Goal: Task Accomplishment & Management: Complete application form

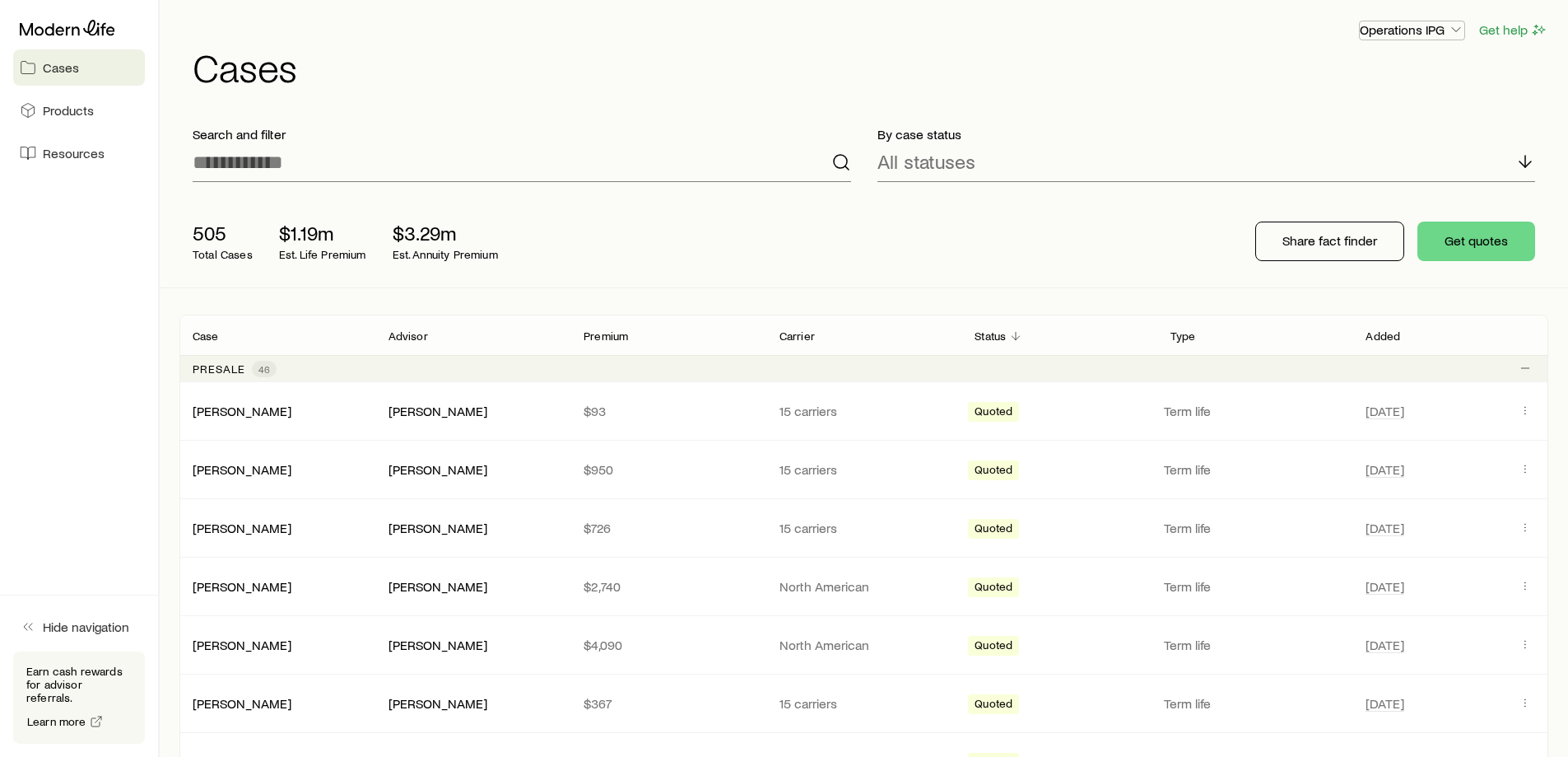
click at [1417, 32] on p "Operations IPG" at bounding box center [1412, 30] width 105 height 17
click at [1420, 24] on p "Operations IPG" at bounding box center [1412, 30] width 105 height 17
click at [61, 23] on icon at bounding box center [67, 28] width 96 height 17
click at [55, 150] on span "Resources" at bounding box center [73, 153] width 61 height 17
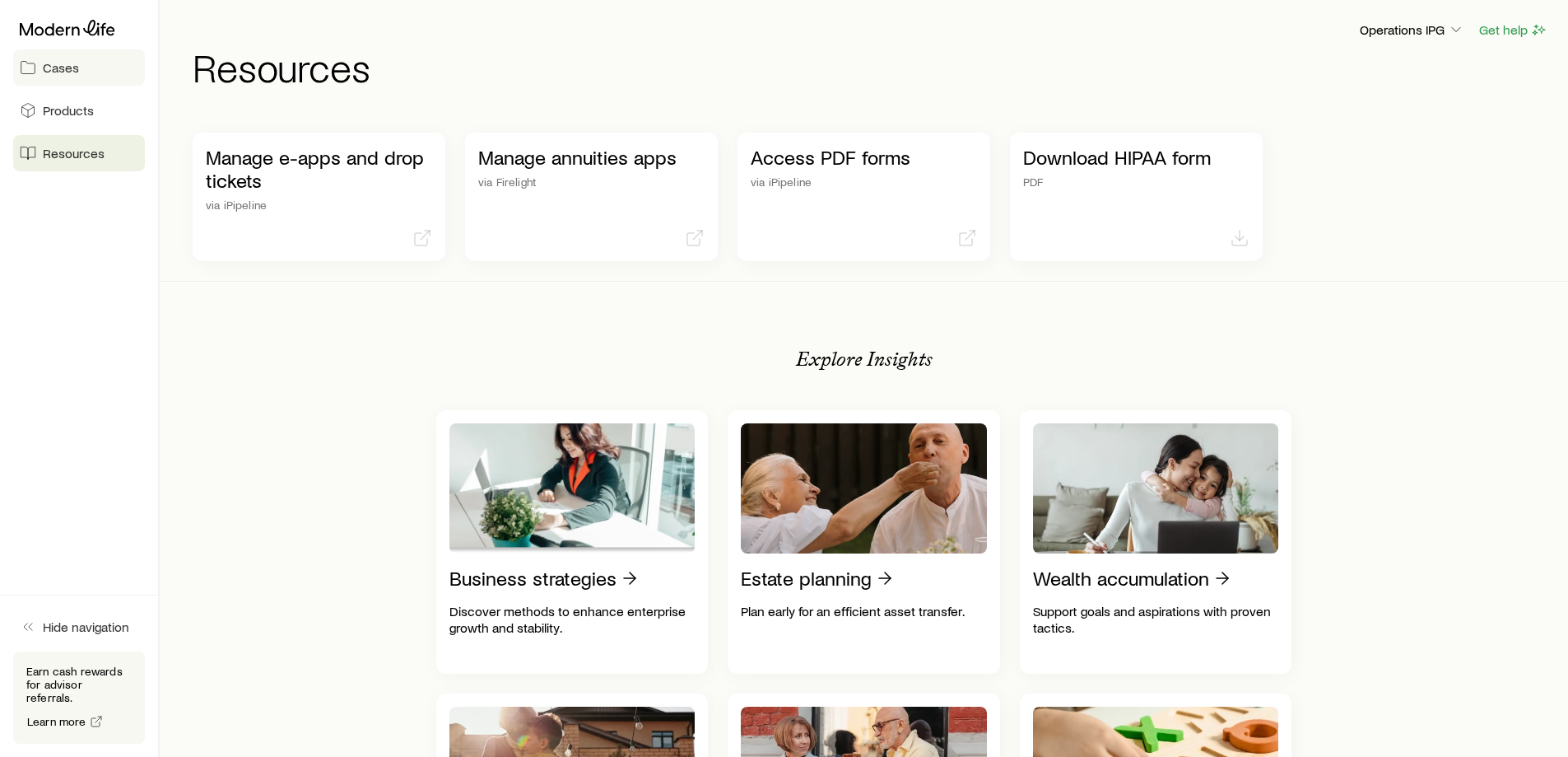
click at [91, 66] on link "Cases" at bounding box center [78, 67] width 131 height 37
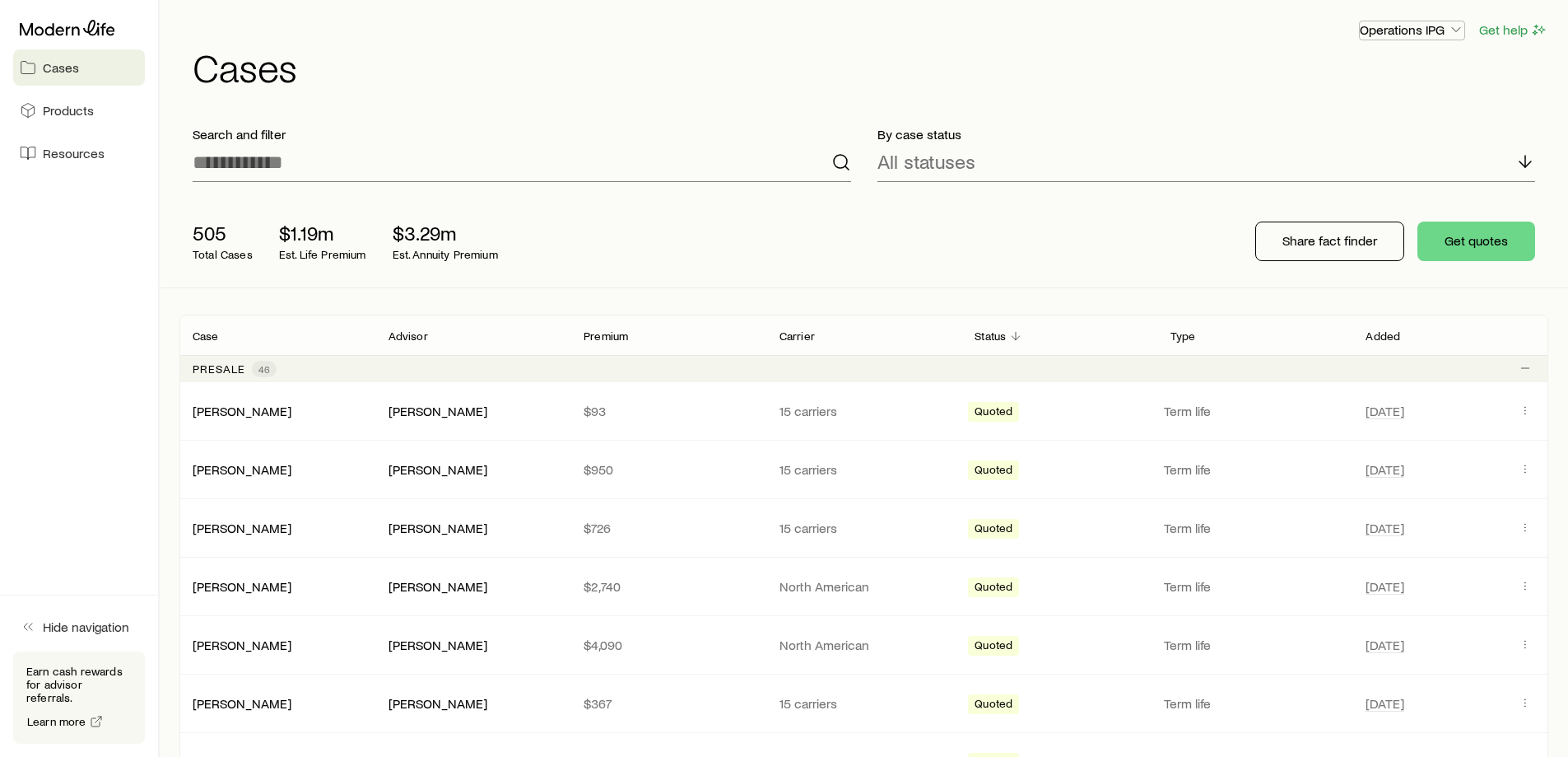
click at [1402, 28] on p "Operations IPG" at bounding box center [1412, 30] width 105 height 17
click at [1404, 22] on p "Operations IPG" at bounding box center [1412, 30] width 105 height 17
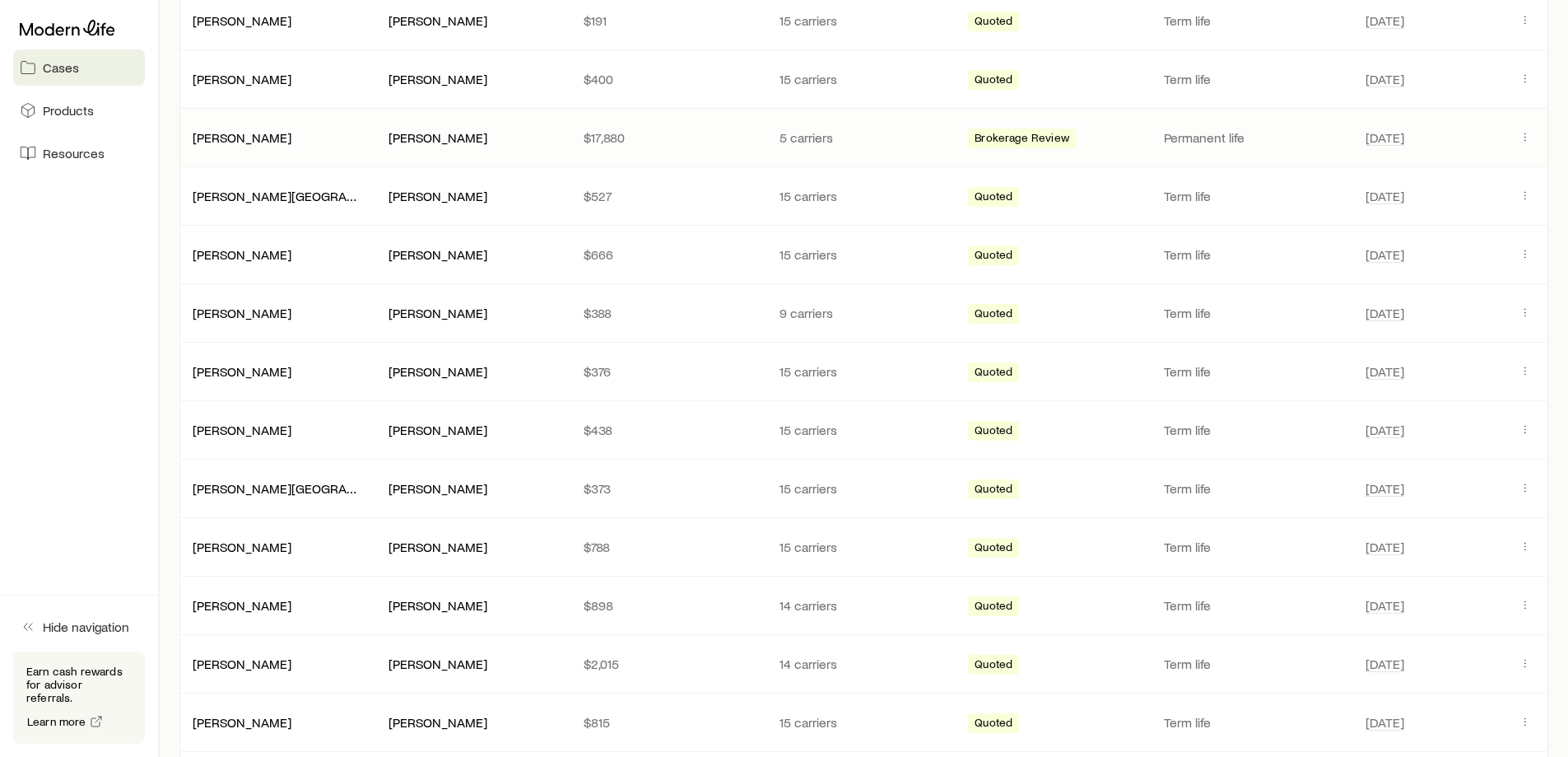
scroll to position [658, 0]
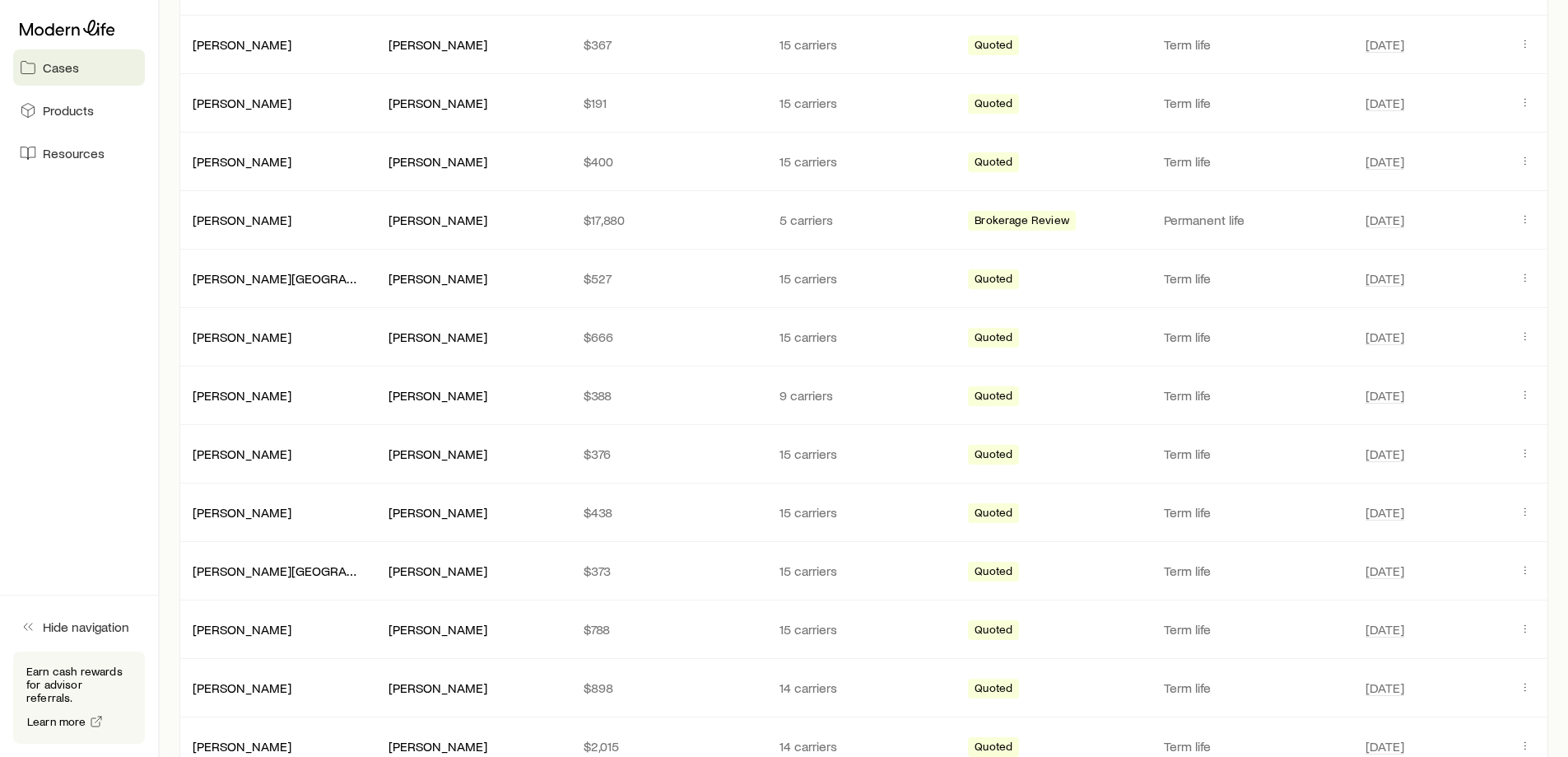
click at [47, 263] on aside "Cases Products Resources Hide navigation Earn cash rewards for advisor referral…" at bounding box center [80, 378] width 160 height 757
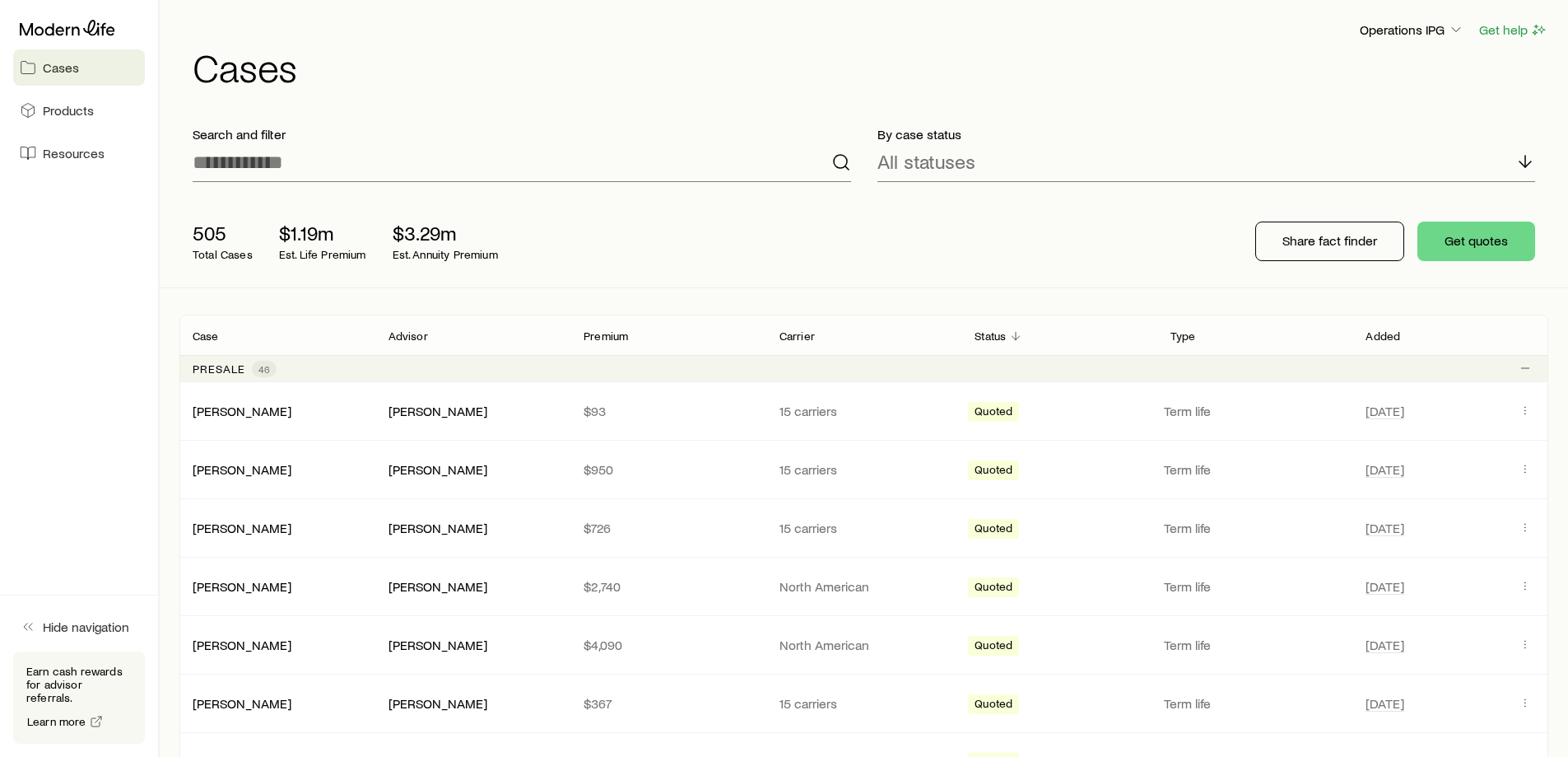
click at [395, 336] on p "Advisor" at bounding box center [408, 335] width 40 height 13
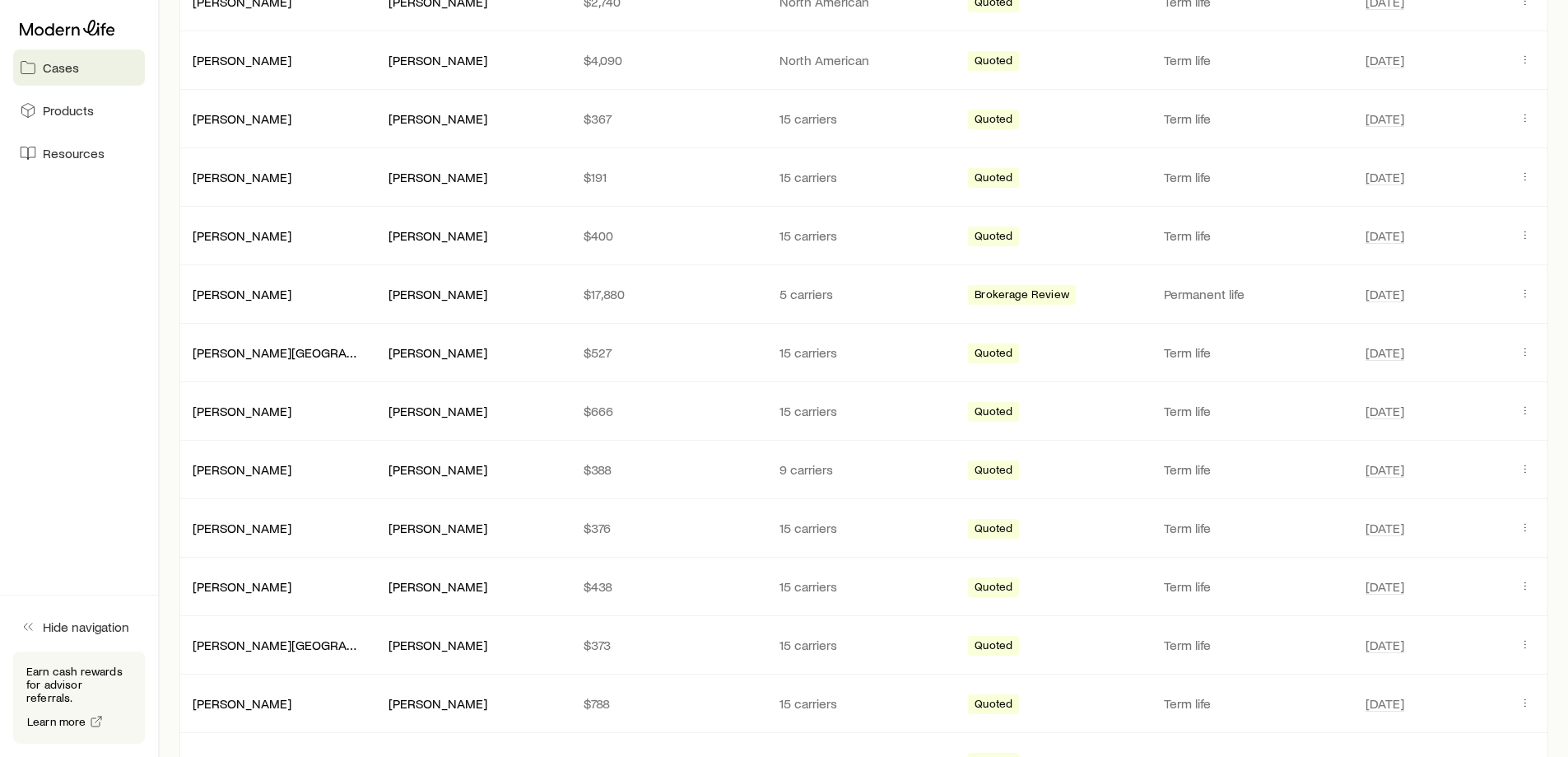
scroll to position [576, 0]
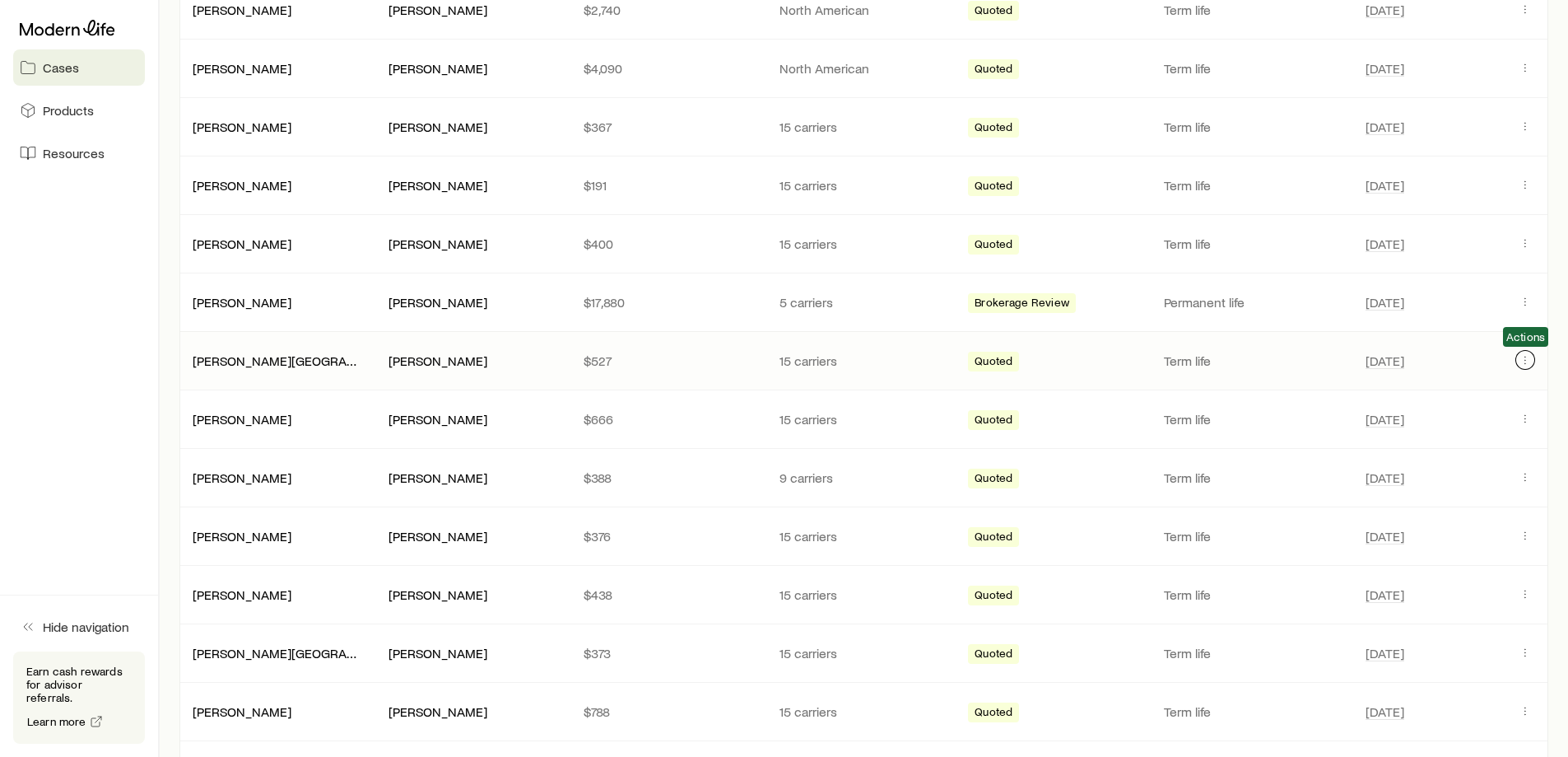
click at [1526, 359] on icon "Client cases" at bounding box center [1525, 359] width 13 height 13
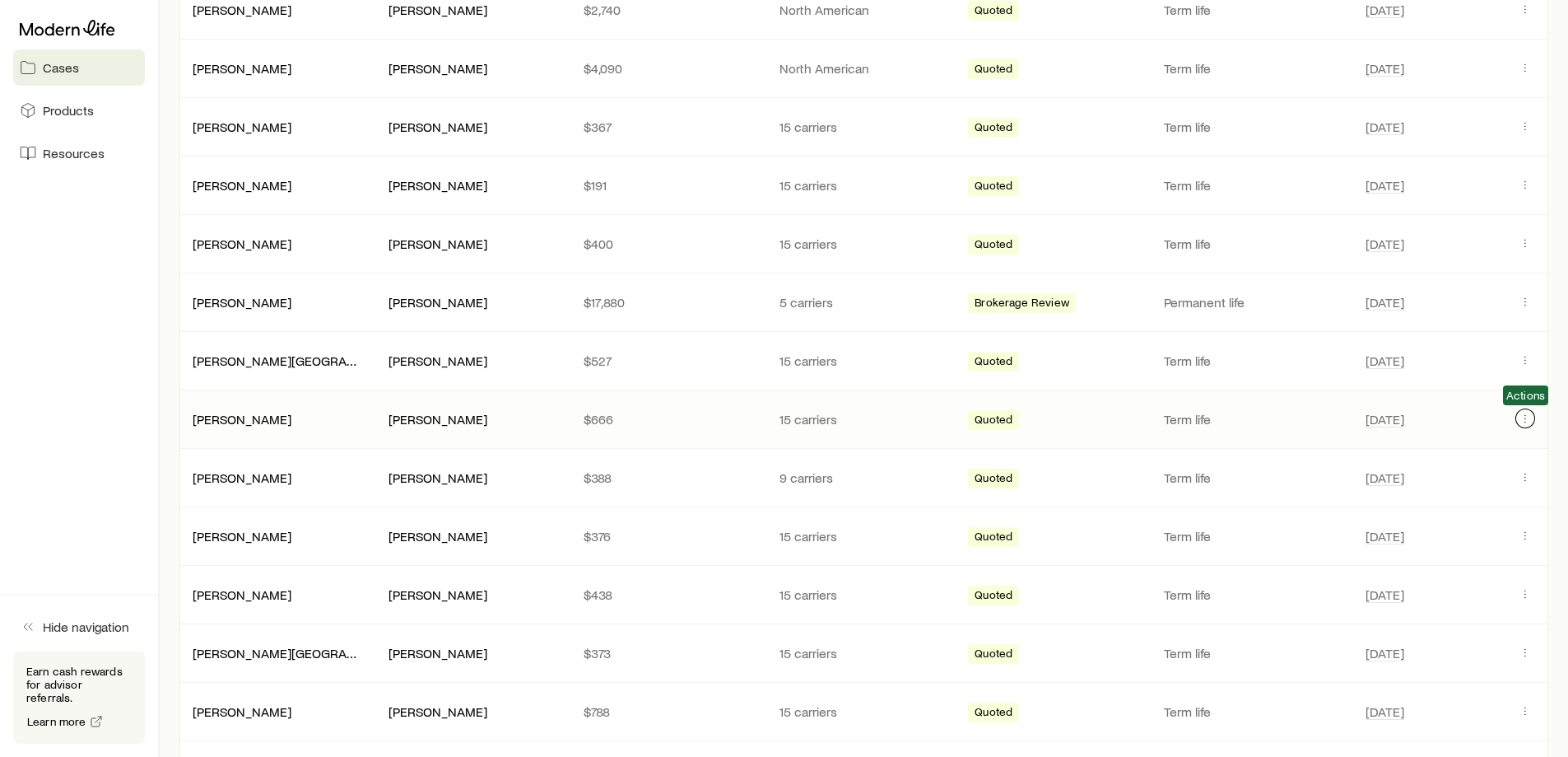
click at [1523, 420] on icon "Client cases" at bounding box center [1525, 418] width 13 height 13
click at [1524, 359] on icon "Client cases" at bounding box center [1525, 359] width 13 height 13
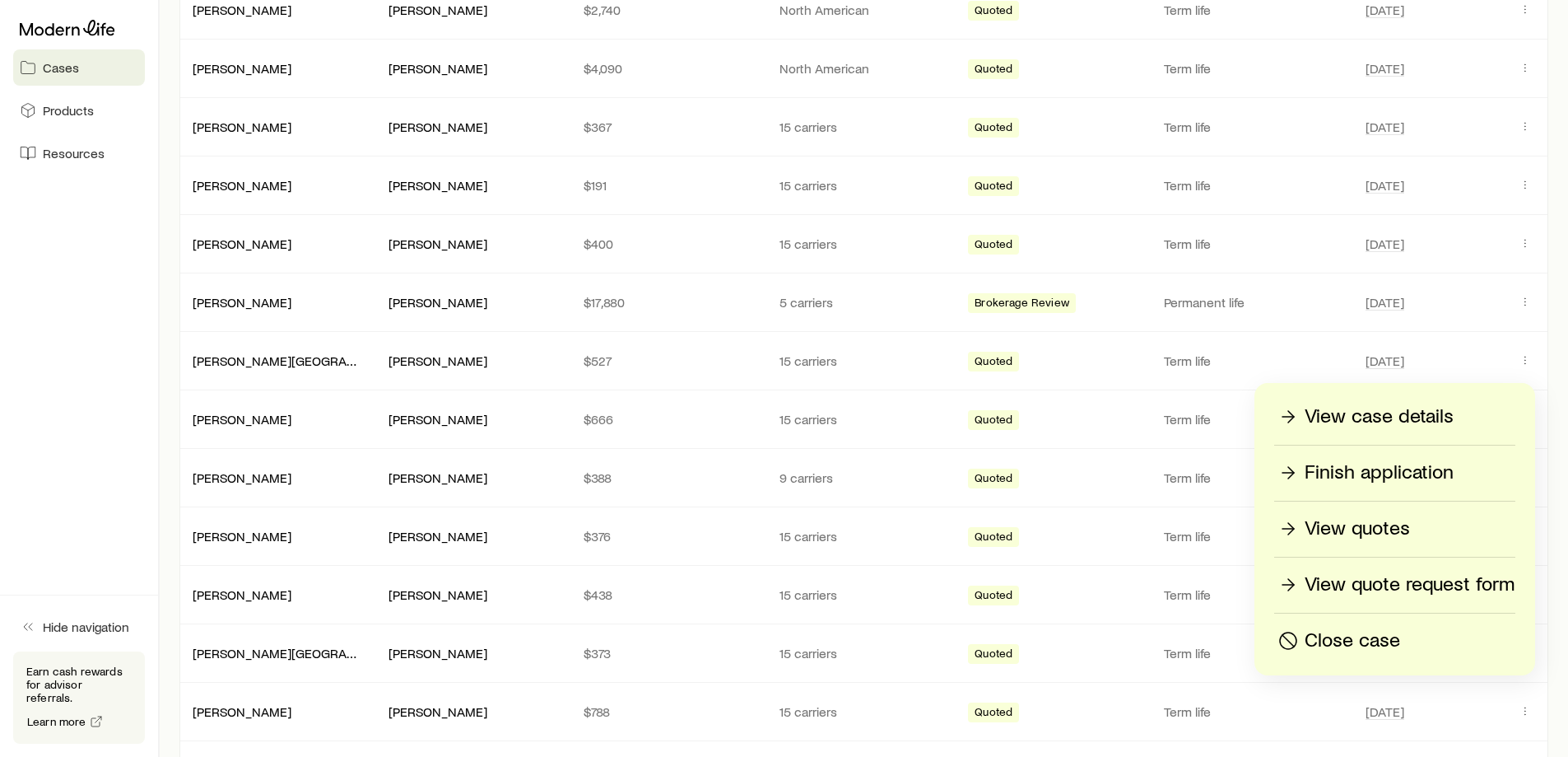
click at [1422, 477] on p "Finish application" at bounding box center [1378, 472] width 149 height 27
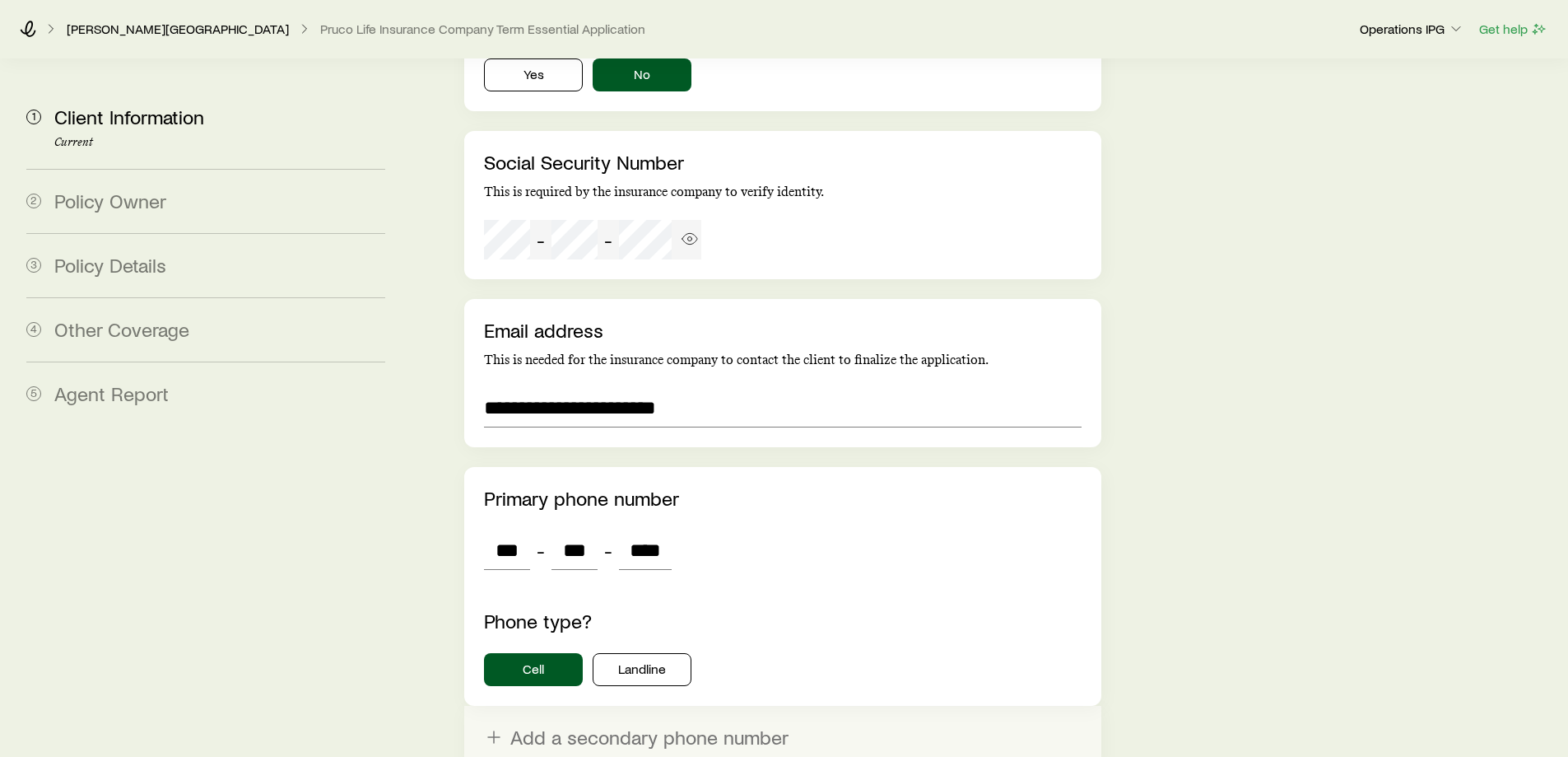
scroll to position [3484, 0]
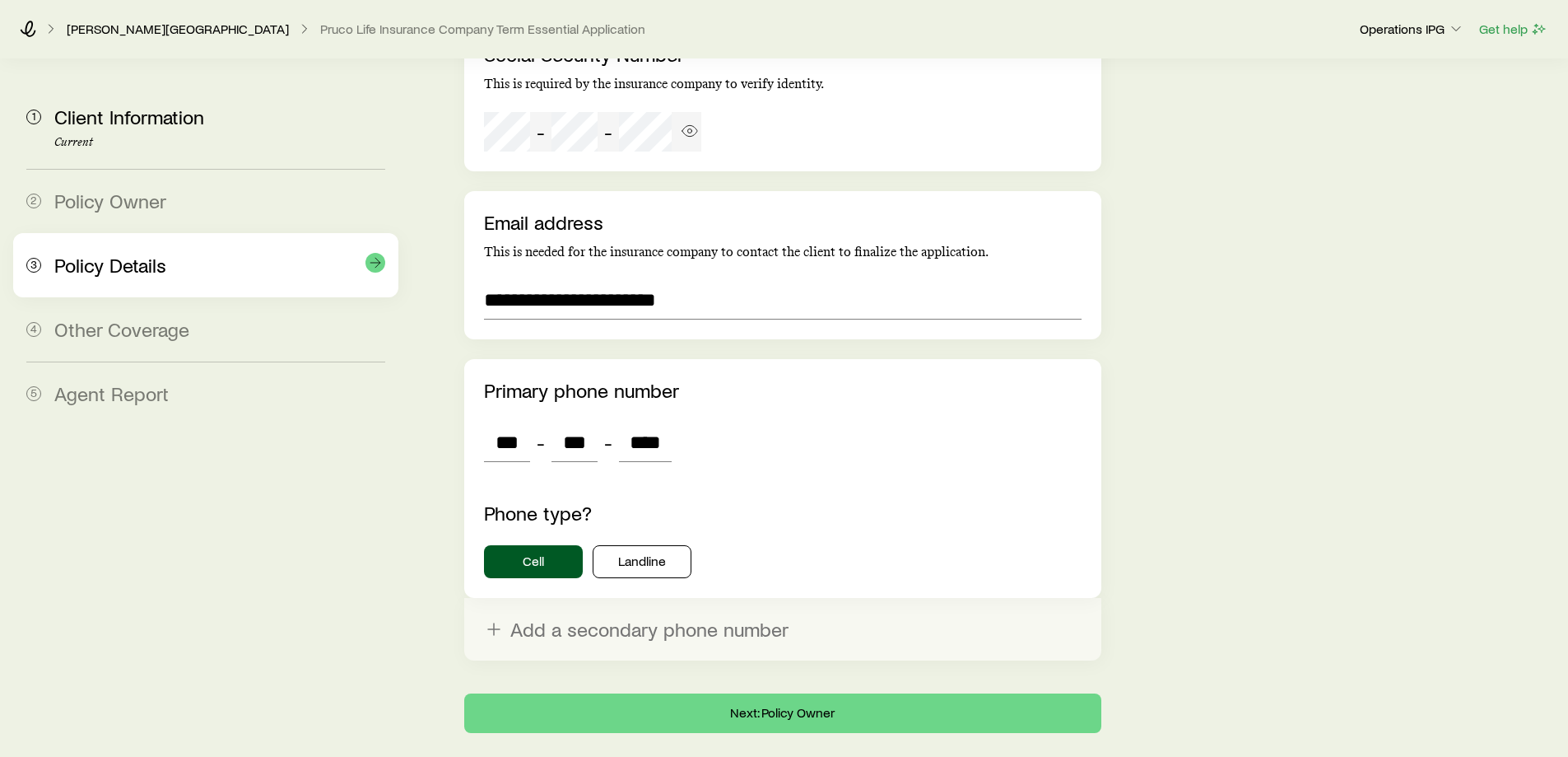
click at [170, 295] on div "3 Policy Details" at bounding box center [206, 265] width 359 height 64
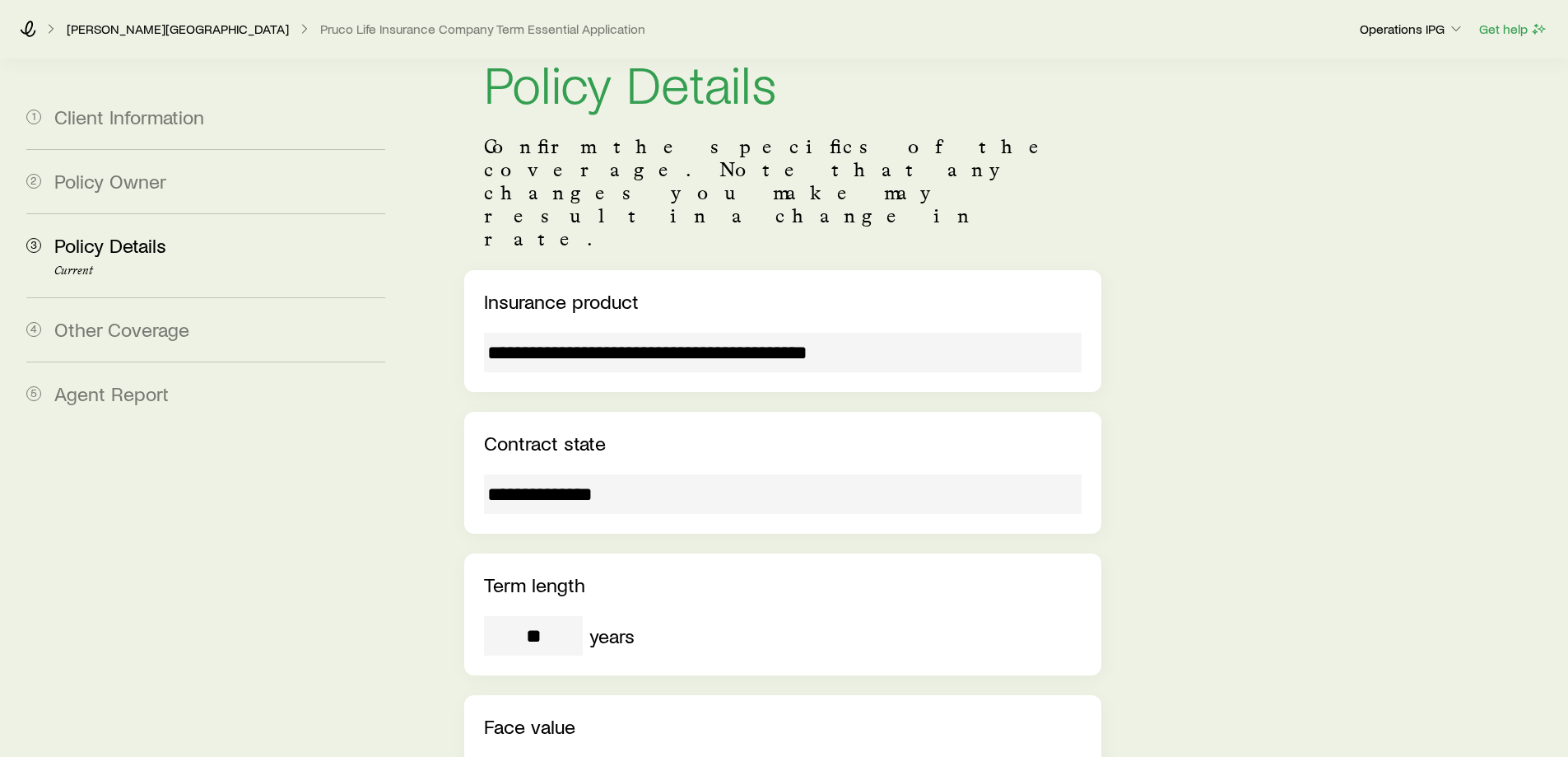
scroll to position [0, 0]
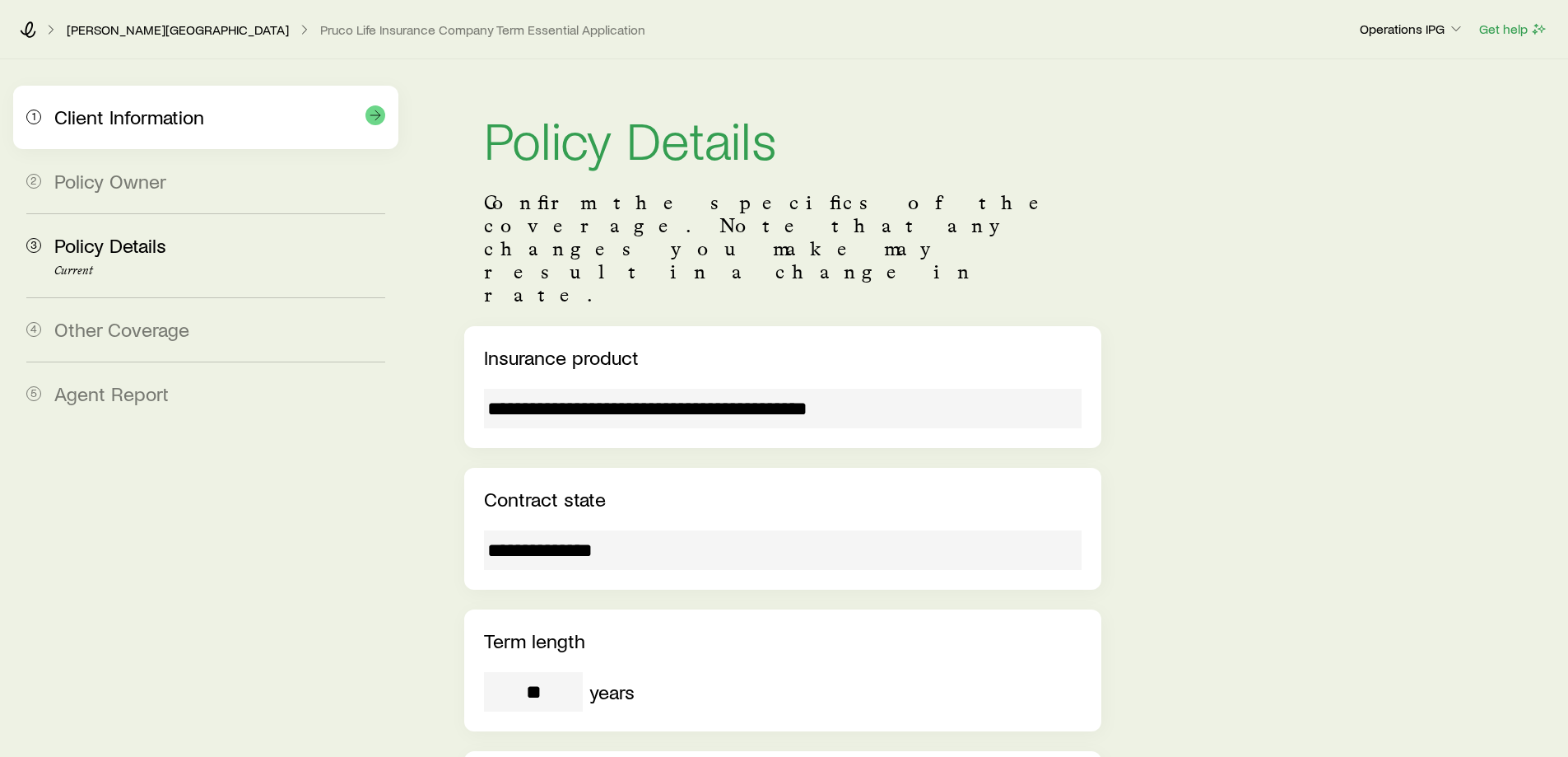
click at [248, 131] on div "1 Client Information" at bounding box center [206, 118] width 359 height 63
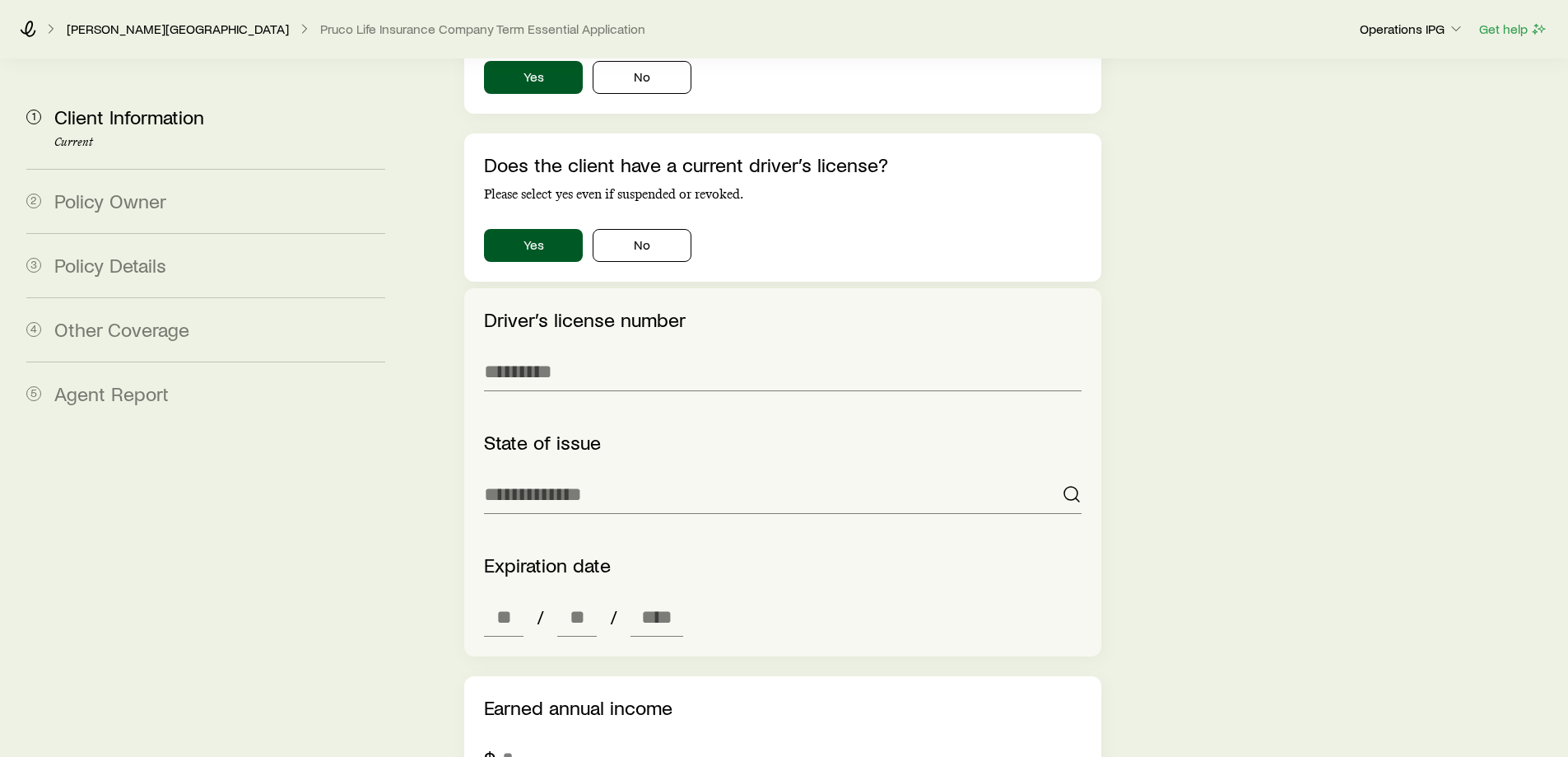
scroll to position [2059, 0]
click at [608, 350] on input "text" at bounding box center [783, 370] width 597 height 40
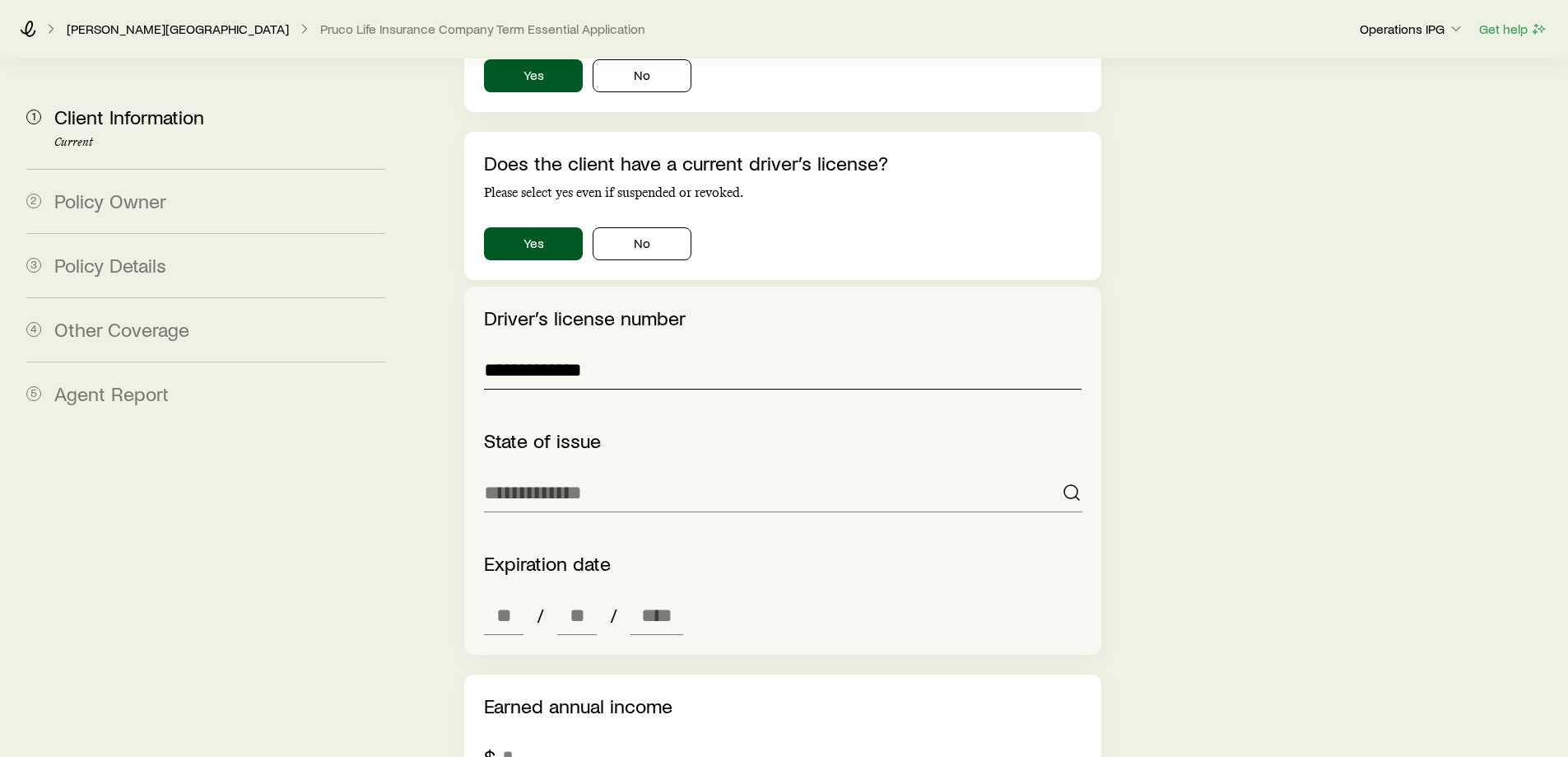
type input "**********"
click at [646, 455] on div "**********" at bounding box center [783, 470] width 597 height 328
click at [647, 472] on input at bounding box center [783, 492] width 597 height 40
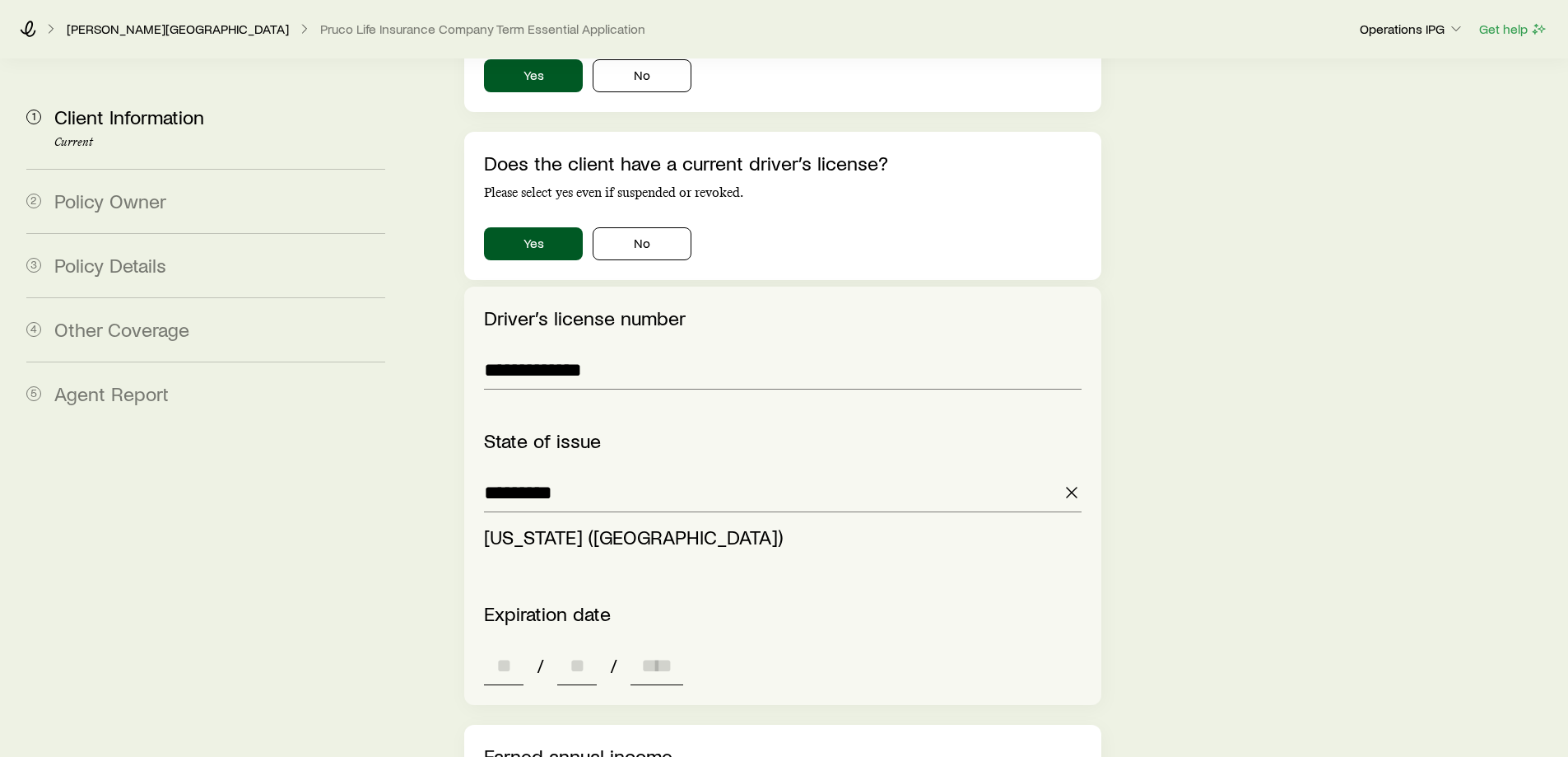
type input "**********"
click at [500, 593] on div "**********" at bounding box center [783, 226] width 636 height 3963
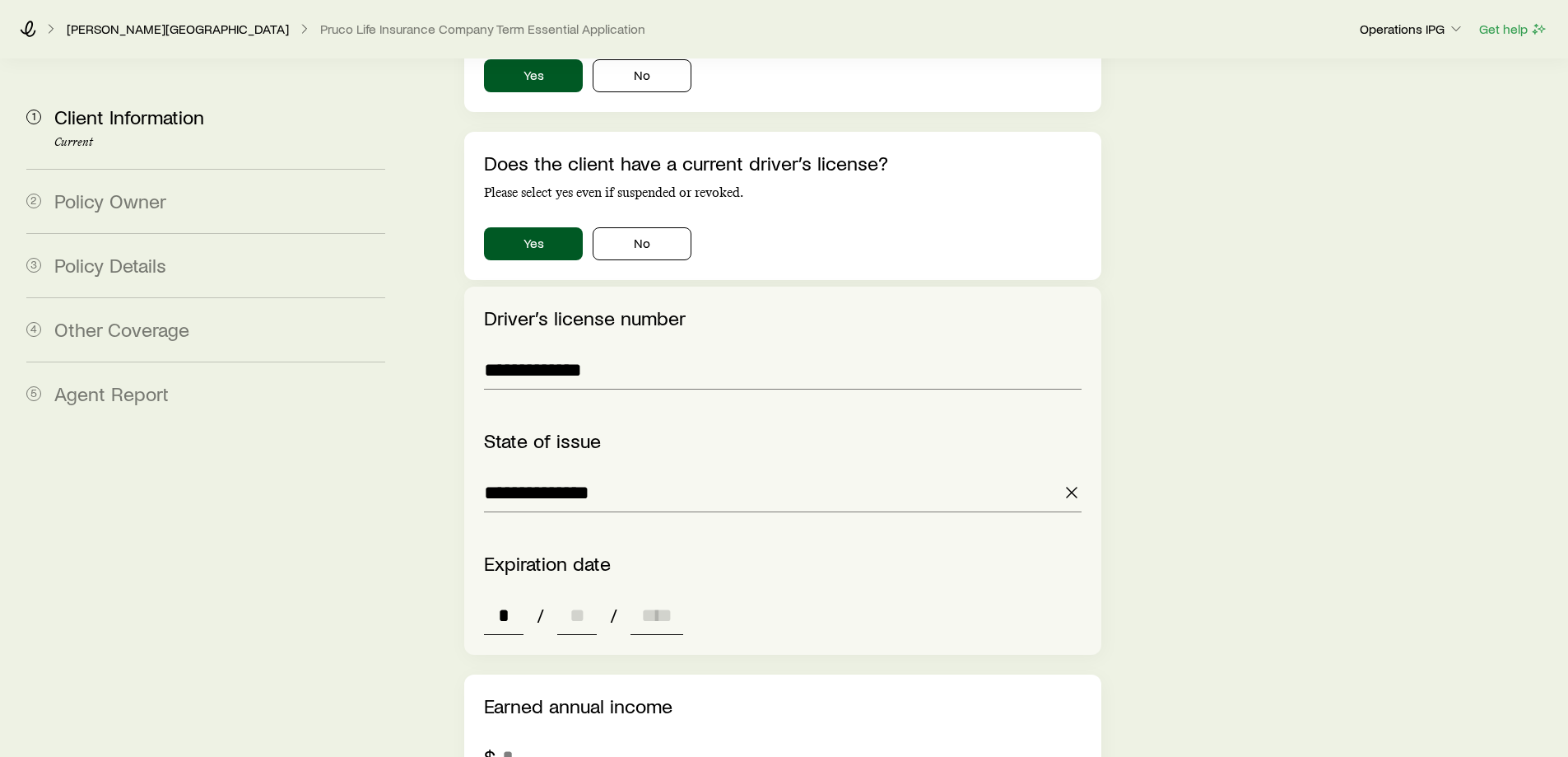
type input "**"
type input "****"
type input "*"
type input "****"
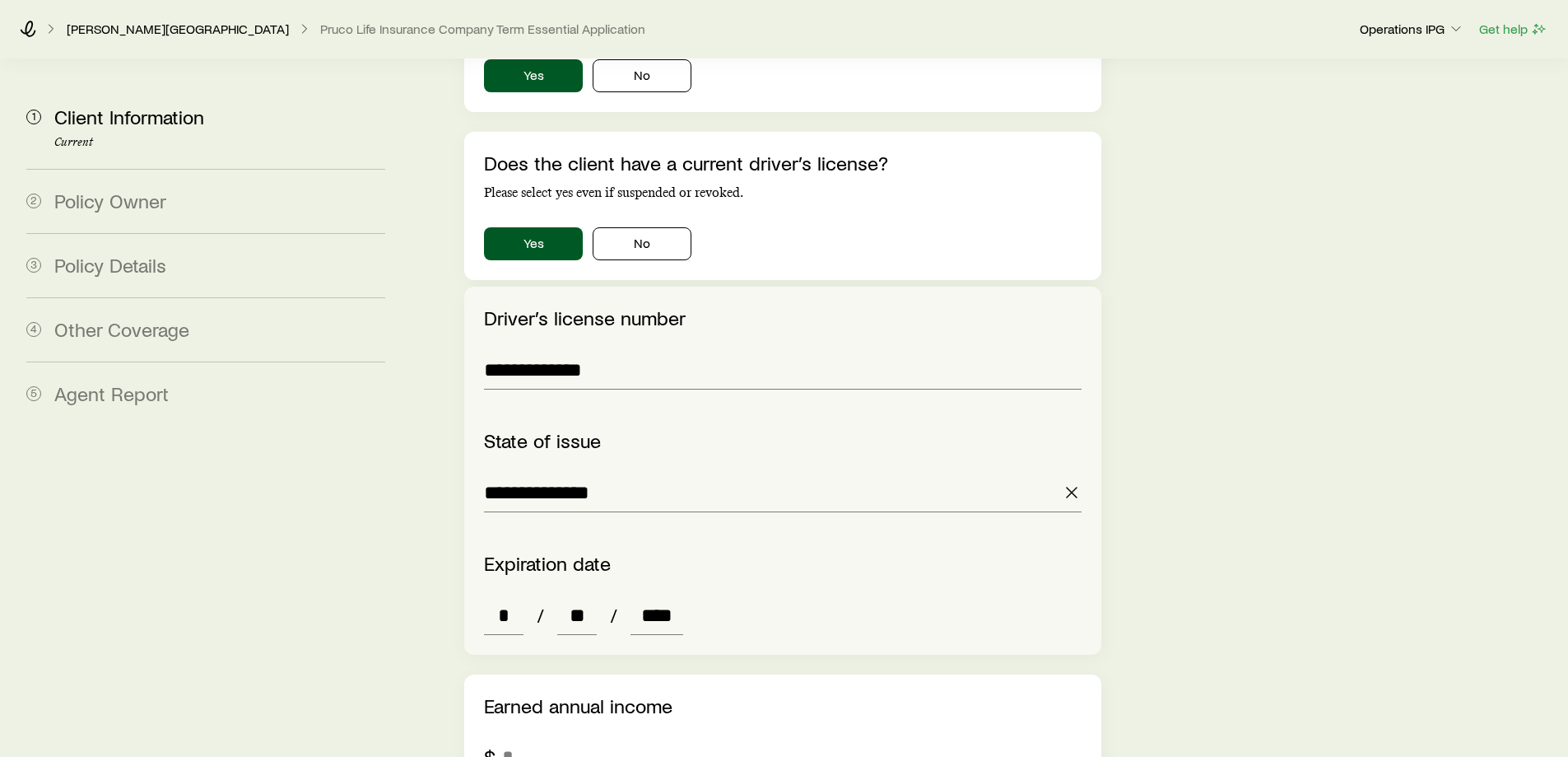
click at [668, 674] on div "Earned annual income $" at bounding box center [783, 734] width 636 height 122
click at [670, 737] on input "tel" at bounding box center [791, 757] width 579 height 40
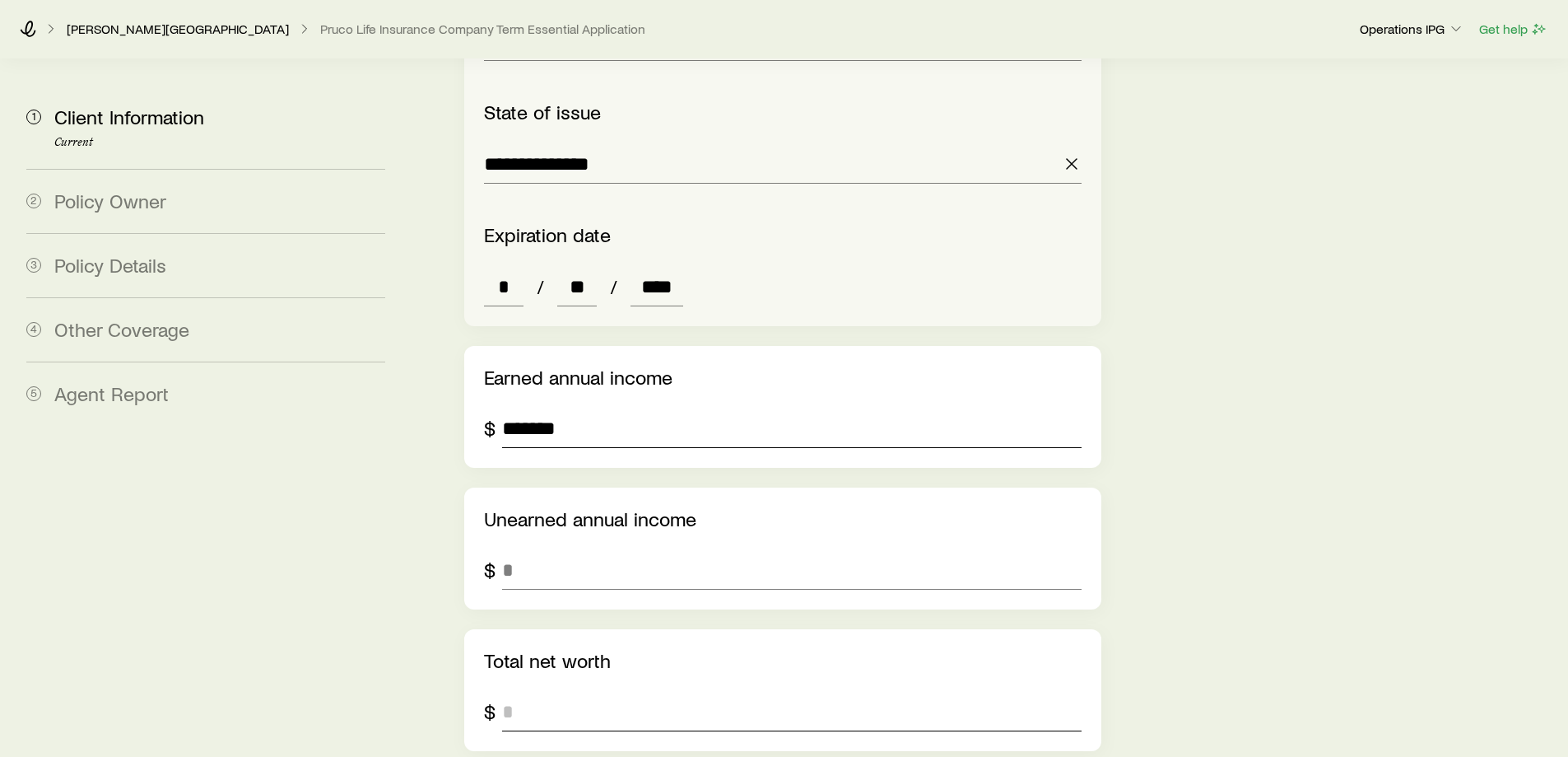
scroll to position [2388, 0]
type input "*******"
click at [601, 691] on input "tel" at bounding box center [791, 711] width 579 height 40
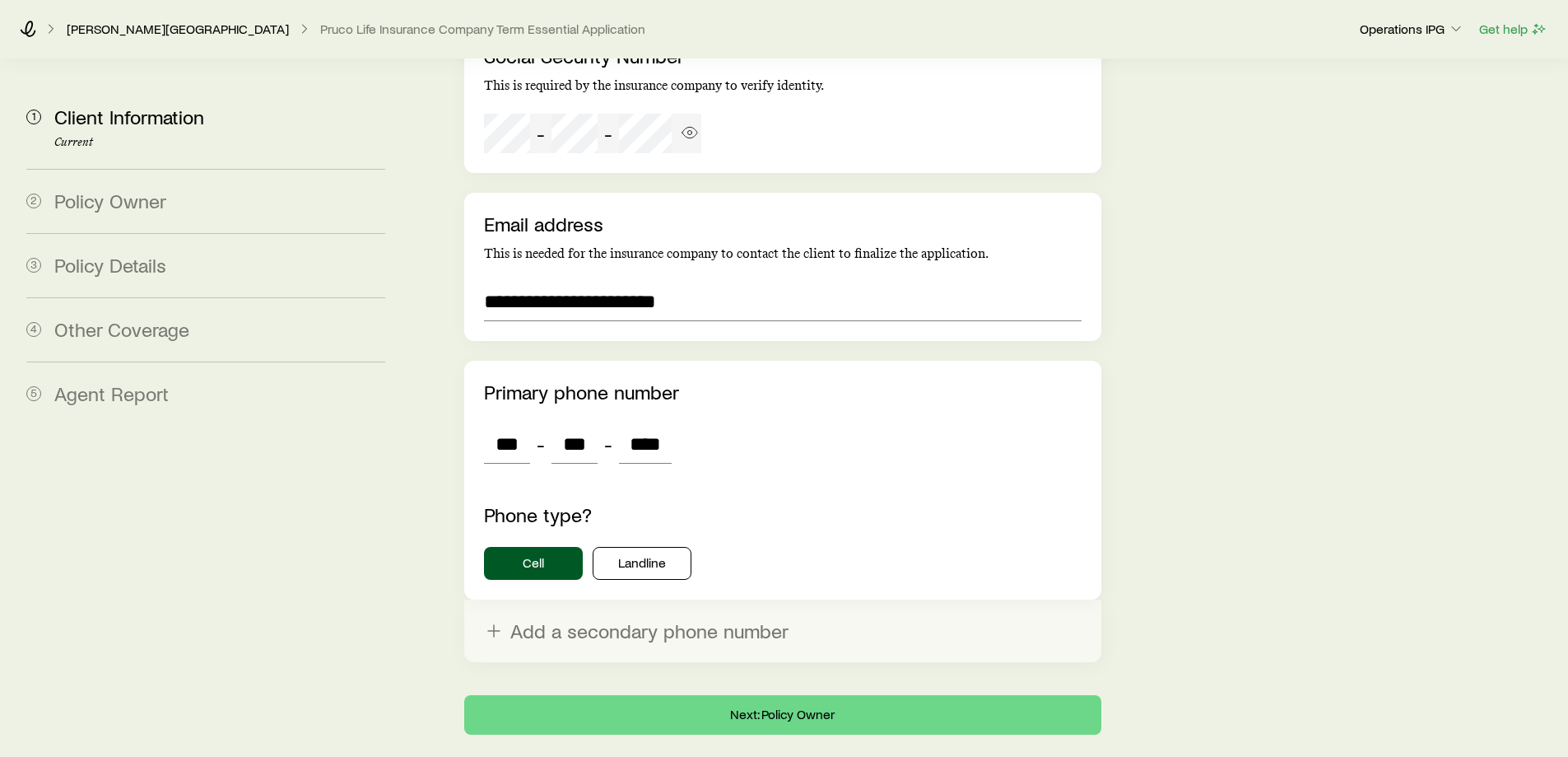
scroll to position [3484, 0]
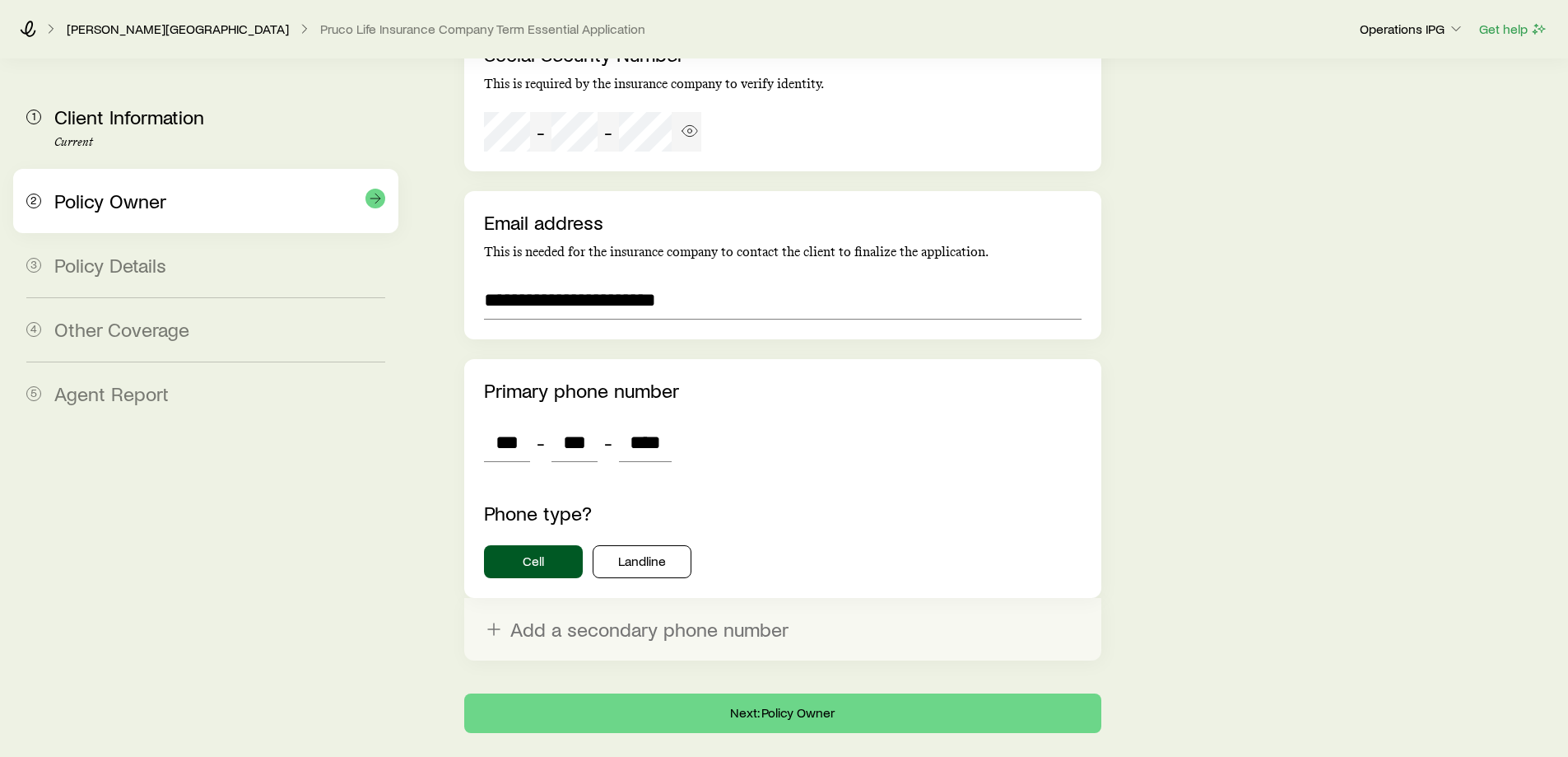
type input "*******"
click at [139, 199] on span "Policy Owner" at bounding box center [110, 201] width 112 height 24
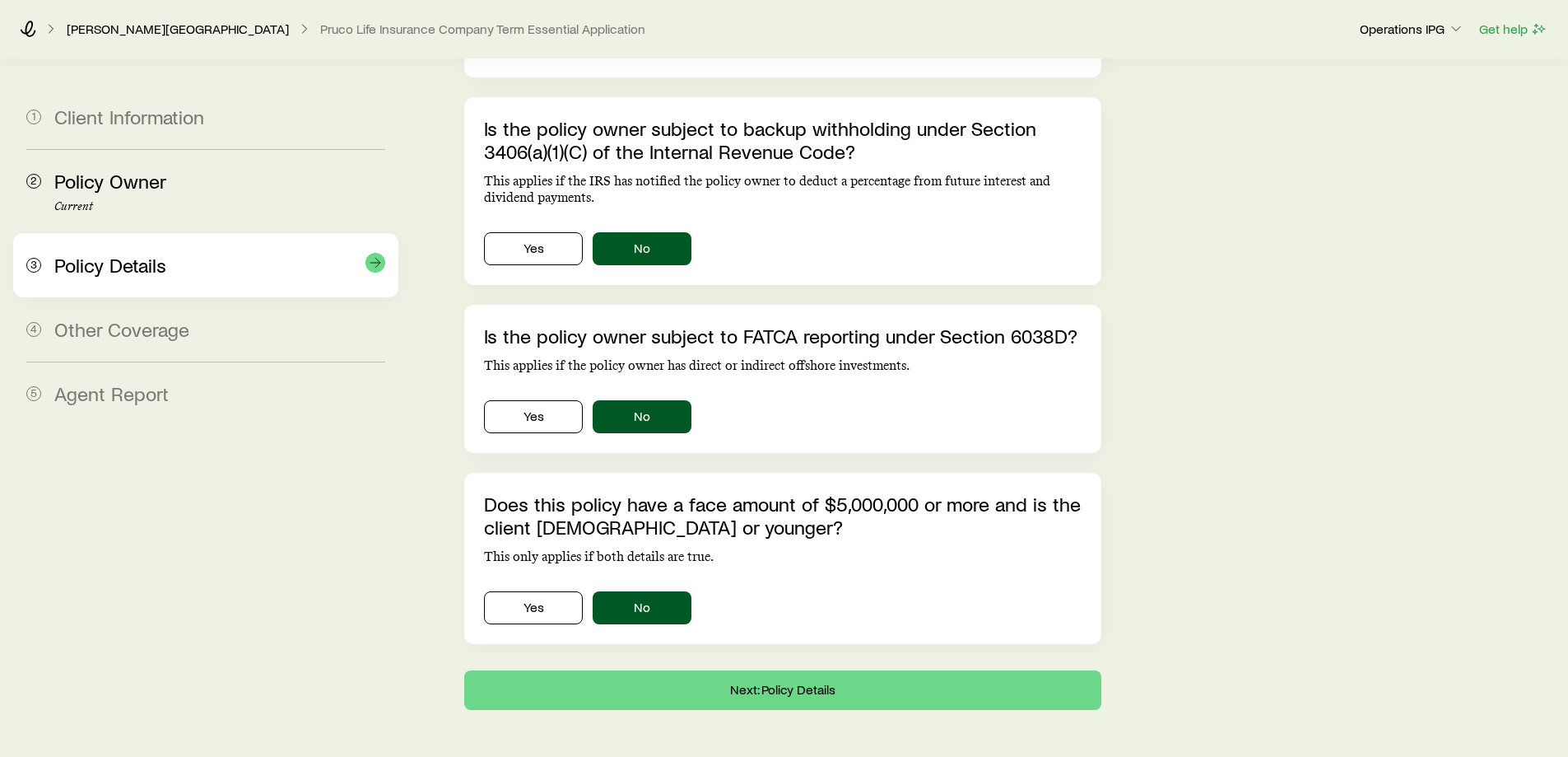
drag, startPoint x: 207, startPoint y: 253, endPoint x: 207, endPoint y: 262, distance: 9.0
click at [207, 254] on div "3 Policy Details" at bounding box center [206, 265] width 359 height 64
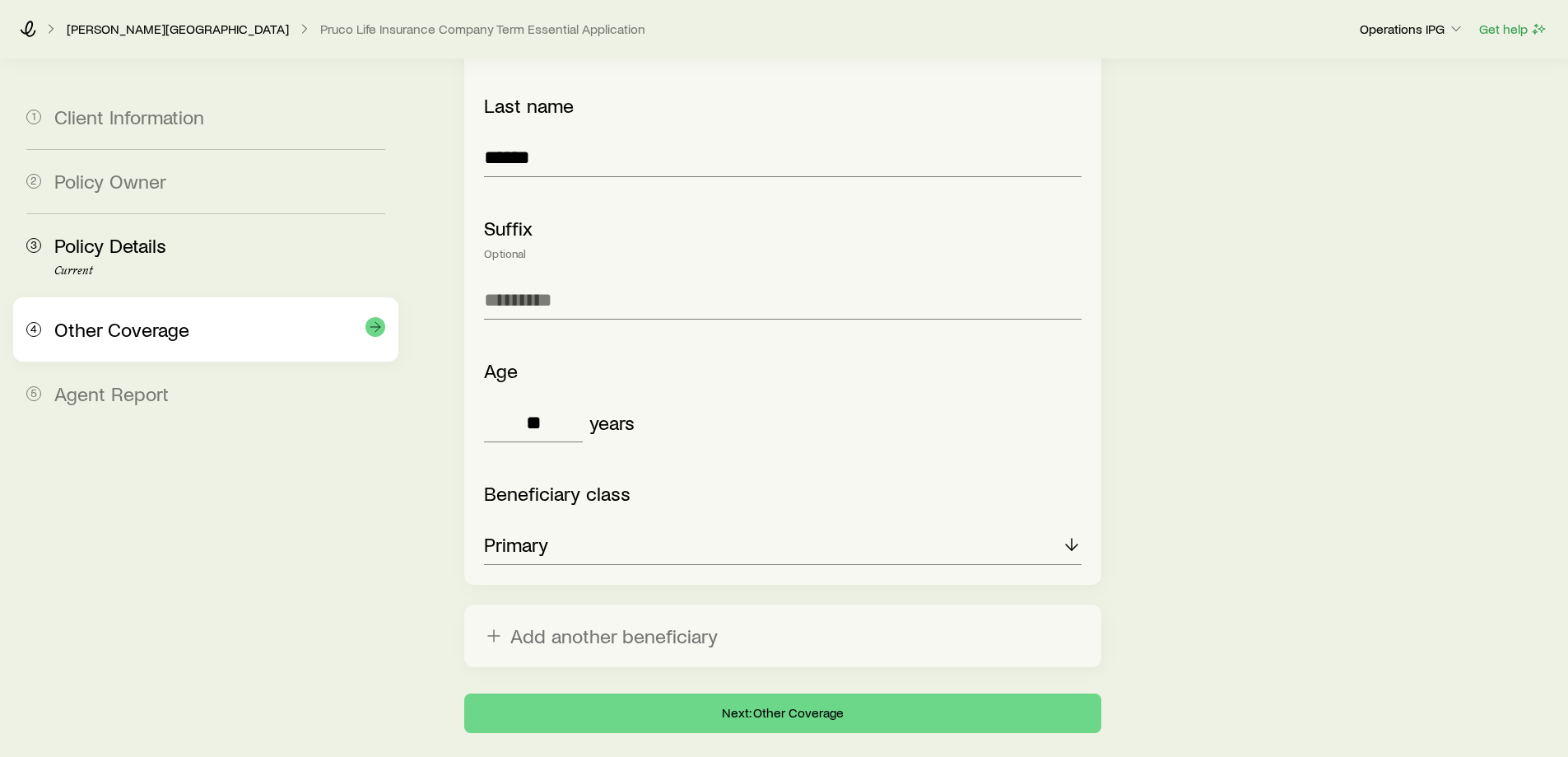
click at [194, 311] on div "4 Other Coverage" at bounding box center [206, 329] width 359 height 64
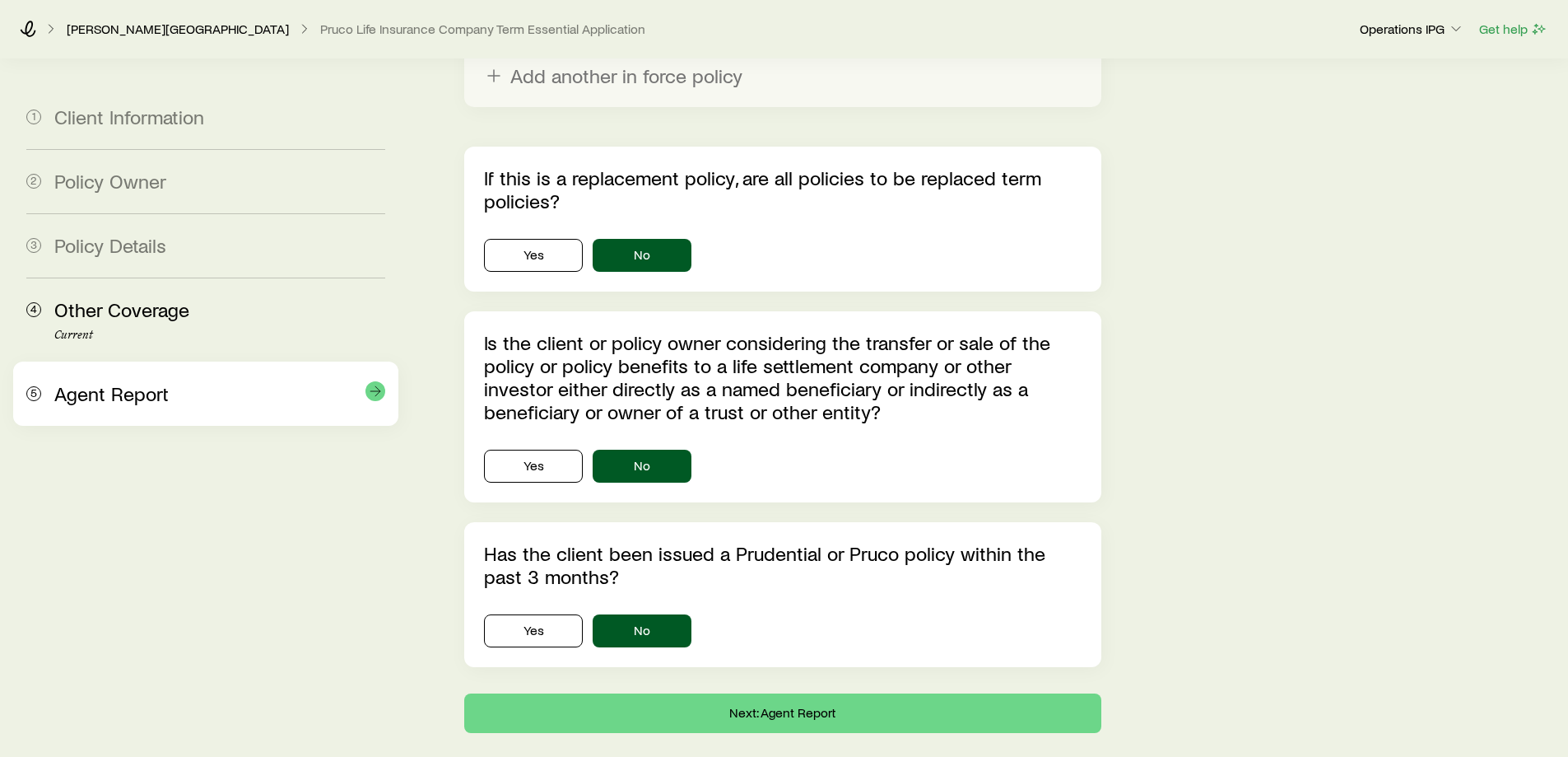
click at [209, 387] on div "Agent Report" at bounding box center [219, 394] width 331 height 24
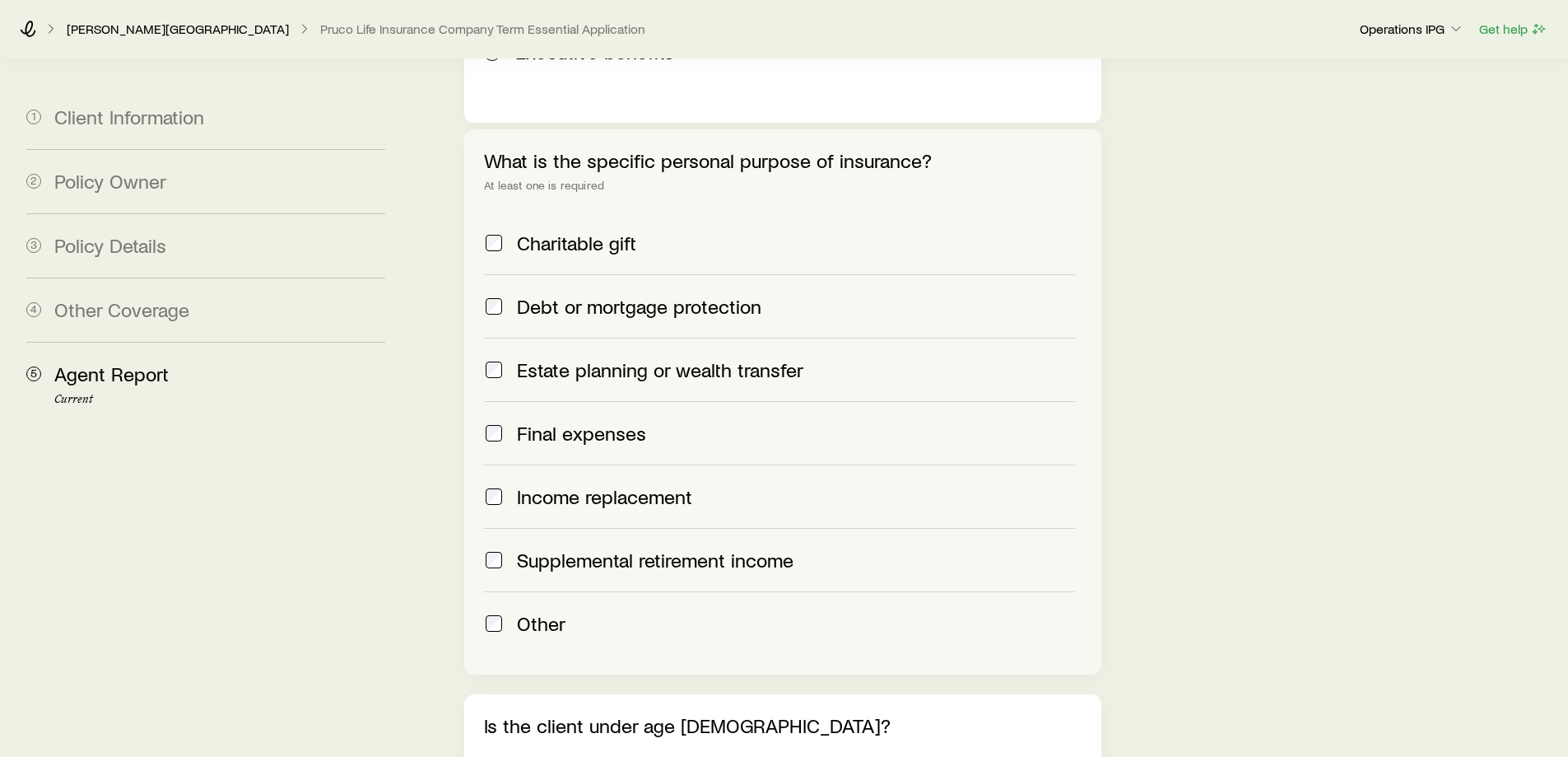
scroll to position [1013, 0]
click at [515, 296] on div "Debt or mortgage protection" at bounding box center [779, 307] width 590 height 23
click at [532, 296] on span "Debt or mortgage protection" at bounding box center [638, 307] width 244 height 23
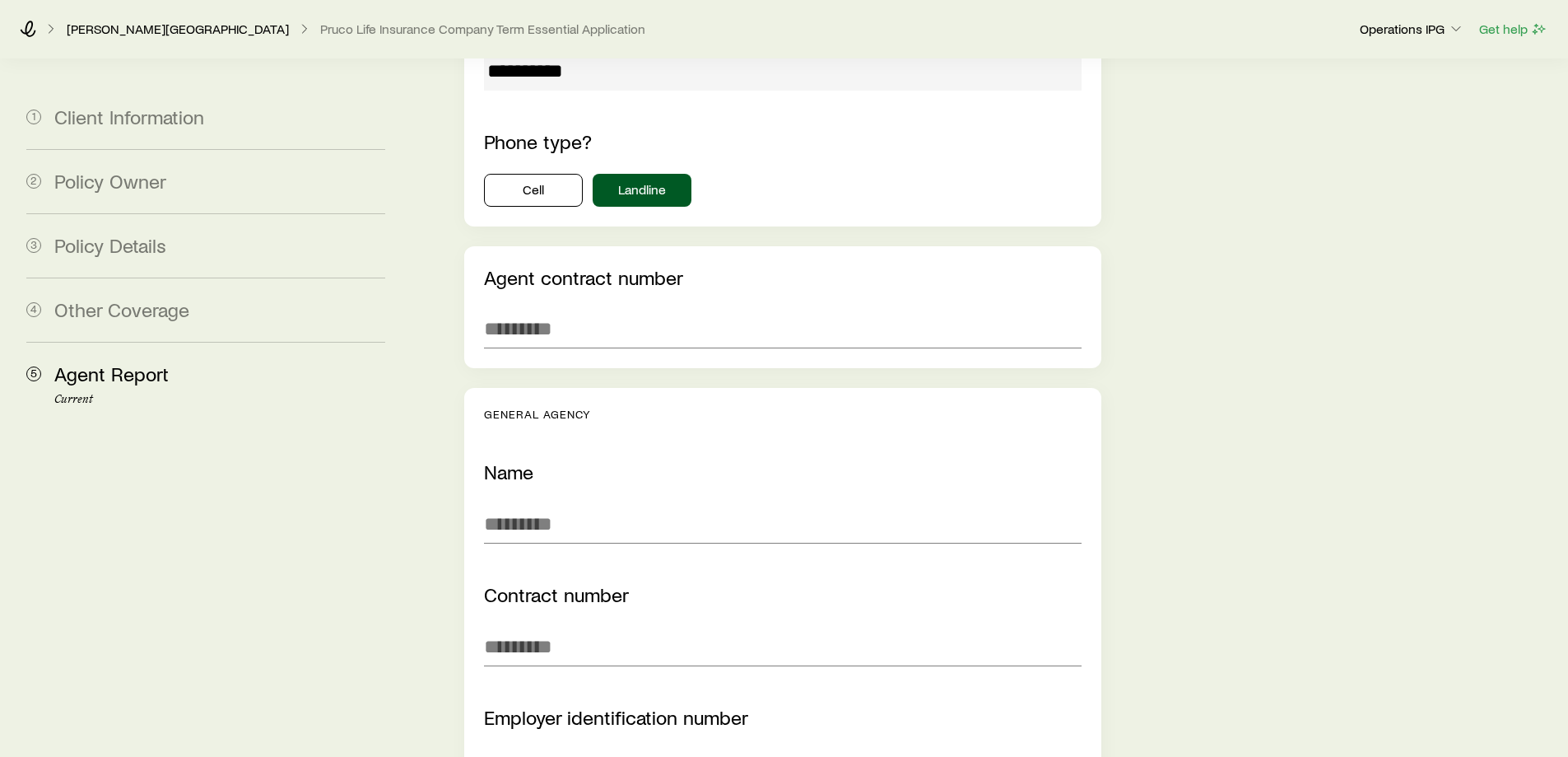
scroll to position [2824, 0]
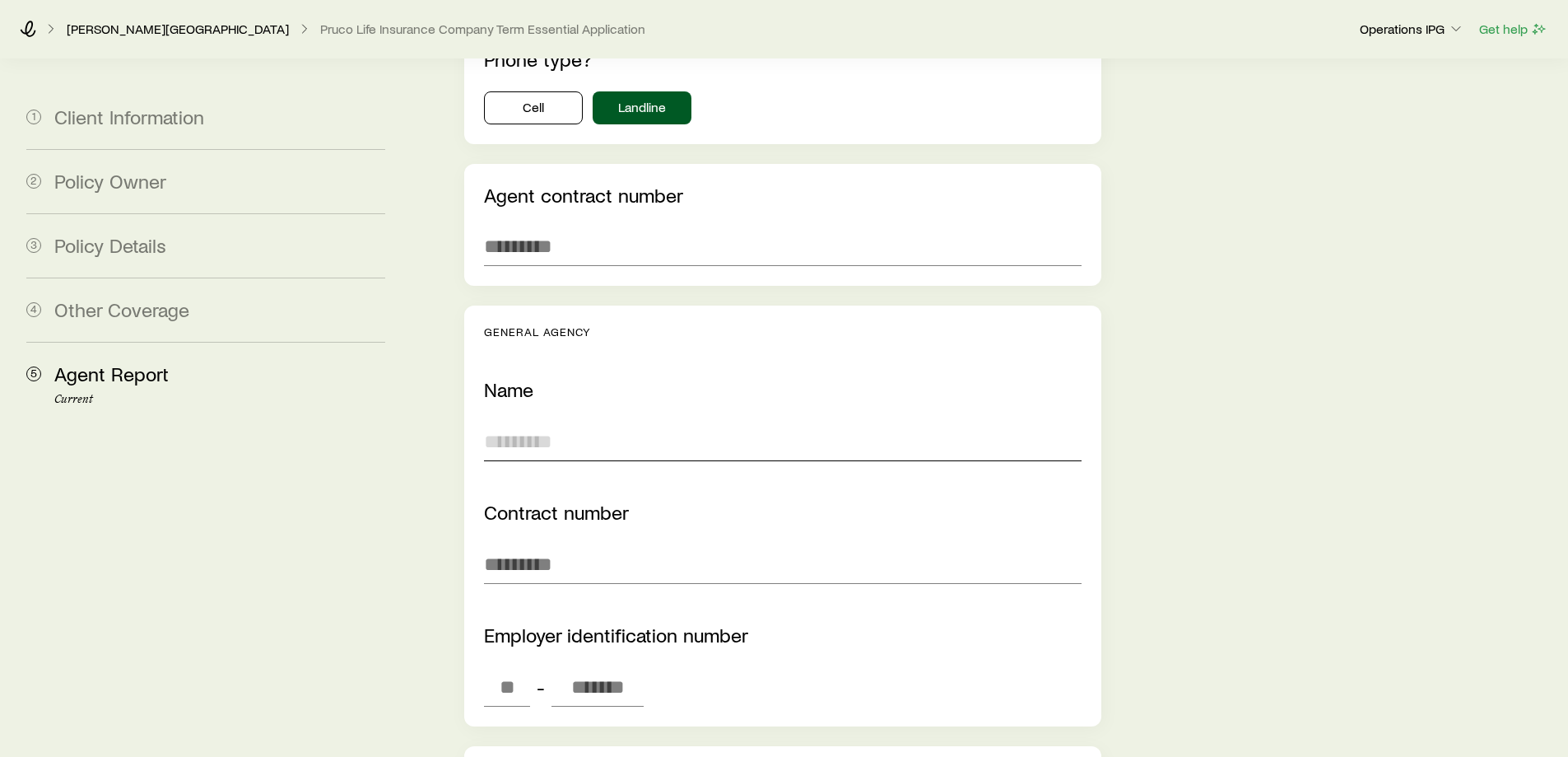
click at [593, 422] on input "text" at bounding box center [783, 442] width 597 height 40
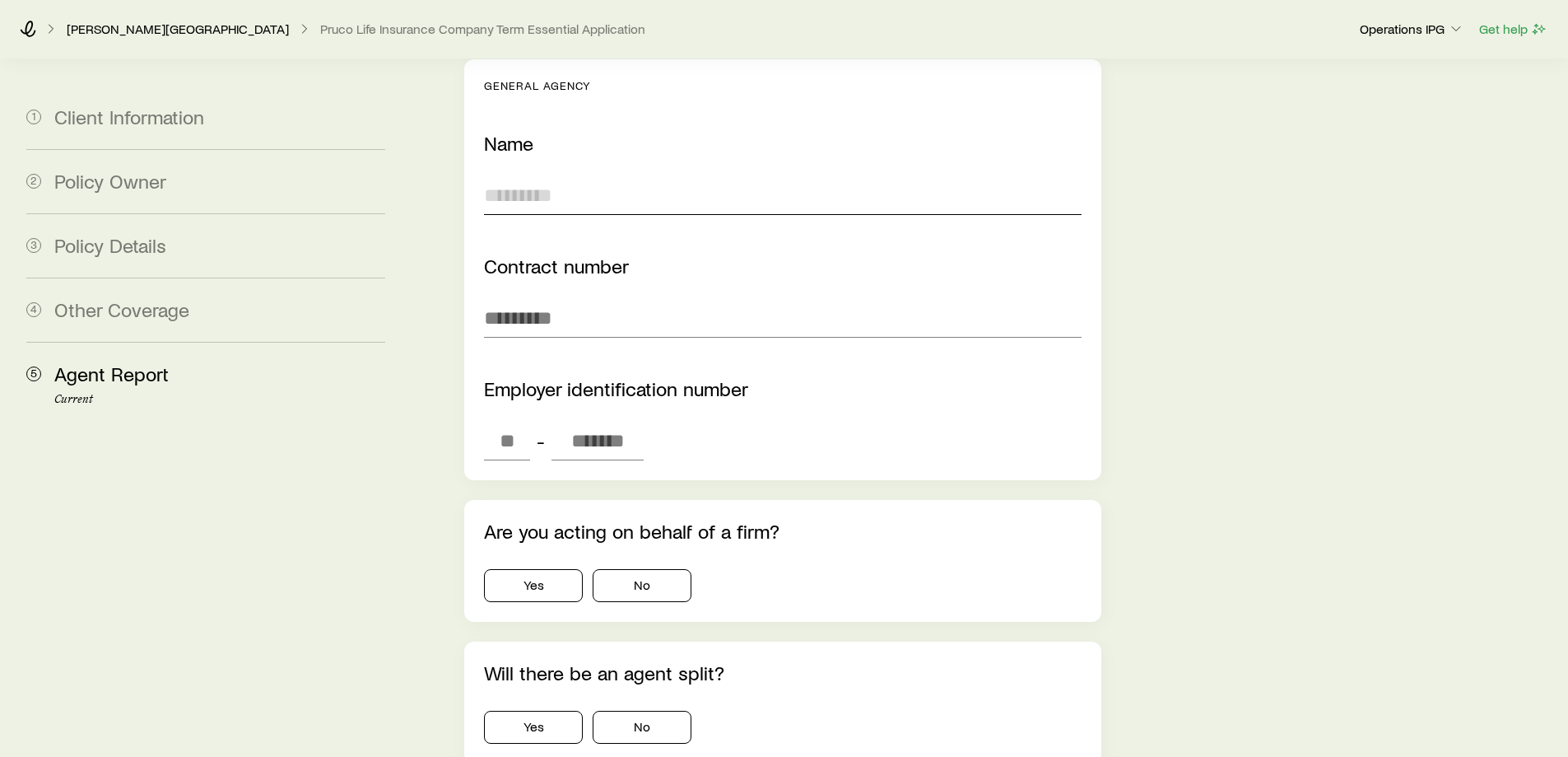
scroll to position [3071, 0]
click at [636, 568] on button "No" at bounding box center [642, 584] width 99 height 33
click at [663, 710] on button "No" at bounding box center [642, 725] width 99 height 33
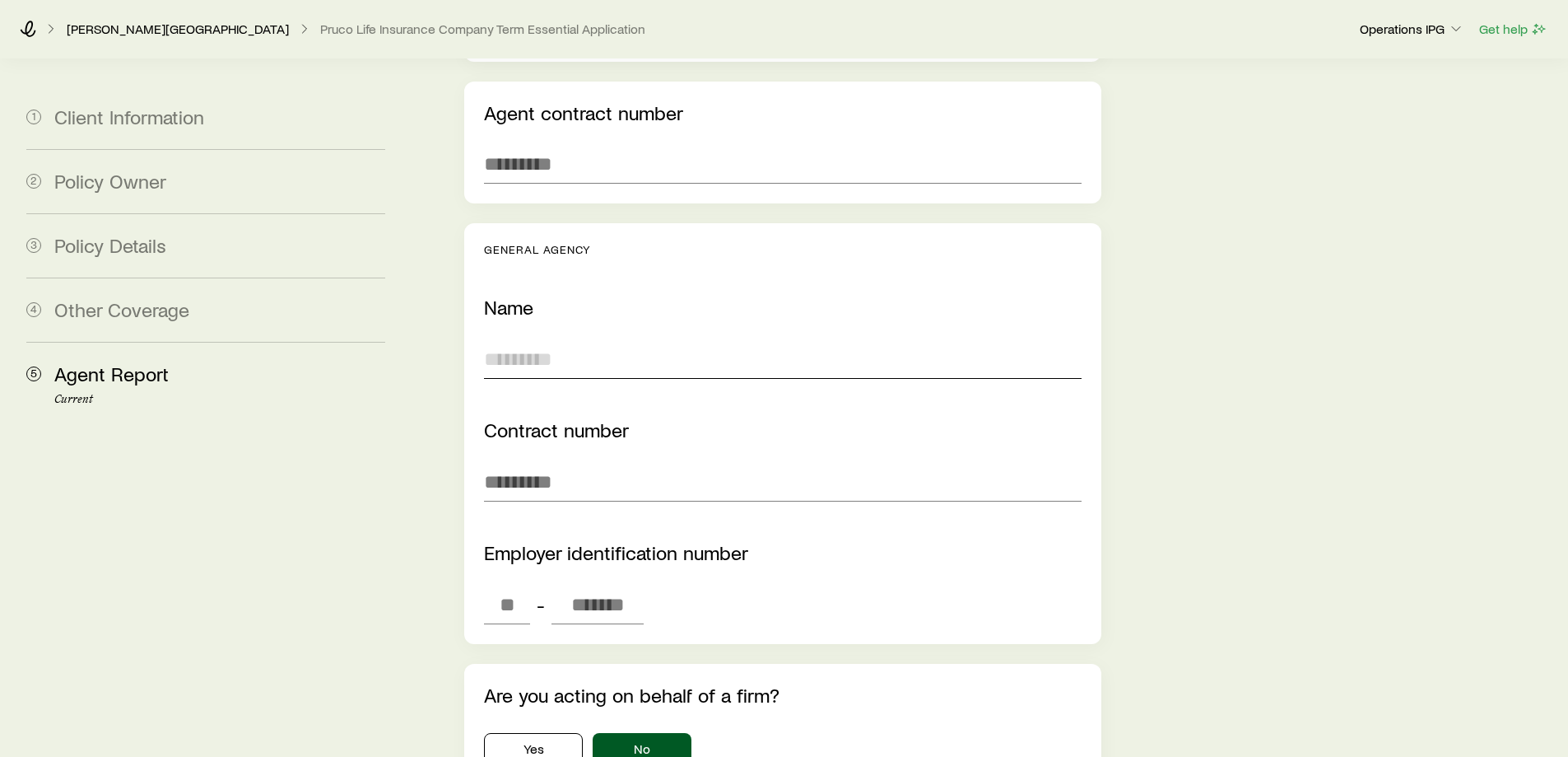
click at [521, 339] on input "text" at bounding box center [783, 359] width 597 height 40
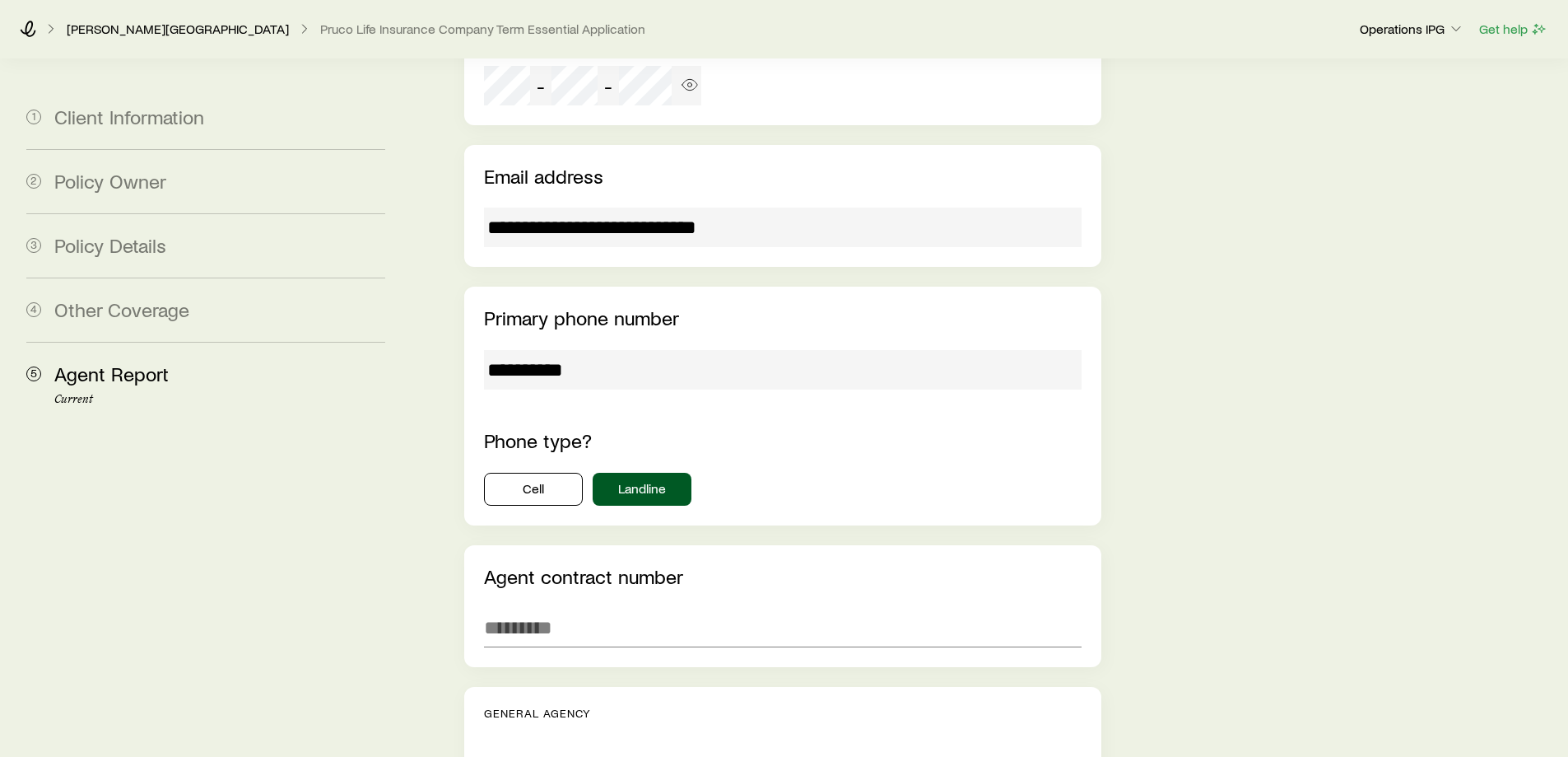
scroll to position [2495, 0]
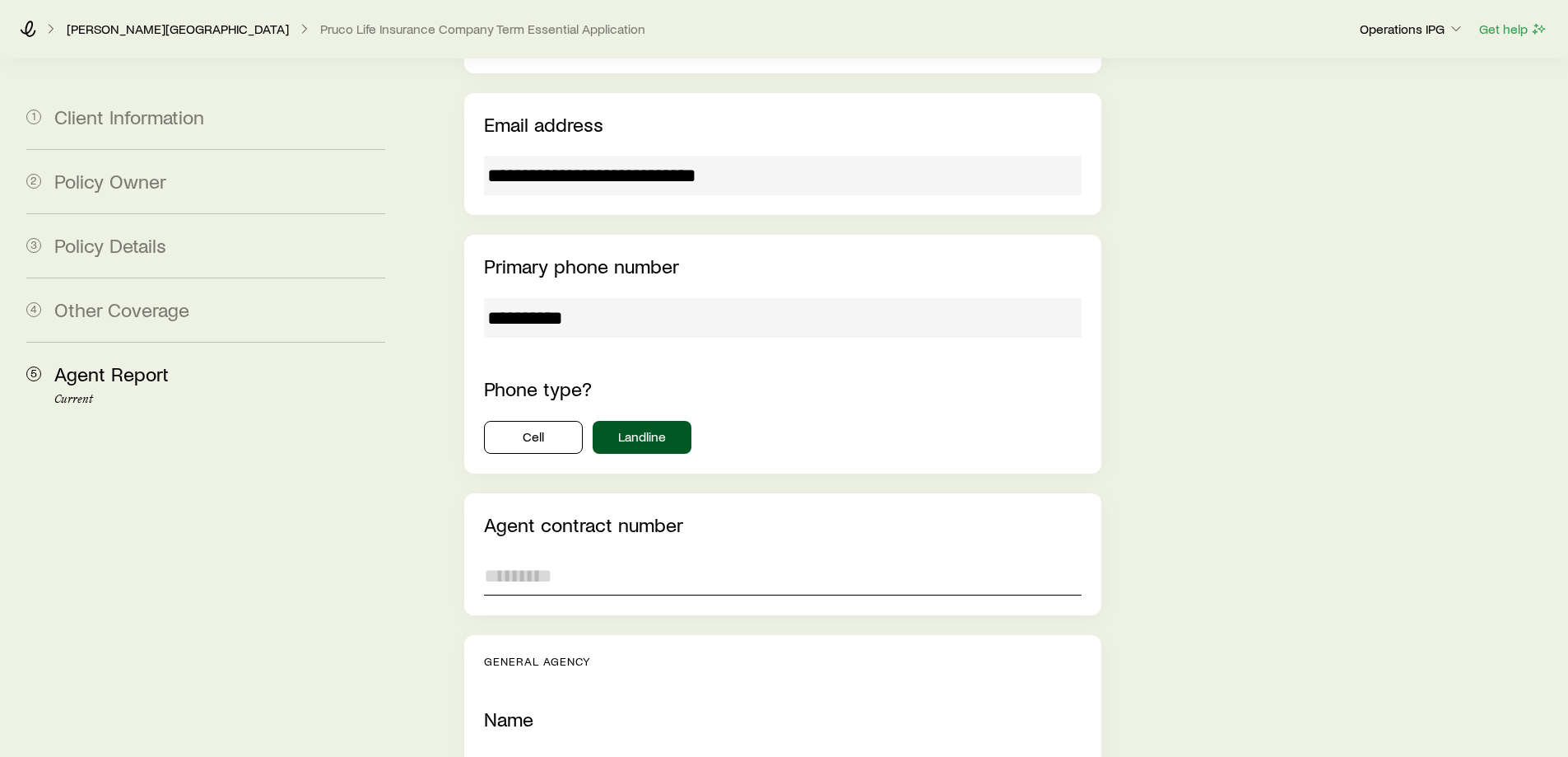
click at [644, 555] on input "text" at bounding box center [783, 575] width 597 height 40
paste input "******"
type input "******"
drag, startPoint x: 409, startPoint y: 502, endPoint x: 415, endPoint y: 509, distance: 9.2
click at [410, 504] on section "**********" at bounding box center [784, 318] width 1541 height 5509
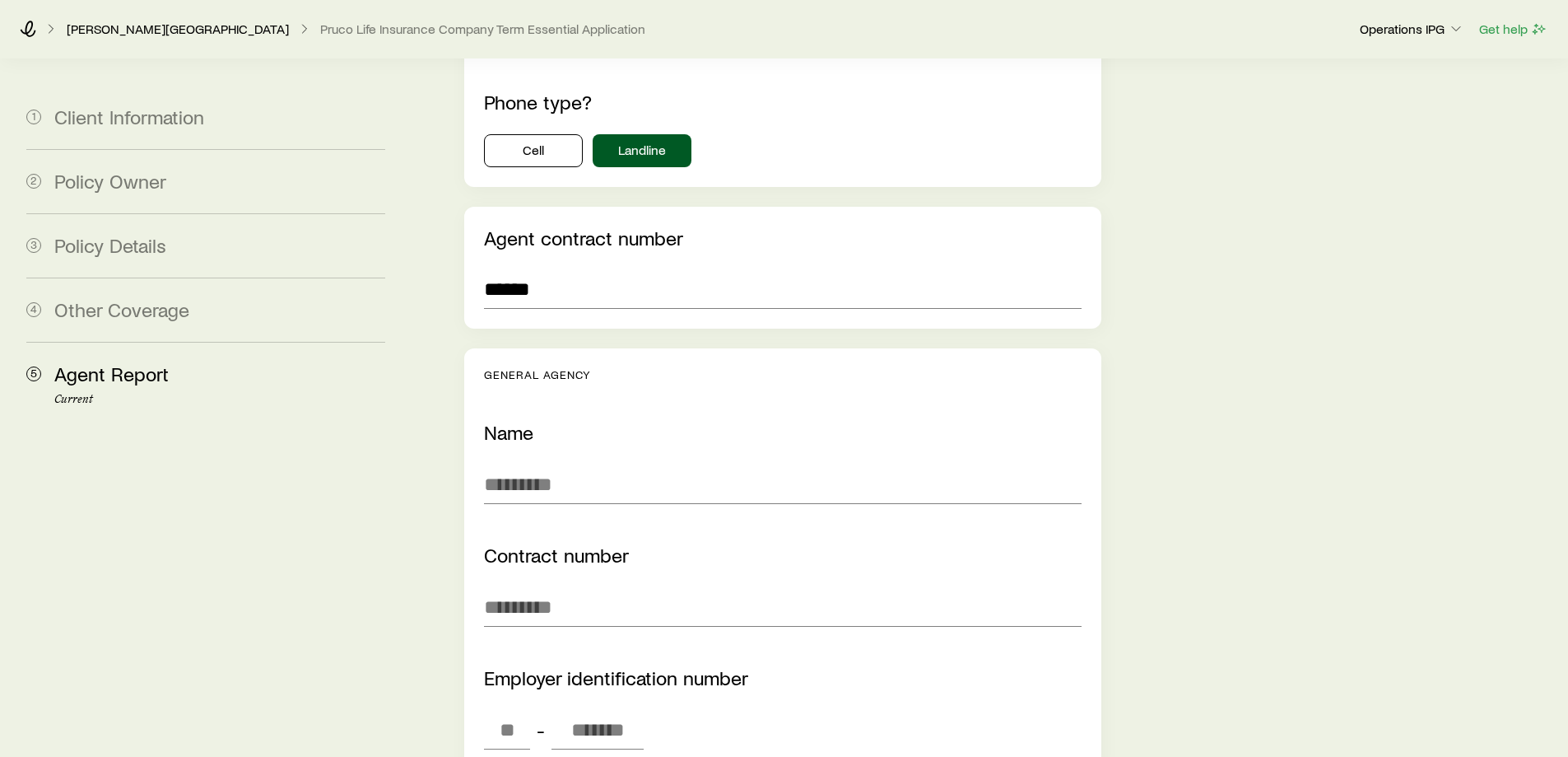
scroll to position [2824, 0]
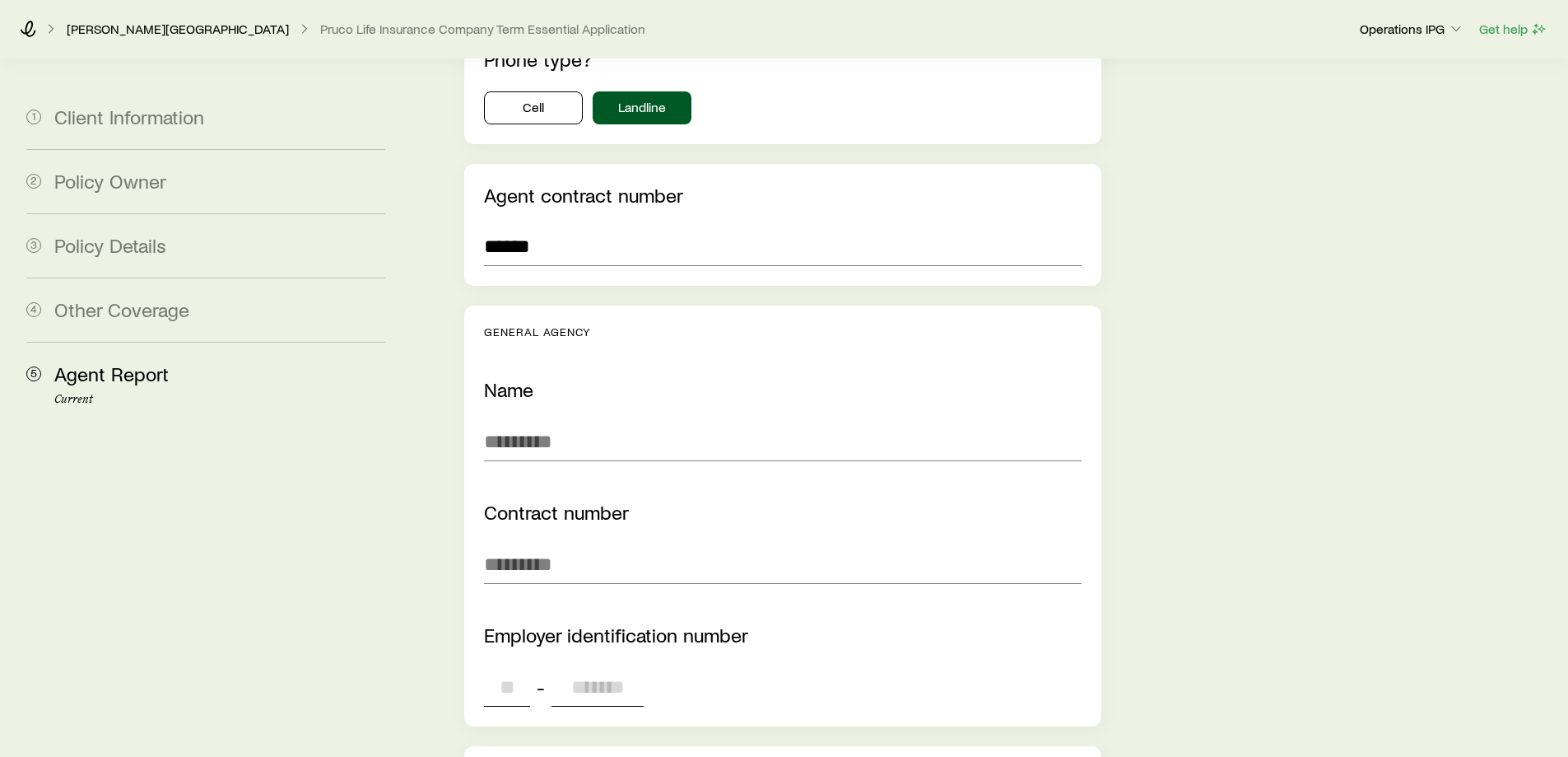
click at [502, 667] on input "tel" at bounding box center [507, 687] width 46 height 40
paste input "*******"
type input "**"
type input "*******"
click at [612, 545] on input "text" at bounding box center [783, 564] width 597 height 40
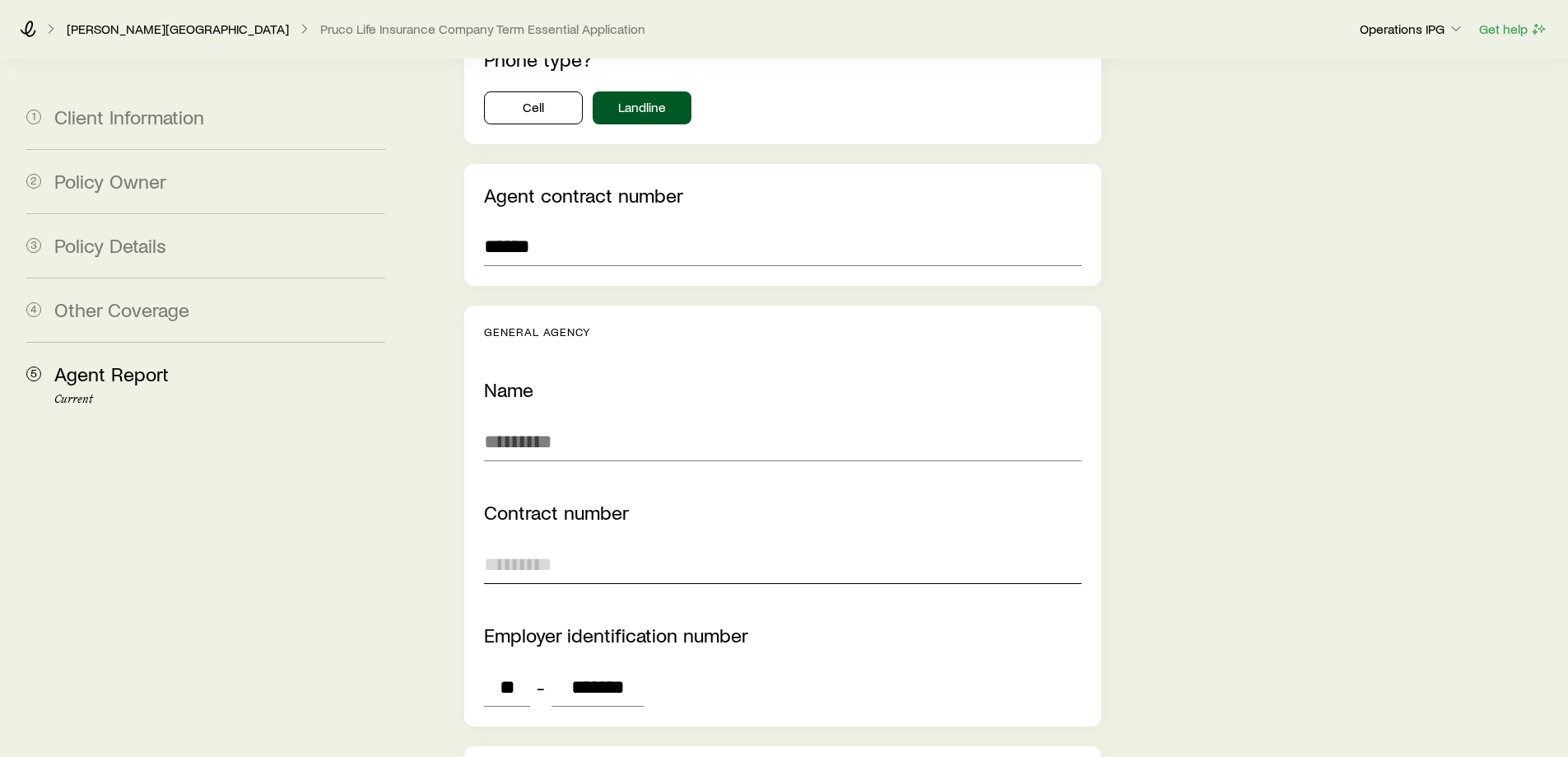
paste input "******"
type input "******"
click at [595, 422] on input "text" at bounding box center [783, 442] width 597 height 40
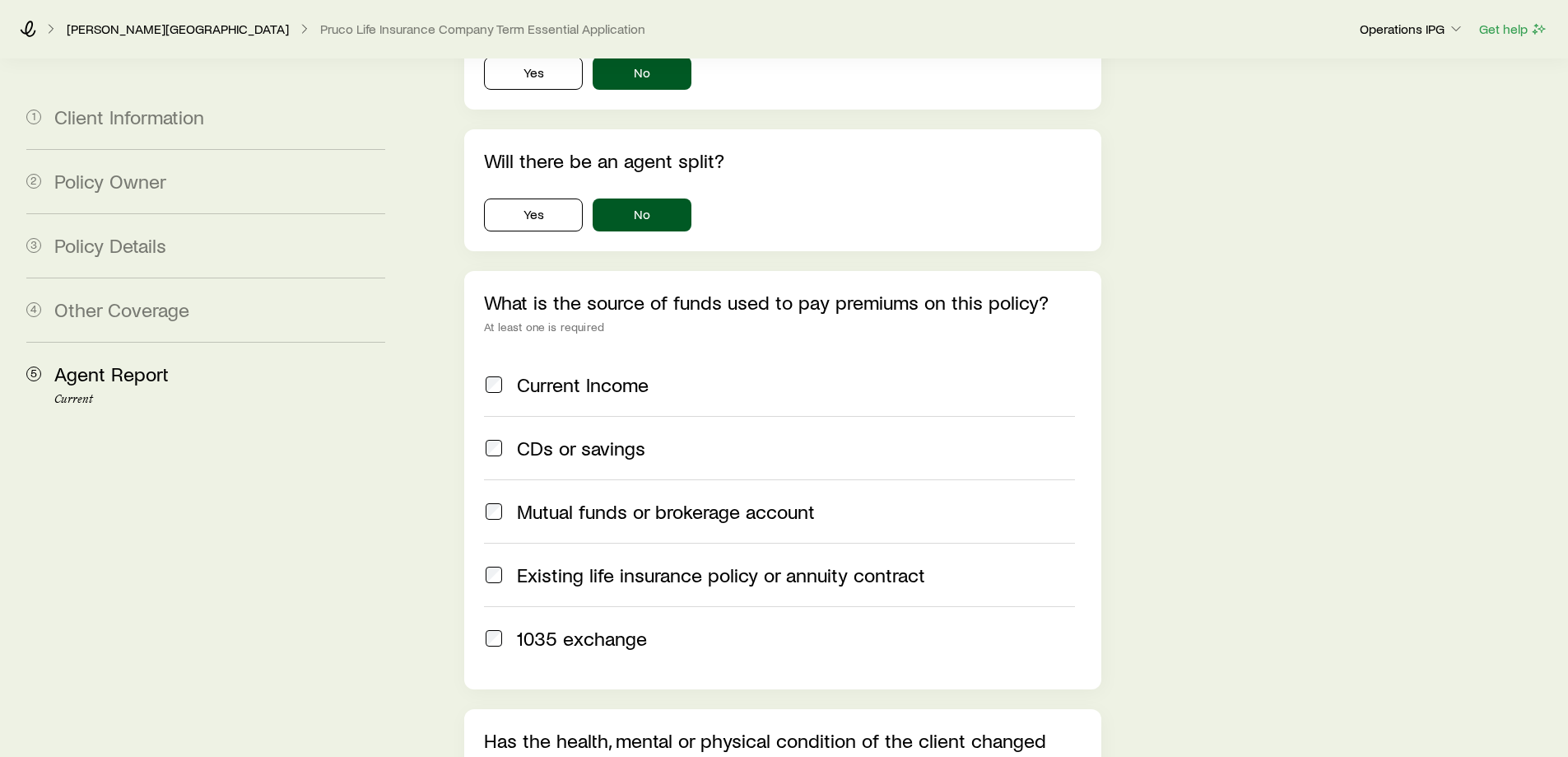
scroll to position [3648, 0]
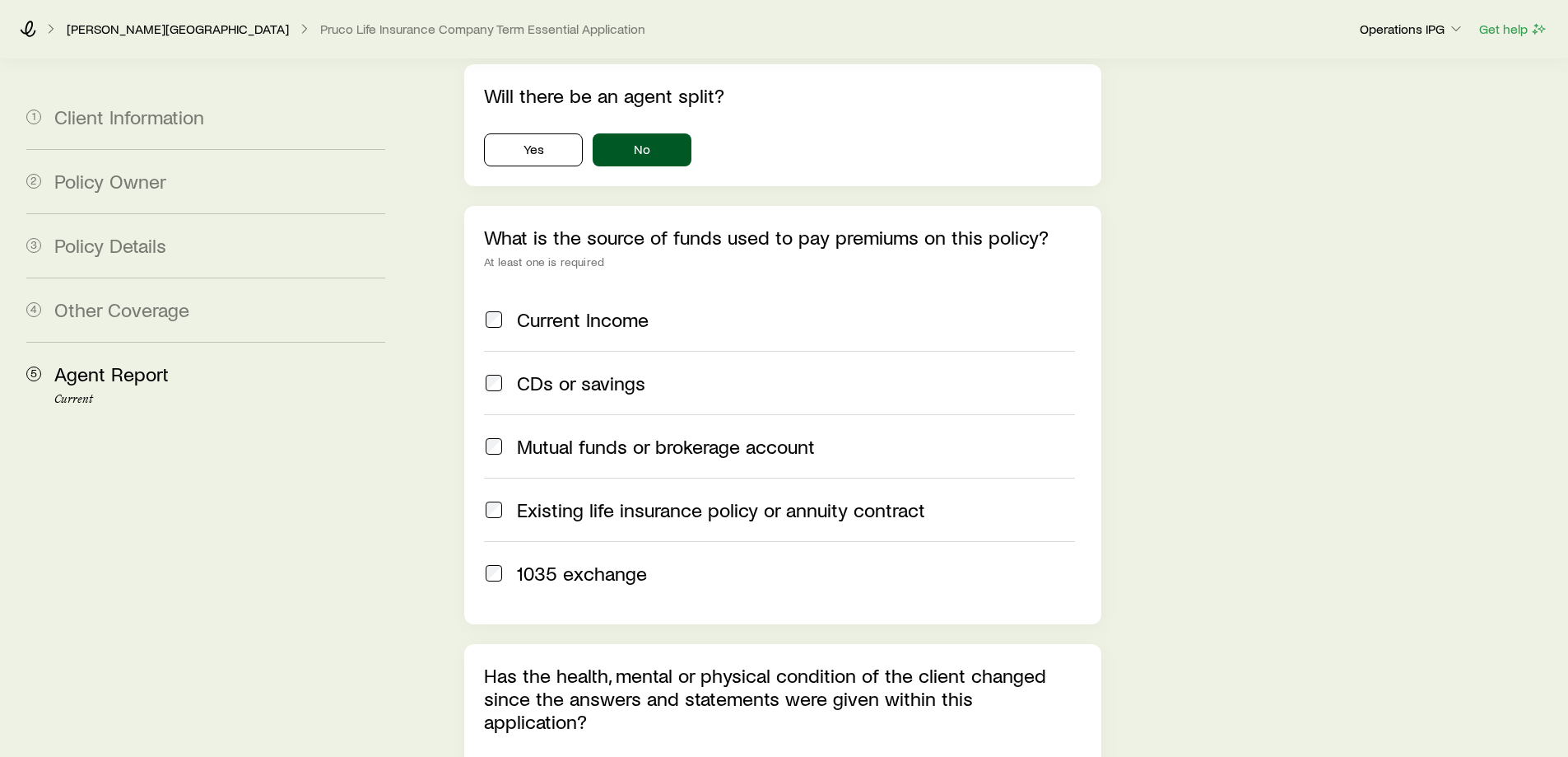
type input "**********"
click at [669, 308] on div "Current Income" at bounding box center [795, 319] width 557 height 23
click at [681, 561] on div "1035 exchange" at bounding box center [795, 572] width 557 height 23
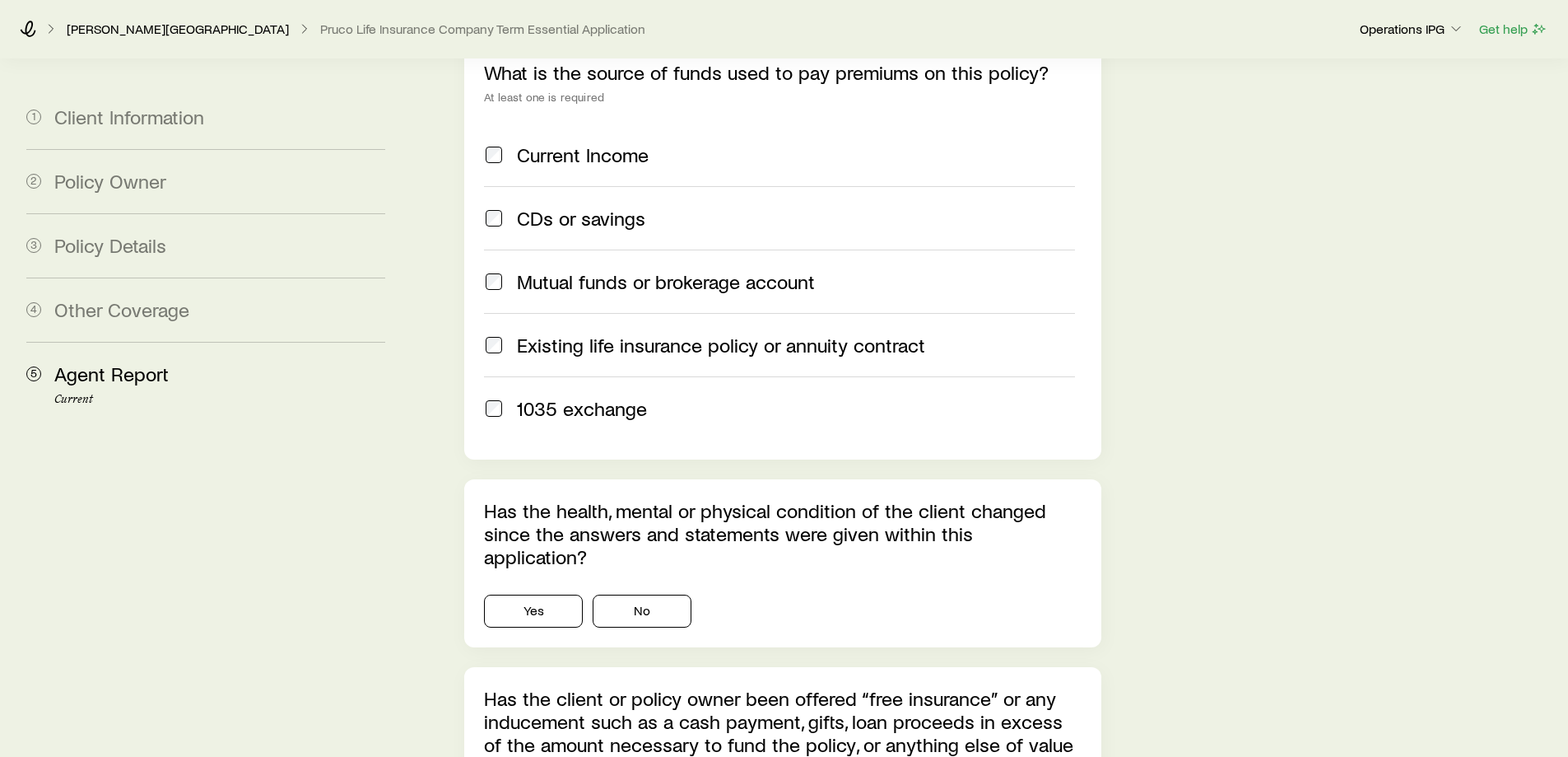
scroll to position [3895, 0]
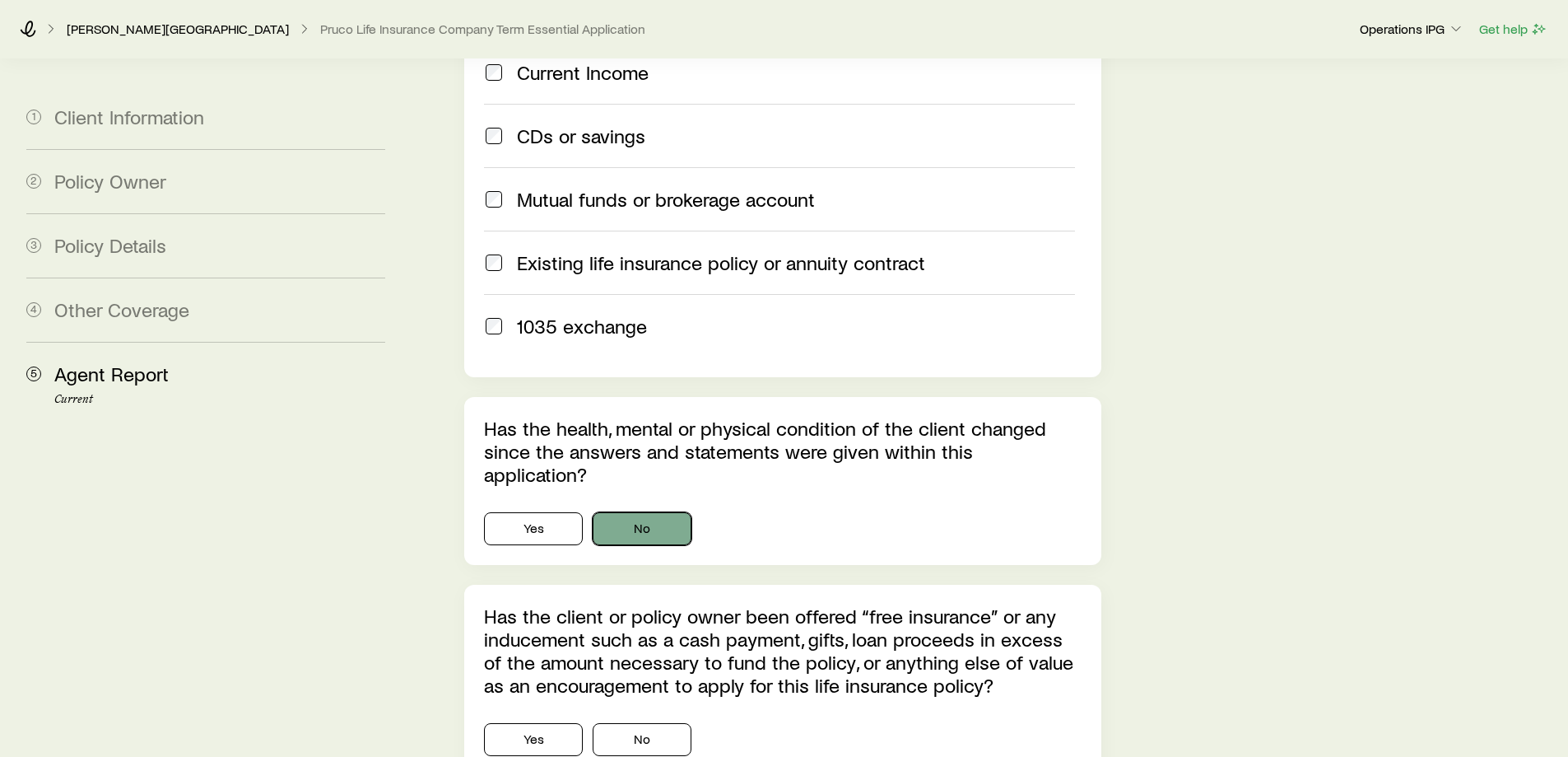
click at [614, 512] on button "No" at bounding box center [642, 528] width 99 height 33
click at [619, 722] on button "No" at bounding box center [642, 738] width 99 height 33
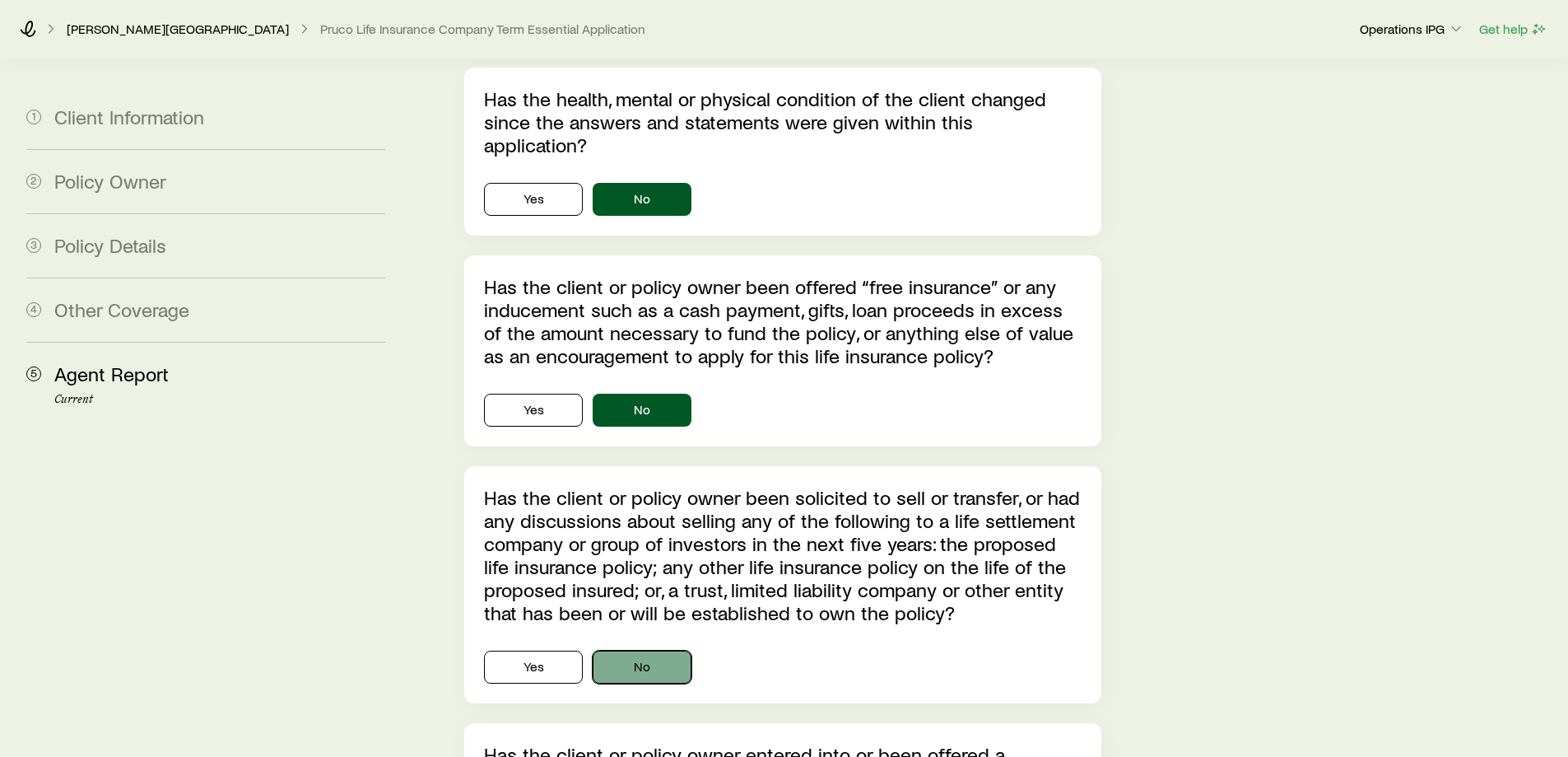
click at [655, 650] on button "No" at bounding box center [642, 666] width 99 height 33
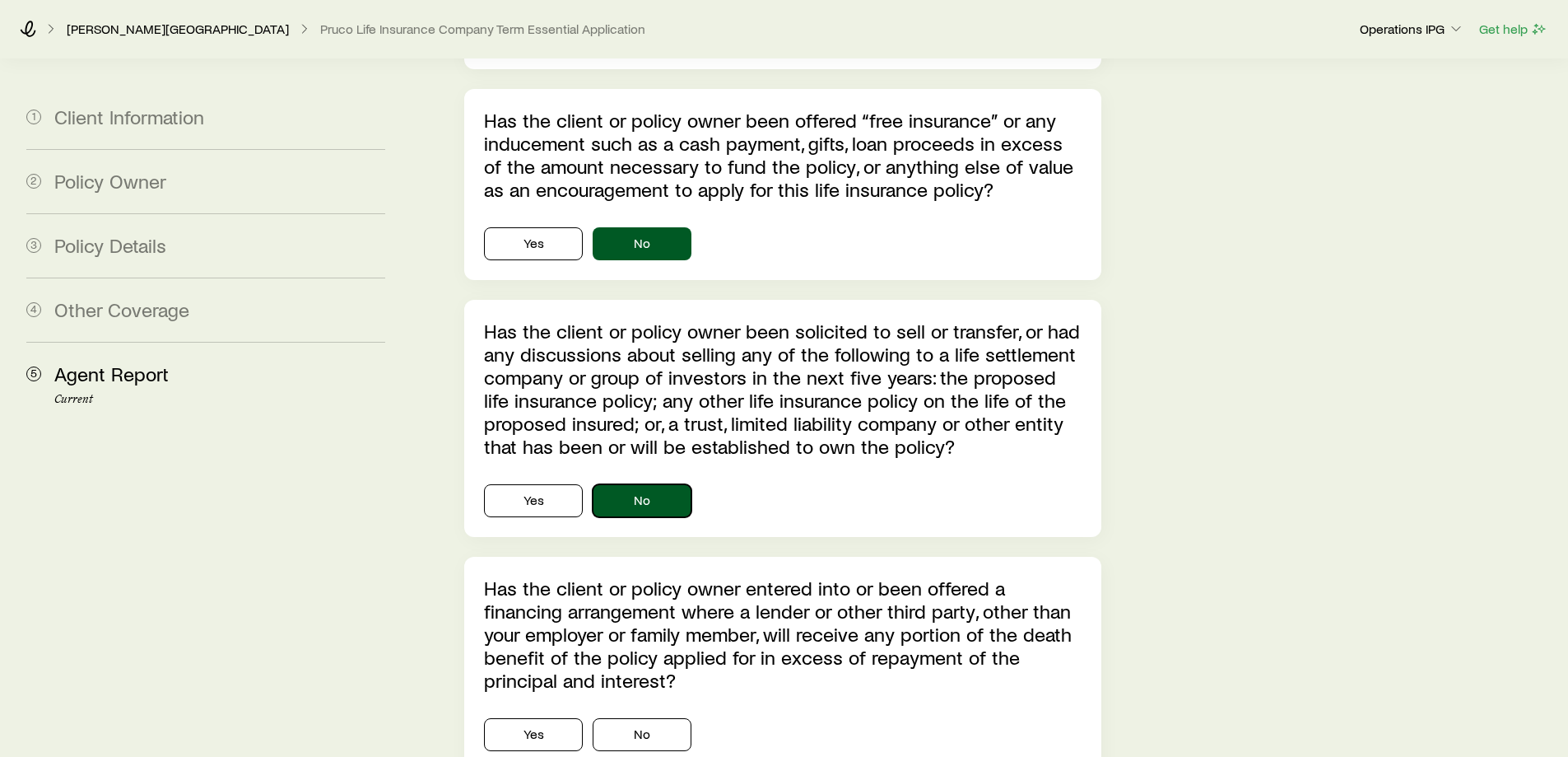
scroll to position [4471, 0]
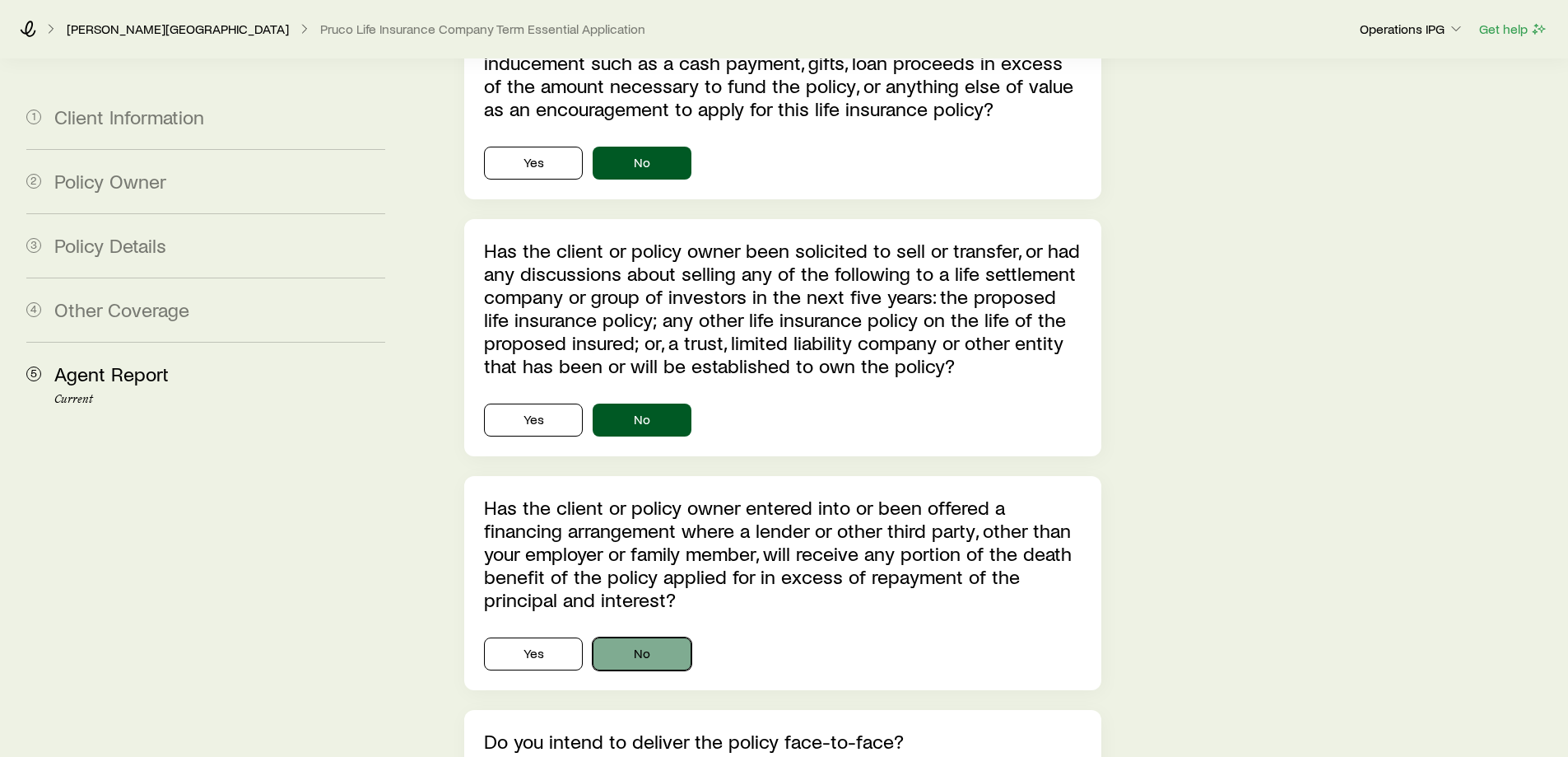
click at [624, 637] on button "No" at bounding box center [642, 653] width 99 height 33
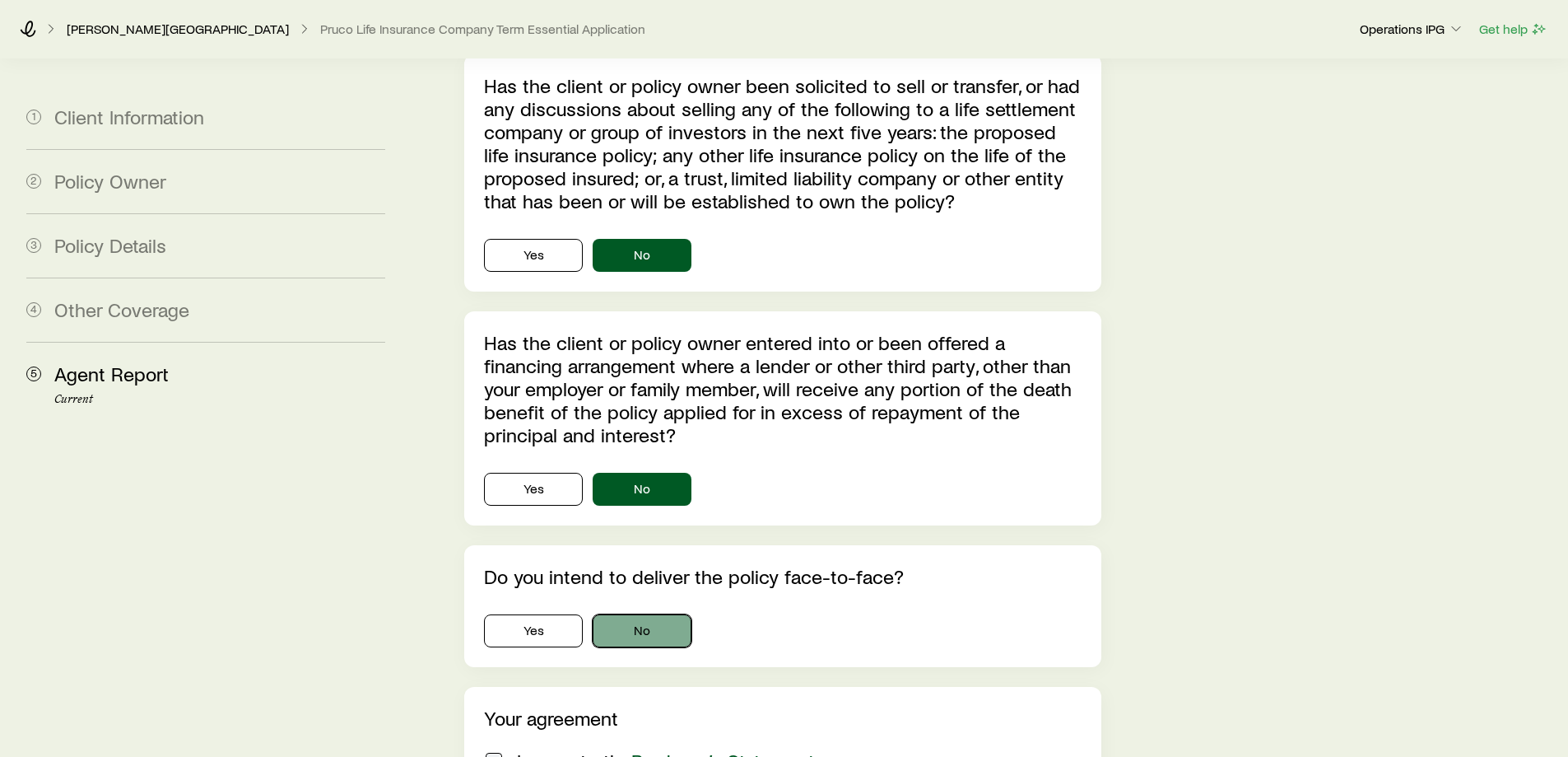
click at [630, 614] on button "No" at bounding box center [642, 630] width 99 height 33
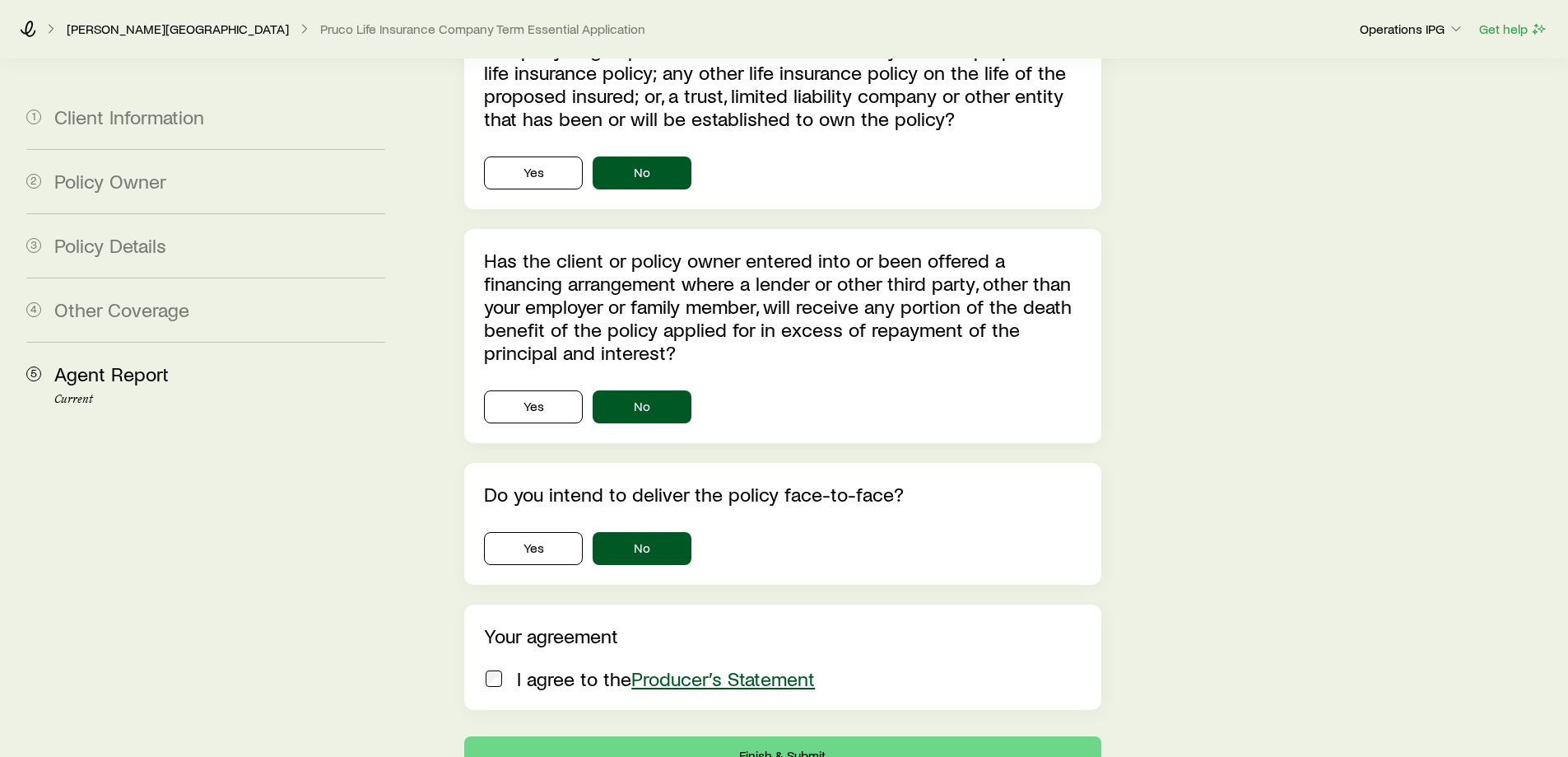
click at [548, 667] on p "I agree to the Producer’s Statement" at bounding box center [666, 678] width 298 height 23
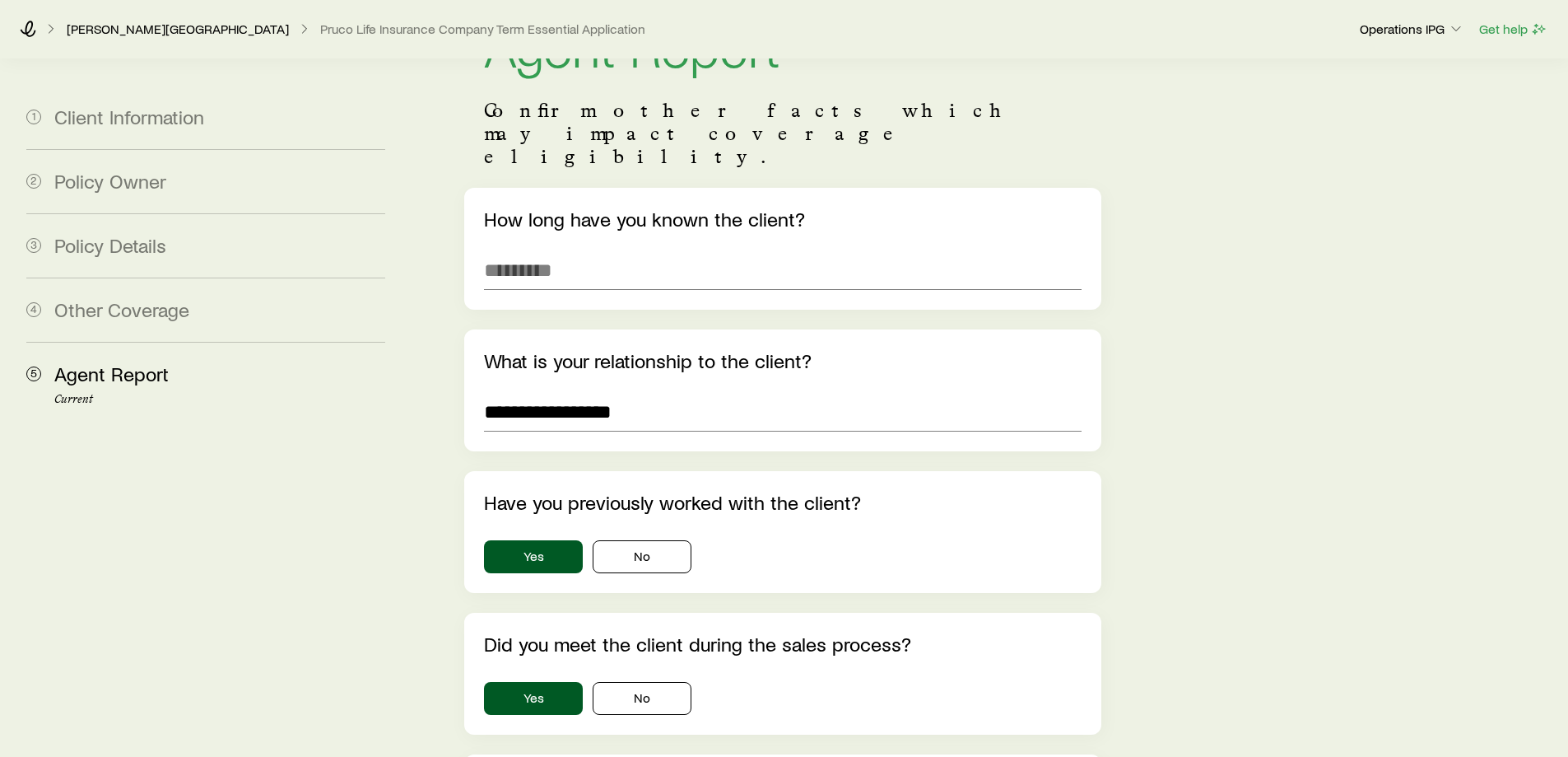
scroll to position [0, 0]
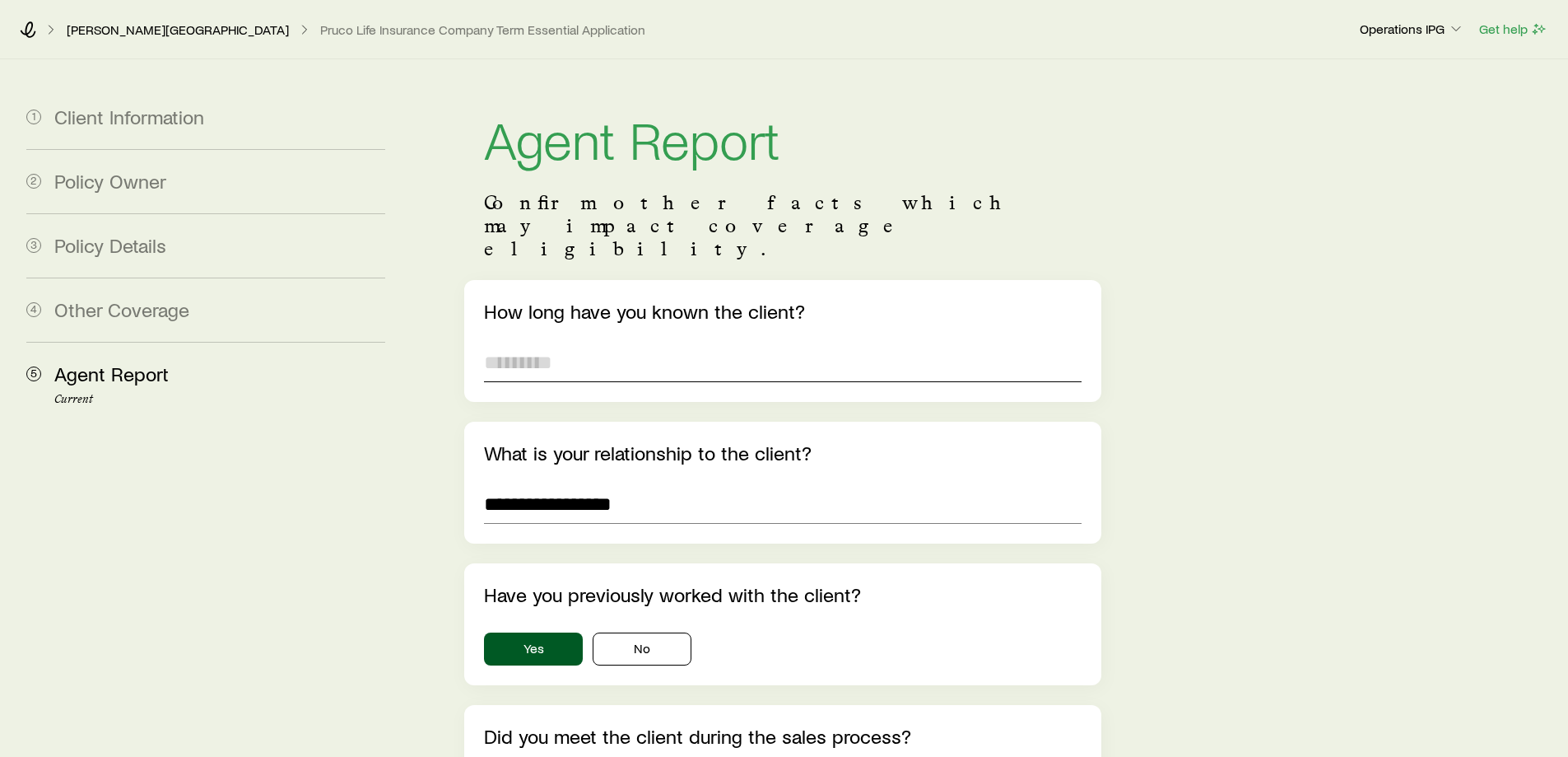
click at [565, 343] on input "text" at bounding box center [783, 363] width 597 height 40
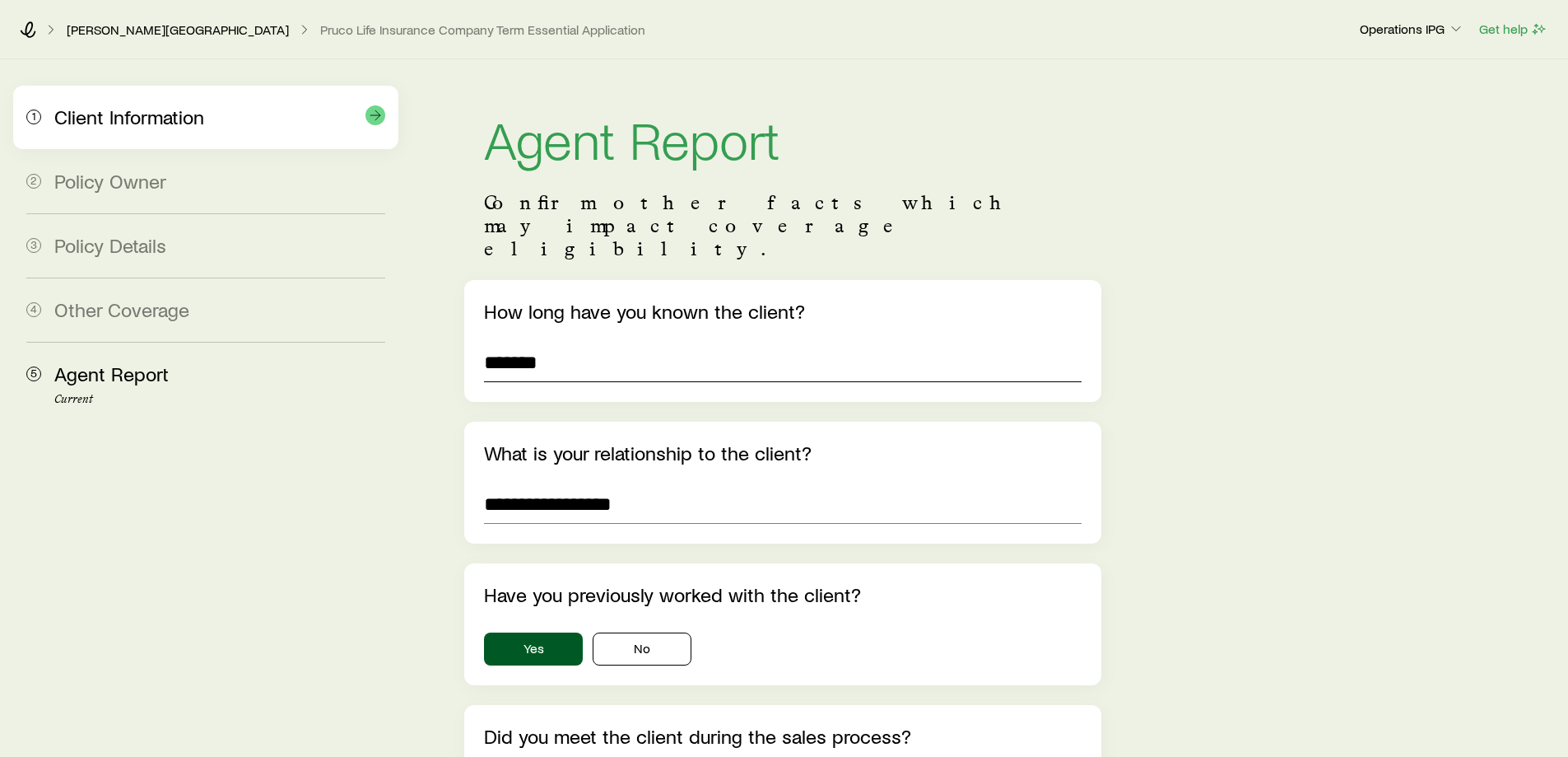
type input "*******"
click at [178, 126] on span "Client Information" at bounding box center [129, 117] width 150 height 24
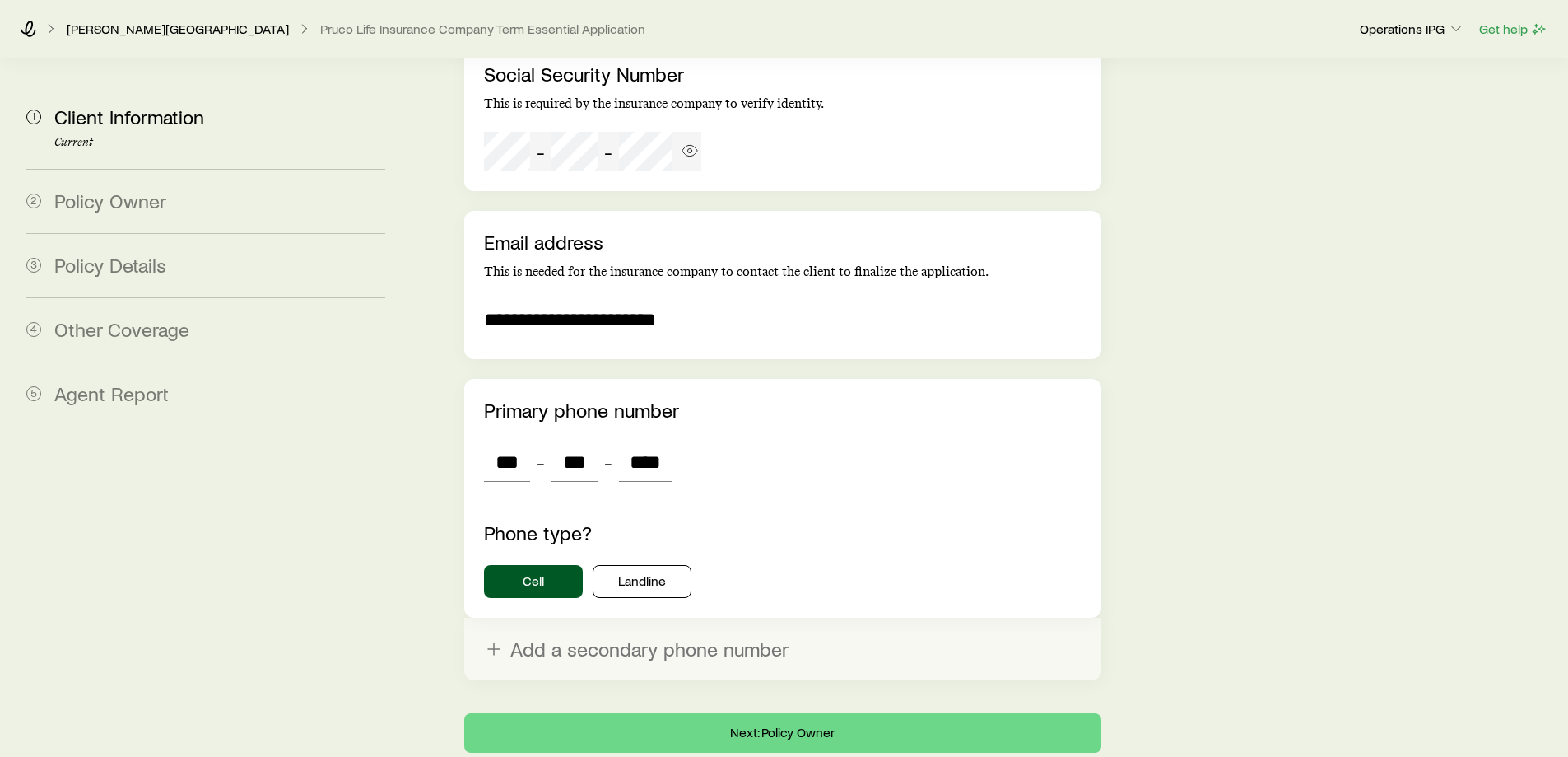
scroll to position [3484, 0]
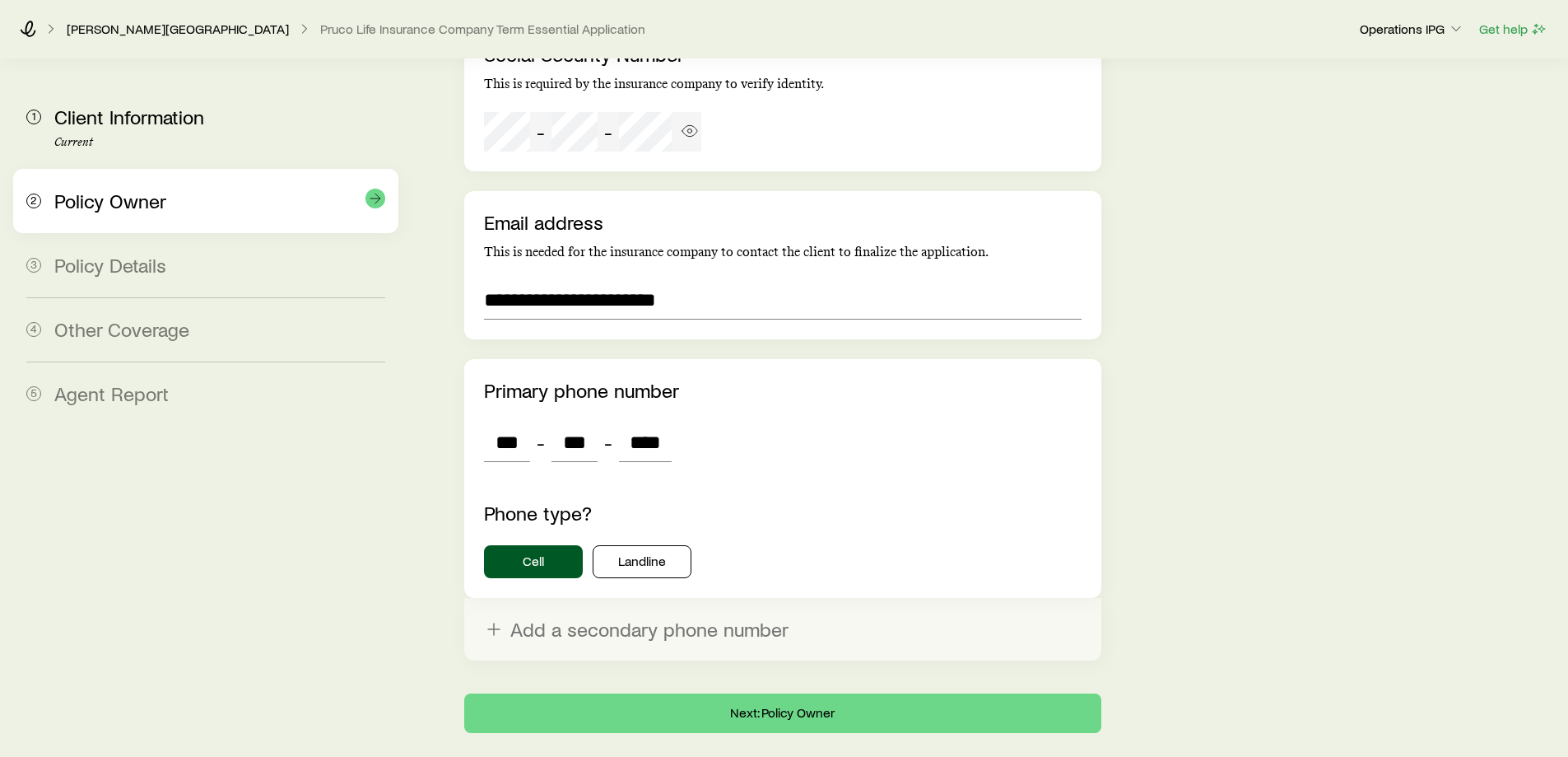
click at [123, 223] on div "2 Policy Owner" at bounding box center [206, 201] width 359 height 64
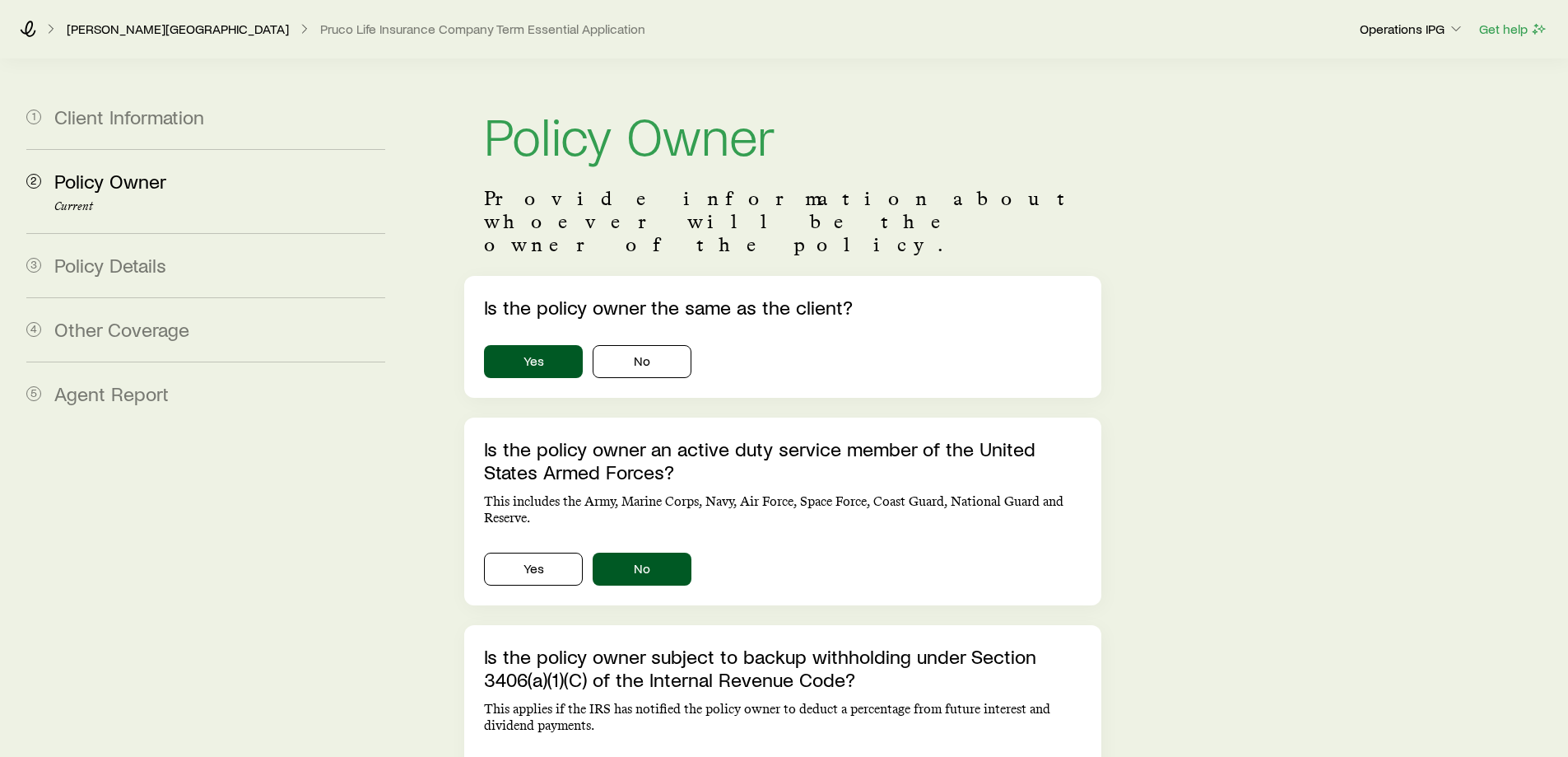
scroll to position [0, 0]
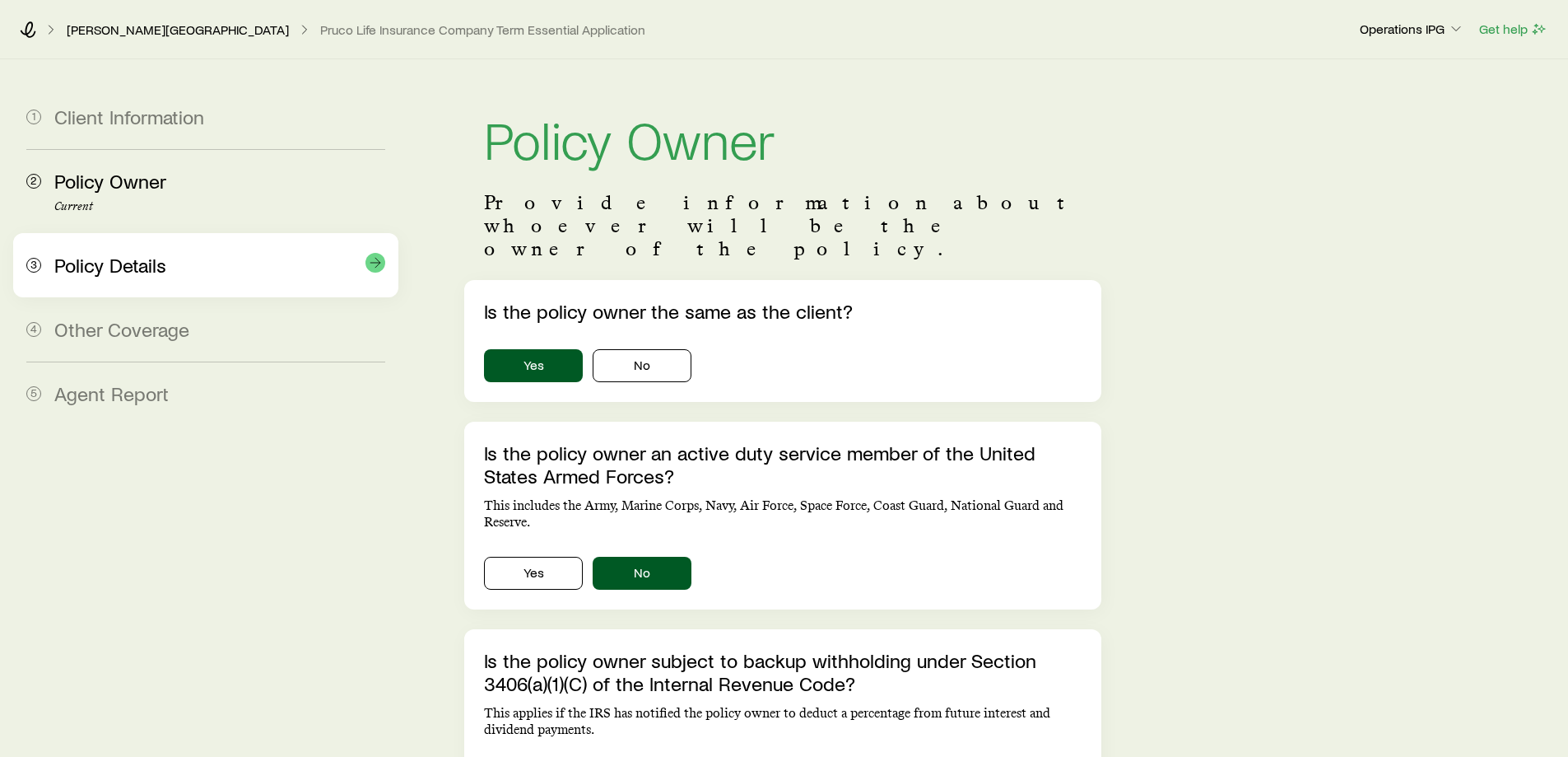
click at [104, 268] on span "Policy Details" at bounding box center [110, 265] width 112 height 24
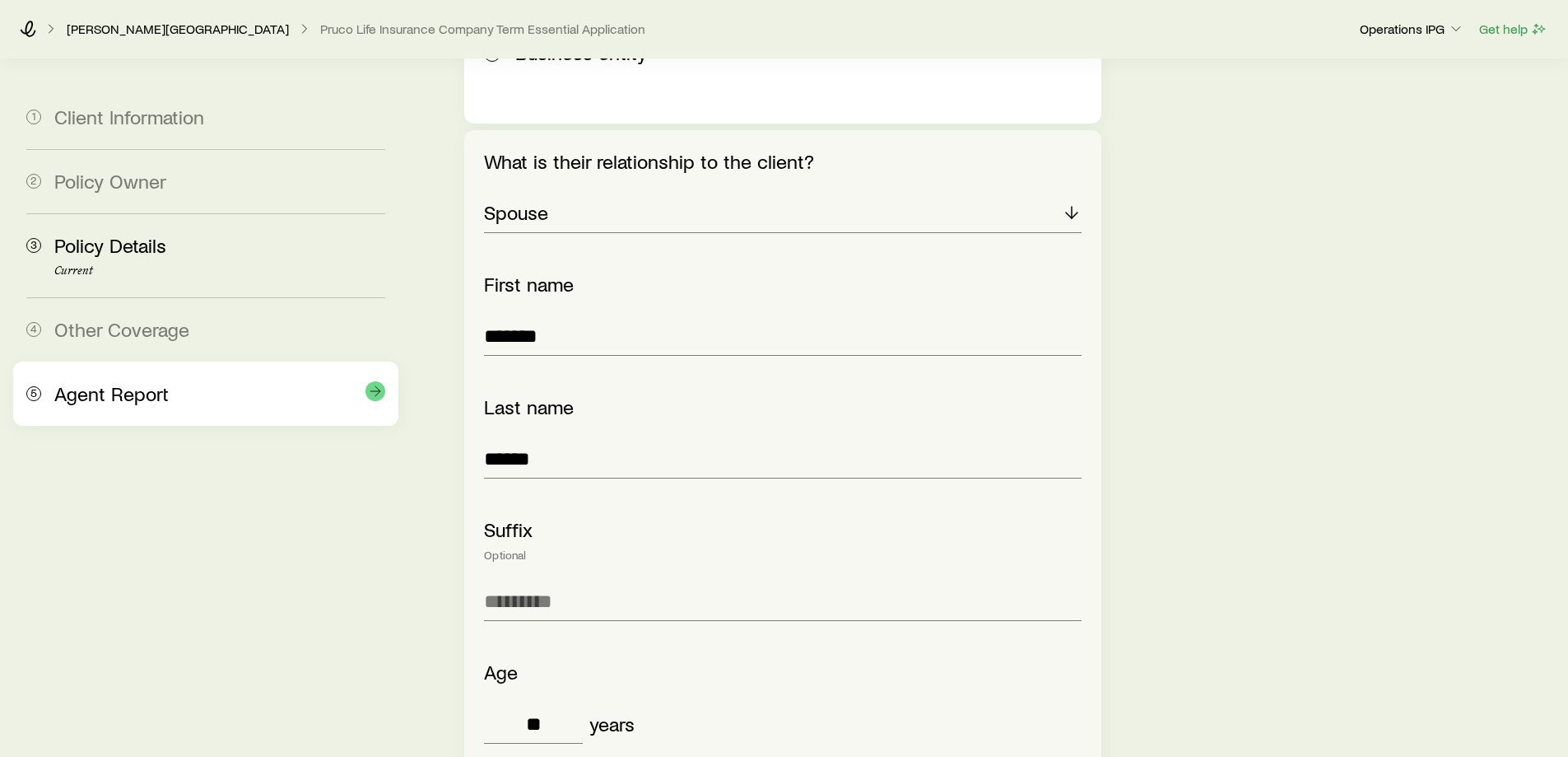
click at [107, 378] on div "5 Agent Report" at bounding box center [206, 393] width 359 height 64
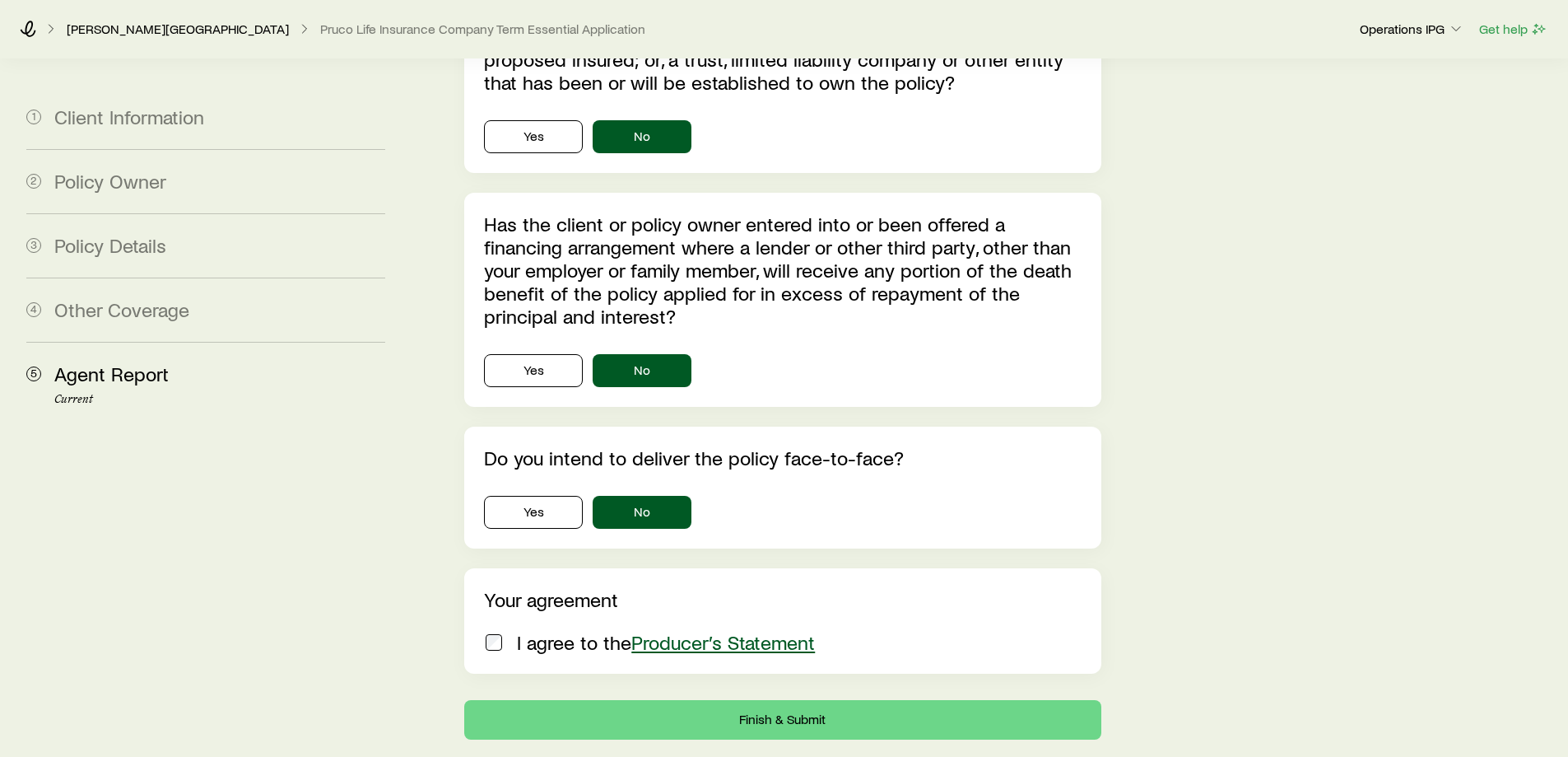
scroll to position [4836, 0]
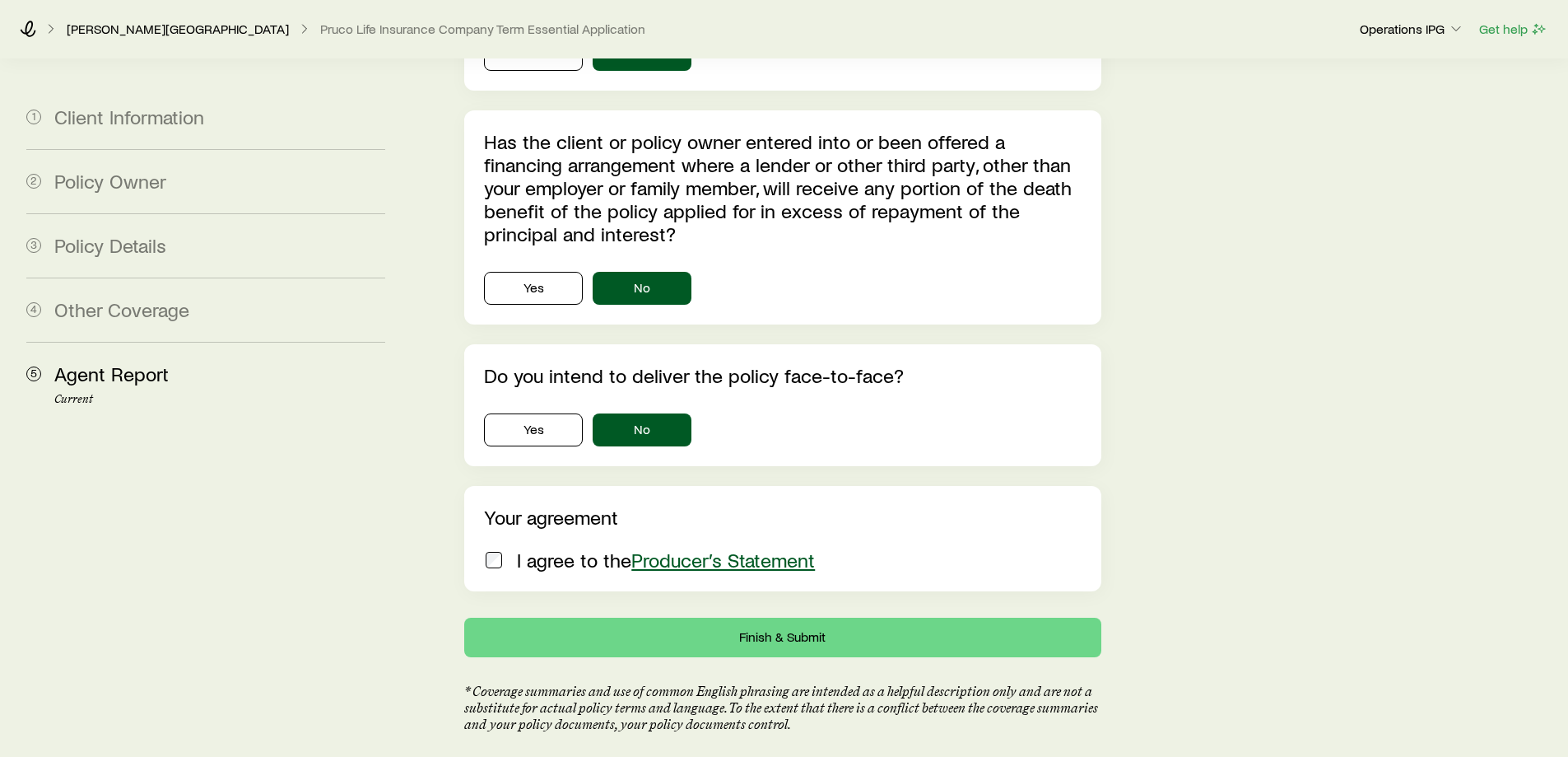
click at [510, 548] on div "I agree to the Producer’s Statement" at bounding box center [779, 559] width 590 height 23
click at [622, 618] on button "Finish & Submit" at bounding box center [783, 637] width 636 height 40
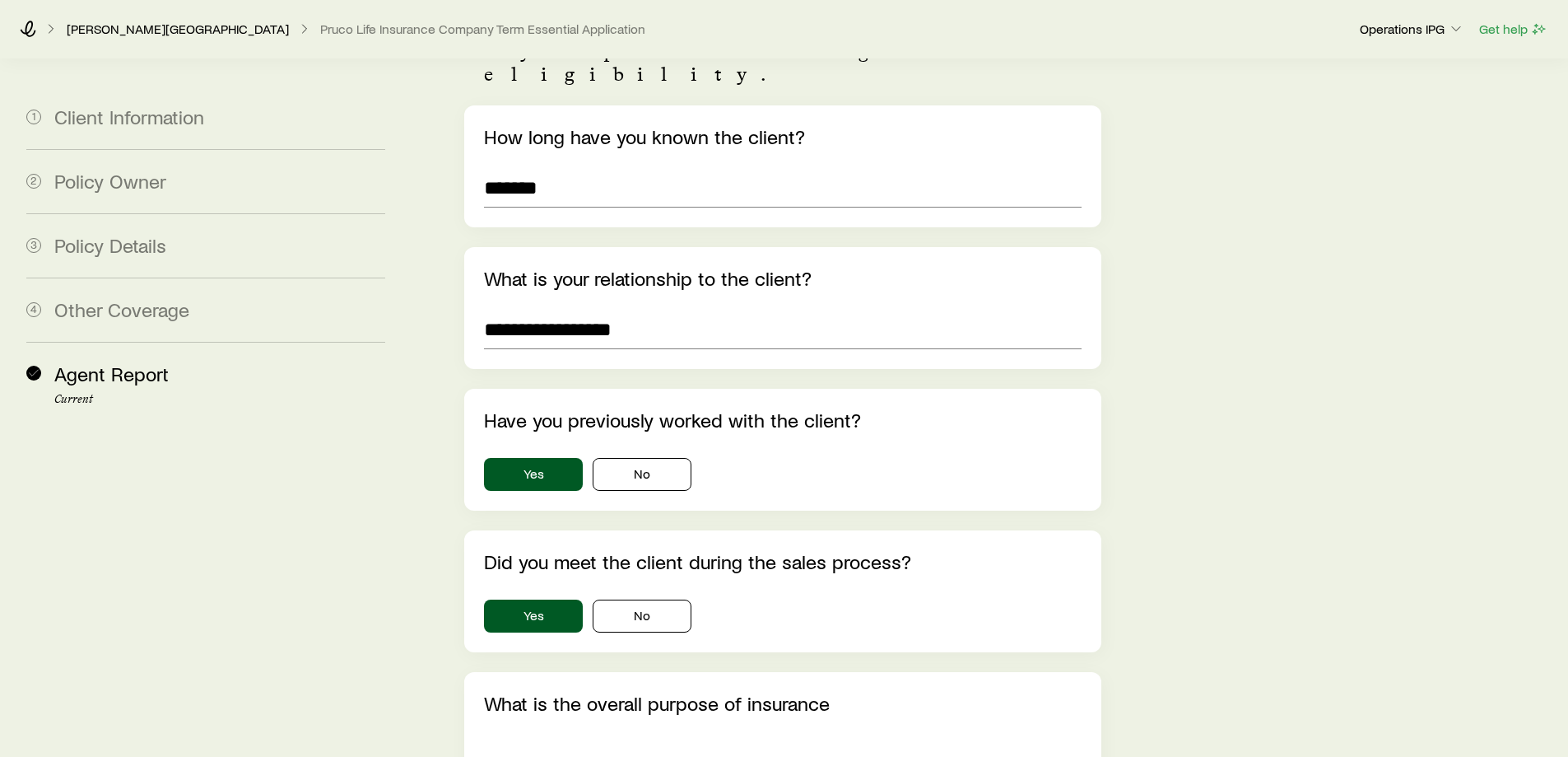
scroll to position [0, 0]
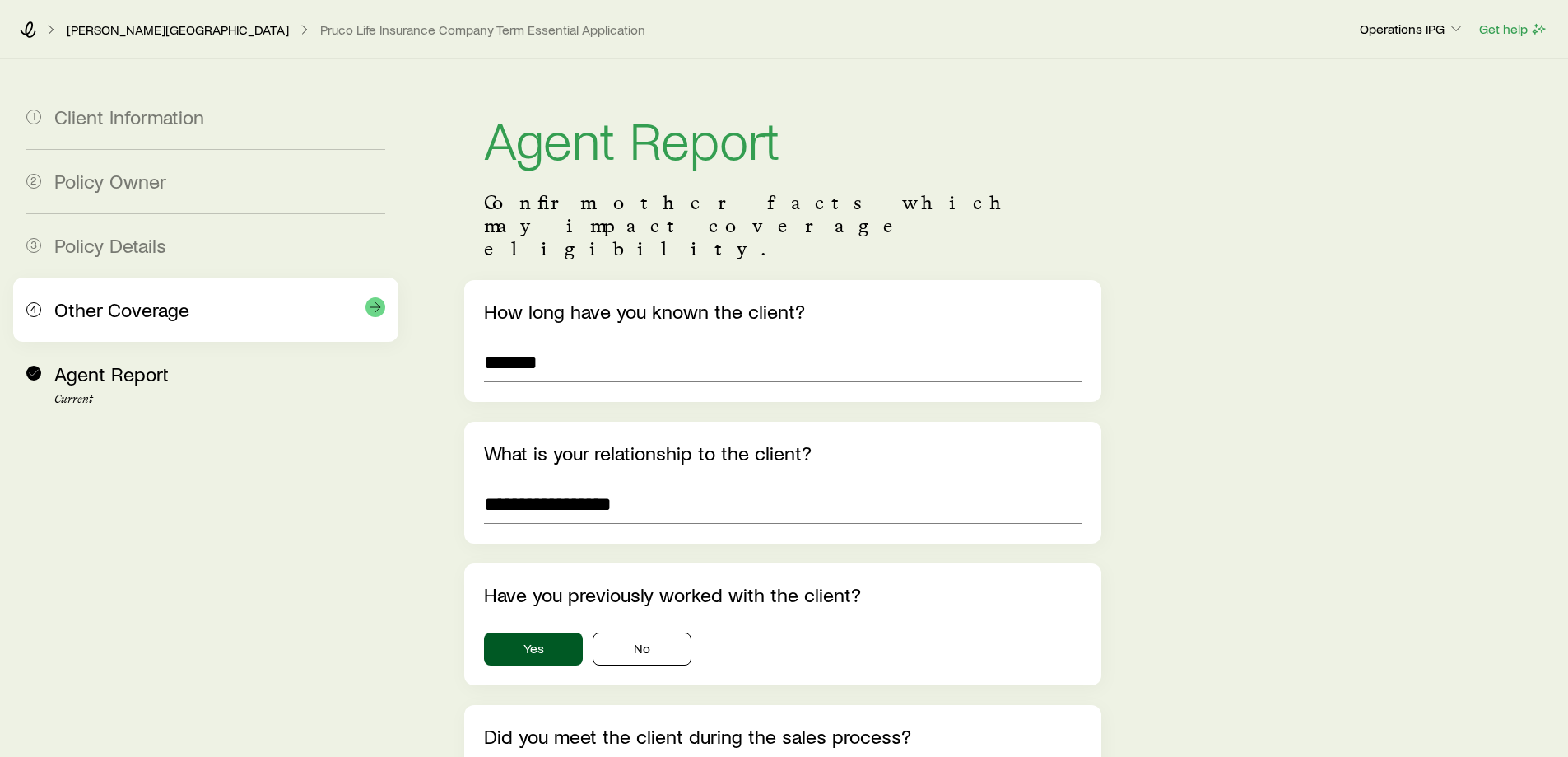
click at [177, 303] on span "Other Coverage" at bounding box center [122, 309] width 135 height 24
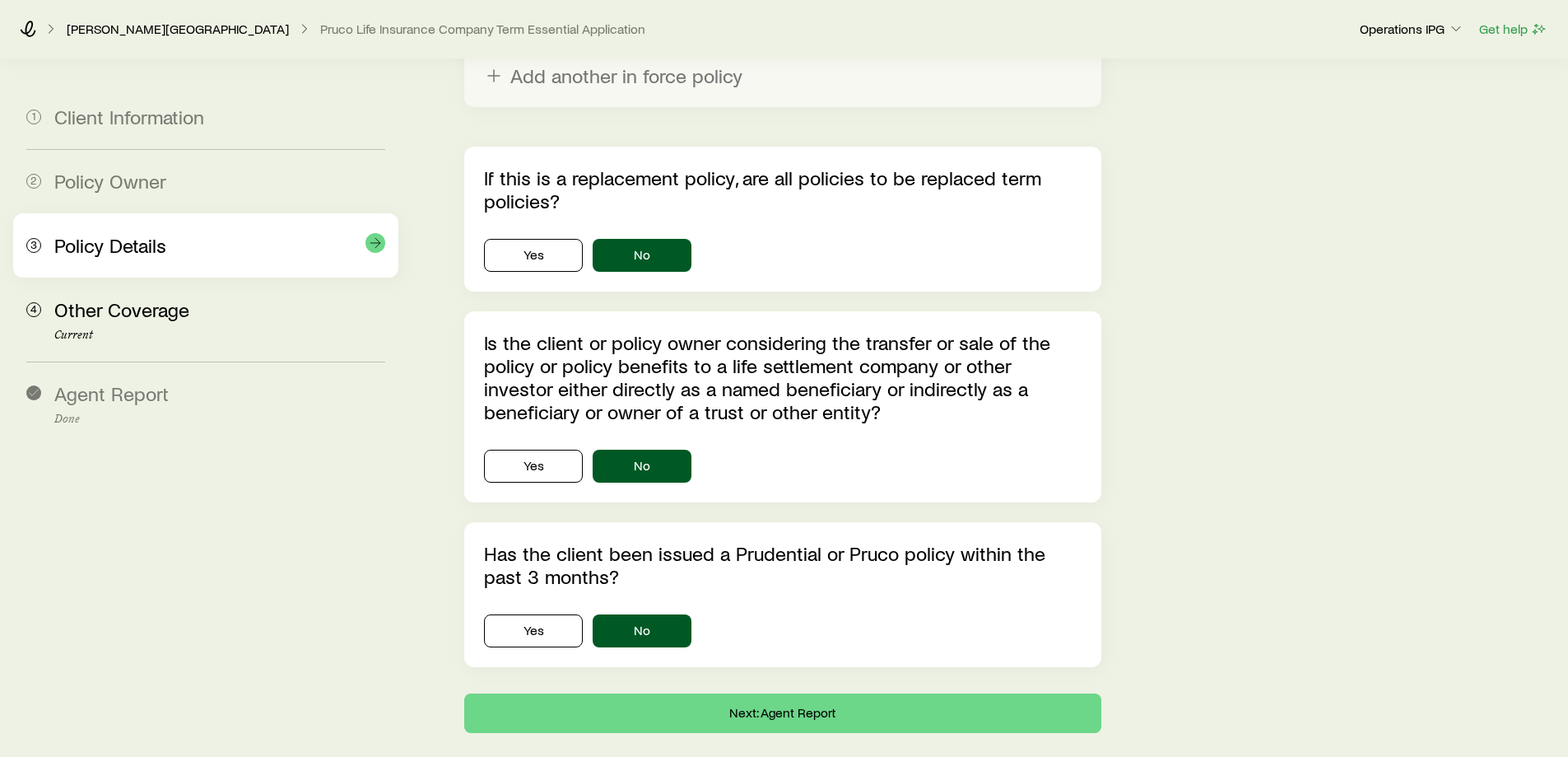
click at [242, 259] on div "3 Policy Details" at bounding box center [206, 245] width 359 height 64
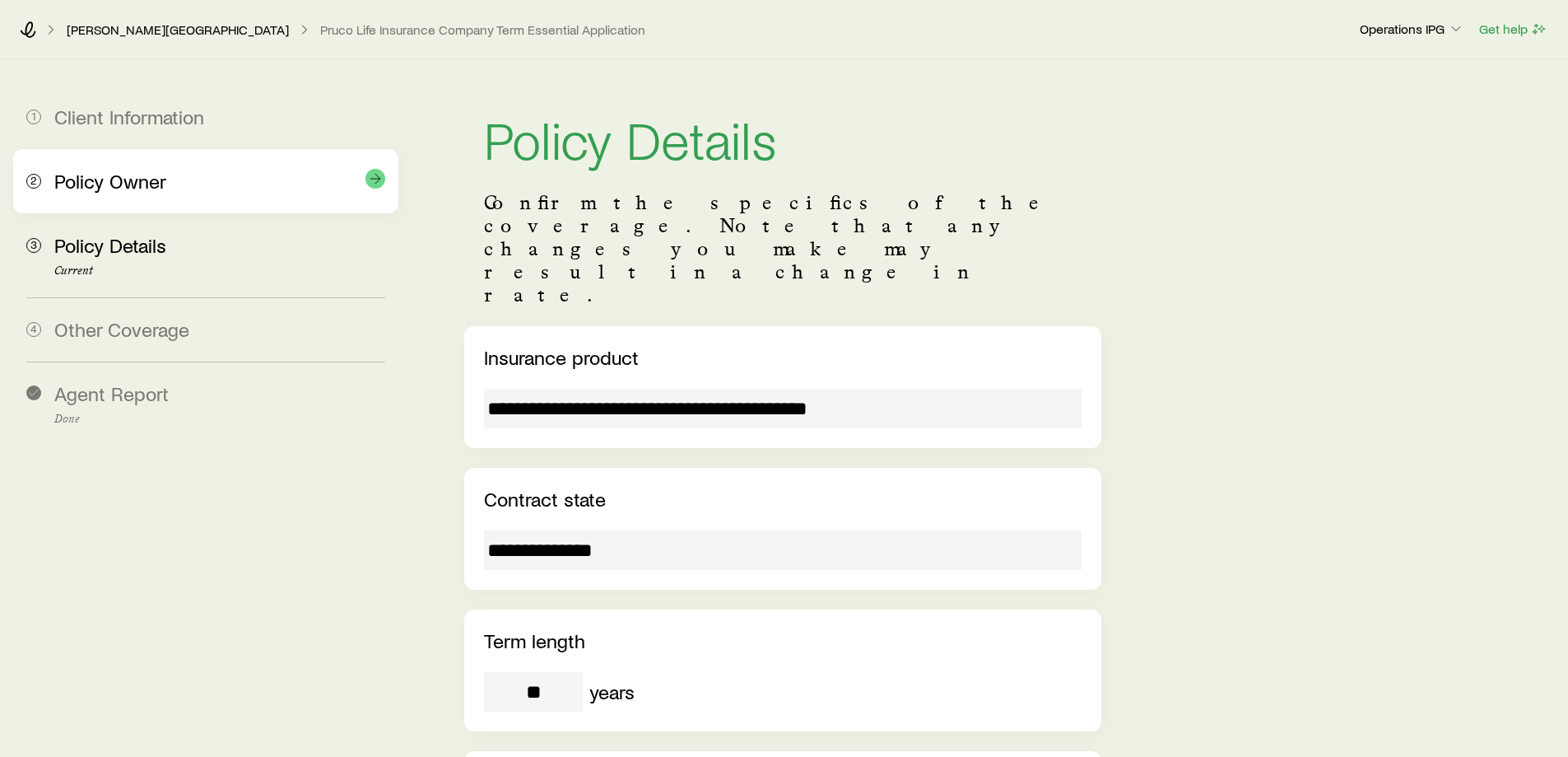
click at [128, 180] on span "Policy Owner" at bounding box center [110, 181] width 112 height 24
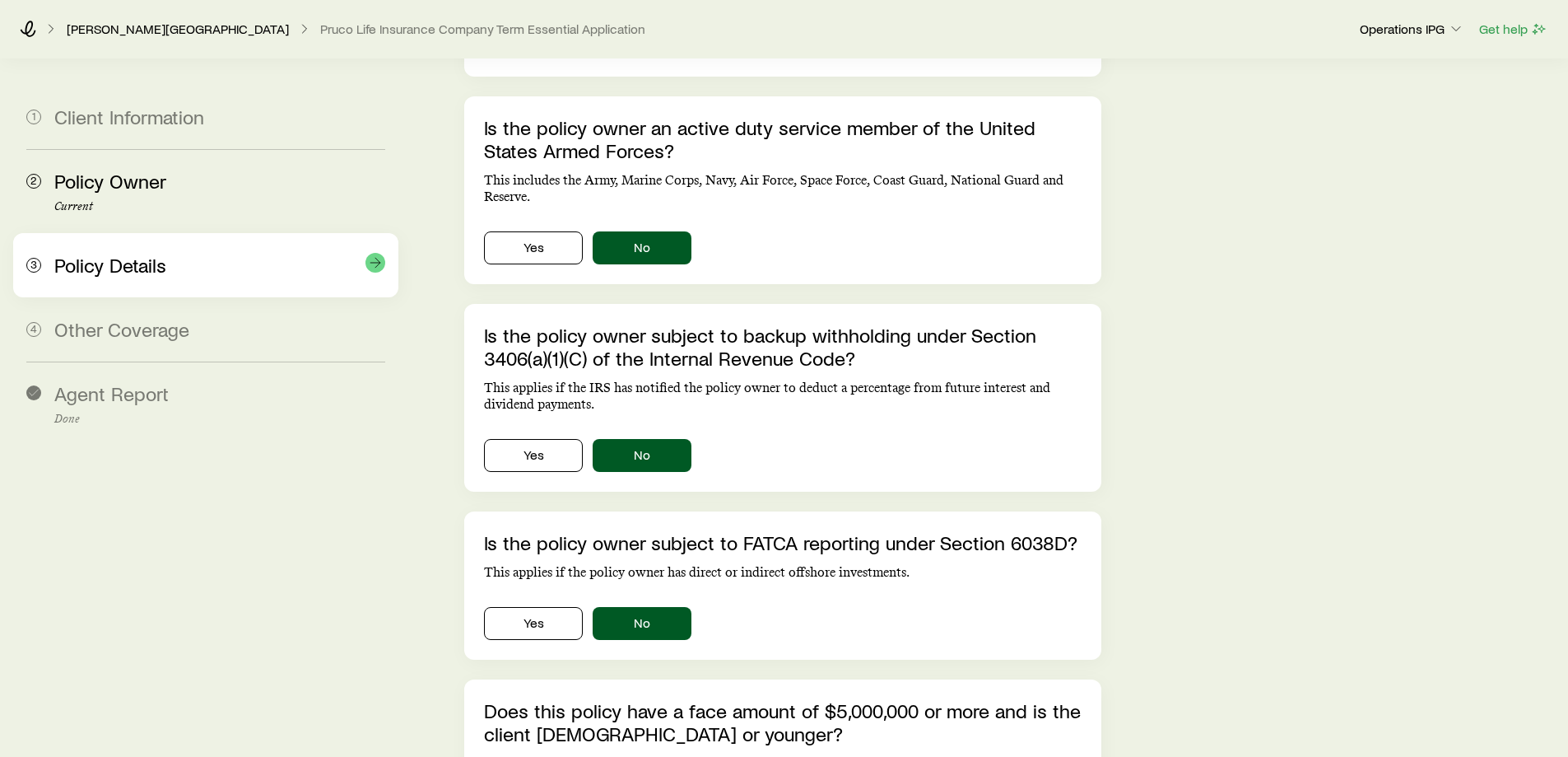
scroll to position [532, 0]
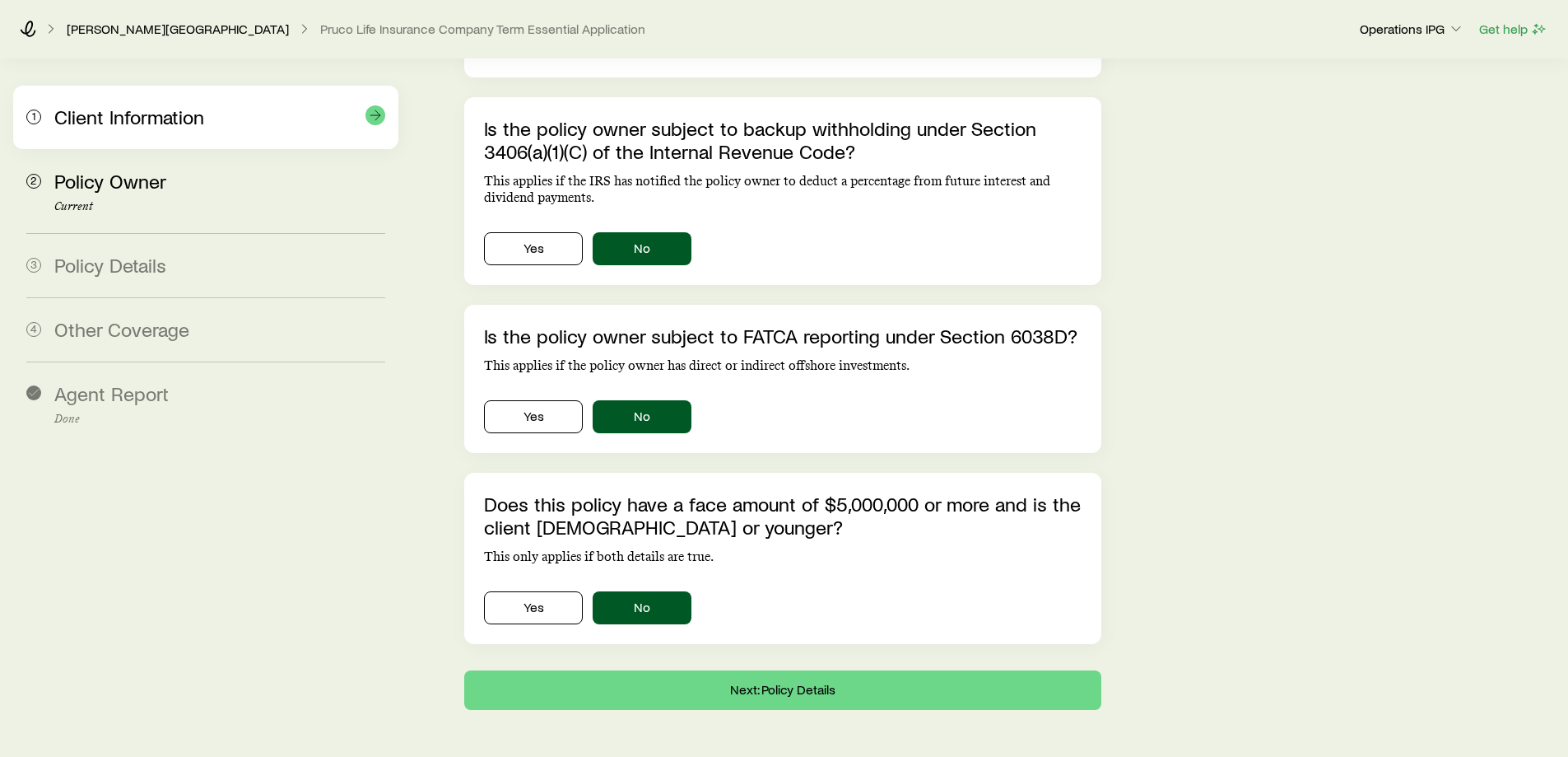
click at [153, 140] on div "1 Client Information" at bounding box center [206, 118] width 359 height 63
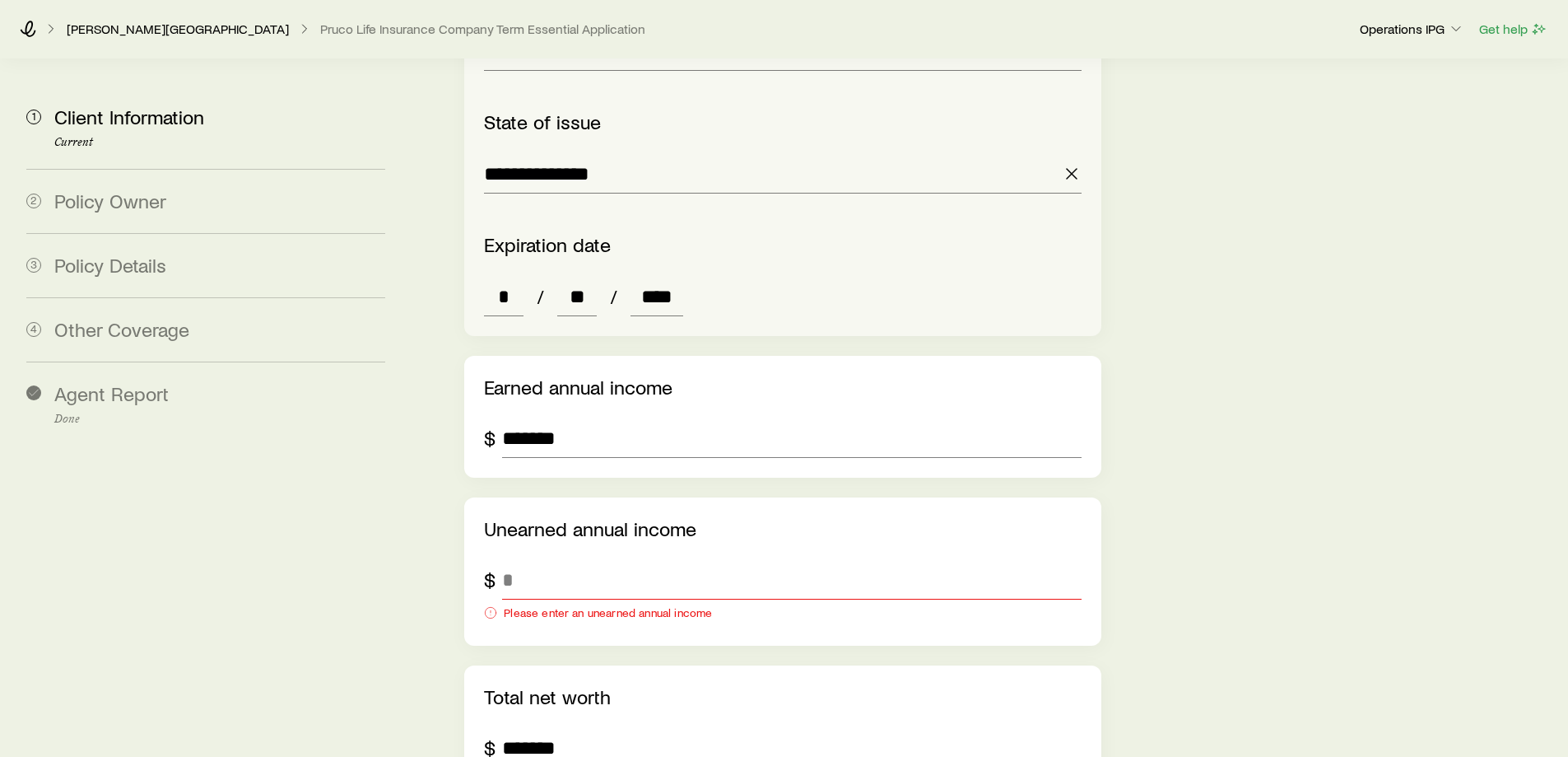
scroll to position [2507, 0]
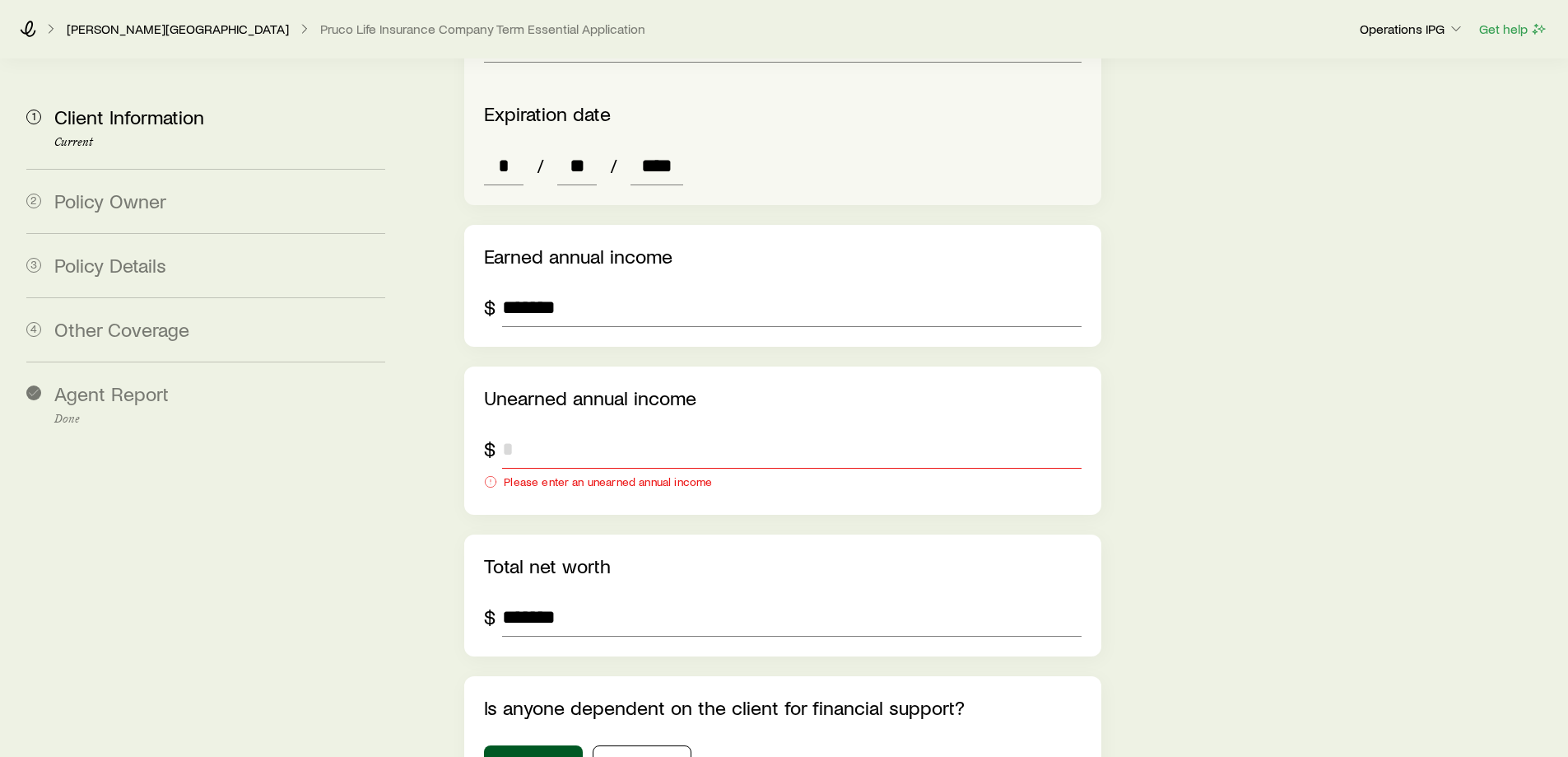
click at [574, 429] on input "tel" at bounding box center [791, 449] width 579 height 40
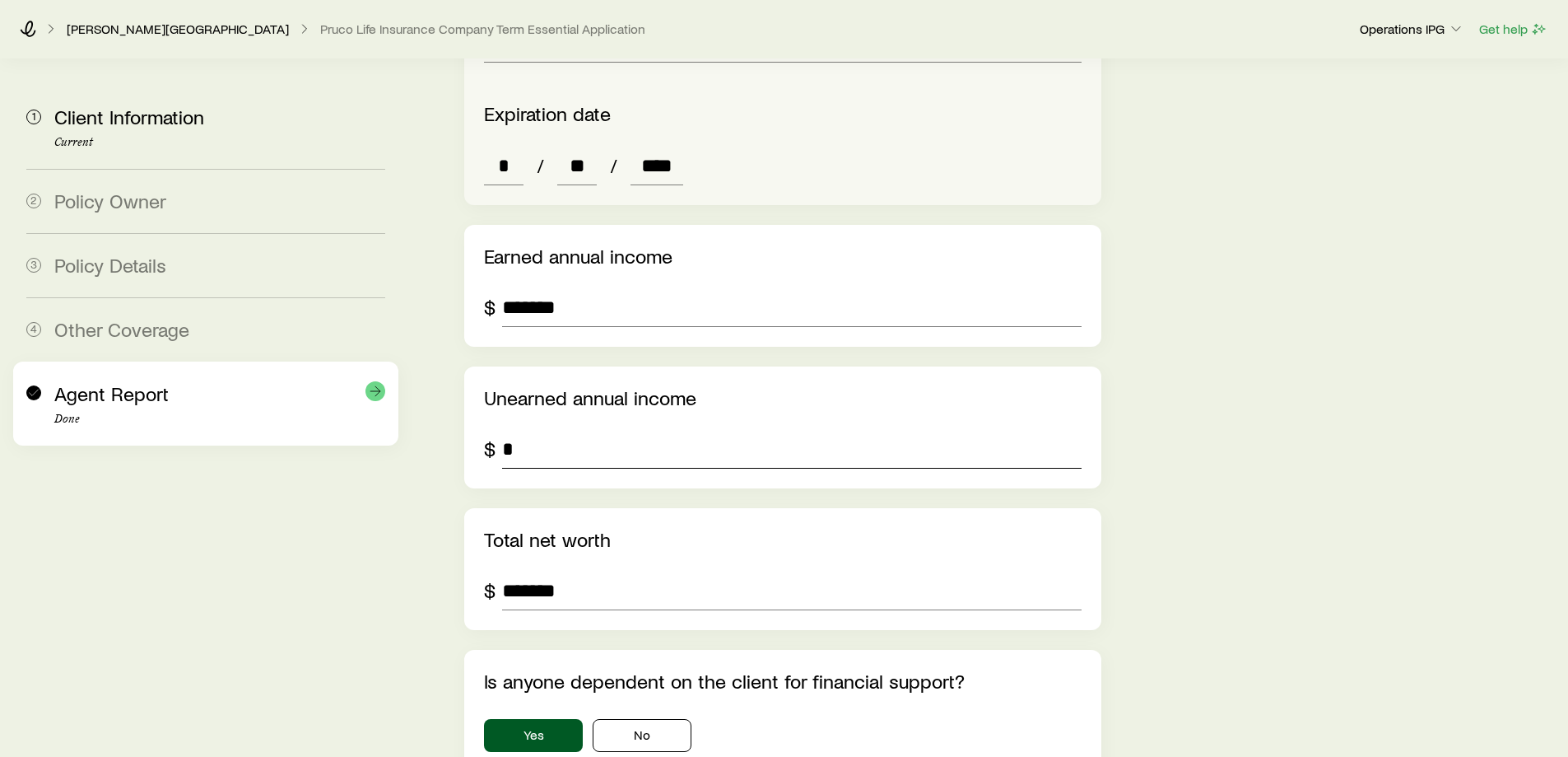
type input "*"
click at [183, 381] on div "Agent Report Done" at bounding box center [206, 403] width 359 height 84
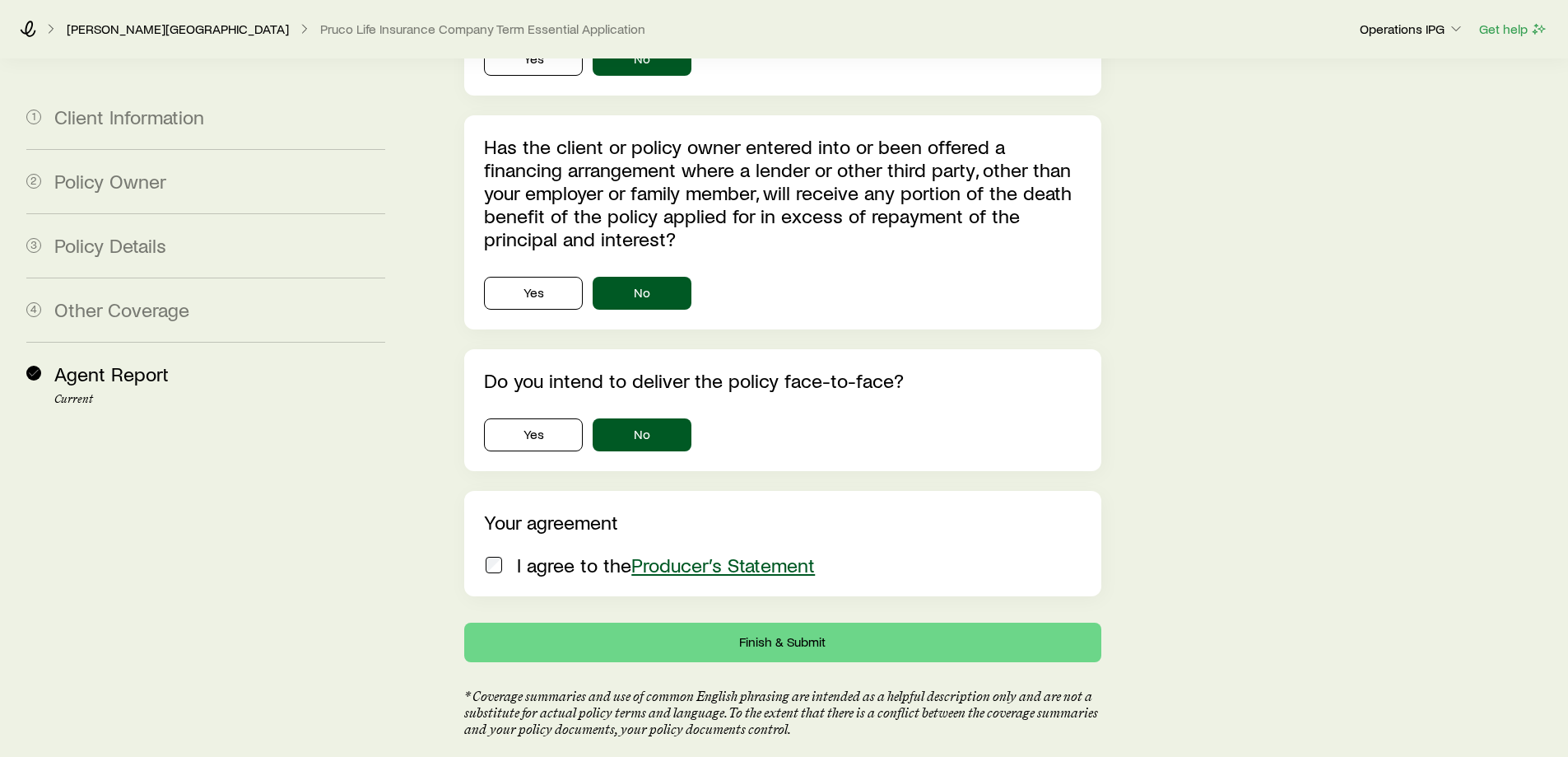
scroll to position [4836, 0]
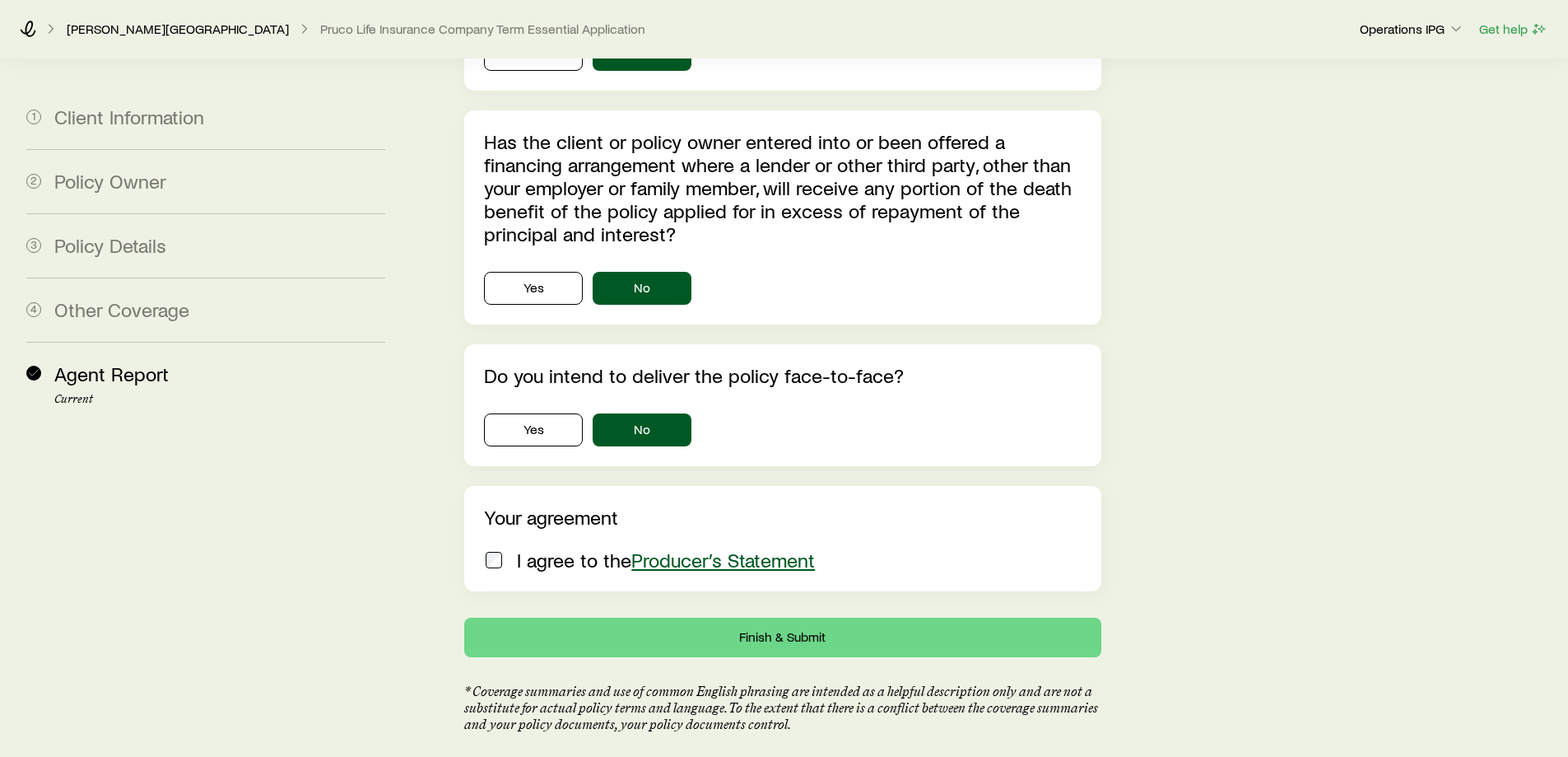
click at [531, 548] on p "I agree to the Producer’s Statement" at bounding box center [666, 559] width 298 height 23
click at [609, 618] on button "Finish & Submit" at bounding box center [783, 637] width 636 height 40
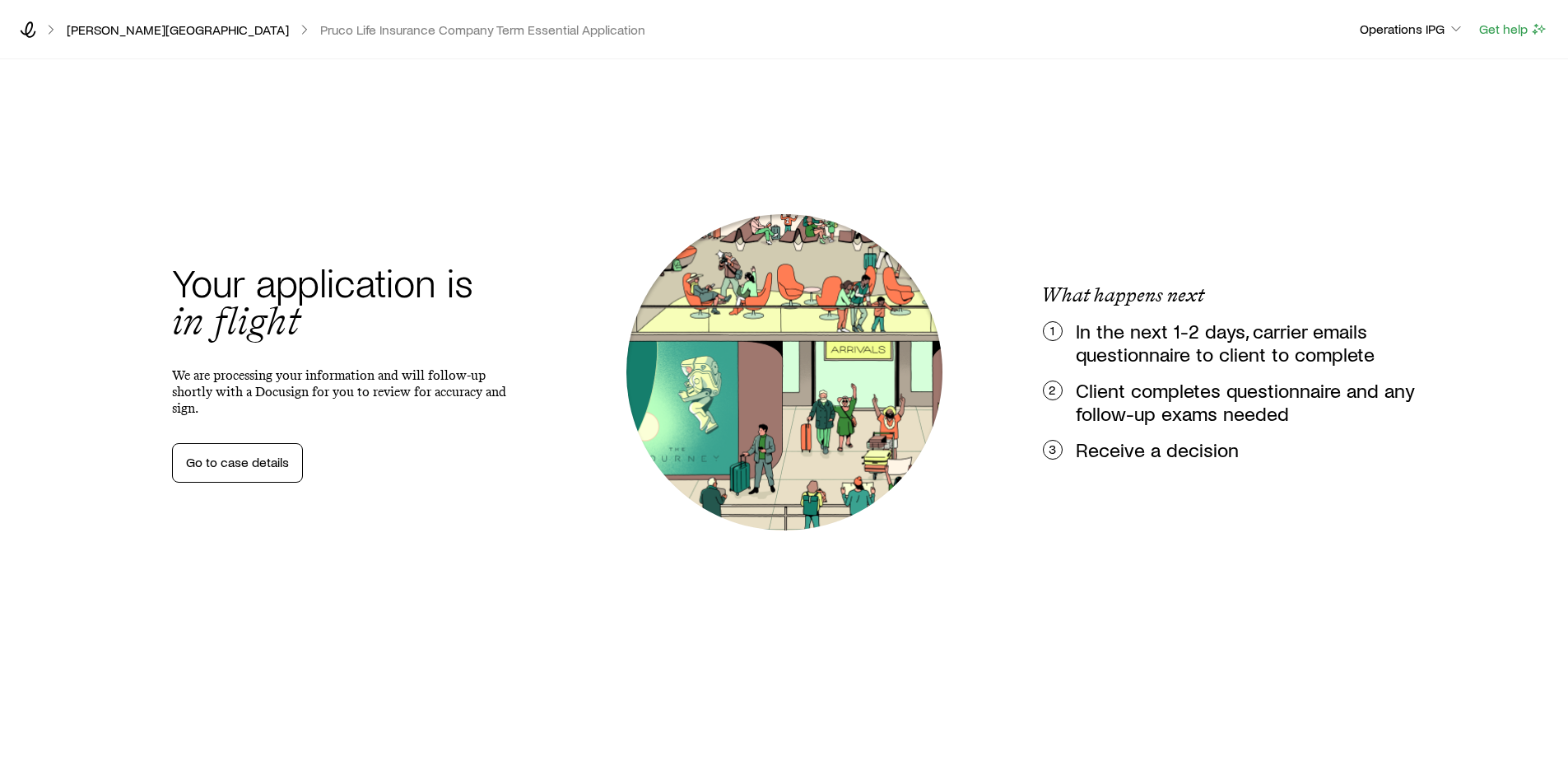
scroll to position [0, 0]
click at [36, 32] on icon at bounding box center [29, 30] width 16 height 17
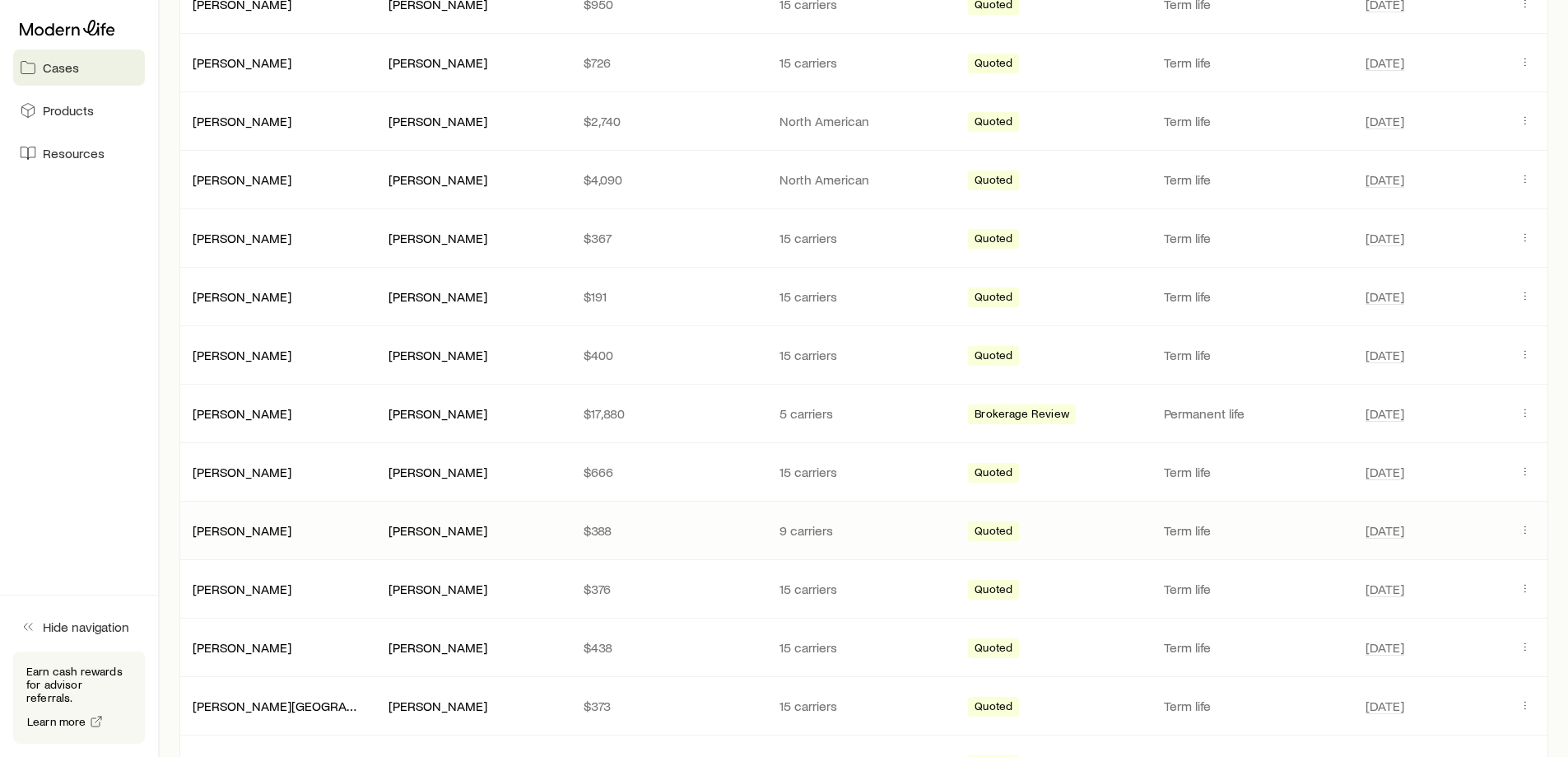
scroll to position [494, 0]
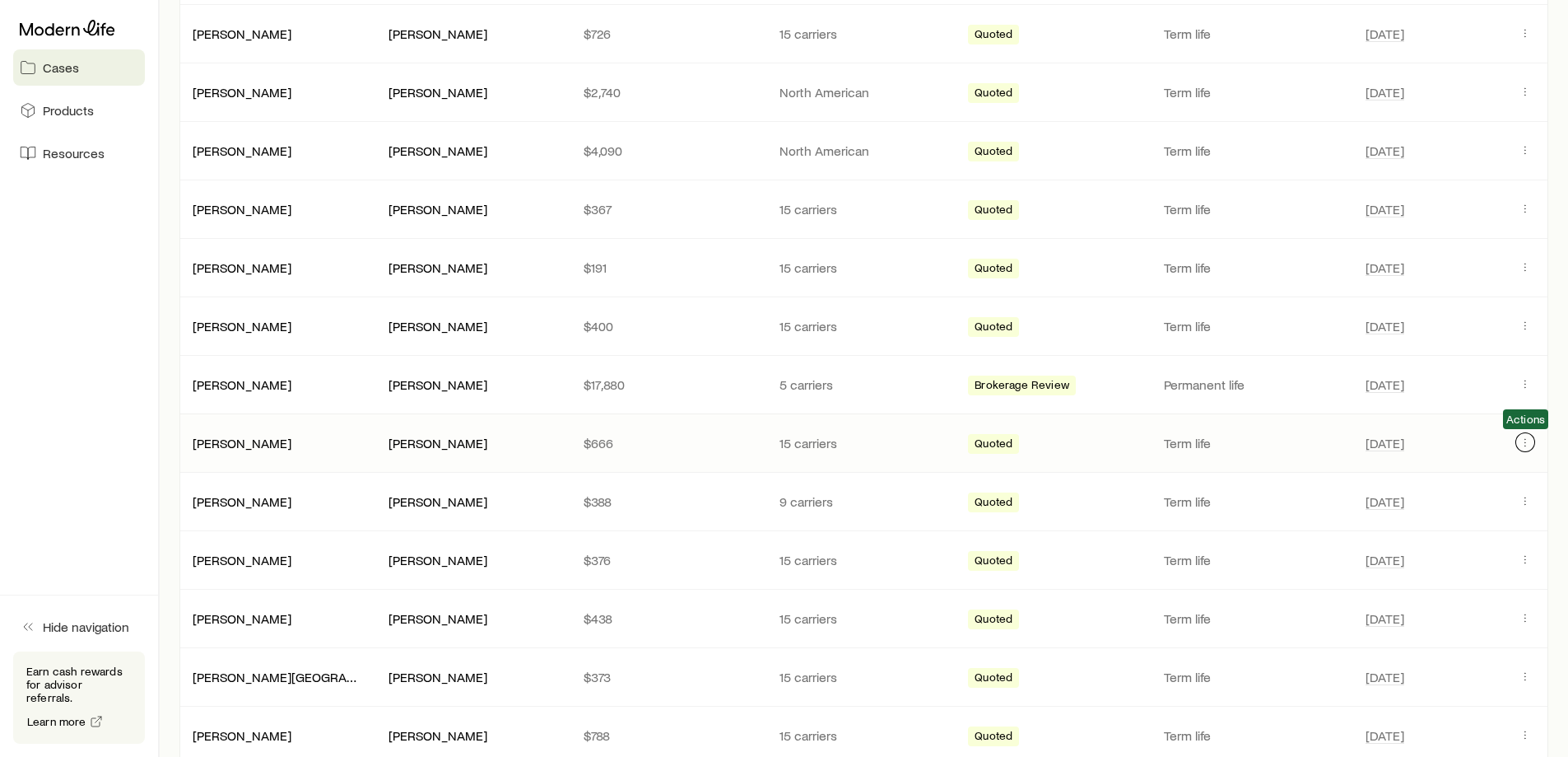
click at [1516, 442] on button "Client cases" at bounding box center [1526, 442] width 20 height 20
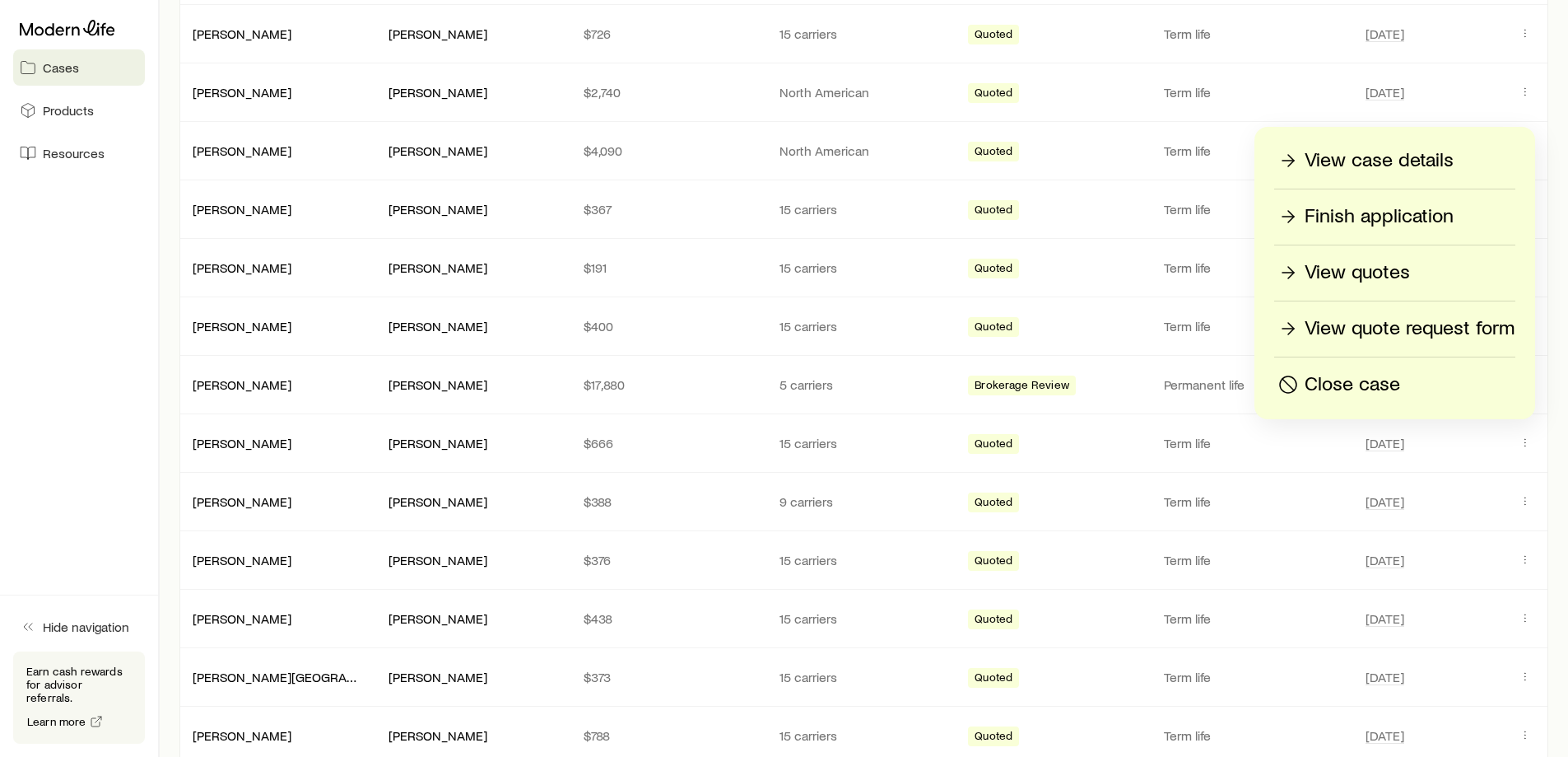
click at [1423, 220] on p "Finish application" at bounding box center [1378, 216] width 149 height 27
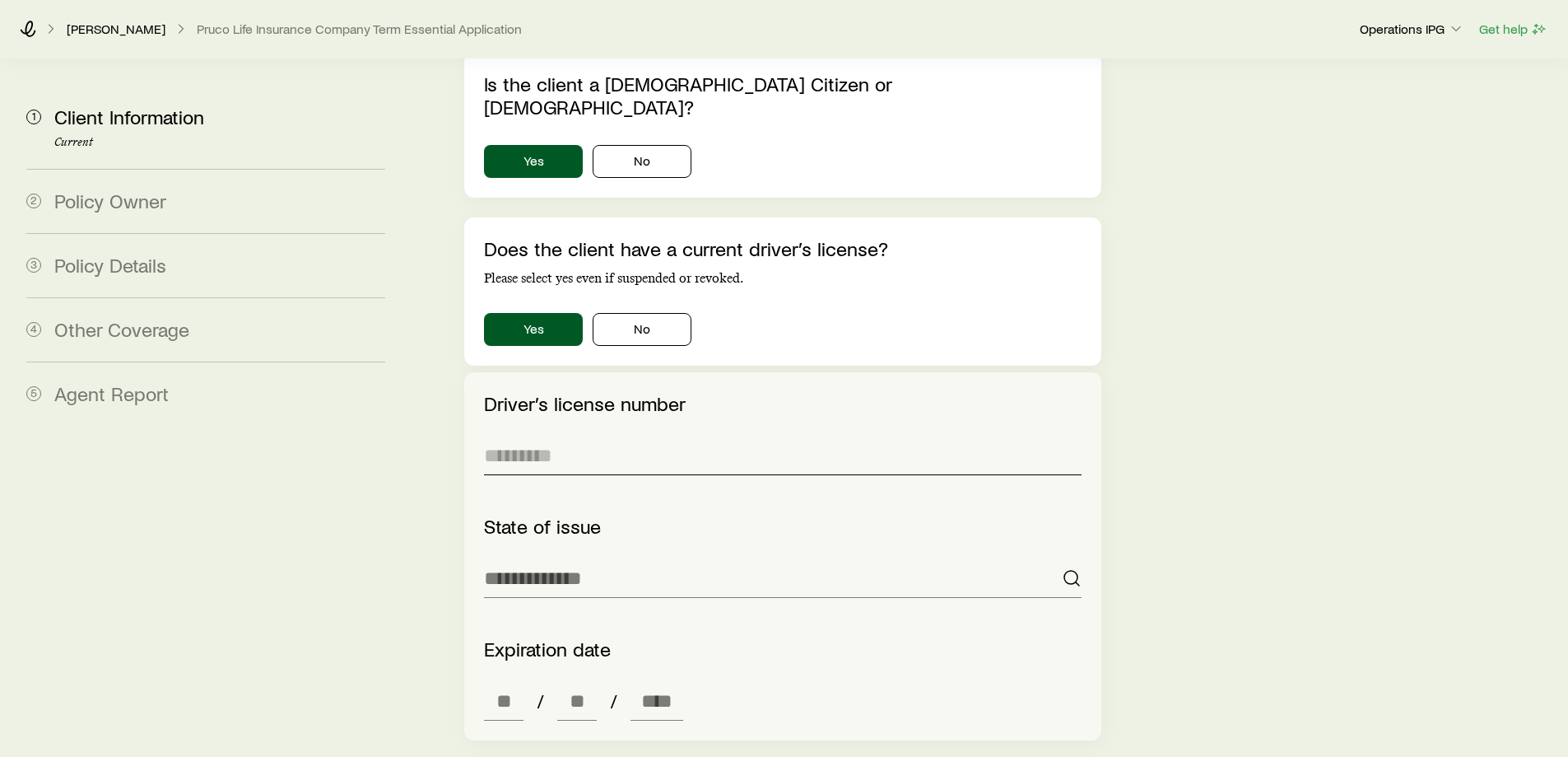
scroll to position [2059, 0]
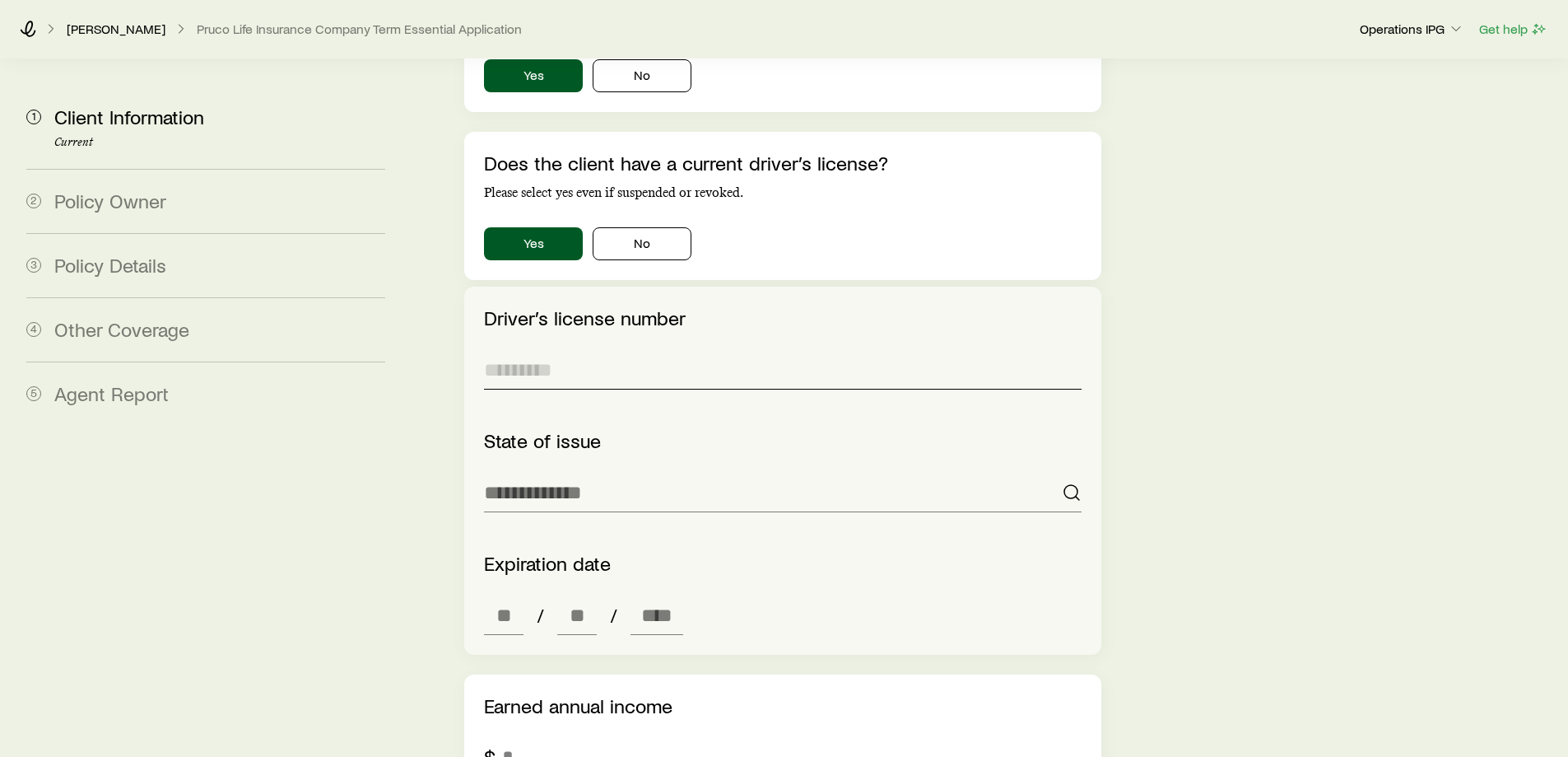
click at [584, 350] on input "text" at bounding box center [783, 370] width 597 height 40
type input "**********"
click at [699, 472] on input at bounding box center [783, 492] width 597 height 40
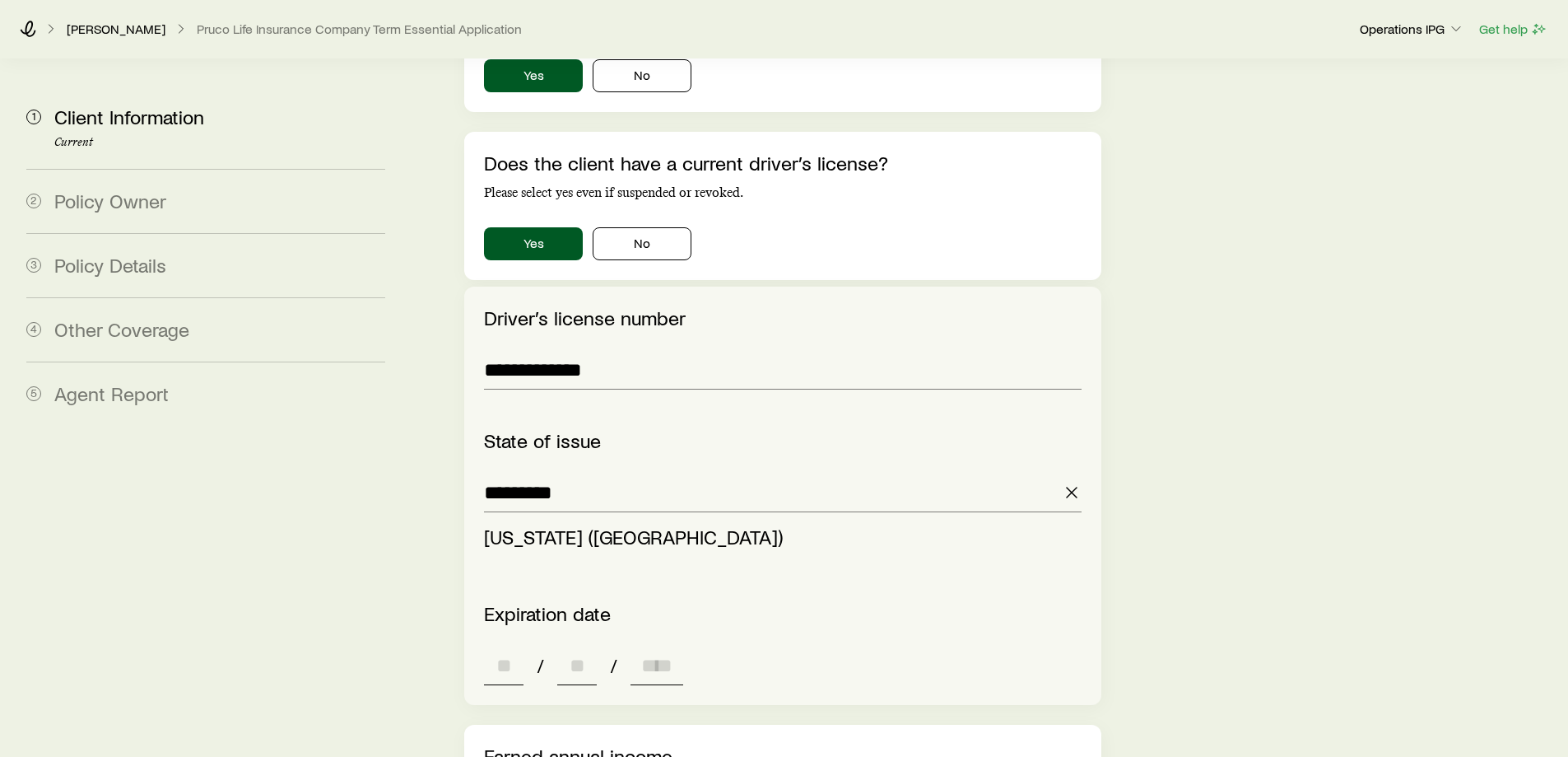
type input "**********"
click at [517, 590] on div "**********" at bounding box center [783, 226] width 636 height 3963
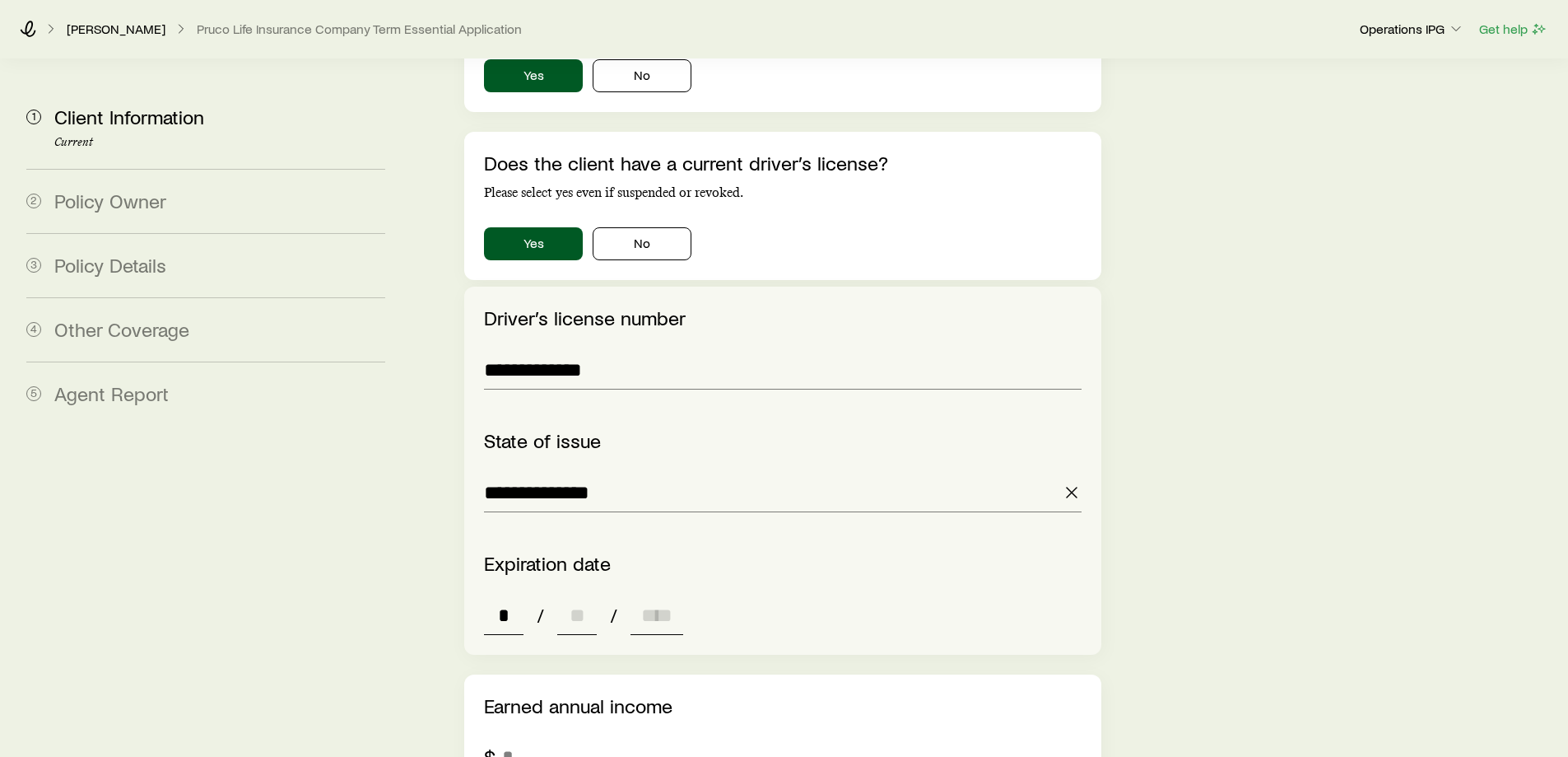
type input "**"
type input "****"
type input "*"
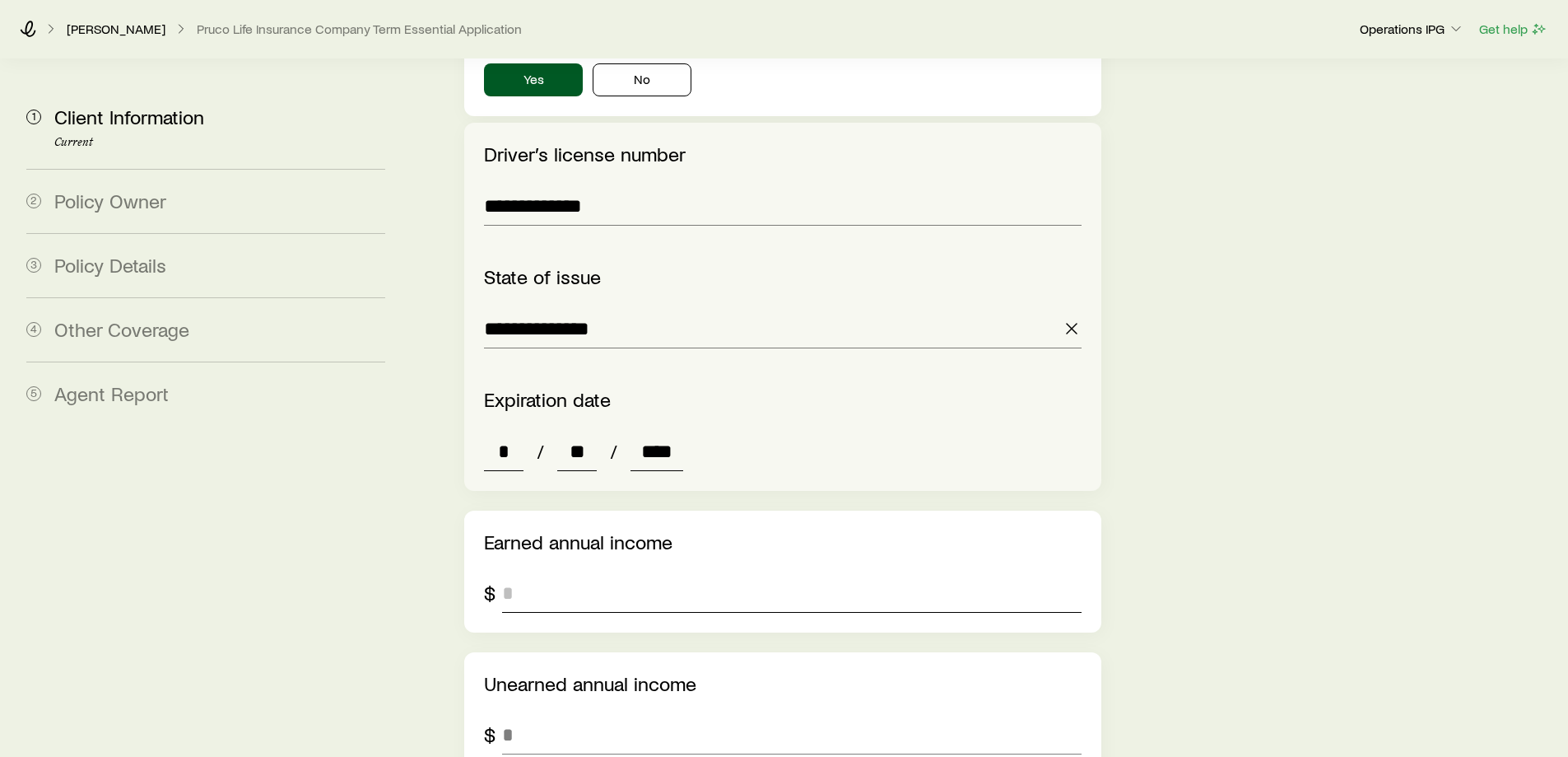
scroll to position [2223, 0]
type input "****"
click at [609, 572] on input "tel" at bounding box center [791, 592] width 579 height 40
type input "*******"
drag, startPoint x: 719, startPoint y: 609, endPoint x: 731, endPoint y: 646, distance: 38.9
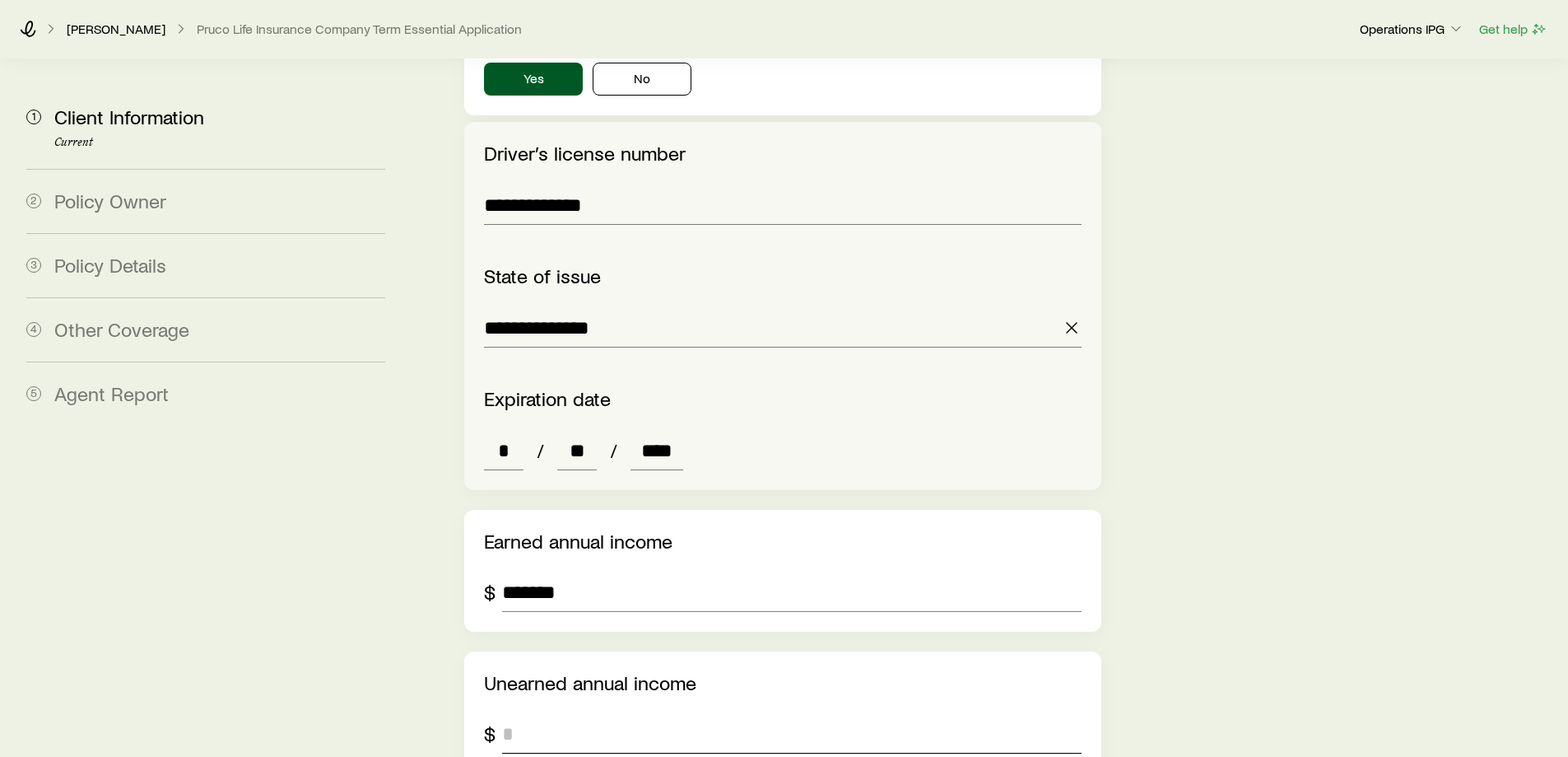
click at [730, 671] on p "Unearned annual income" at bounding box center [783, 682] width 597 height 23
click at [731, 714] on input "tel" at bounding box center [791, 733] width 579 height 40
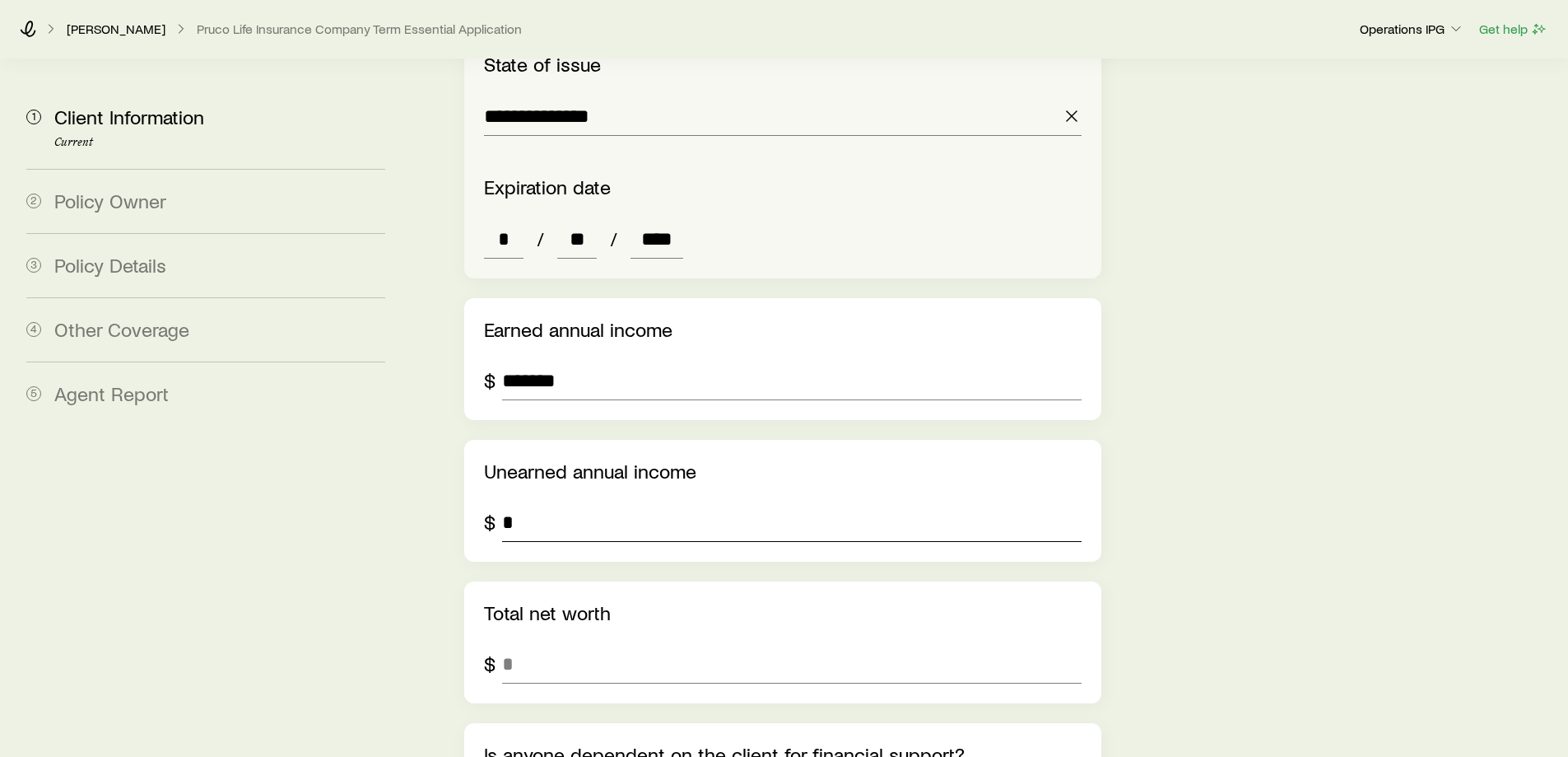
scroll to position [2470, 0]
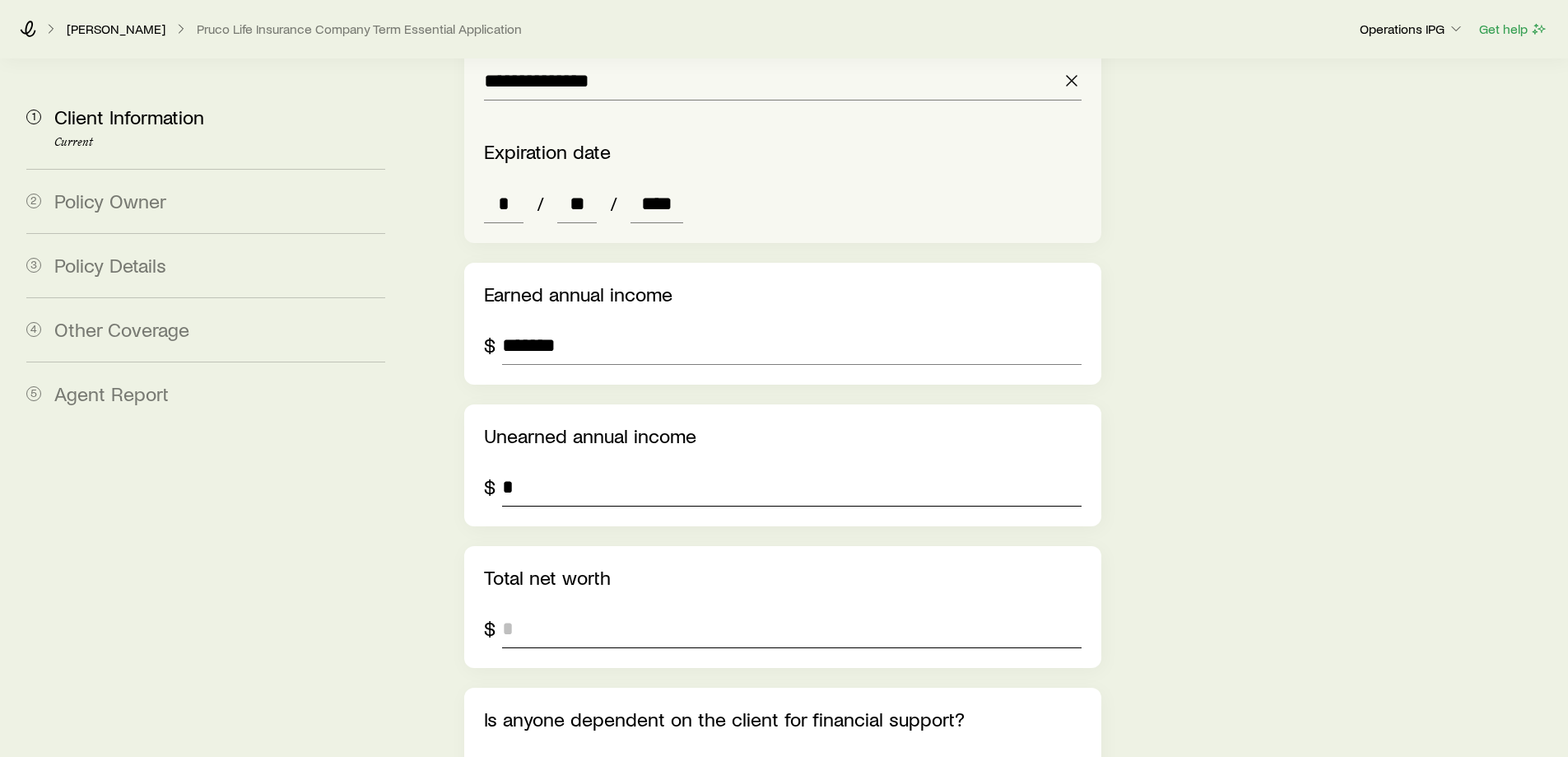
type input "*"
click at [579, 609] on input "tel" at bounding box center [791, 629] width 579 height 40
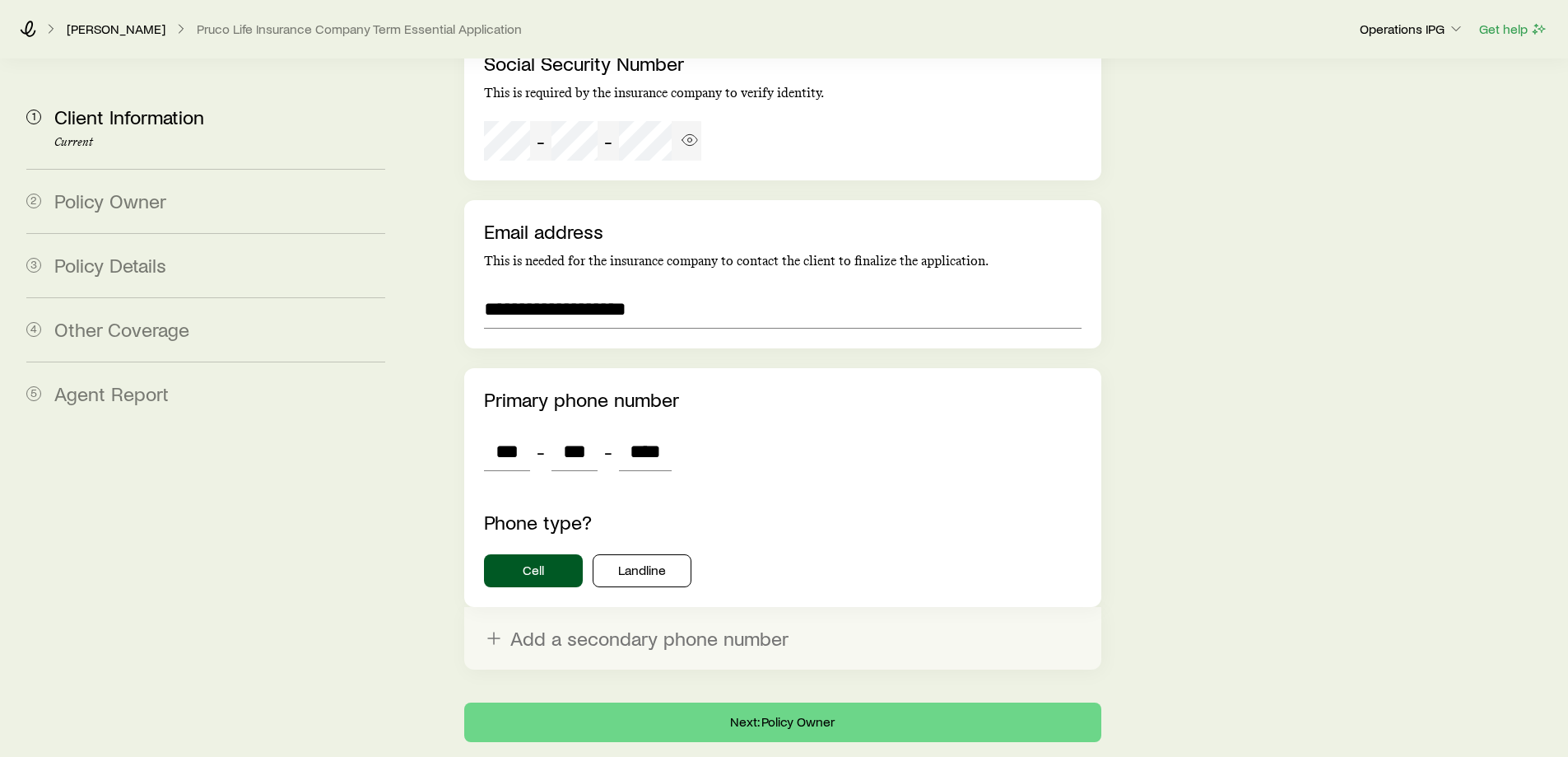
scroll to position [3484, 0]
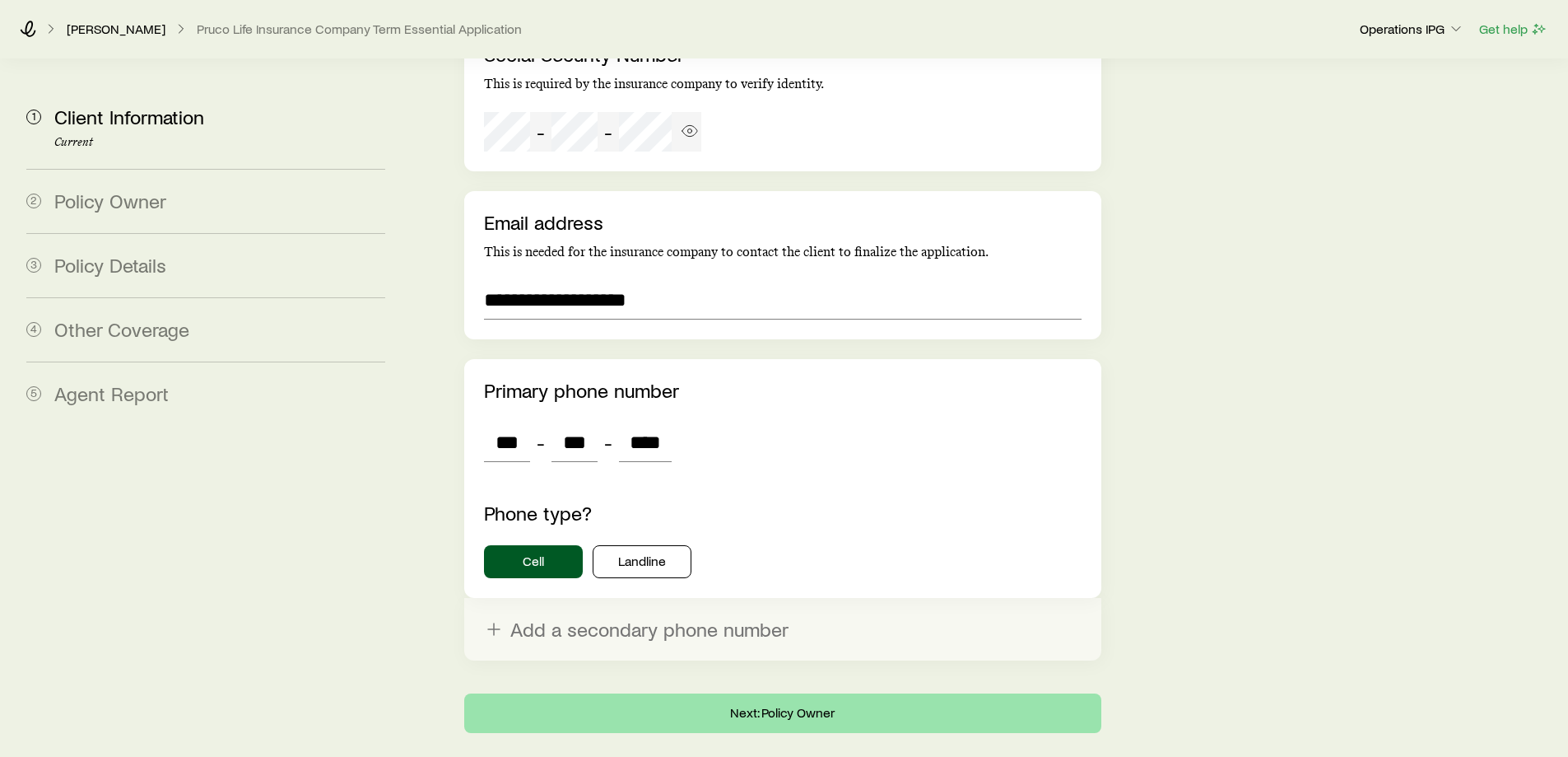
type input "*******"
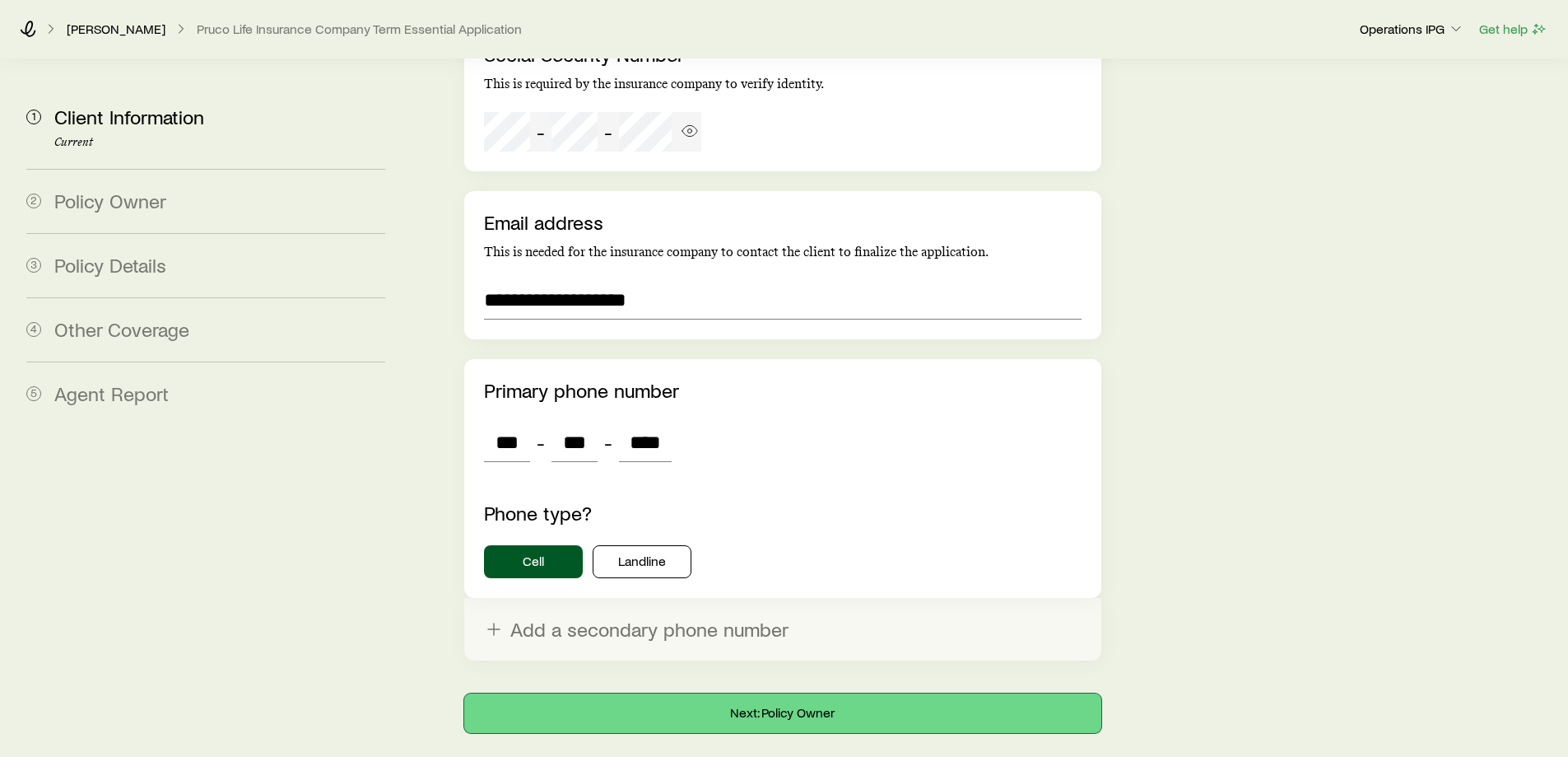
click at [767, 693] on button "Next: Policy Owner" at bounding box center [783, 713] width 636 height 40
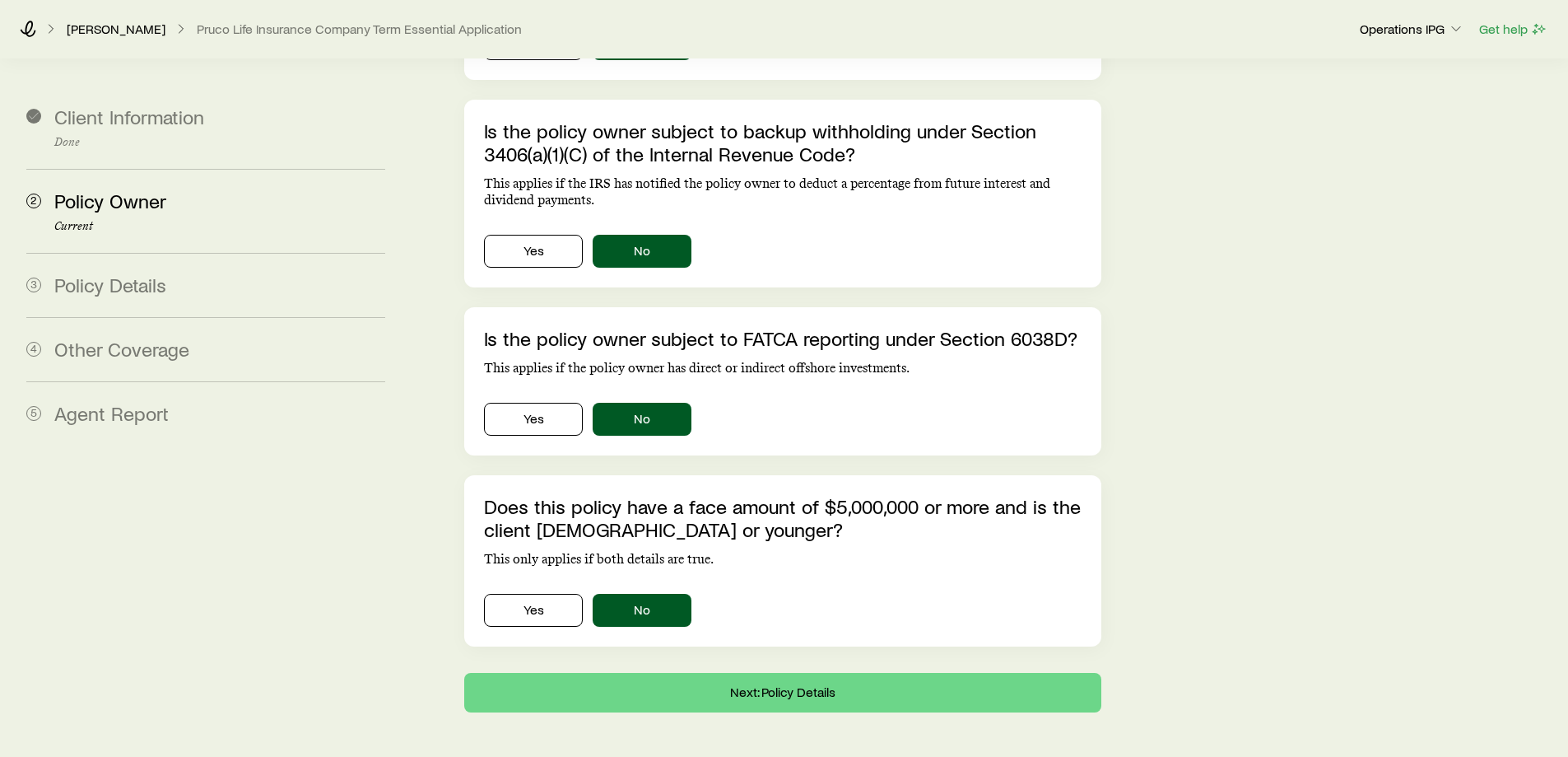
scroll to position [532, 0]
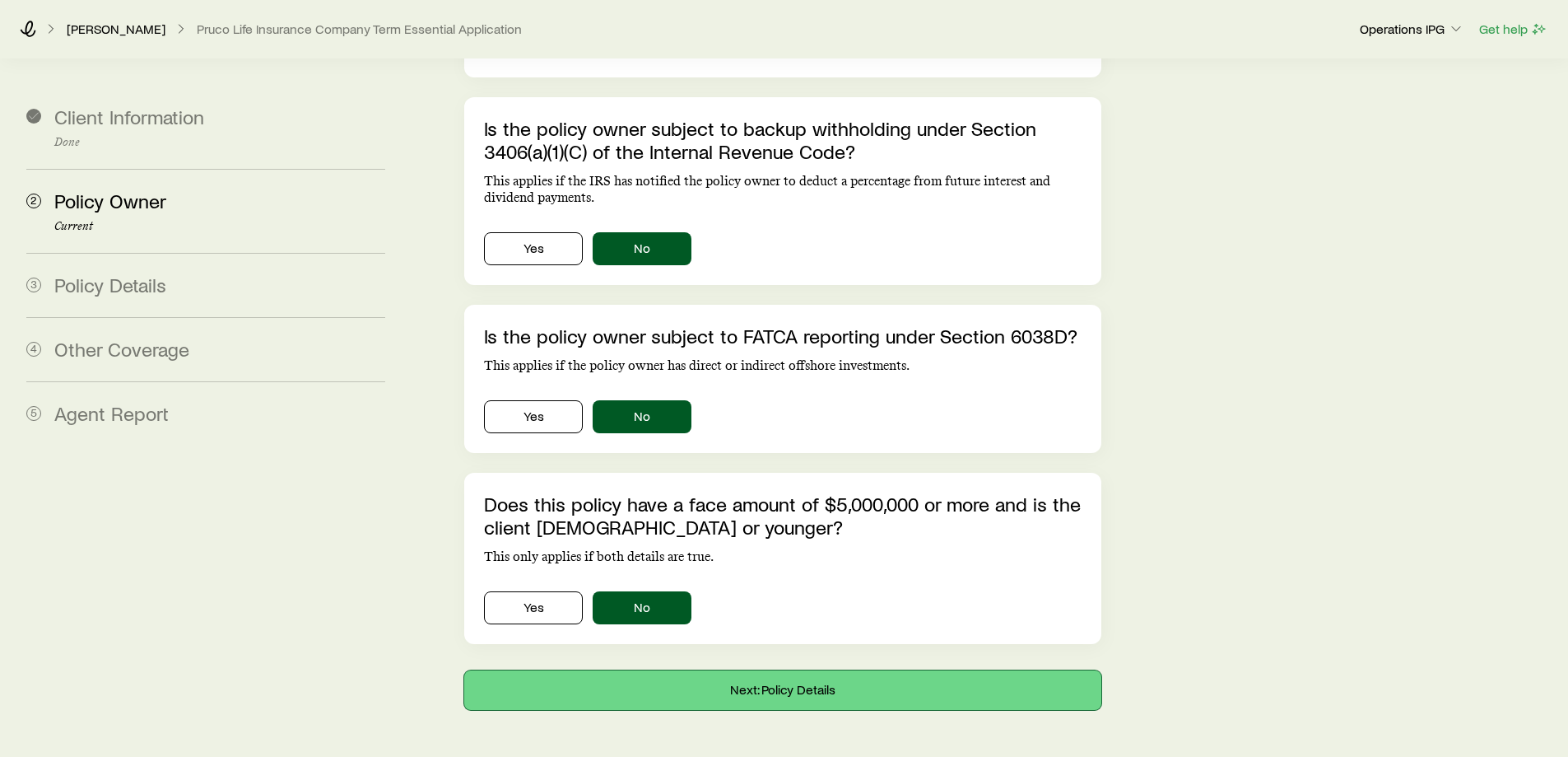
click at [806, 670] on button "Next: Policy Details" at bounding box center [783, 690] width 636 height 40
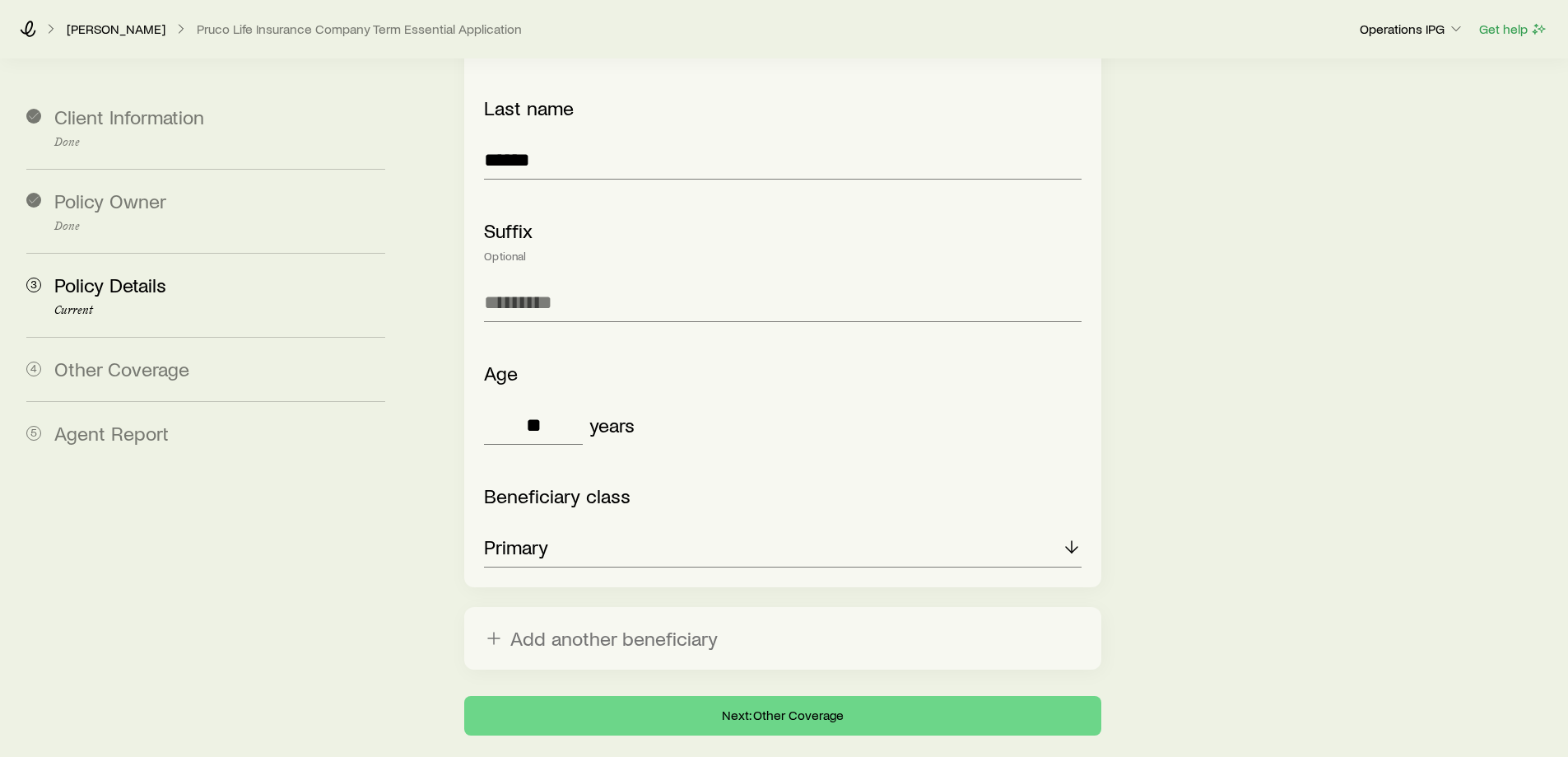
scroll to position [2606, 0]
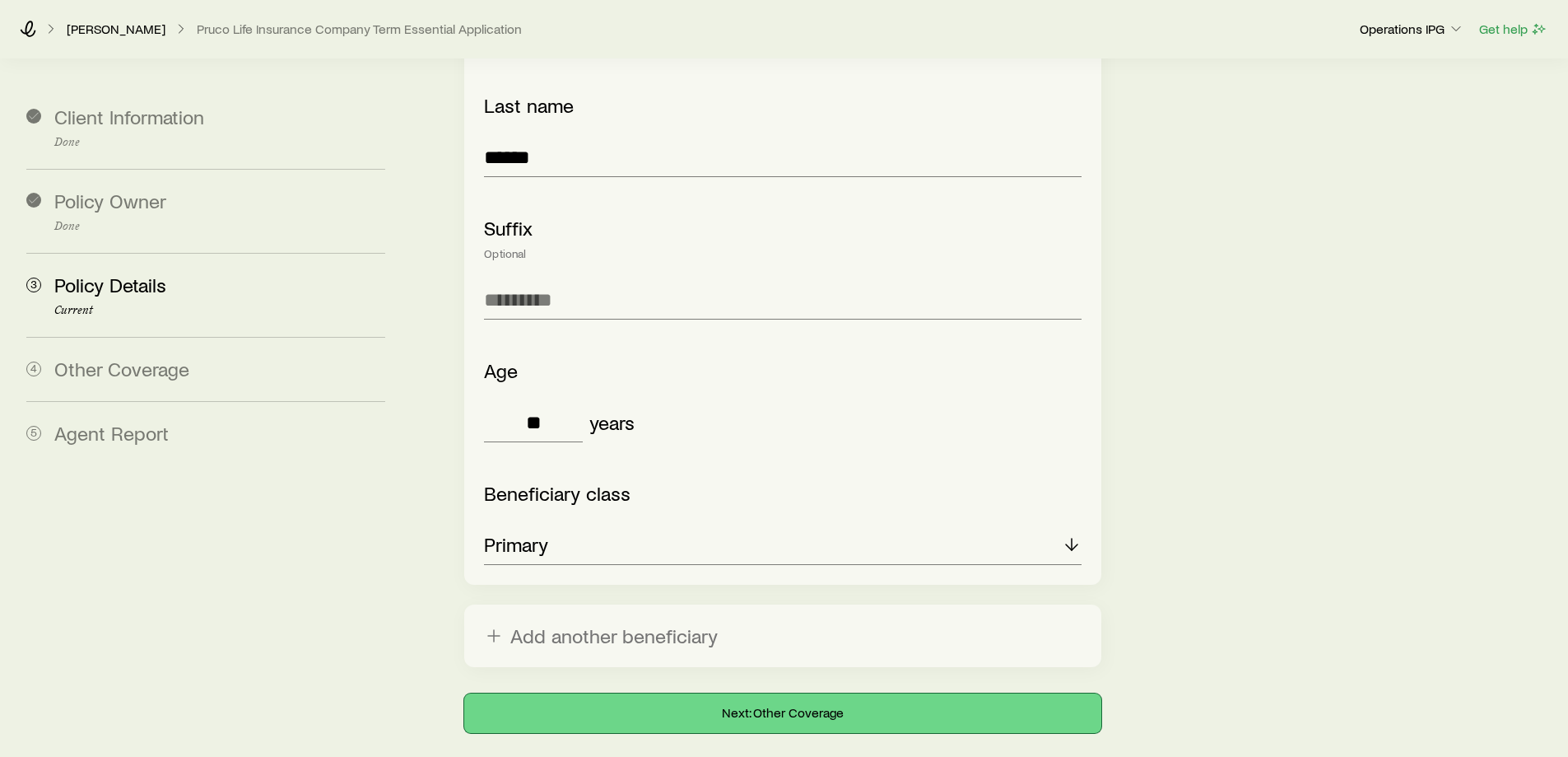
click at [775, 693] on button "Next: Other Coverage" at bounding box center [783, 713] width 636 height 40
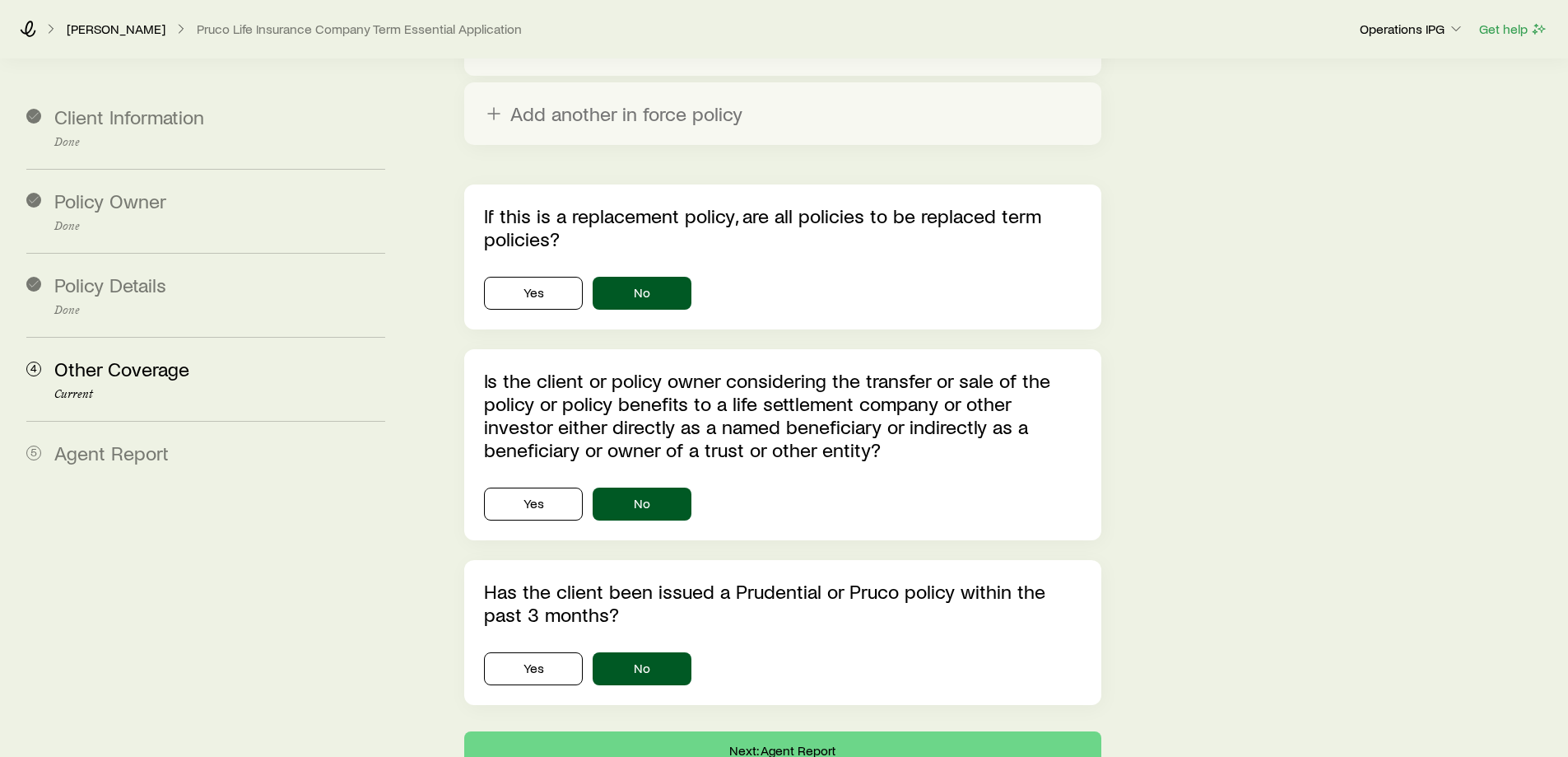
scroll to position [3241, 0]
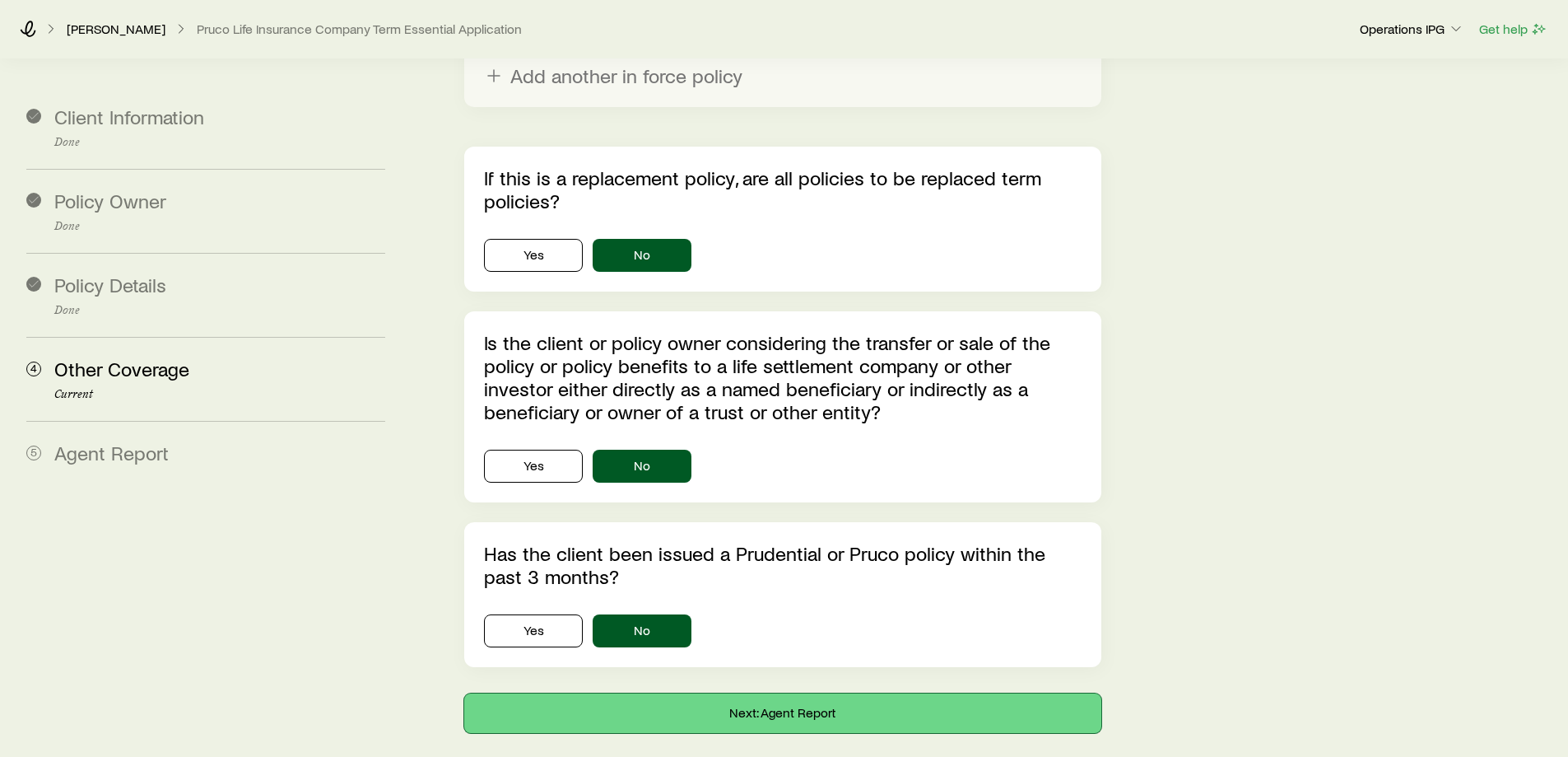
click at [762, 693] on button "Next: Agent Report" at bounding box center [783, 713] width 636 height 40
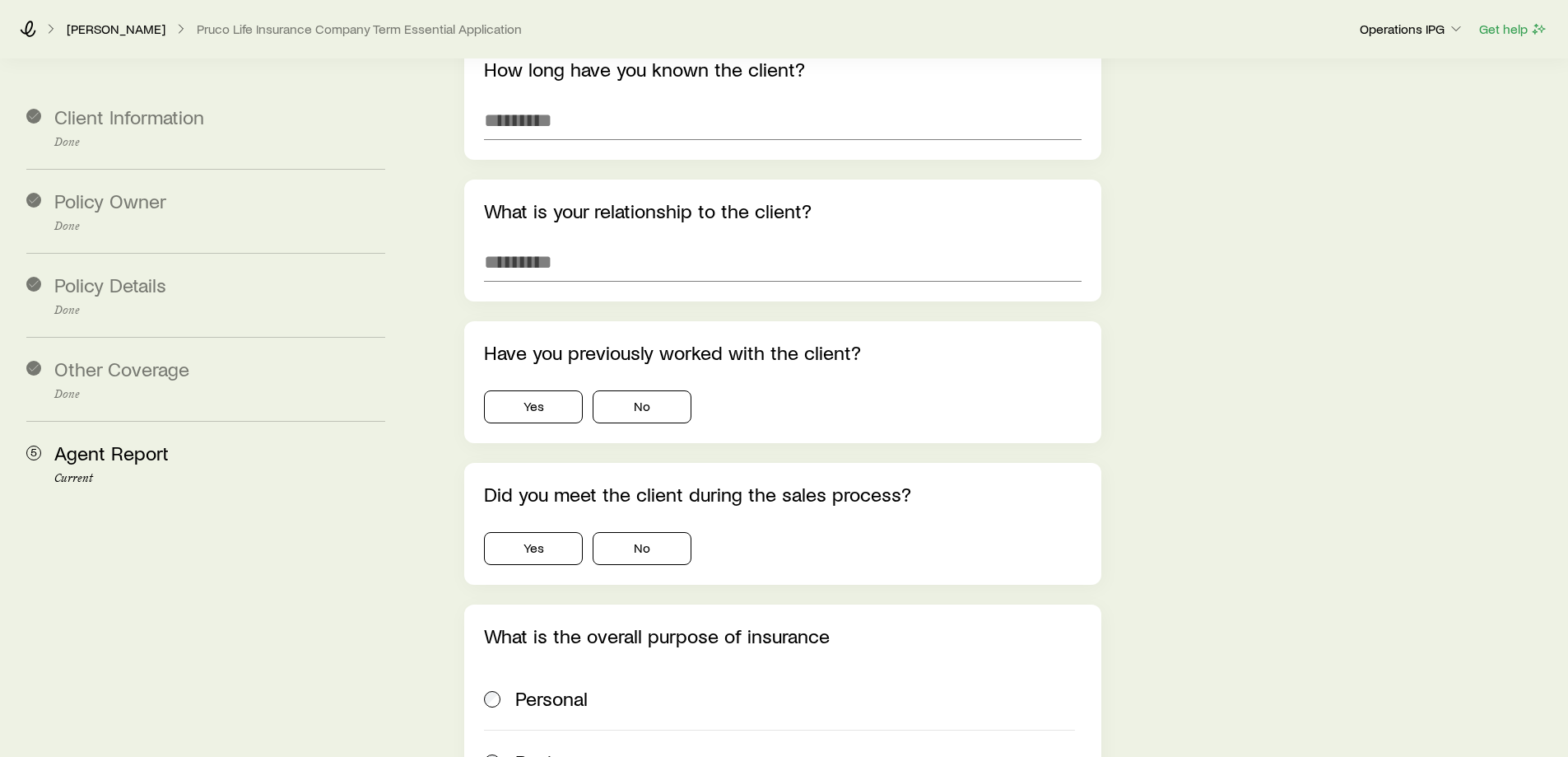
scroll to position [82, 0]
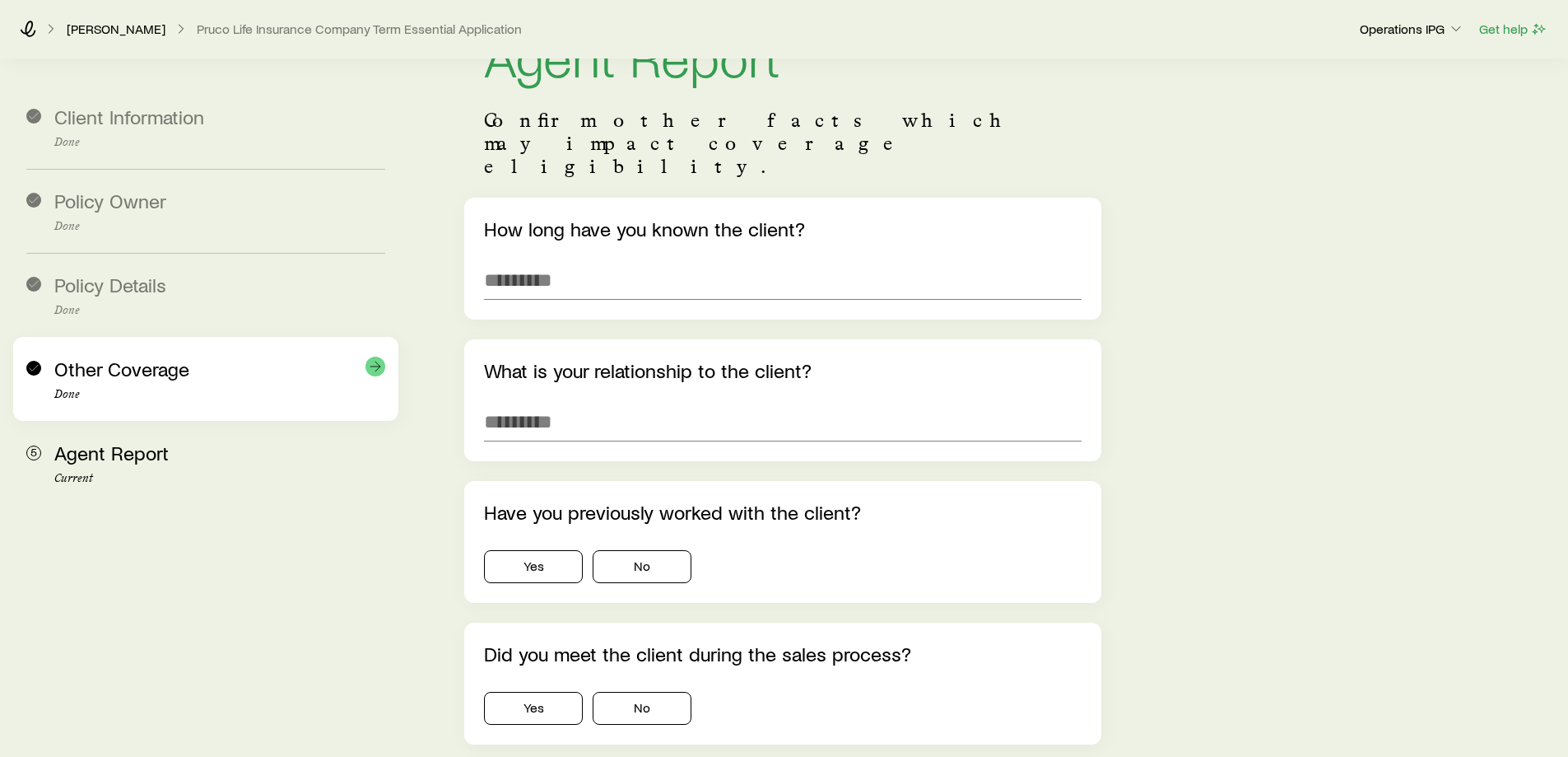
click at [265, 375] on div "Other Coverage Done" at bounding box center [219, 379] width 331 height 43
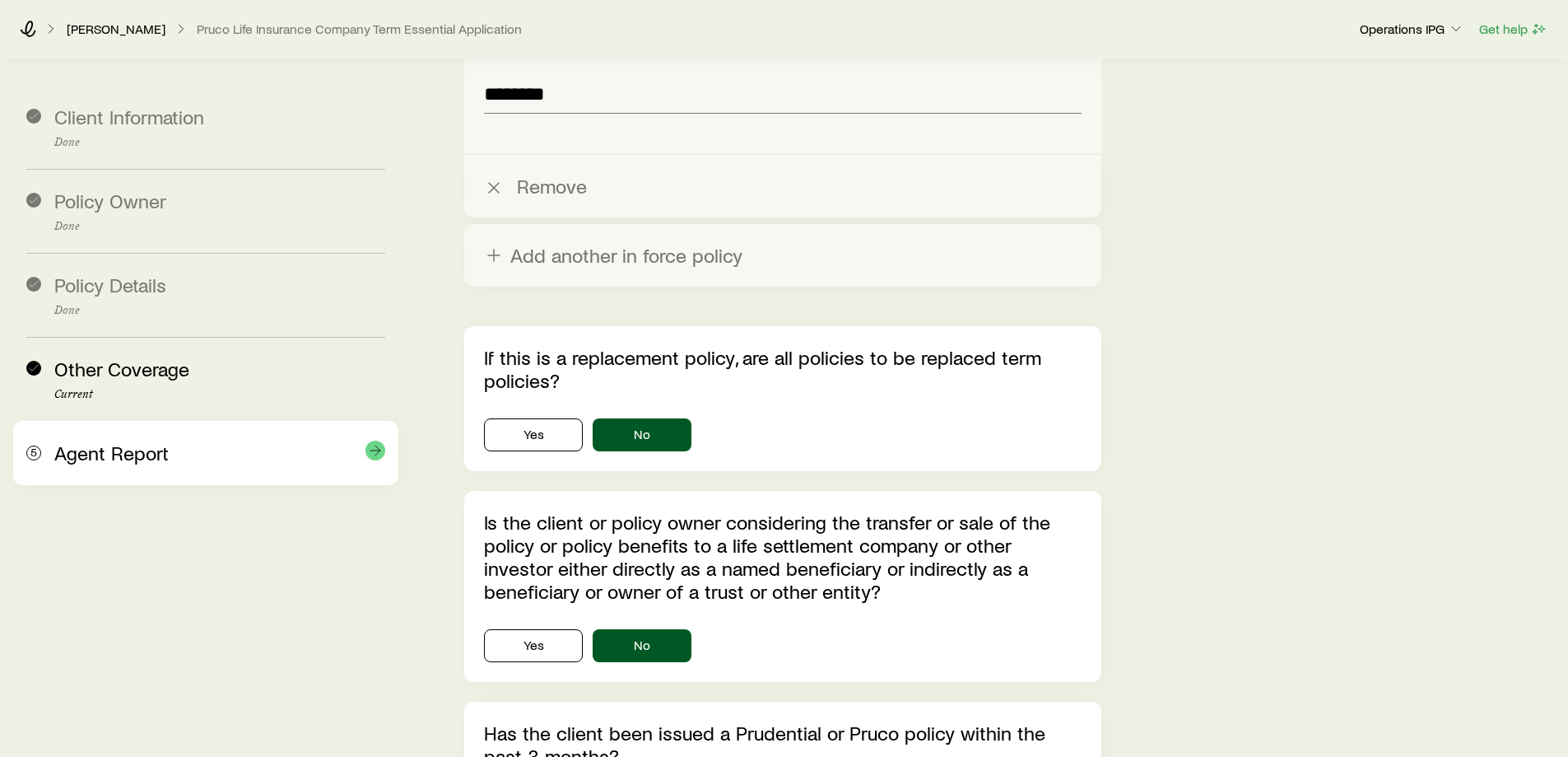
scroll to position [3241, 0]
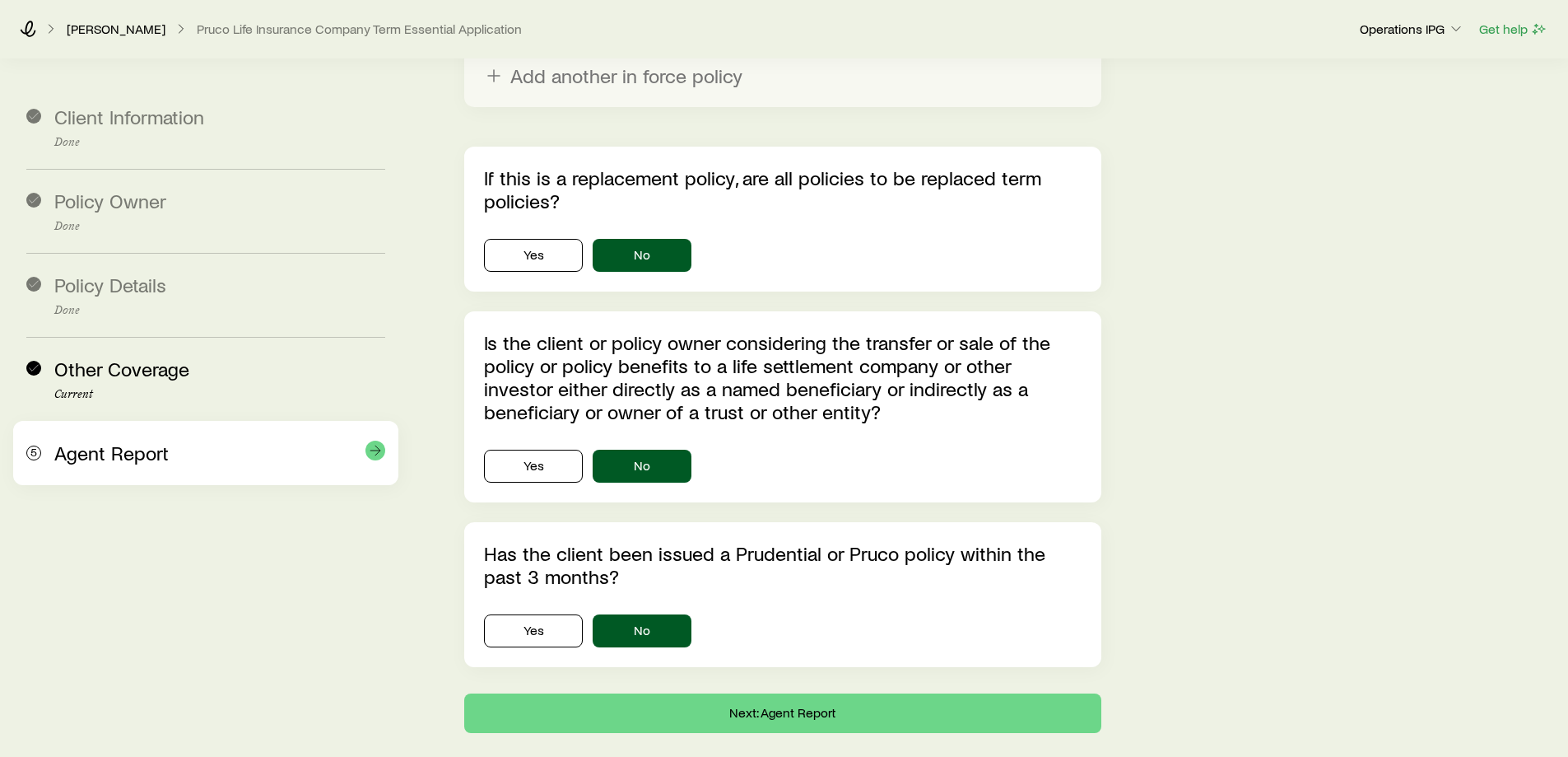
click at [232, 468] on div "5 Agent Report" at bounding box center [206, 453] width 359 height 64
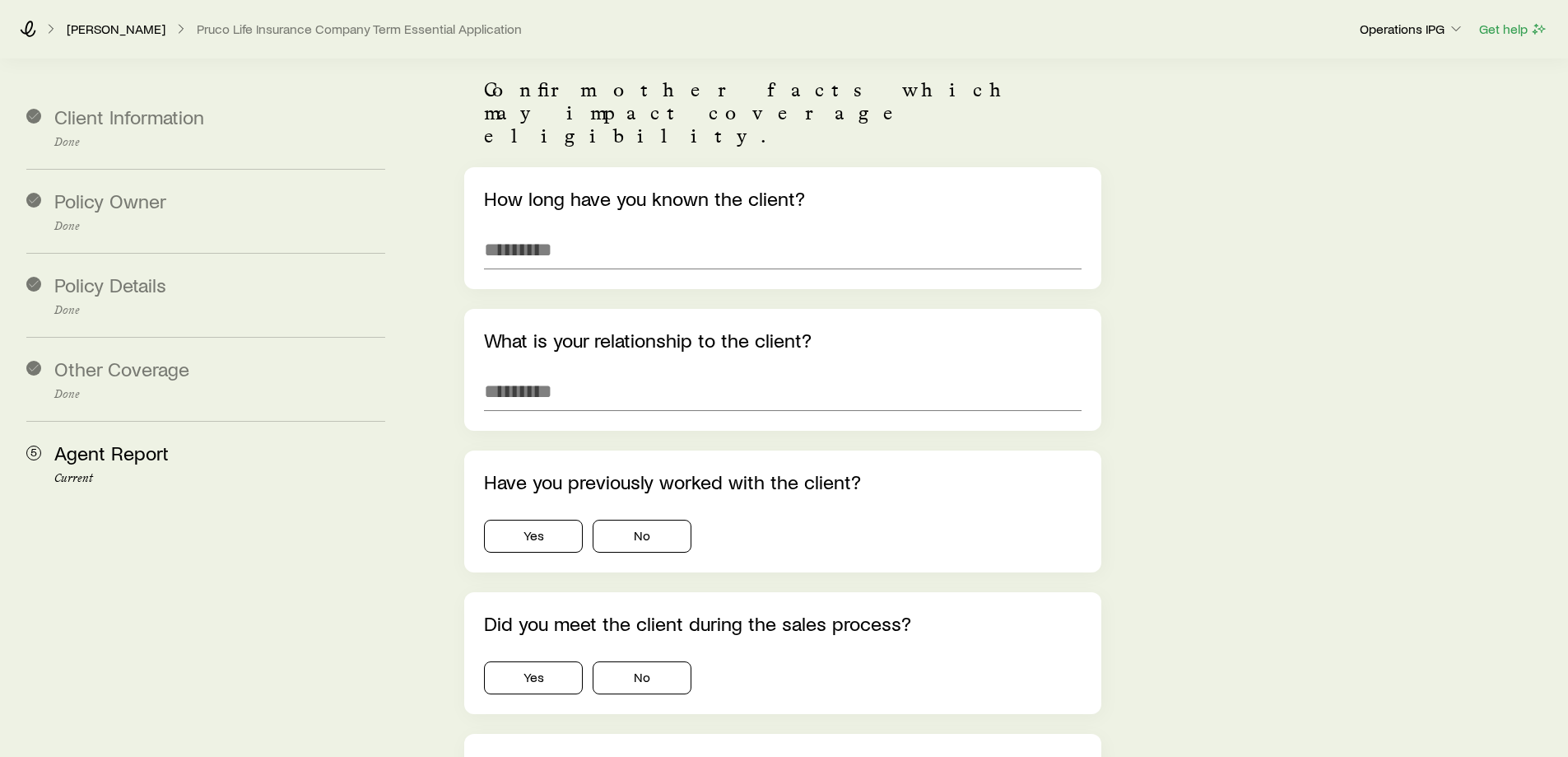
scroll to position [0, 0]
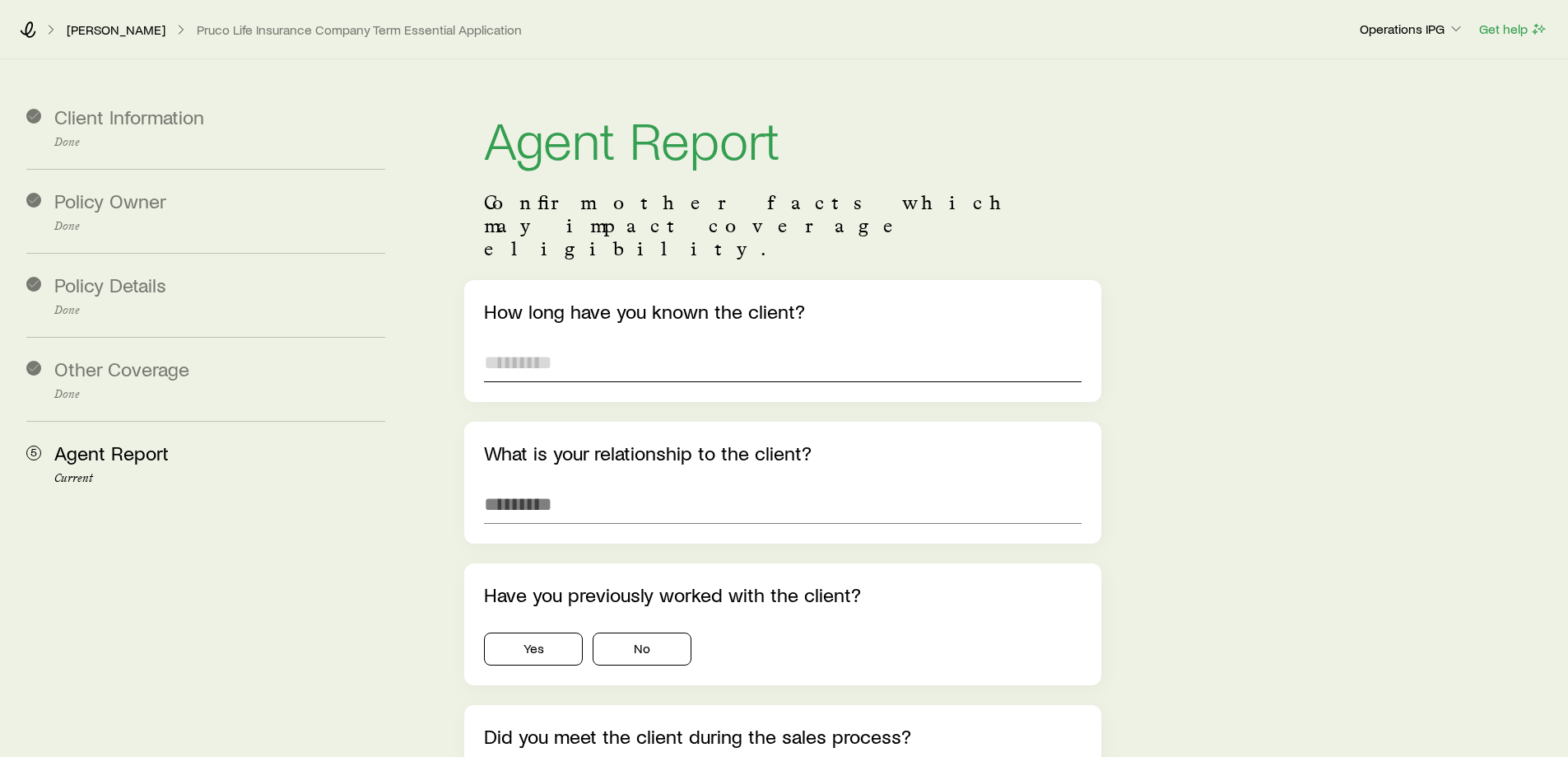
click at [623, 343] on input "text" at bounding box center [783, 363] width 597 height 40
type input "*******"
click at [668, 484] on input "text" at bounding box center [783, 504] width 597 height 40
type input "**********"
click at [526, 632] on button "Yes" at bounding box center [534, 648] width 99 height 33
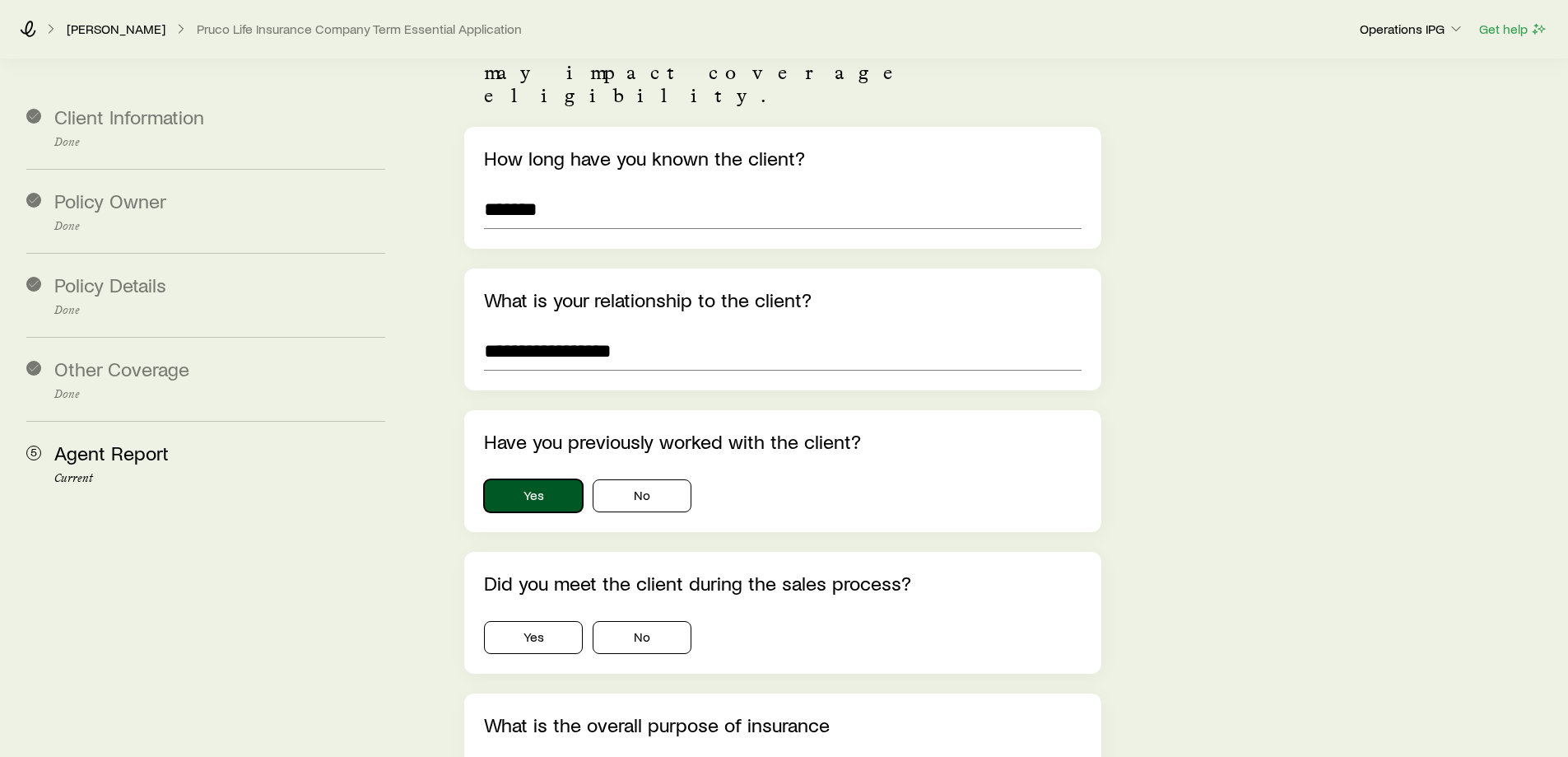
scroll to position [165, 0]
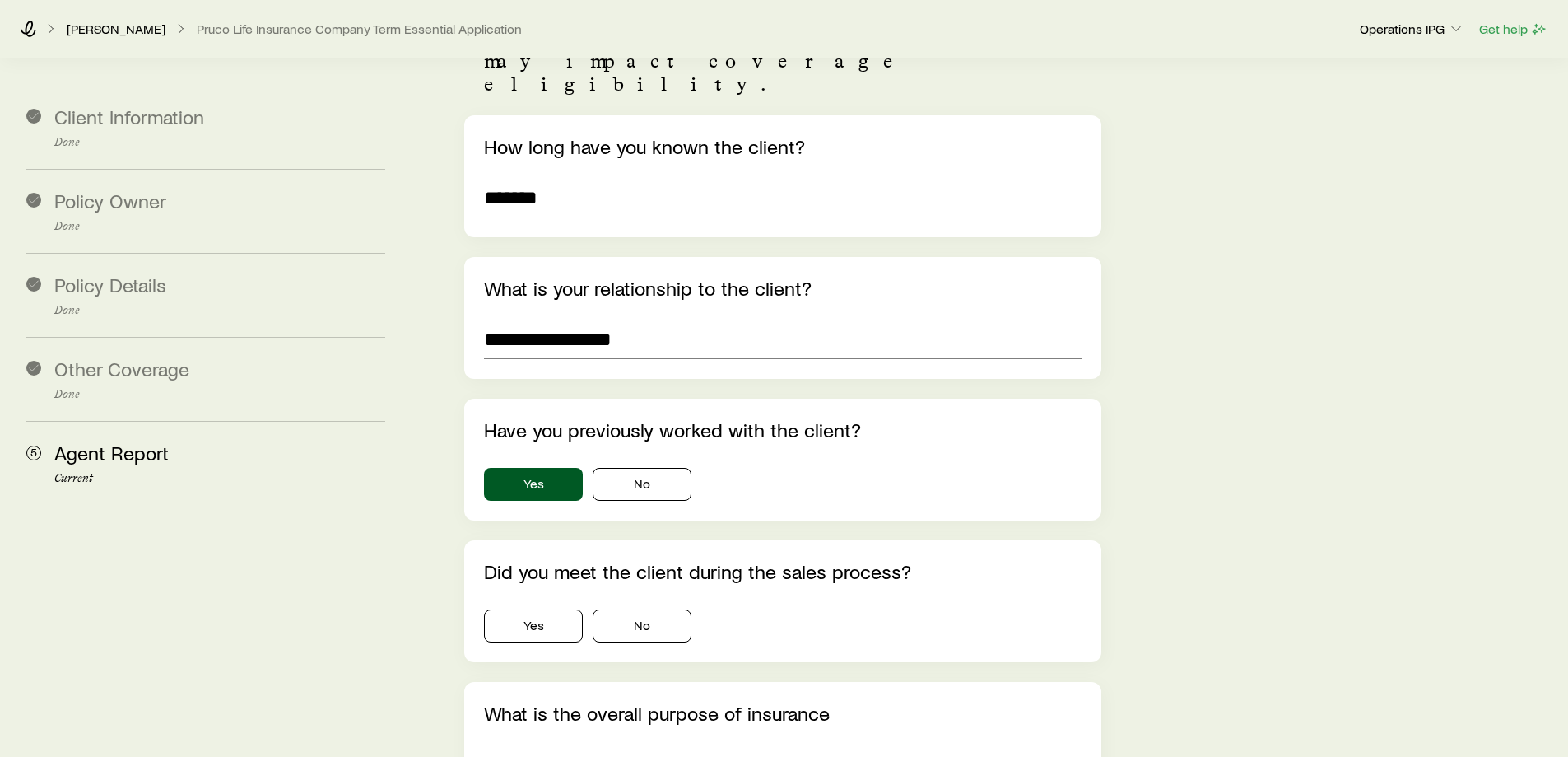
click at [515, 603] on div "Did you meet the client during the sales process? Yes No" at bounding box center [783, 600] width 636 height 122
click at [524, 609] on button "Yes" at bounding box center [534, 625] width 99 height 33
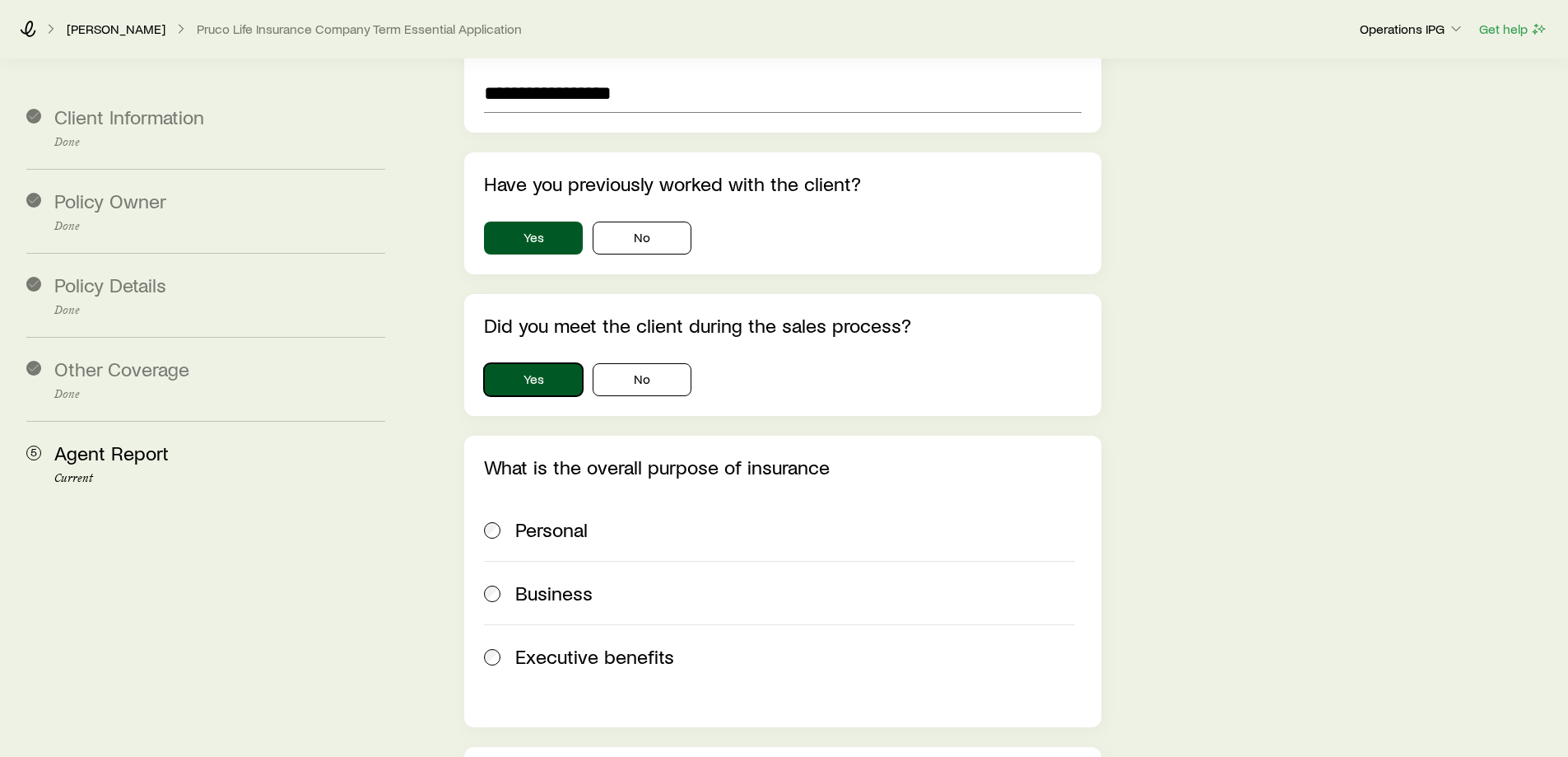
scroll to position [412, 0]
click at [629, 517] on div "Personal" at bounding box center [794, 528] width 559 height 23
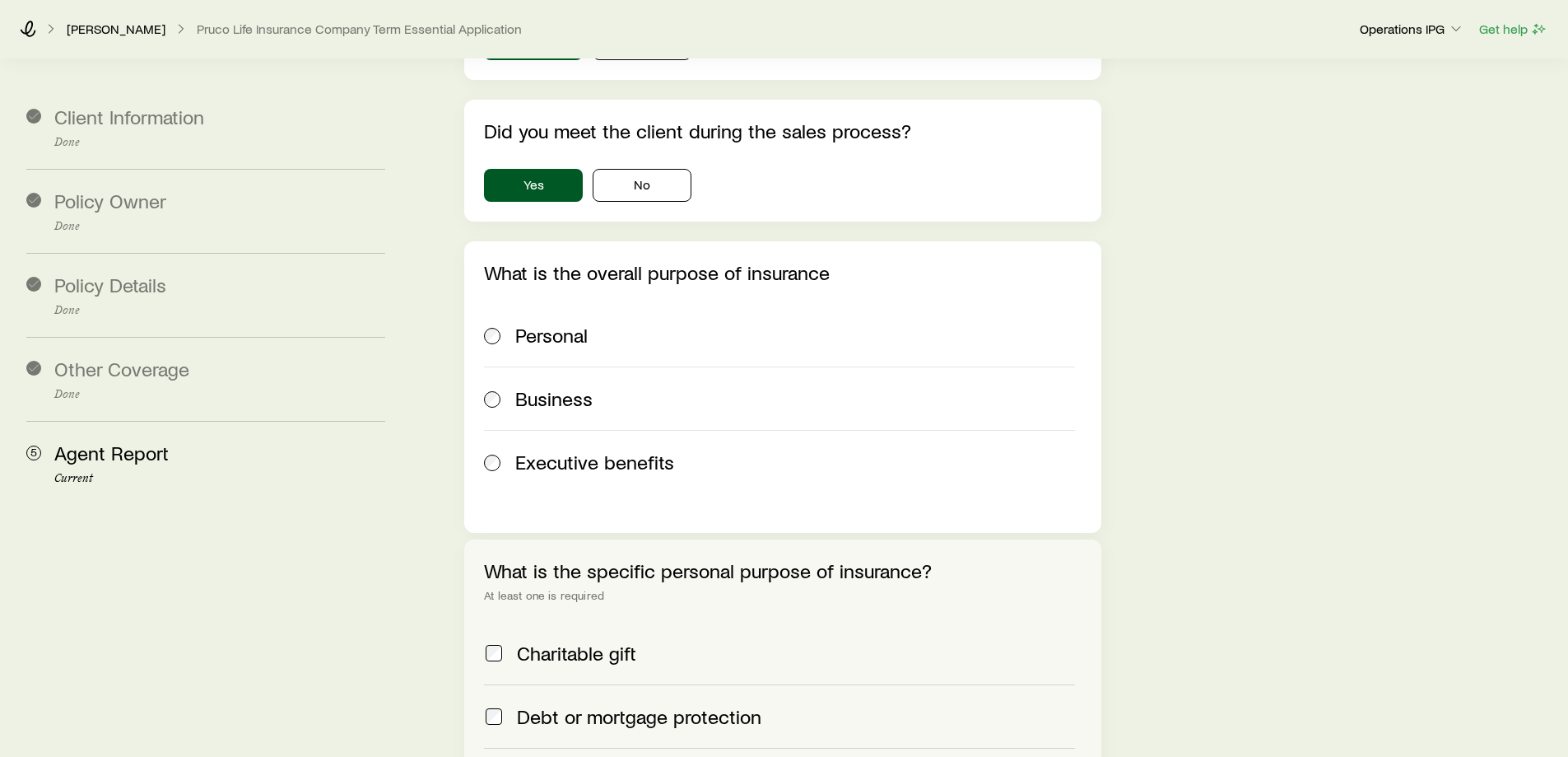
scroll to position [576, 0]
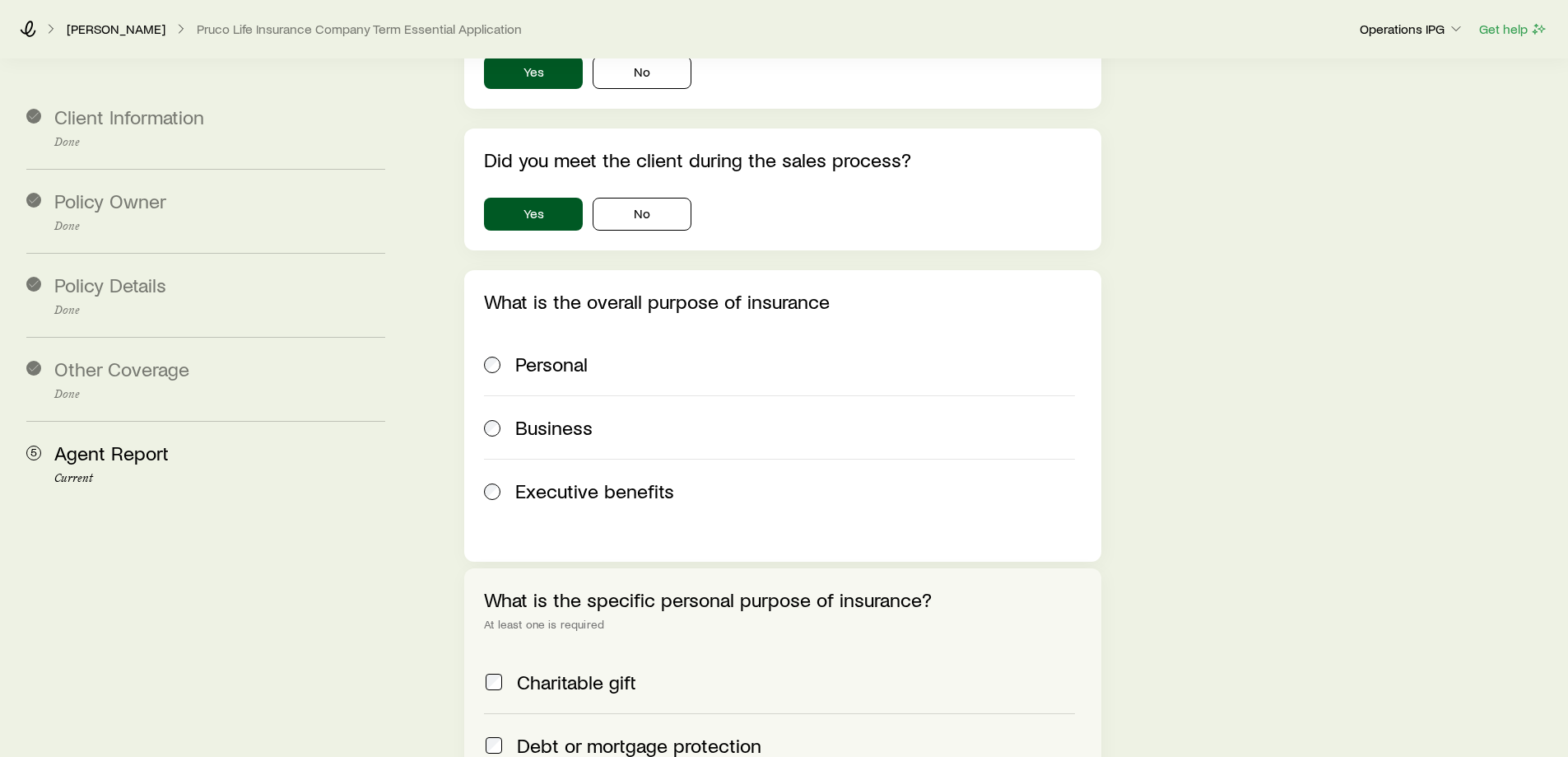
click at [669, 191] on div "Did you meet the client during the sales process? Yes No" at bounding box center [783, 189] width 636 height 122
click at [656, 198] on button "No" at bounding box center [642, 213] width 99 height 33
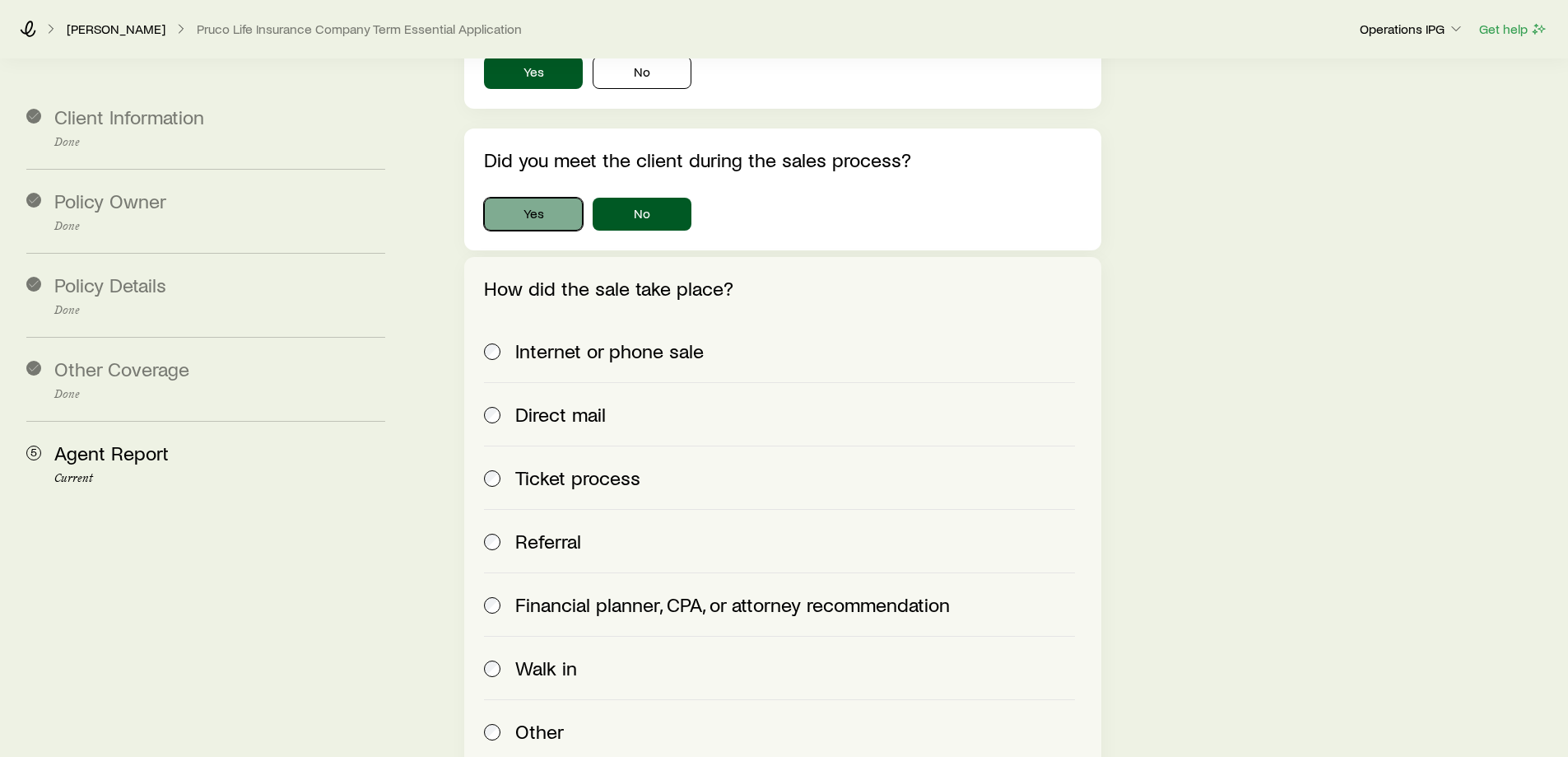
click at [526, 198] on button "Yes" at bounding box center [534, 213] width 99 height 33
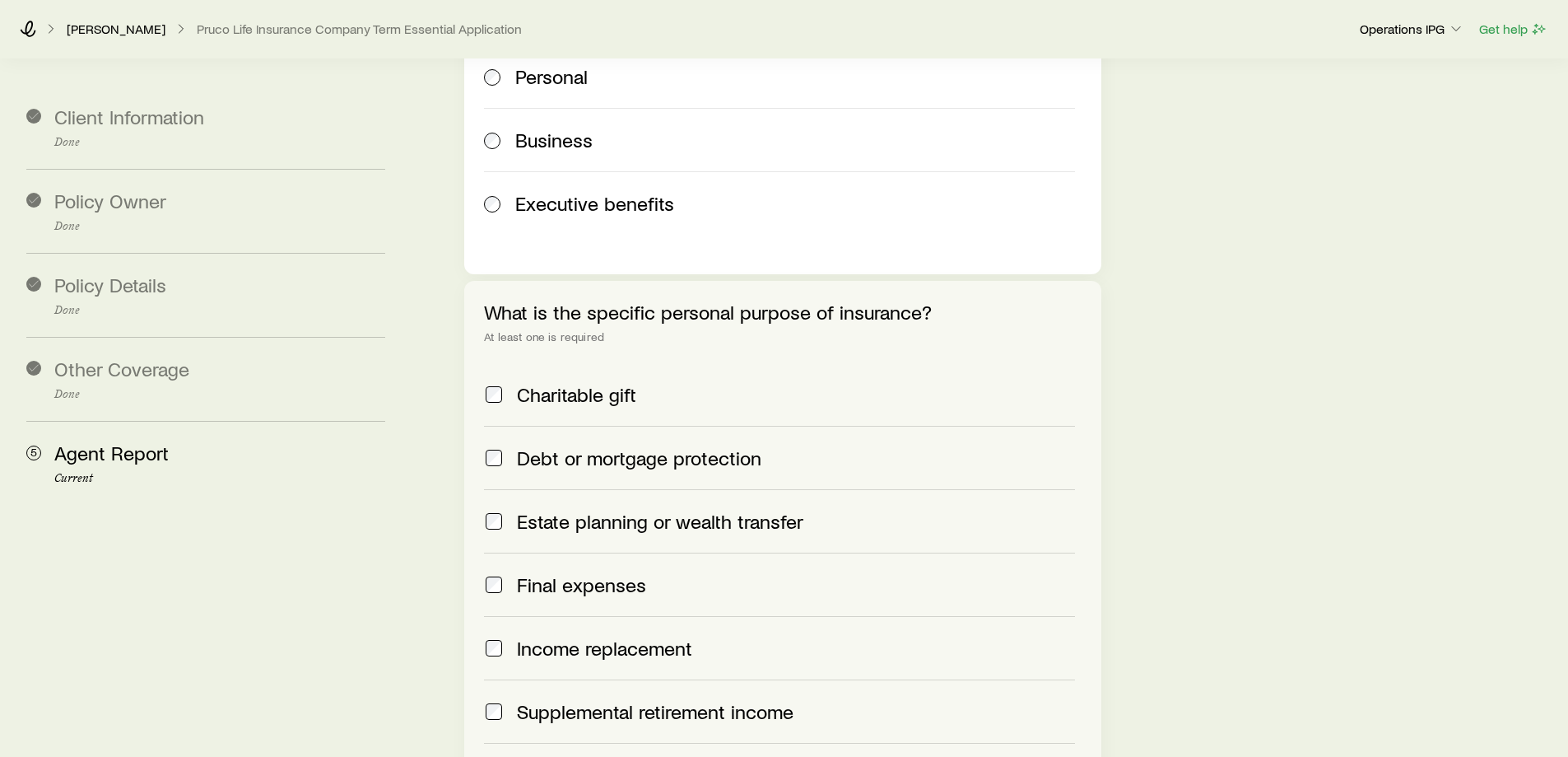
scroll to position [905, 0]
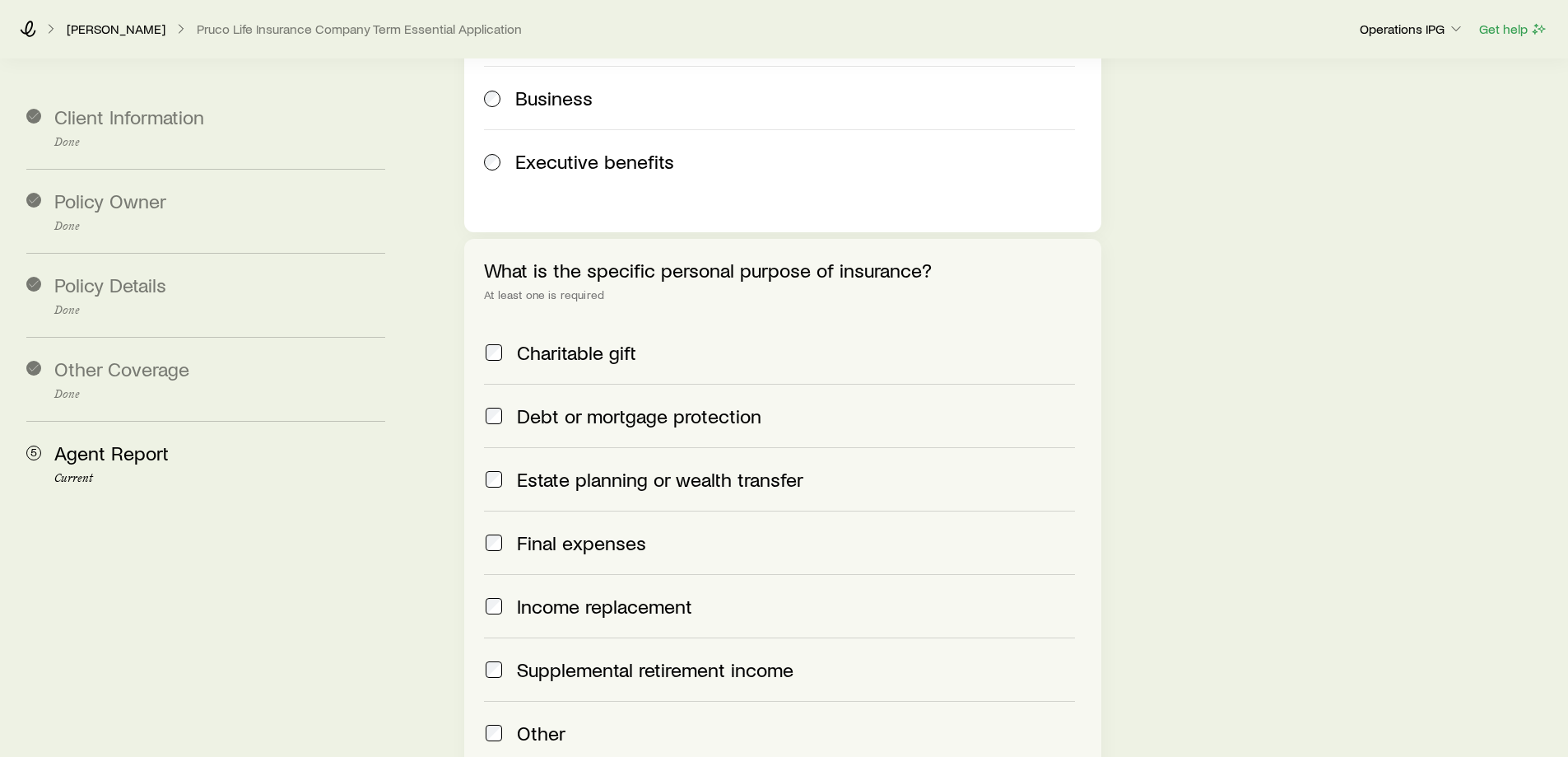
click at [693, 404] on span "Debt or mortgage protection" at bounding box center [638, 415] width 244 height 23
click at [646, 594] on span "Income replacement" at bounding box center [604, 605] width 175 height 23
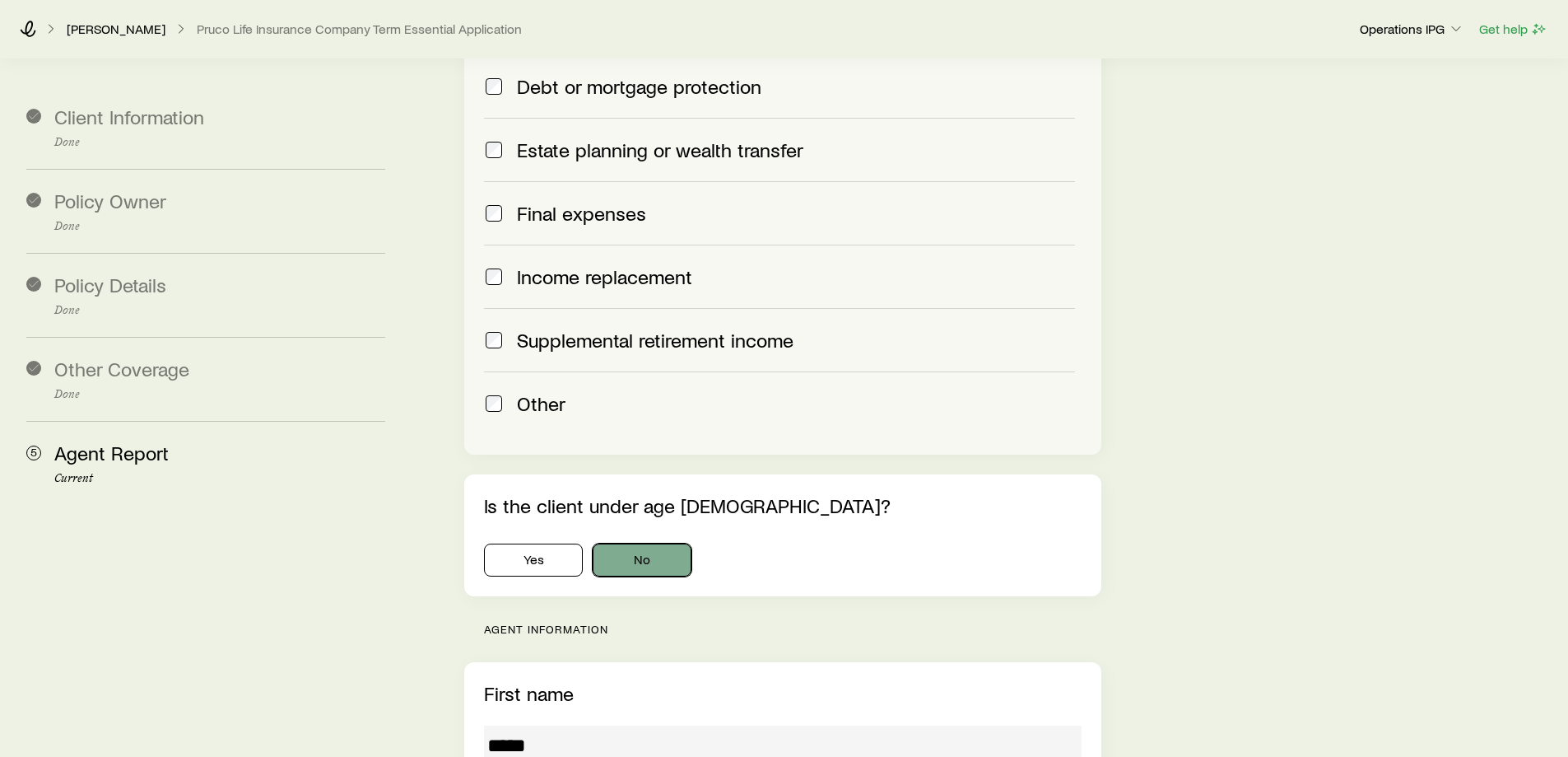
click at [632, 544] on button "No" at bounding box center [642, 559] width 99 height 33
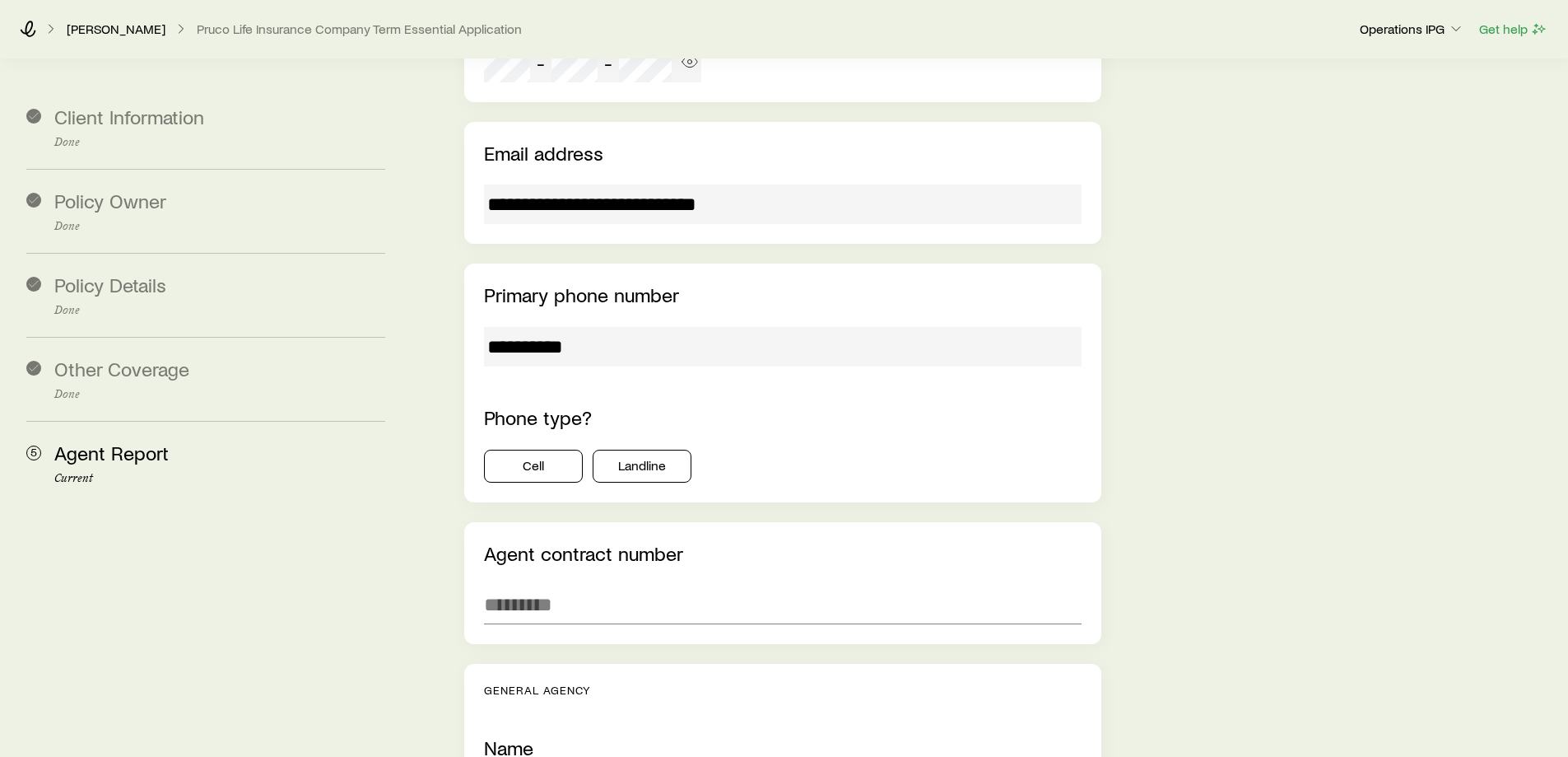
scroll to position [2470, 0]
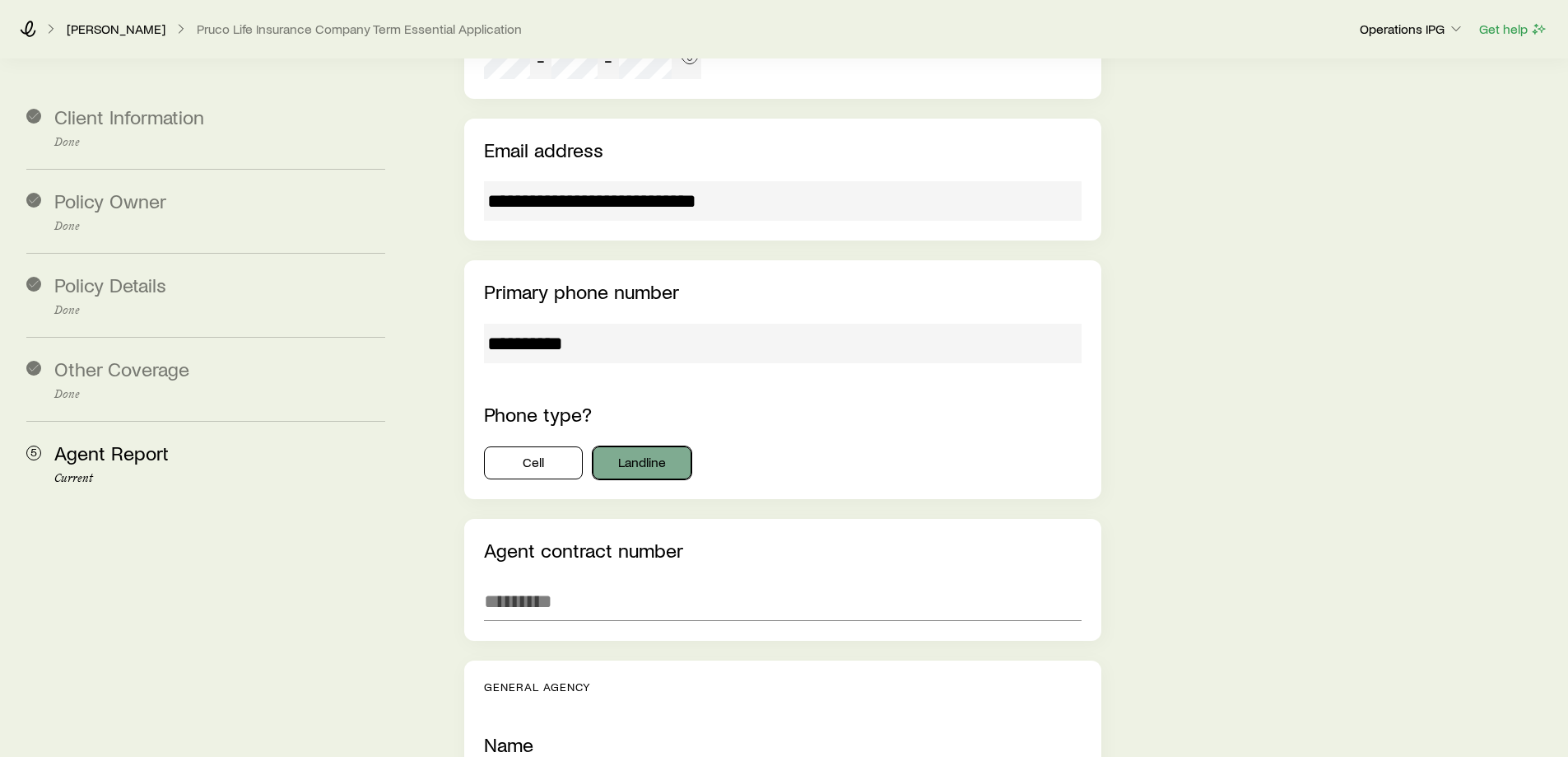
click at [644, 446] on button "Landline" at bounding box center [642, 462] width 99 height 33
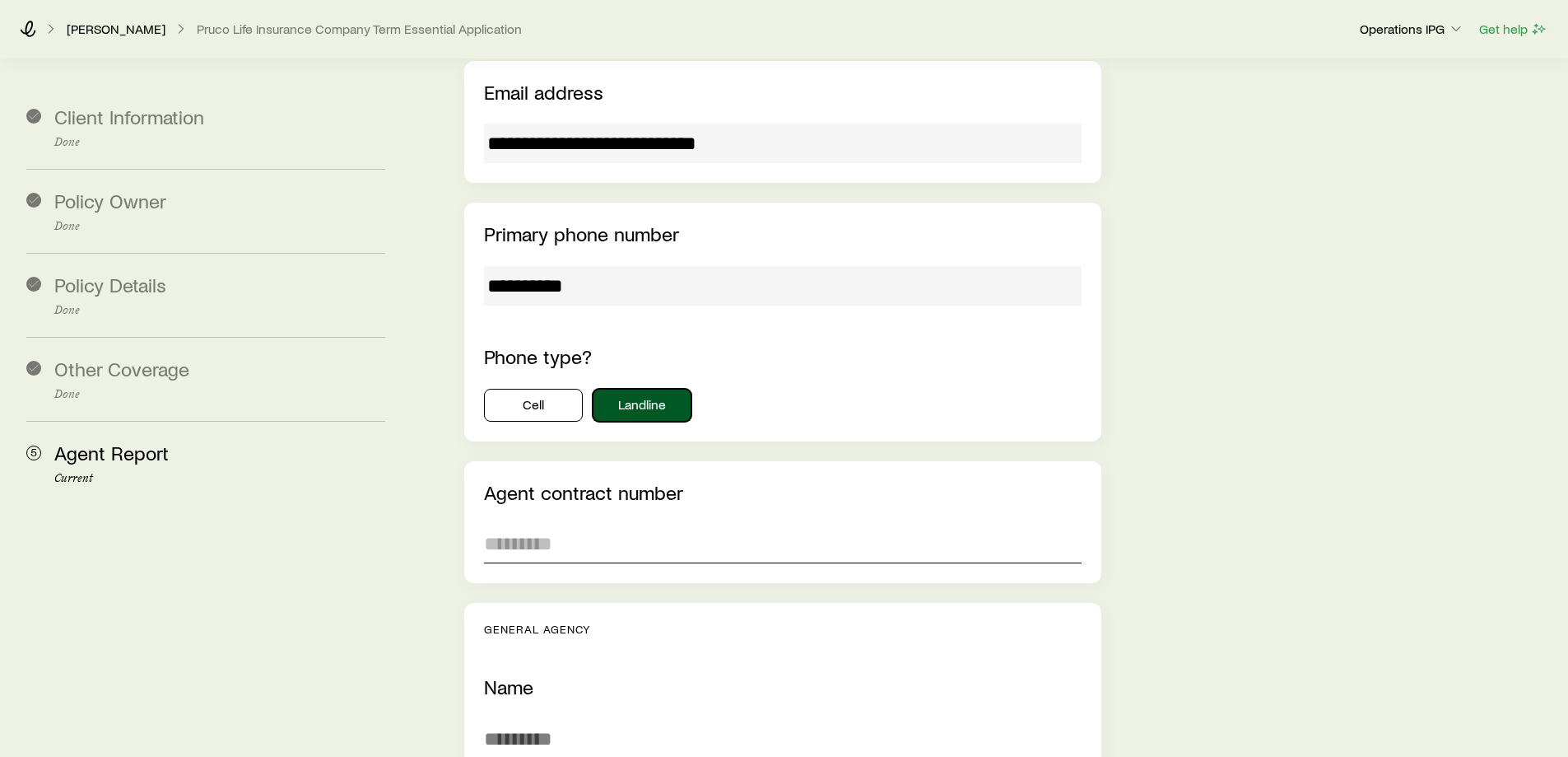
scroll to position [2552, 0]
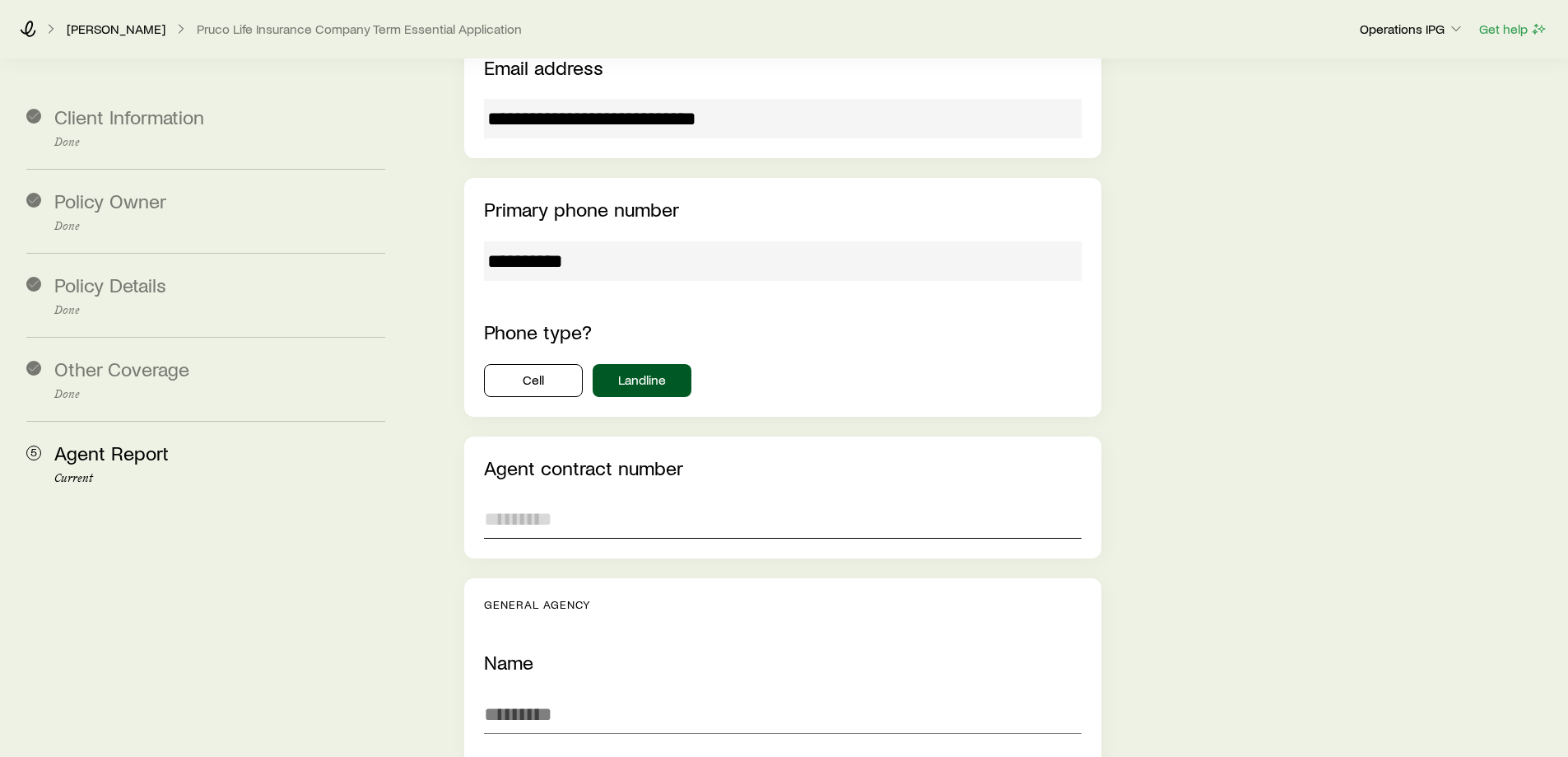
click at [623, 499] on input "text" at bounding box center [783, 519] width 597 height 40
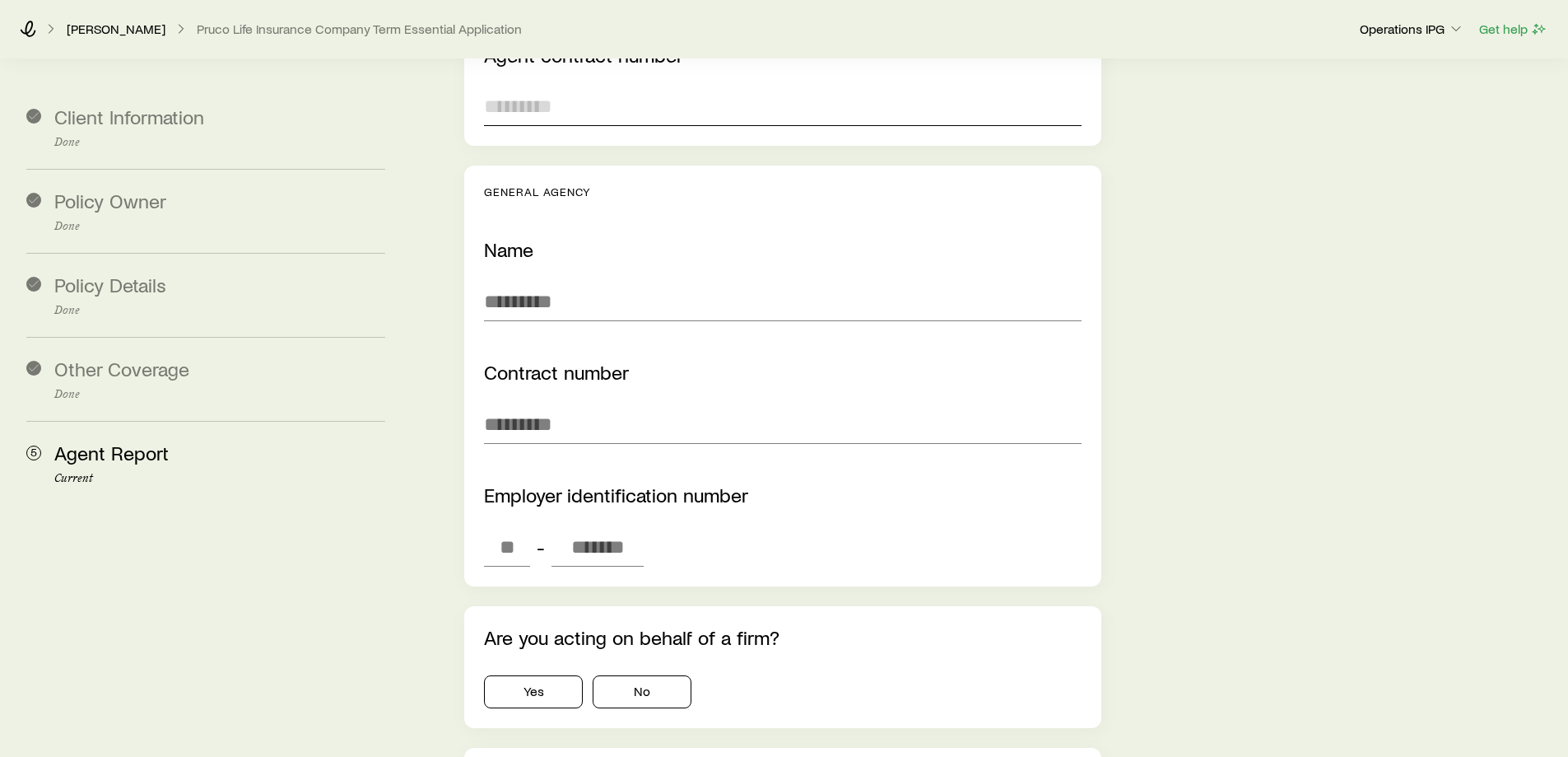
scroll to position [3046, 0]
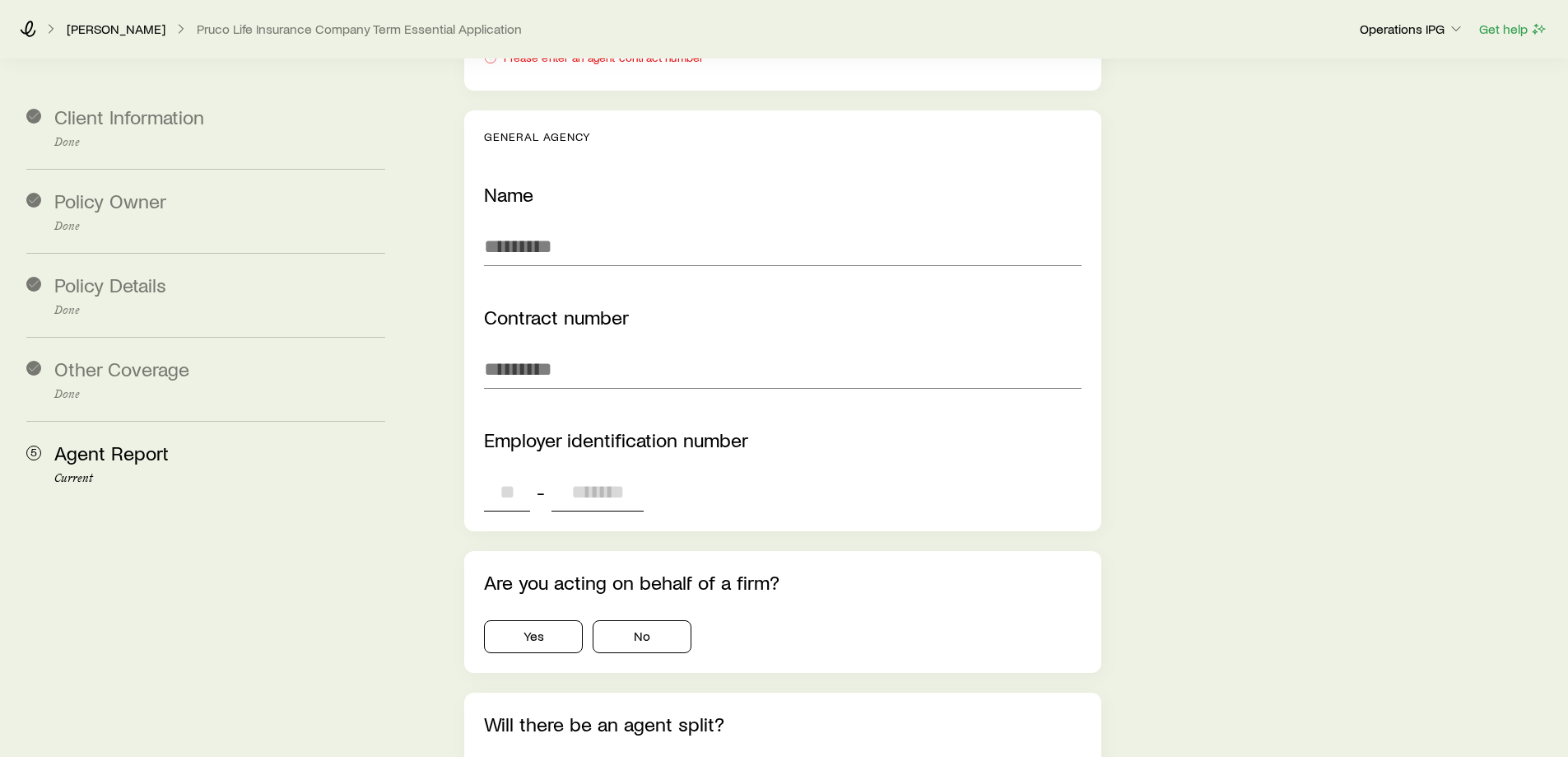
click at [521, 428] on div "Employer identification number -" at bounding box center [783, 469] width 597 height 83
paste input "*"
type input "*"
drag, startPoint x: 557, startPoint y: 341, endPoint x: 557, endPoint y: 330, distance: 11.0
click at [557, 349] on input "text" at bounding box center [783, 369] width 597 height 40
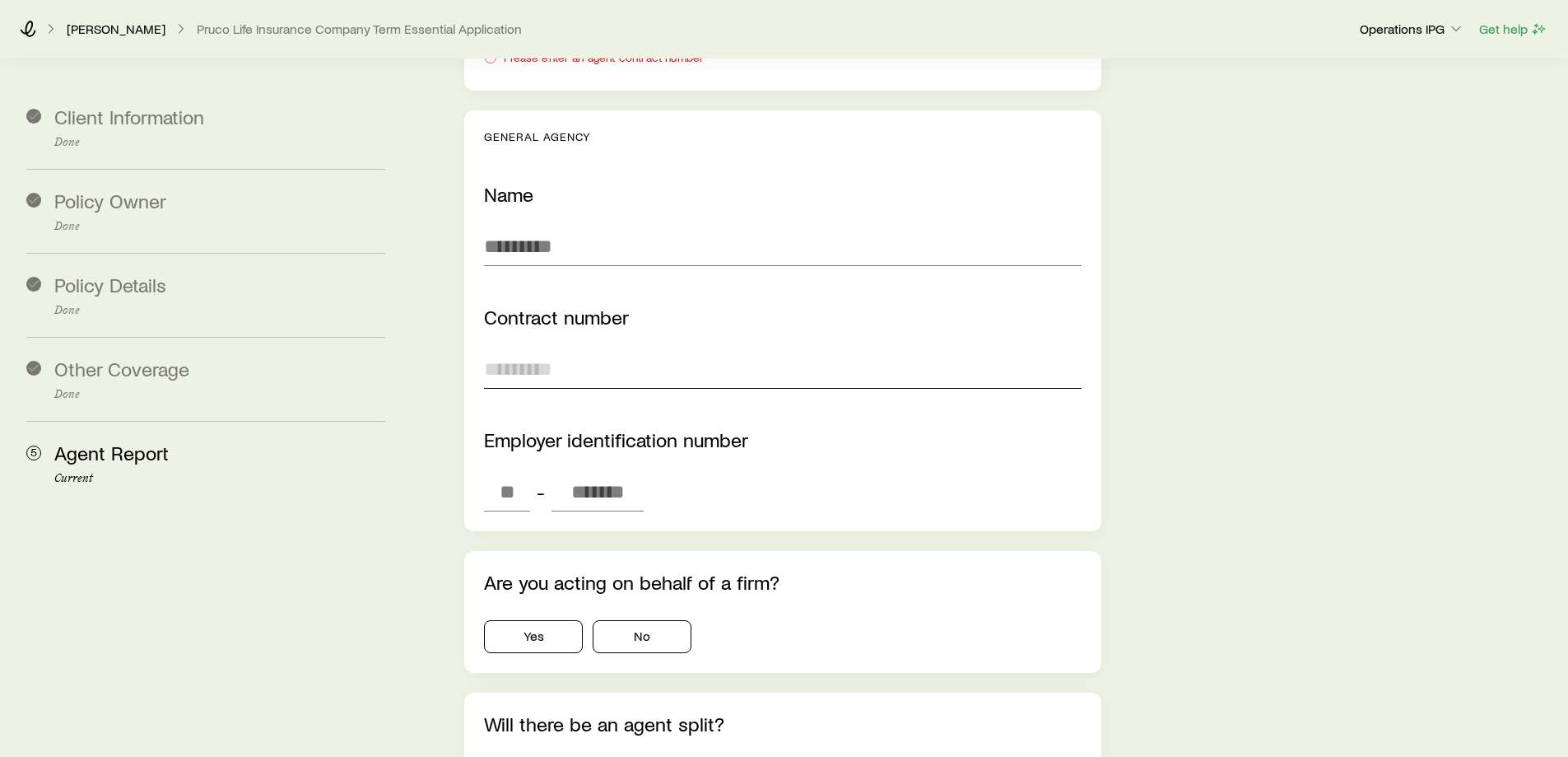
paste input "******"
click at [612, 349] on input "******" at bounding box center [783, 369] width 597 height 40
type input "******"
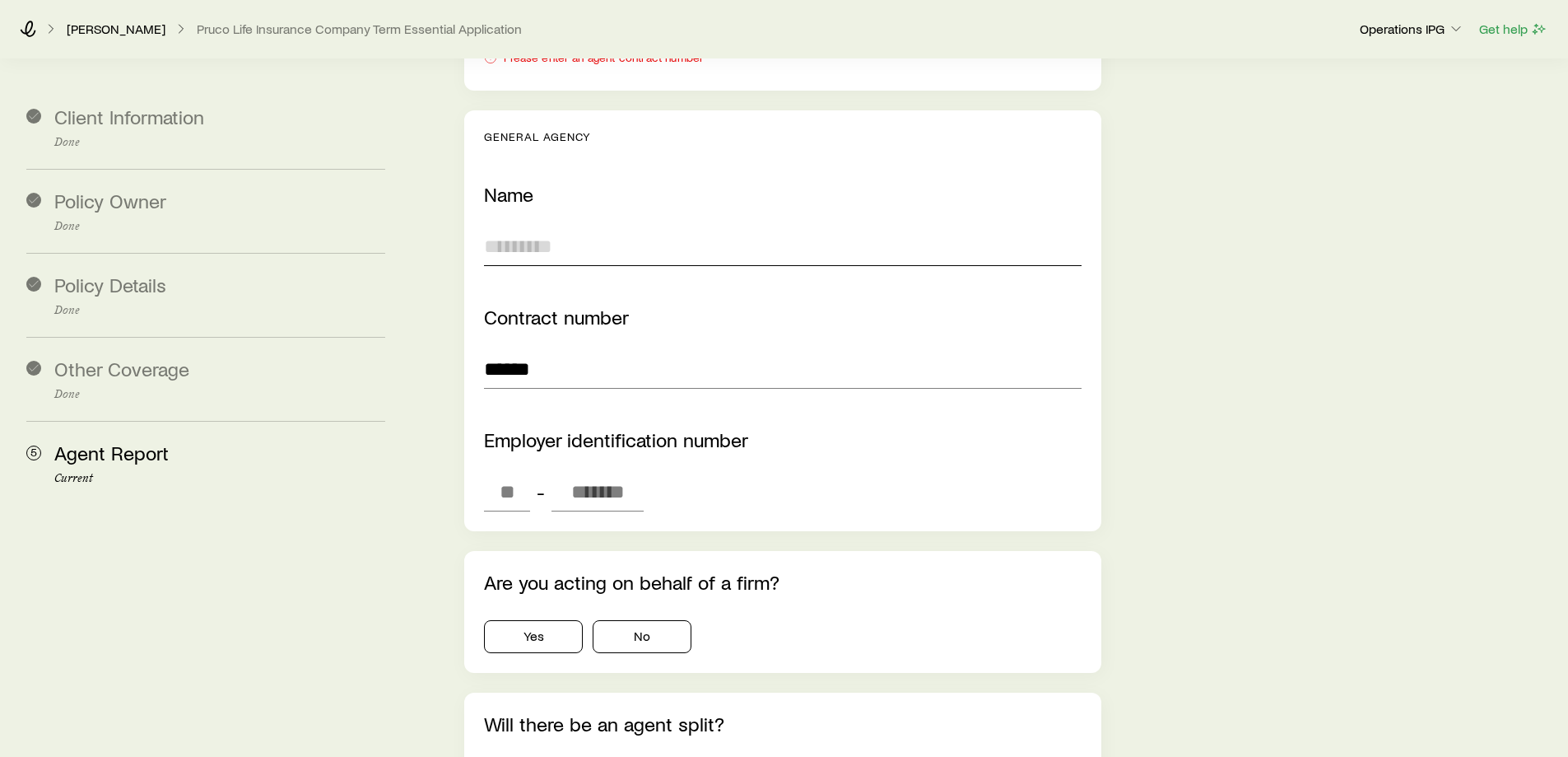
click at [611, 226] on input "text" at bounding box center [783, 246] width 597 height 40
type input "**********"
click at [911, 305] on div "Contract number ******" at bounding box center [783, 347] width 597 height 83
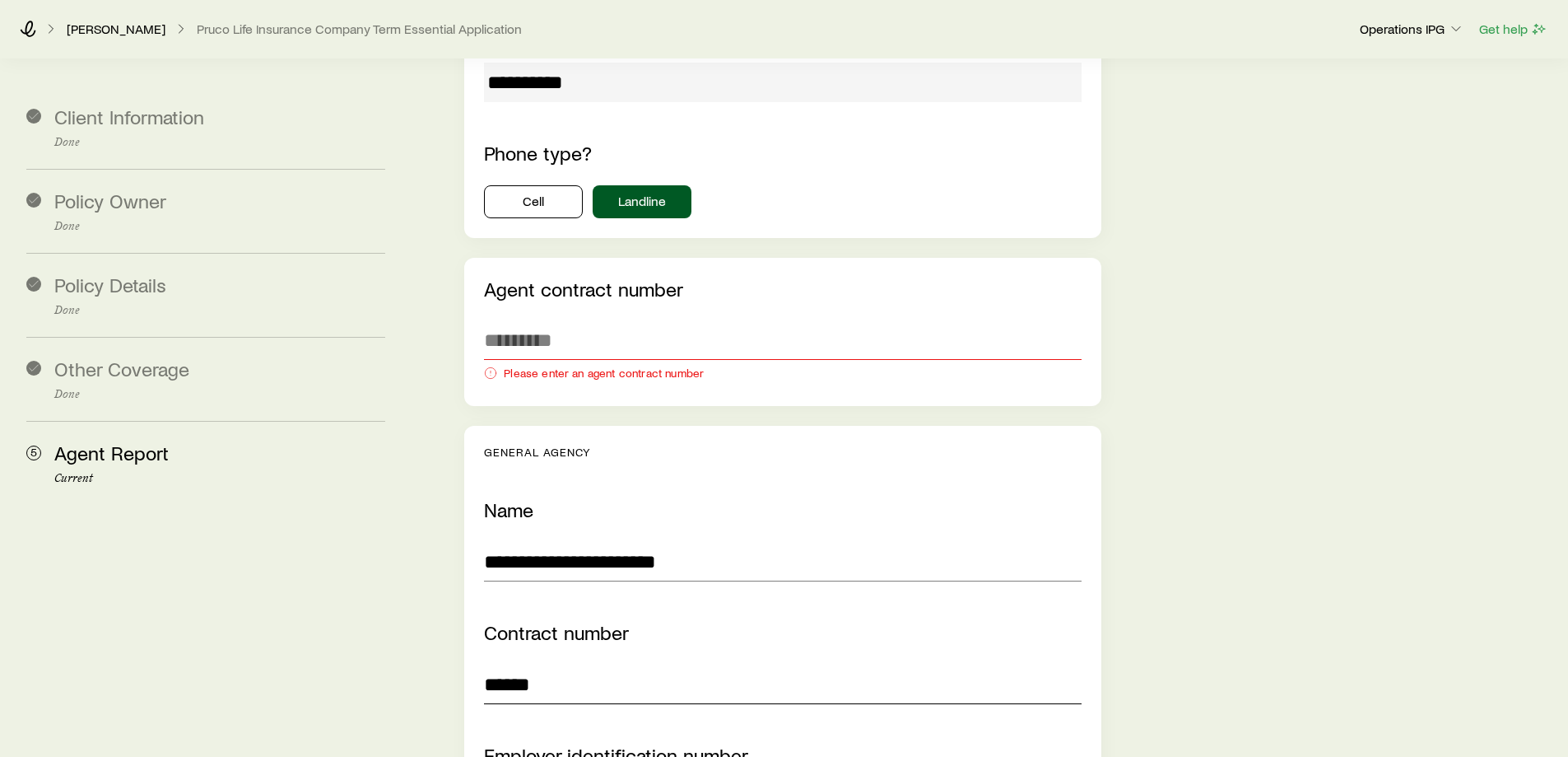
scroll to position [2635, 0]
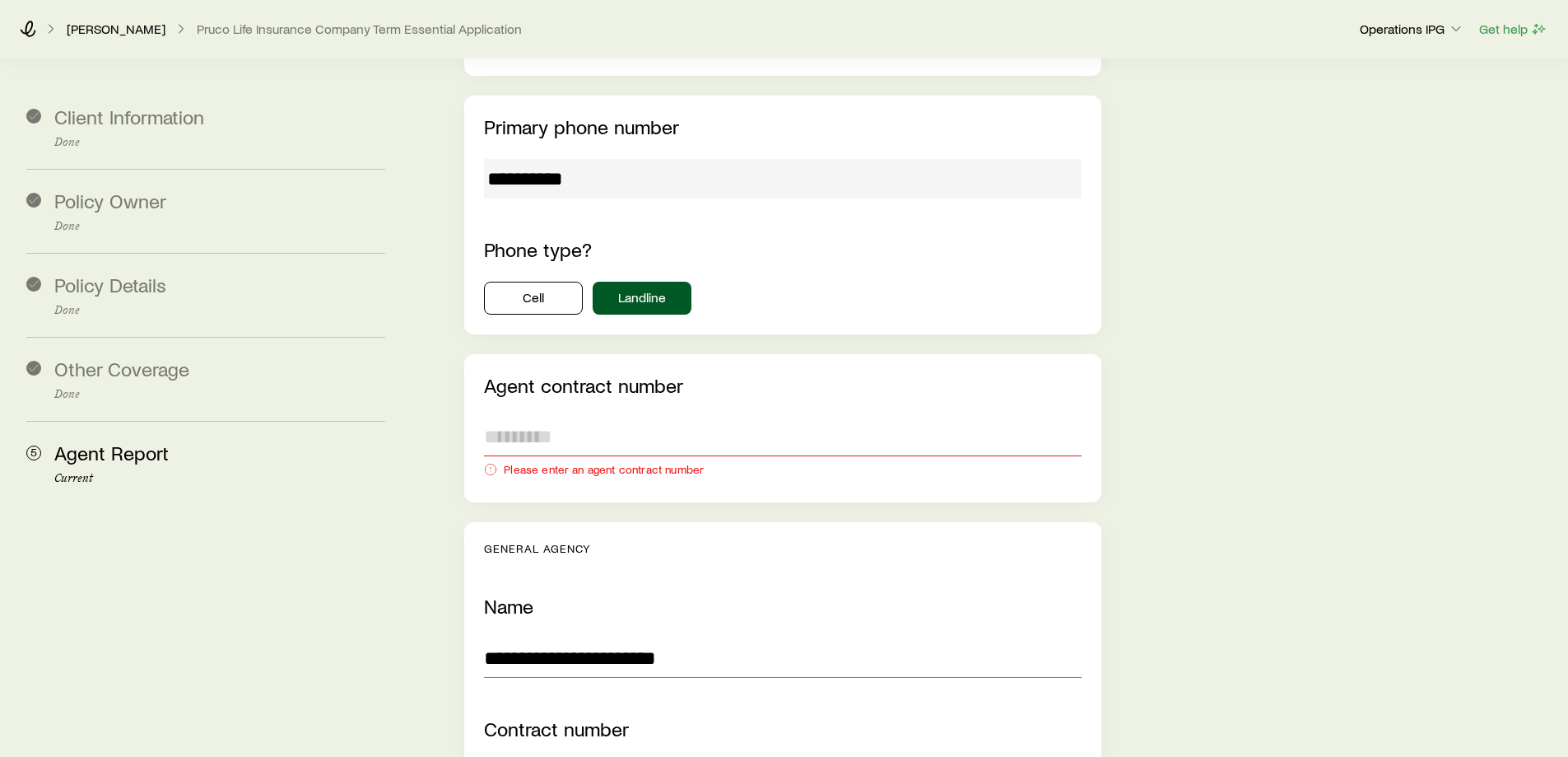
click at [592, 417] on input "text" at bounding box center [783, 437] width 597 height 40
paste input "******"
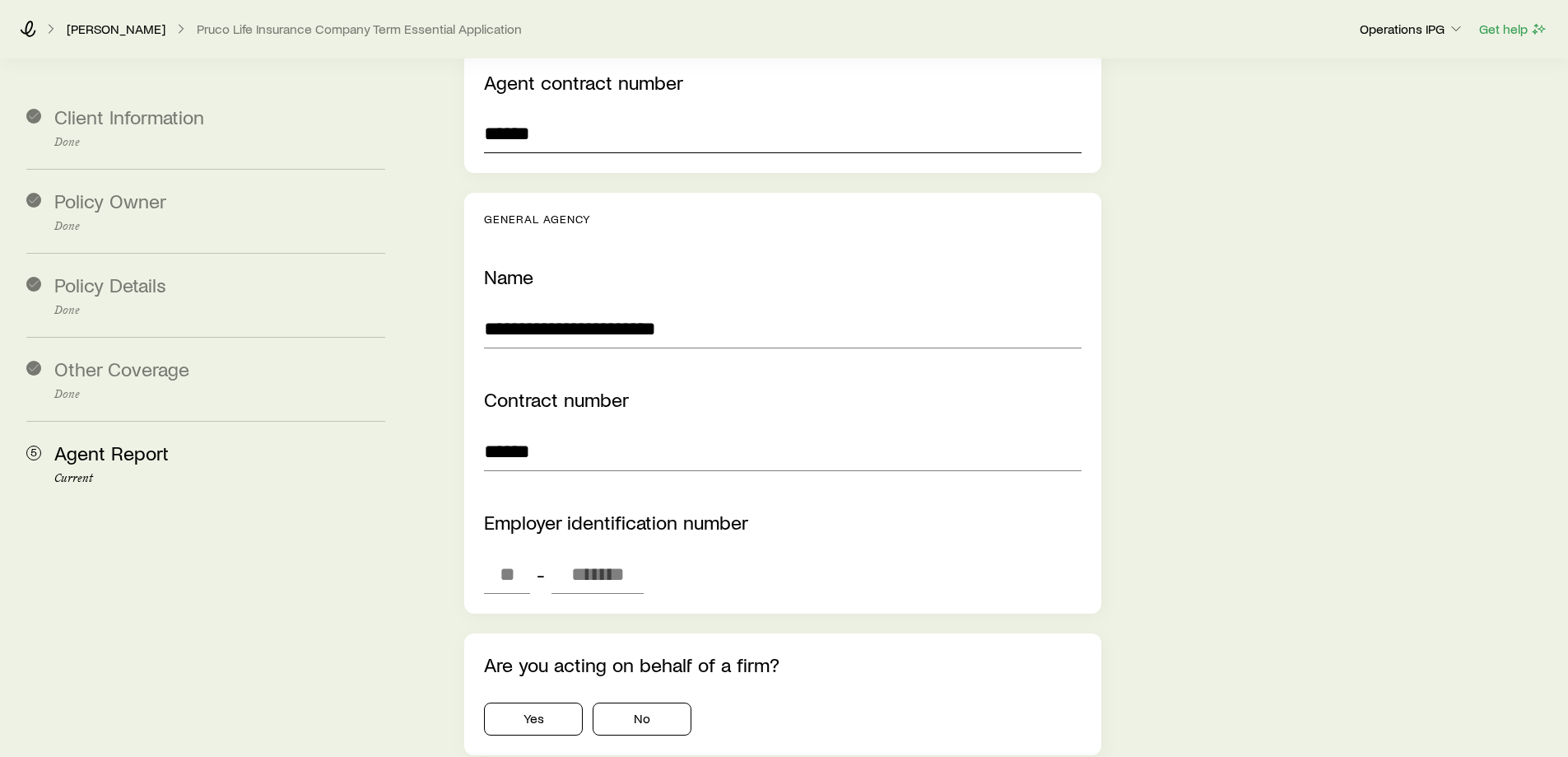
scroll to position [2964, 0]
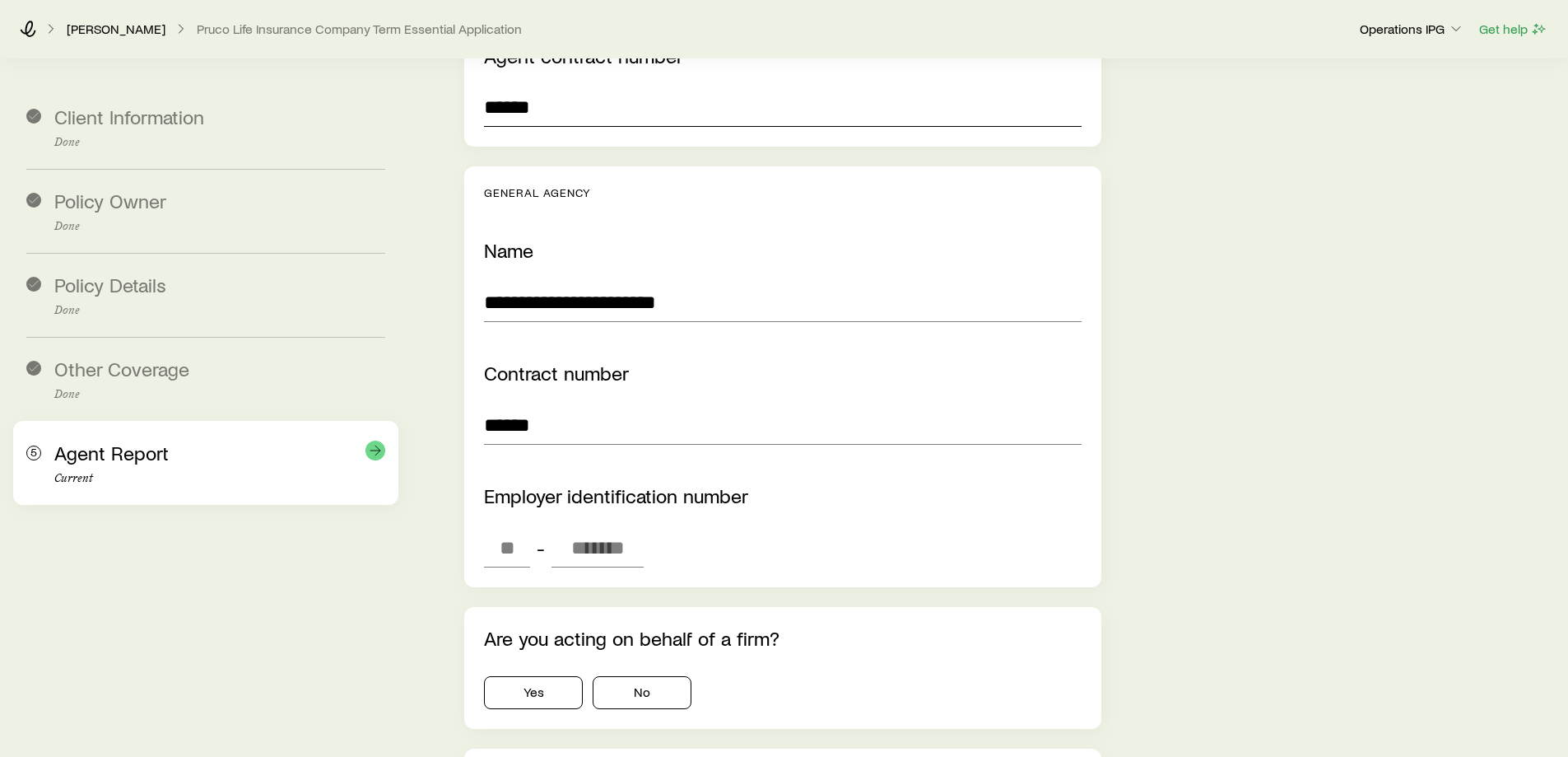
type input "******"
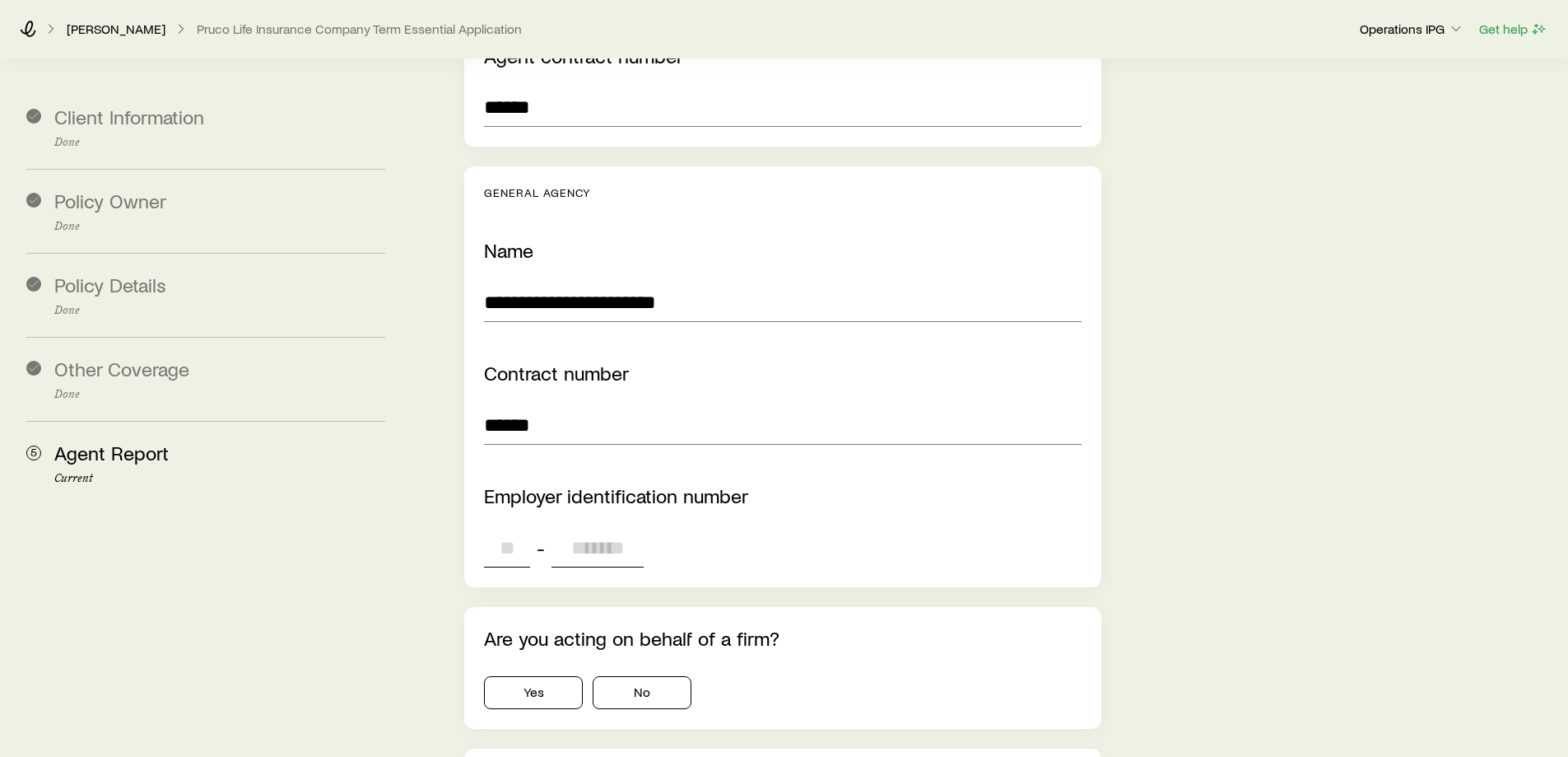
click at [493, 528] on input "tel" at bounding box center [507, 547] width 46 height 40
paste input "*******"
type input "**"
type input "*******"
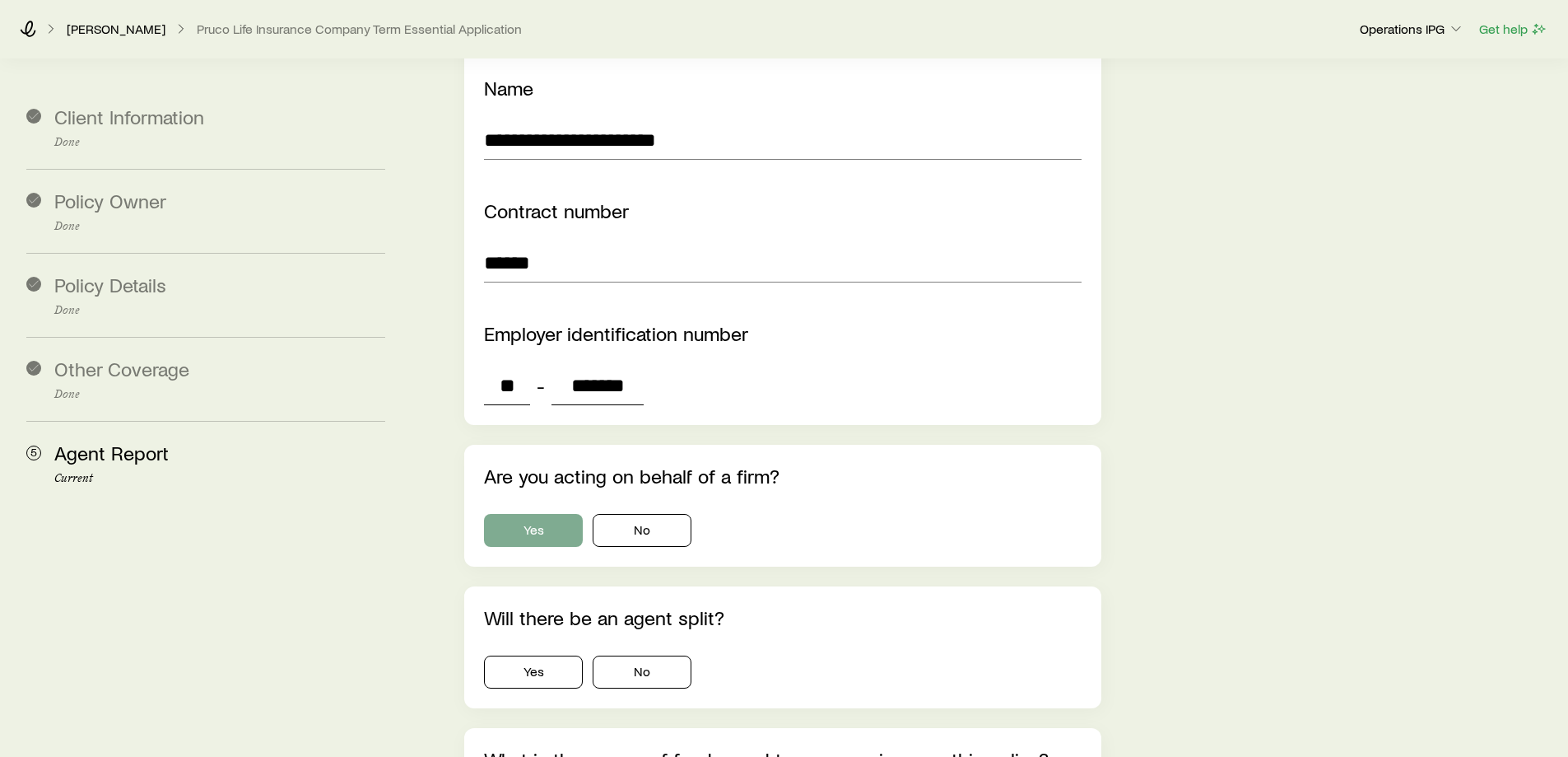
scroll to position [3128, 0]
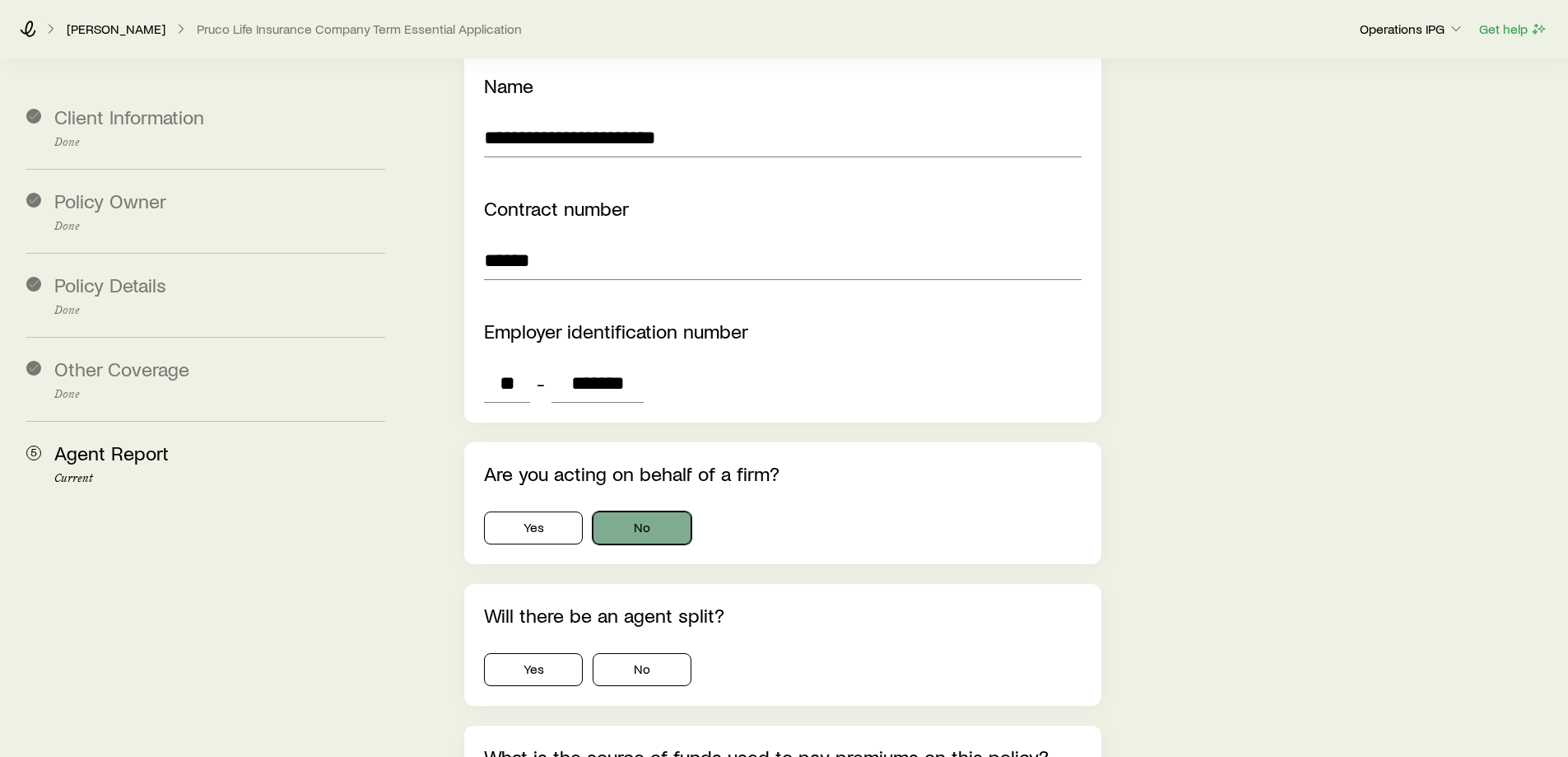
click at [638, 511] on button "No" at bounding box center [642, 527] width 99 height 33
click at [650, 653] on button "No" at bounding box center [642, 669] width 99 height 33
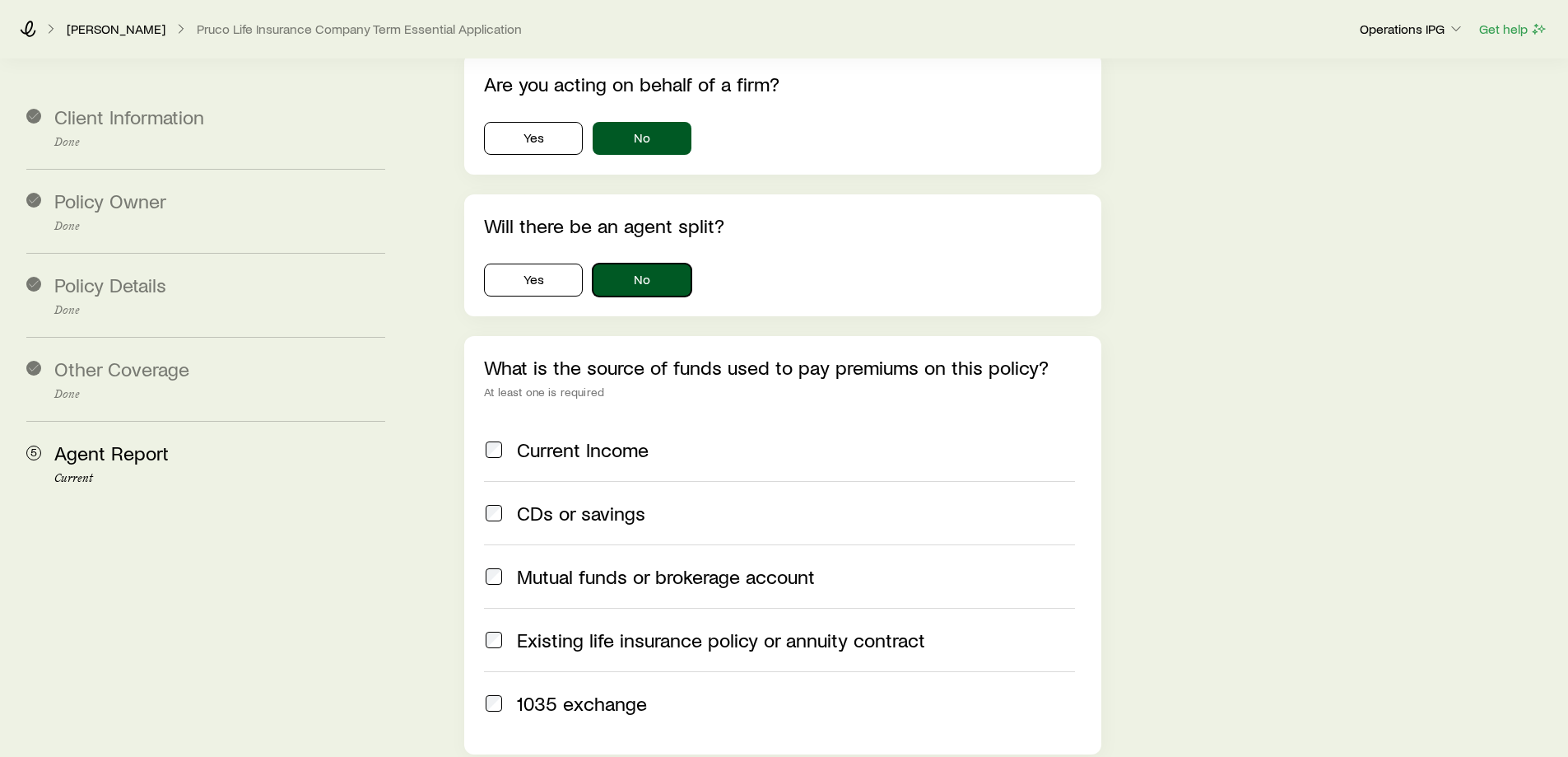
scroll to position [3540, 0]
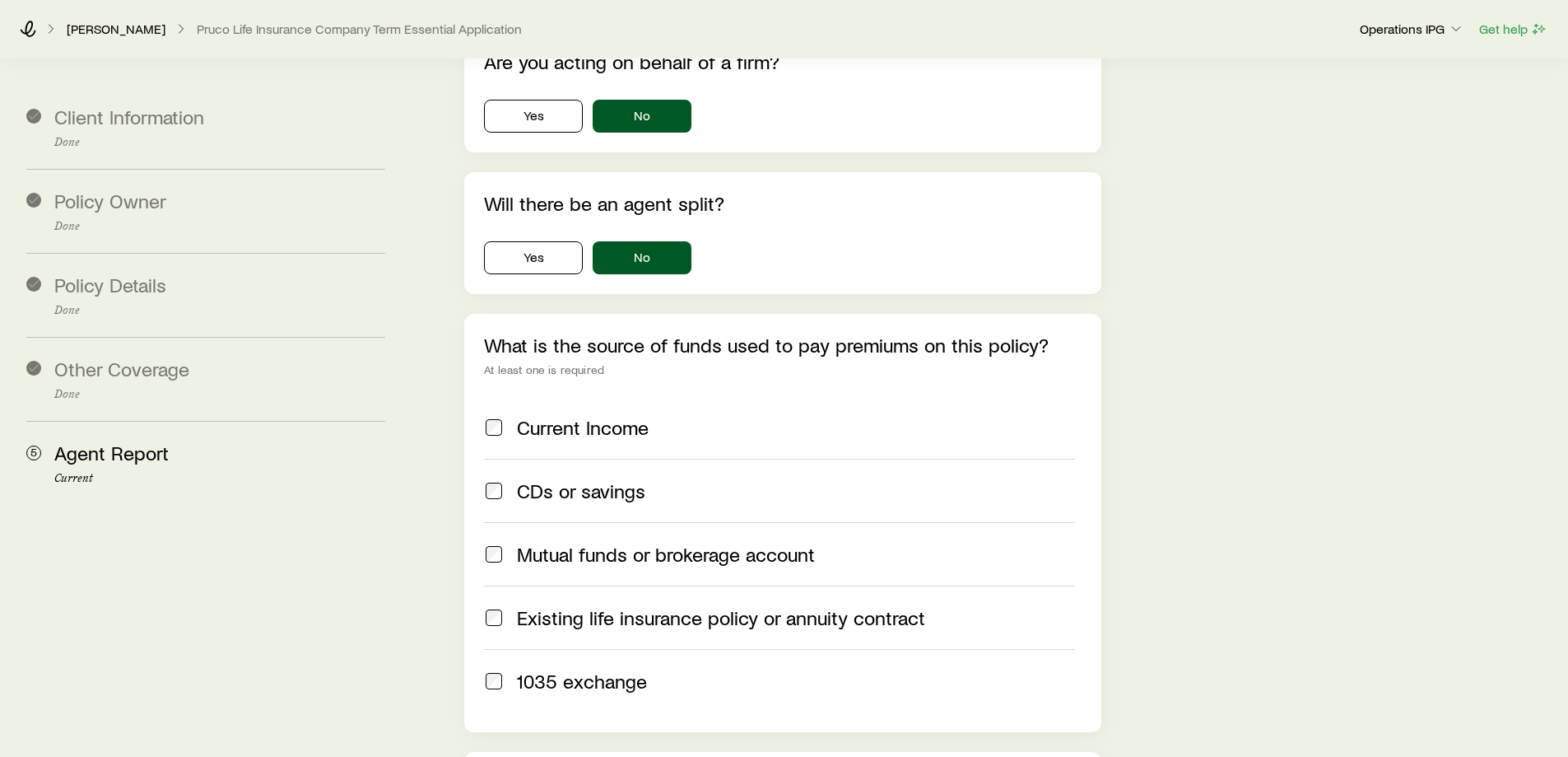
click at [718, 416] on div "Current Income" at bounding box center [795, 427] width 557 height 23
click at [677, 669] on div "1035 exchange" at bounding box center [795, 680] width 557 height 23
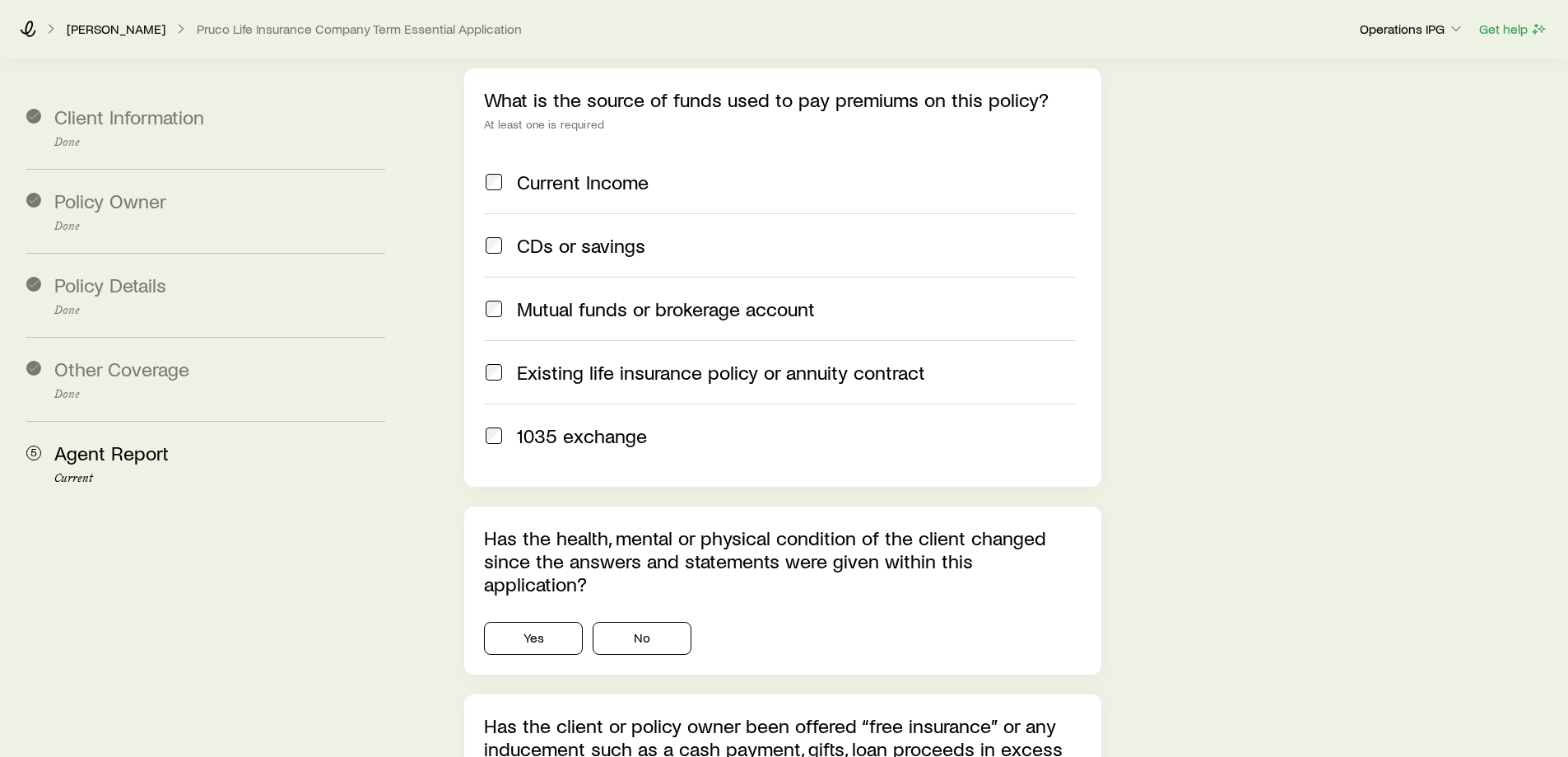
scroll to position [3787, 0]
click at [650, 620] on button "No" at bounding box center [642, 635] width 99 height 33
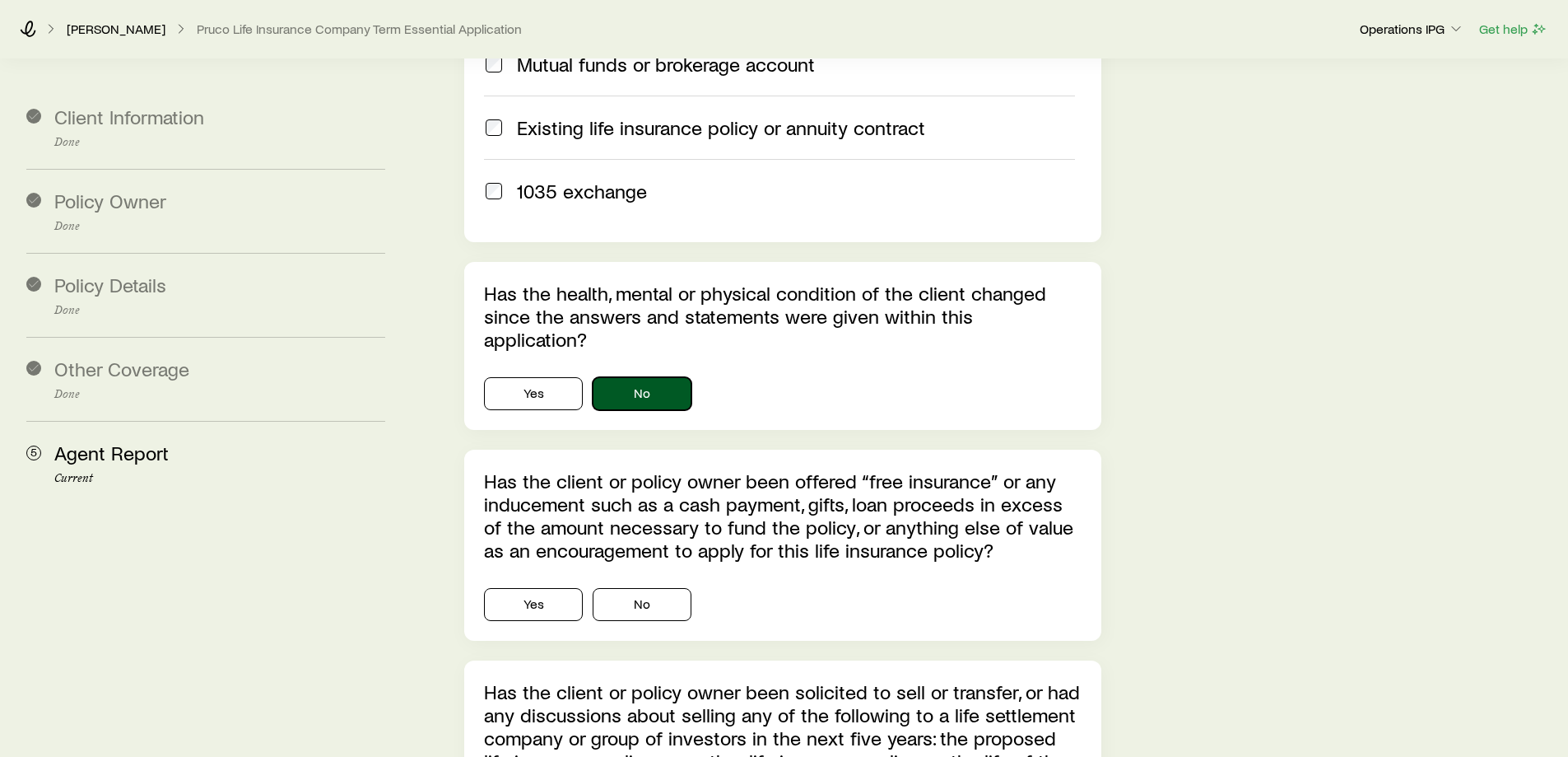
scroll to position [4034, 0]
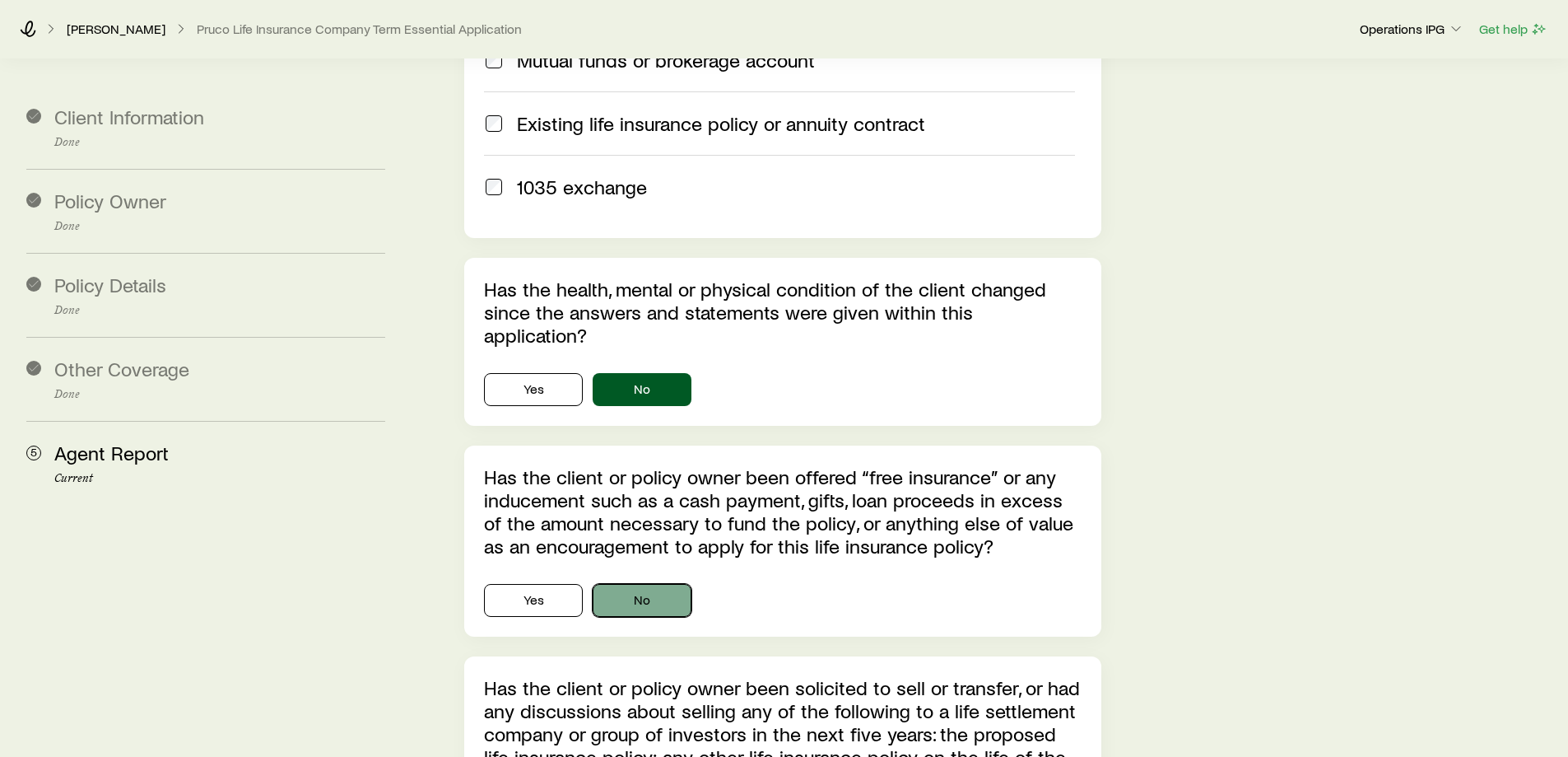
click at [653, 584] on button "No" at bounding box center [642, 600] width 99 height 33
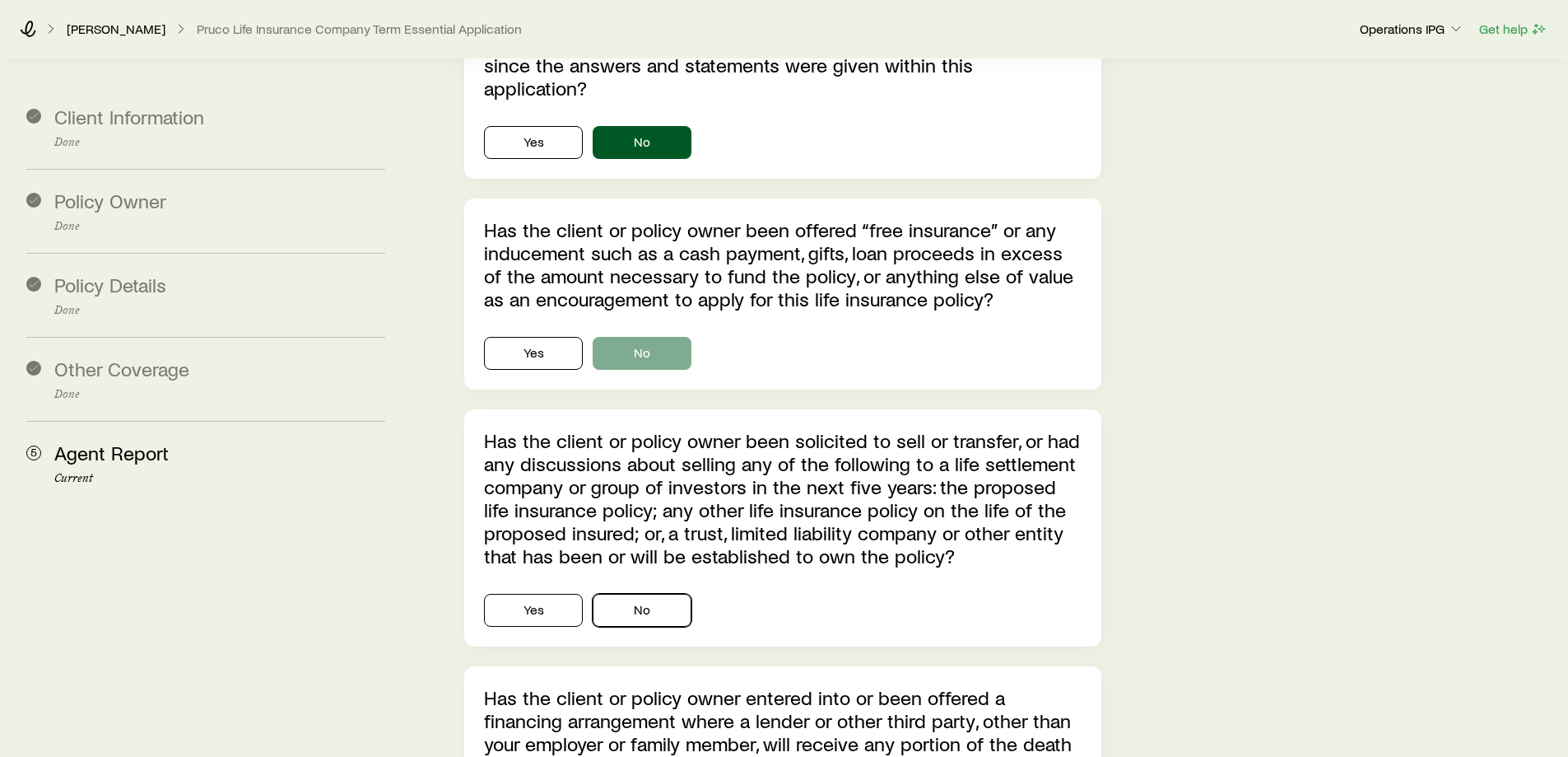
click at [664, 594] on button "No" at bounding box center [642, 610] width 99 height 33
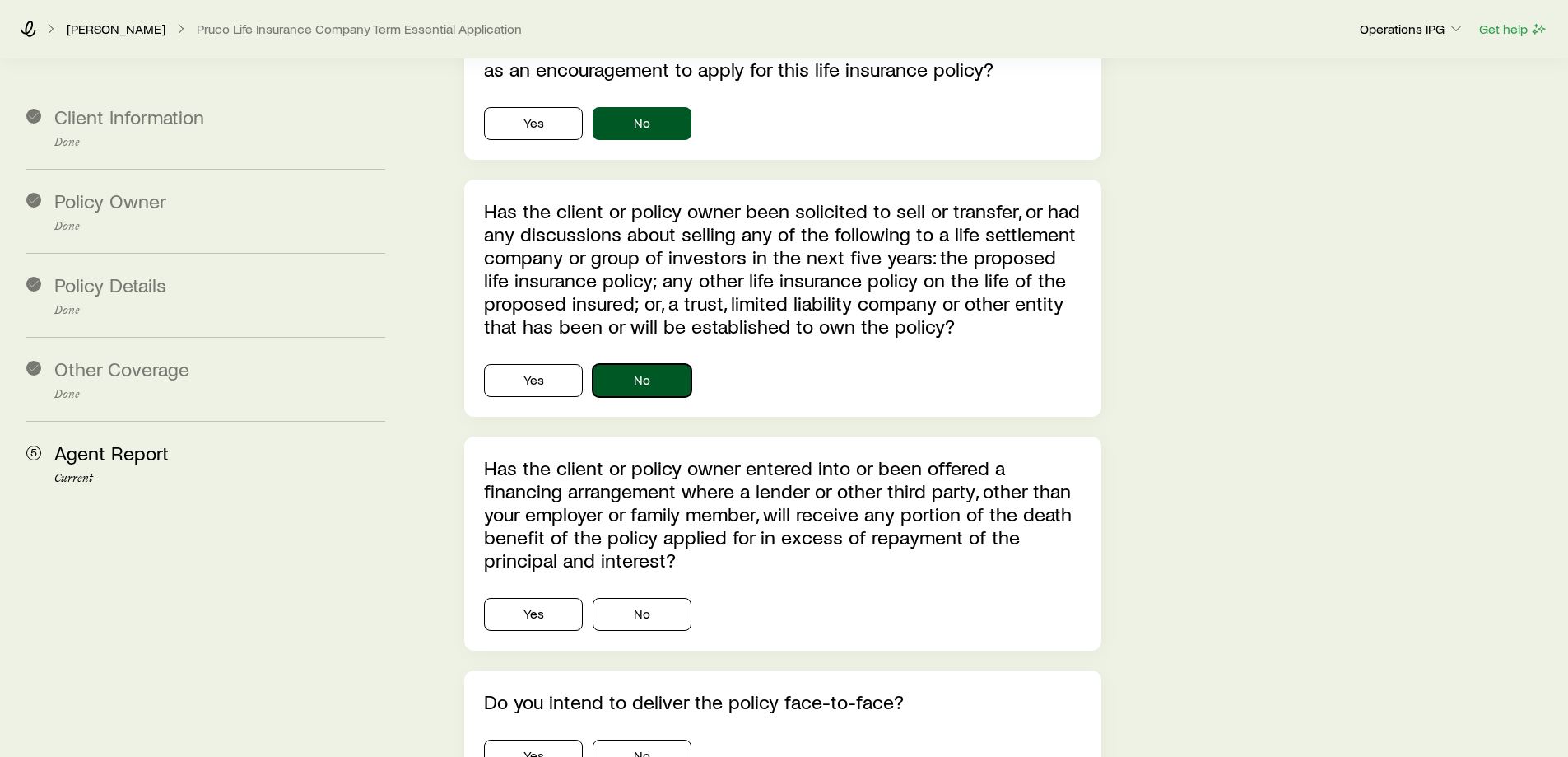
scroll to position [4528, 0]
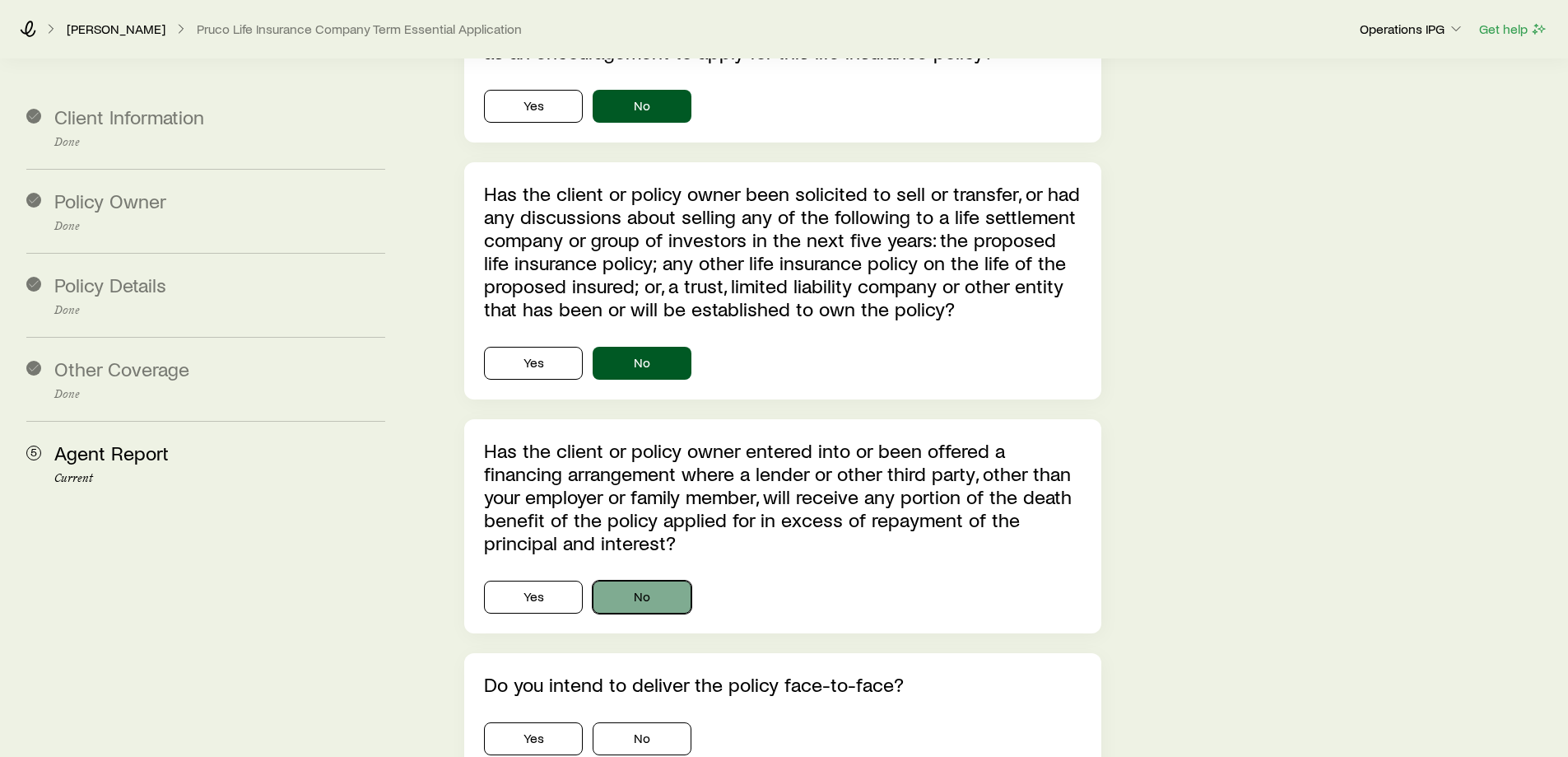
click at [682, 580] on button "No" at bounding box center [642, 596] width 99 height 33
click at [666, 722] on button "No" at bounding box center [642, 738] width 99 height 33
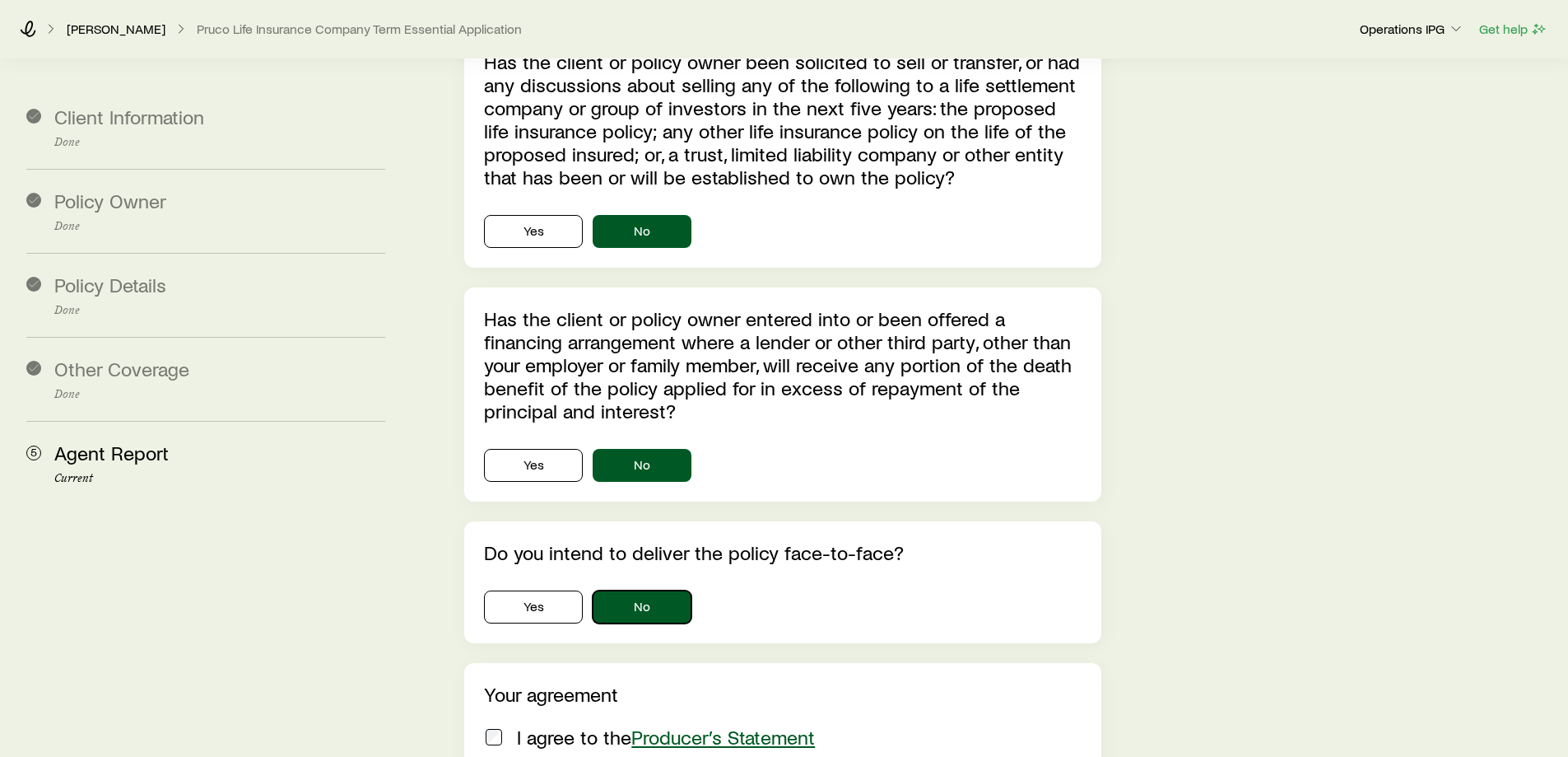
scroll to position [4692, 0]
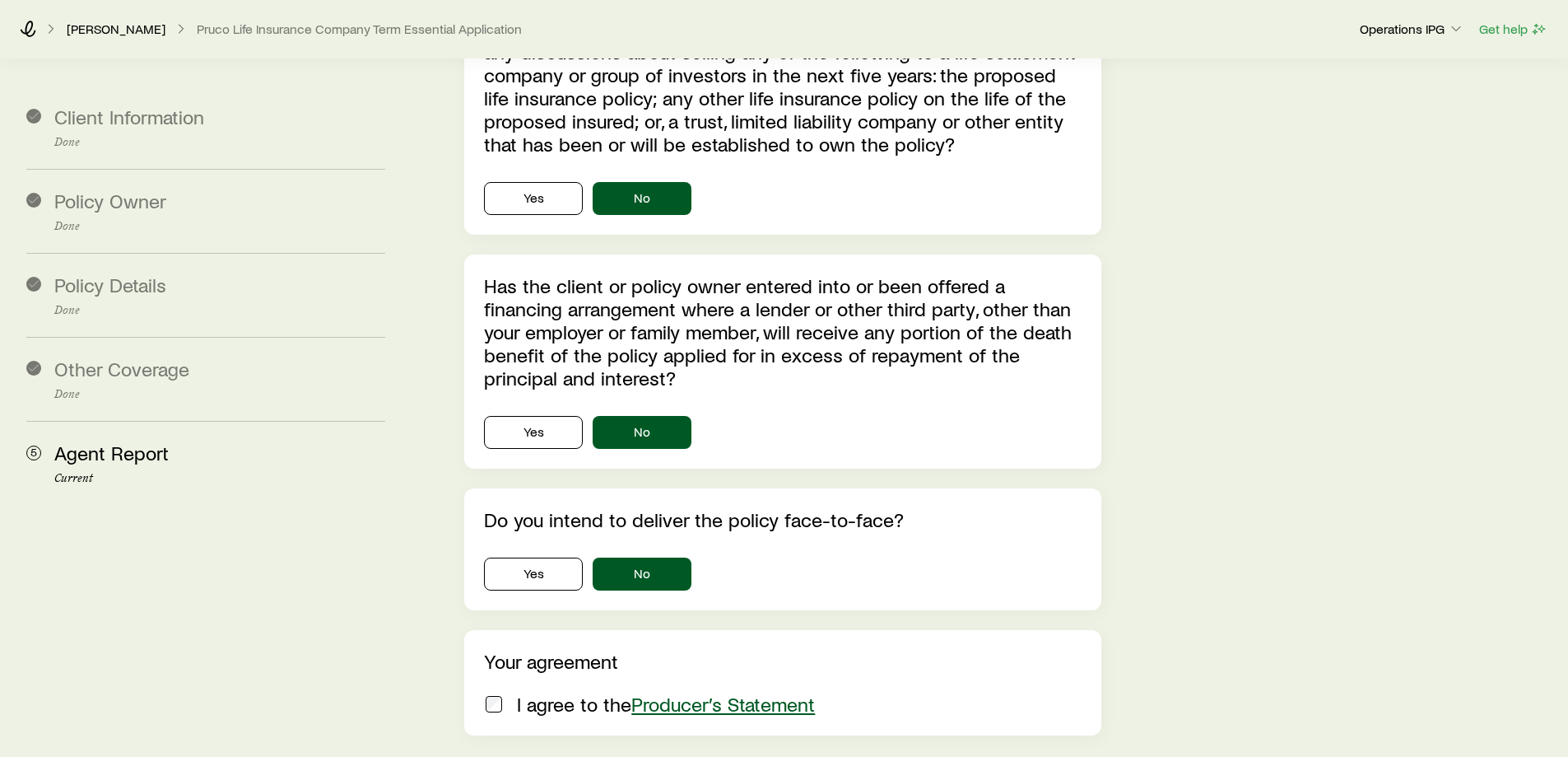
click at [523, 693] on p "I agree to the Producer’s Statement" at bounding box center [666, 704] width 298 height 23
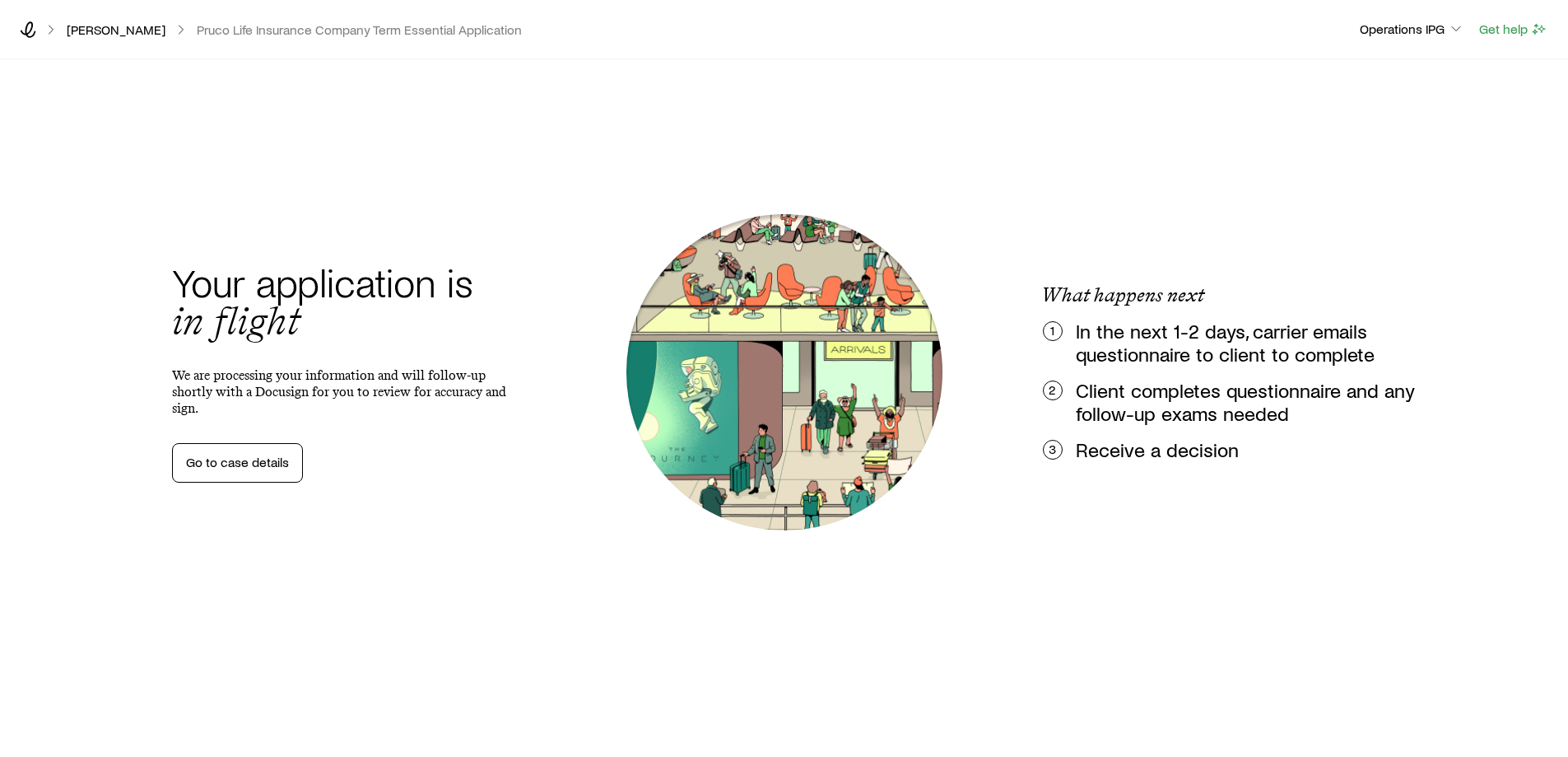
scroll to position [0, 0]
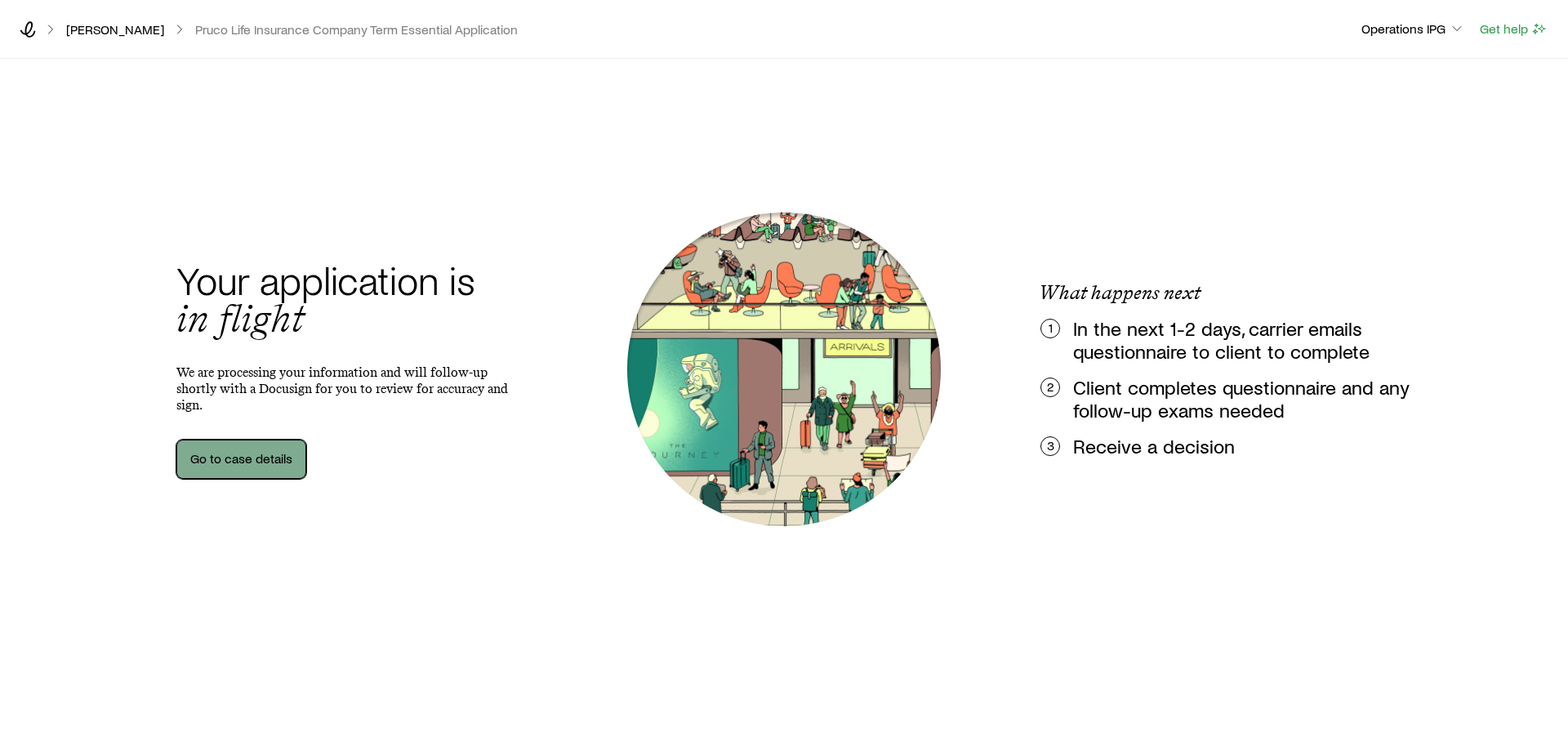
click at [271, 448] on link "Go to case details" at bounding box center [241, 459] width 129 height 39
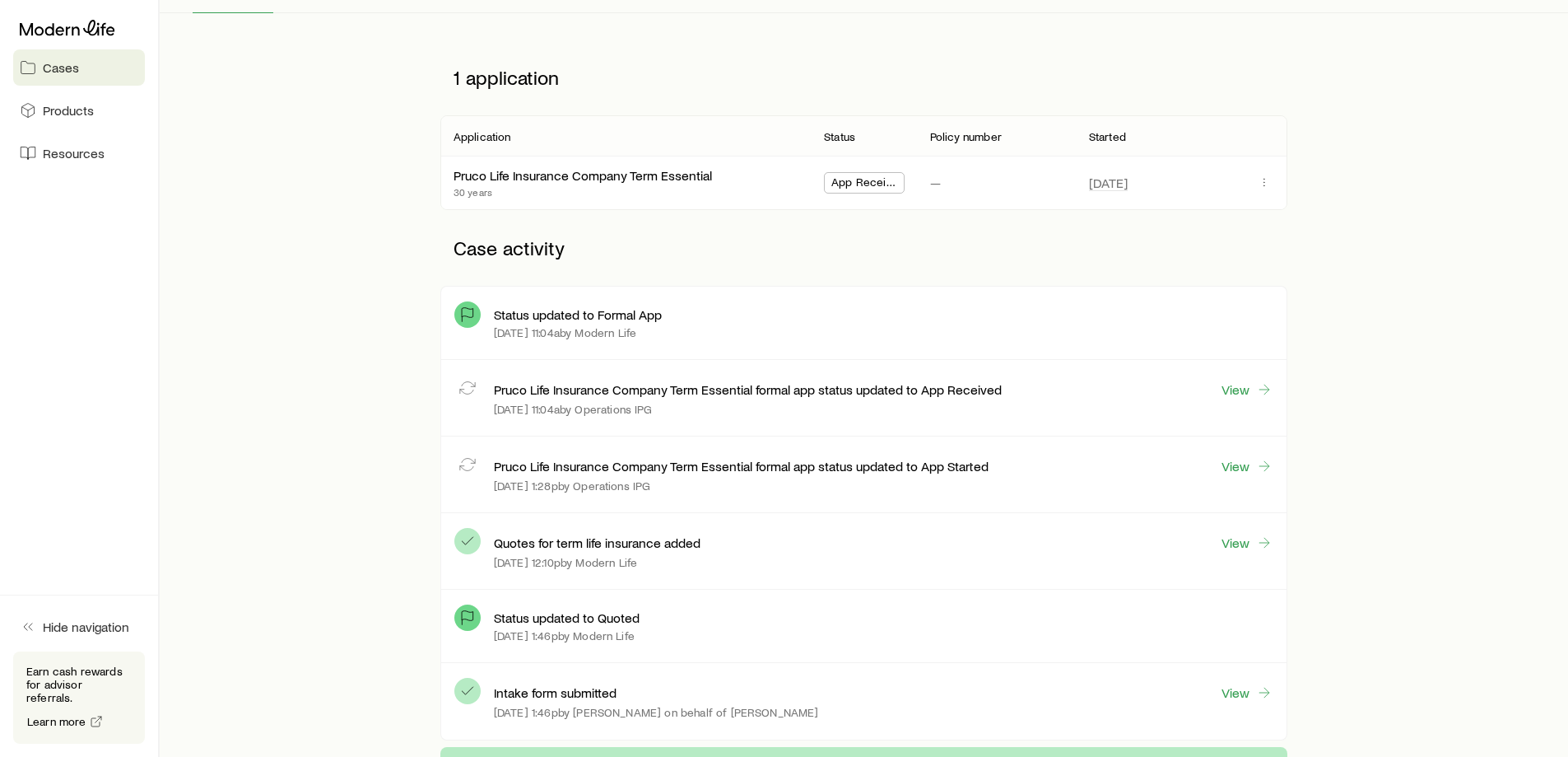
scroll to position [247, 0]
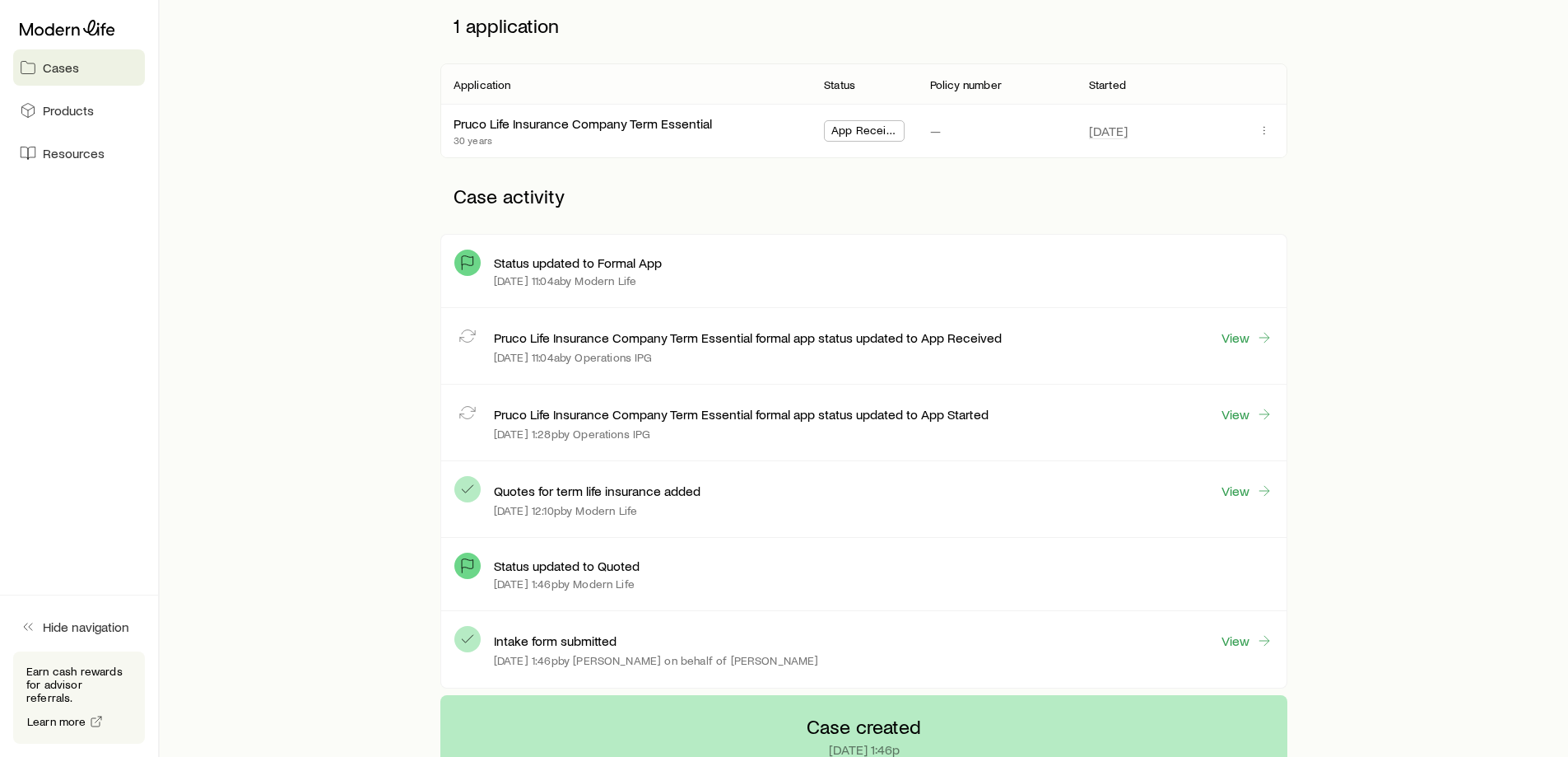
click at [1261, 116] on div "Aug 27" at bounding box center [1181, 130] width 185 height 52
click at [1260, 129] on icon "button" at bounding box center [1264, 129] width 13 height 13
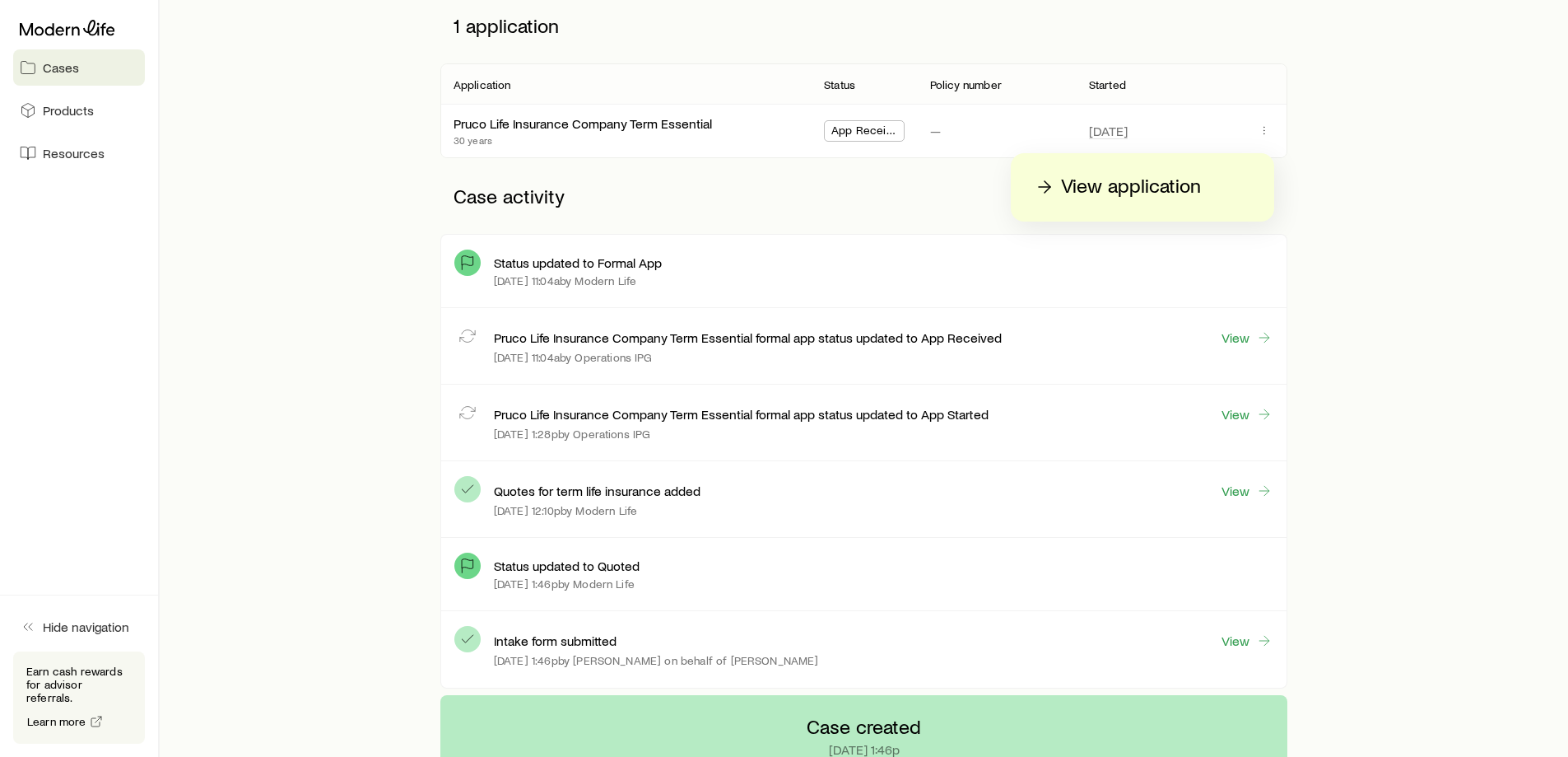
click at [1156, 190] on p "View application" at bounding box center [1131, 187] width 140 height 27
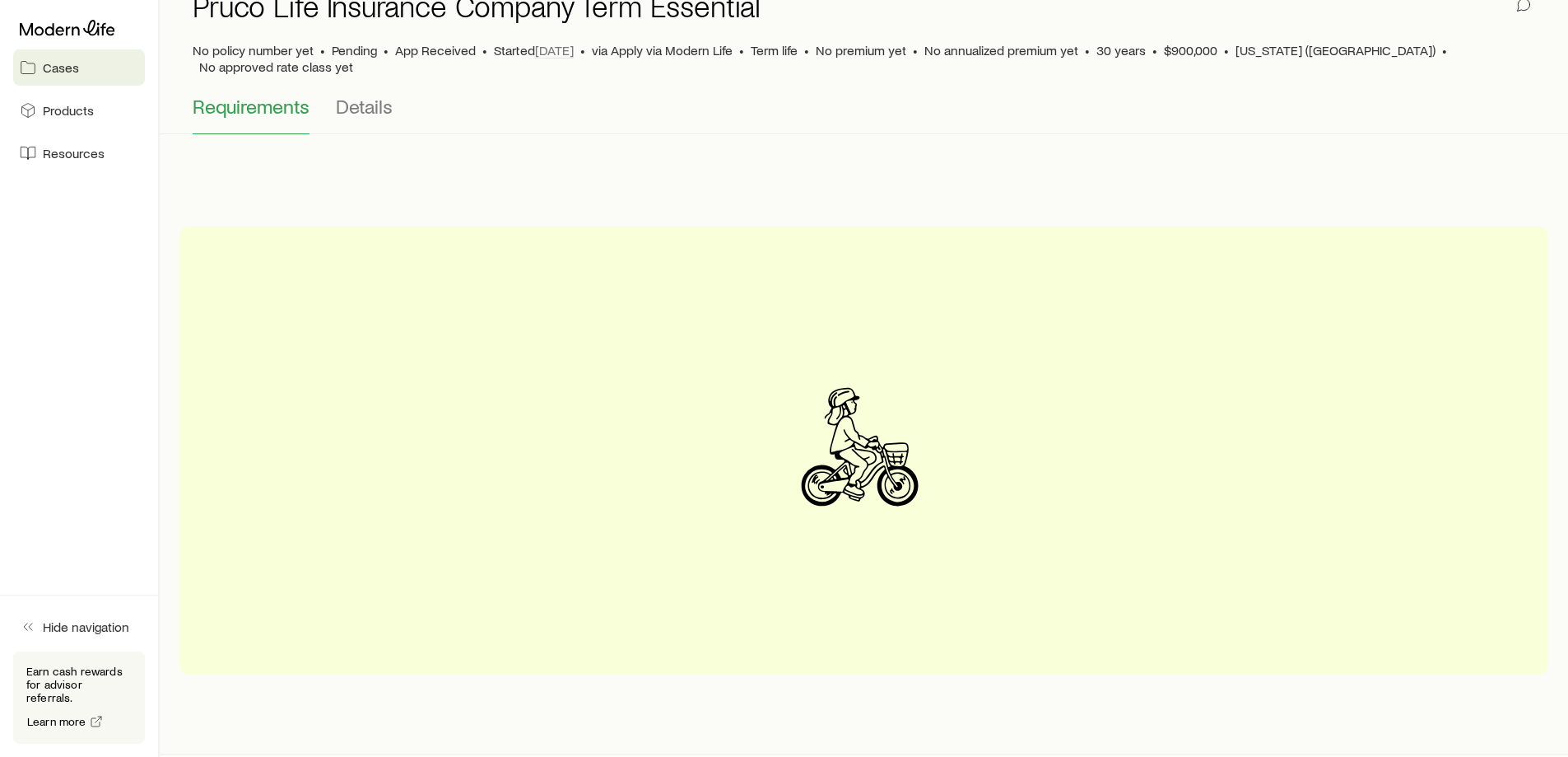
scroll to position [111, 0]
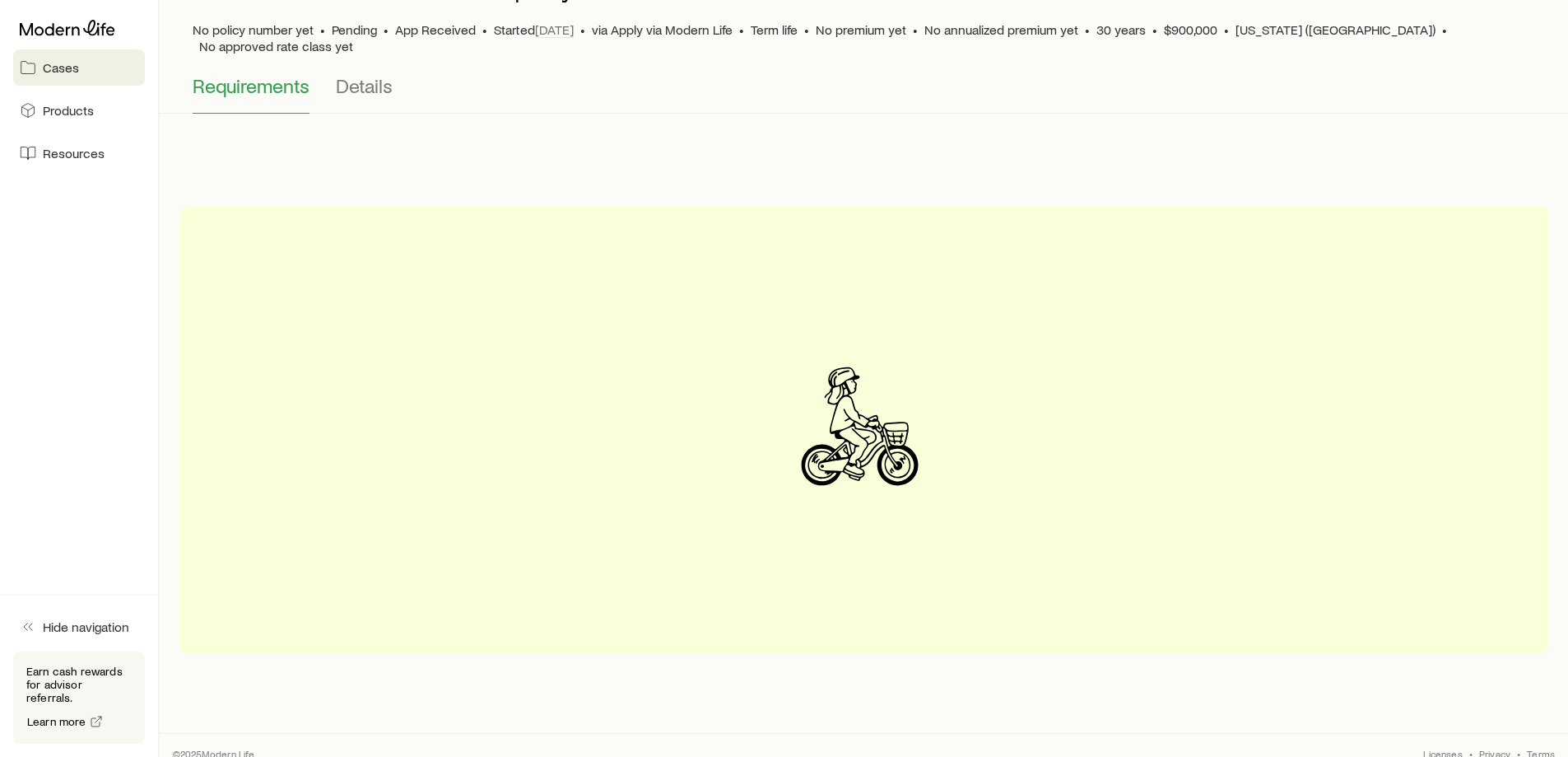
click at [402, 74] on div "Requirements Details" at bounding box center [864, 94] width 1343 height 40
click at [376, 74] on span "Details" at bounding box center [364, 85] width 56 height 23
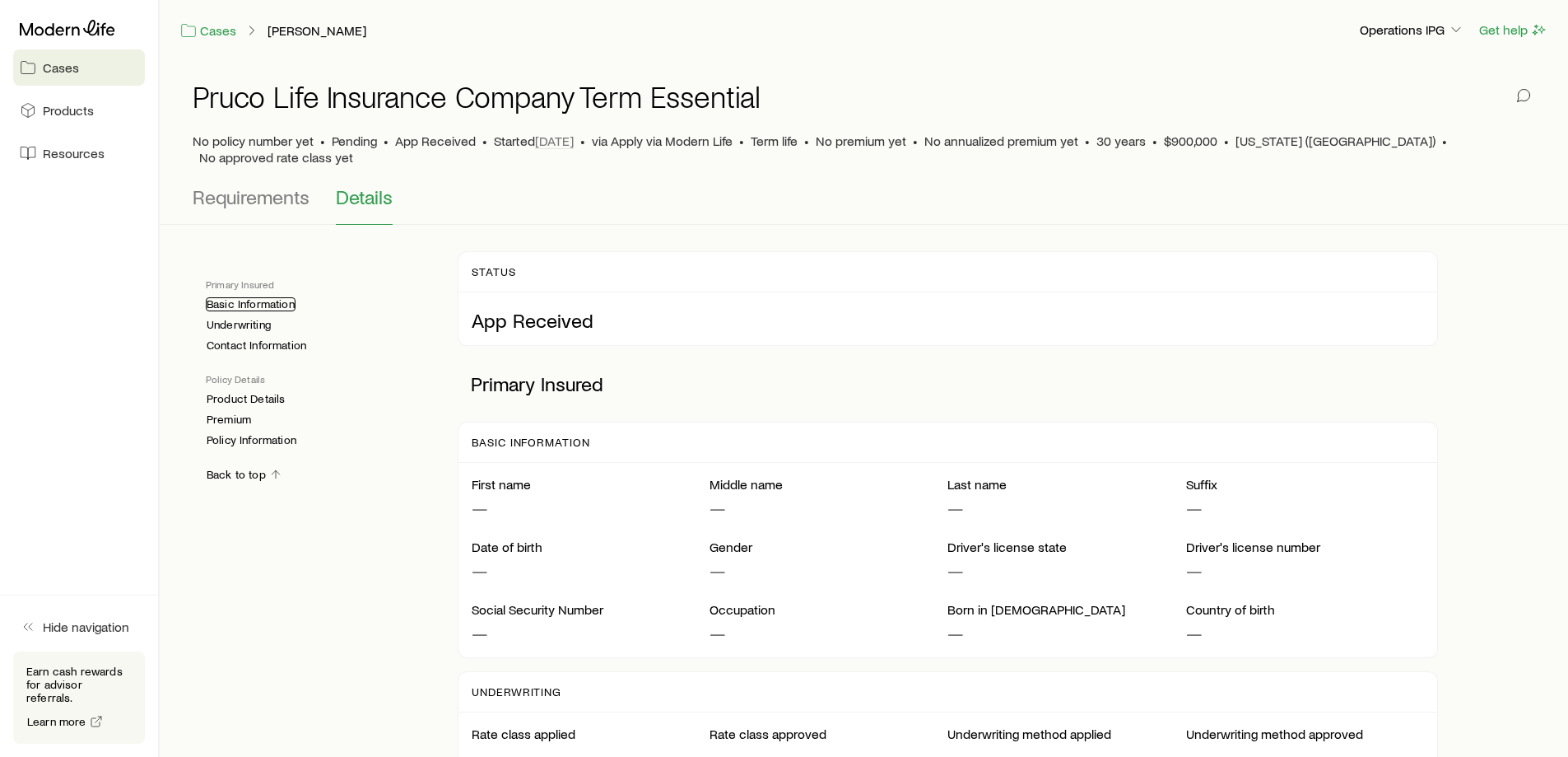
click at [261, 297] on link "Basic Information" at bounding box center [250, 304] width 90 height 14
click at [97, 59] on link "Cases" at bounding box center [78, 67] width 131 height 37
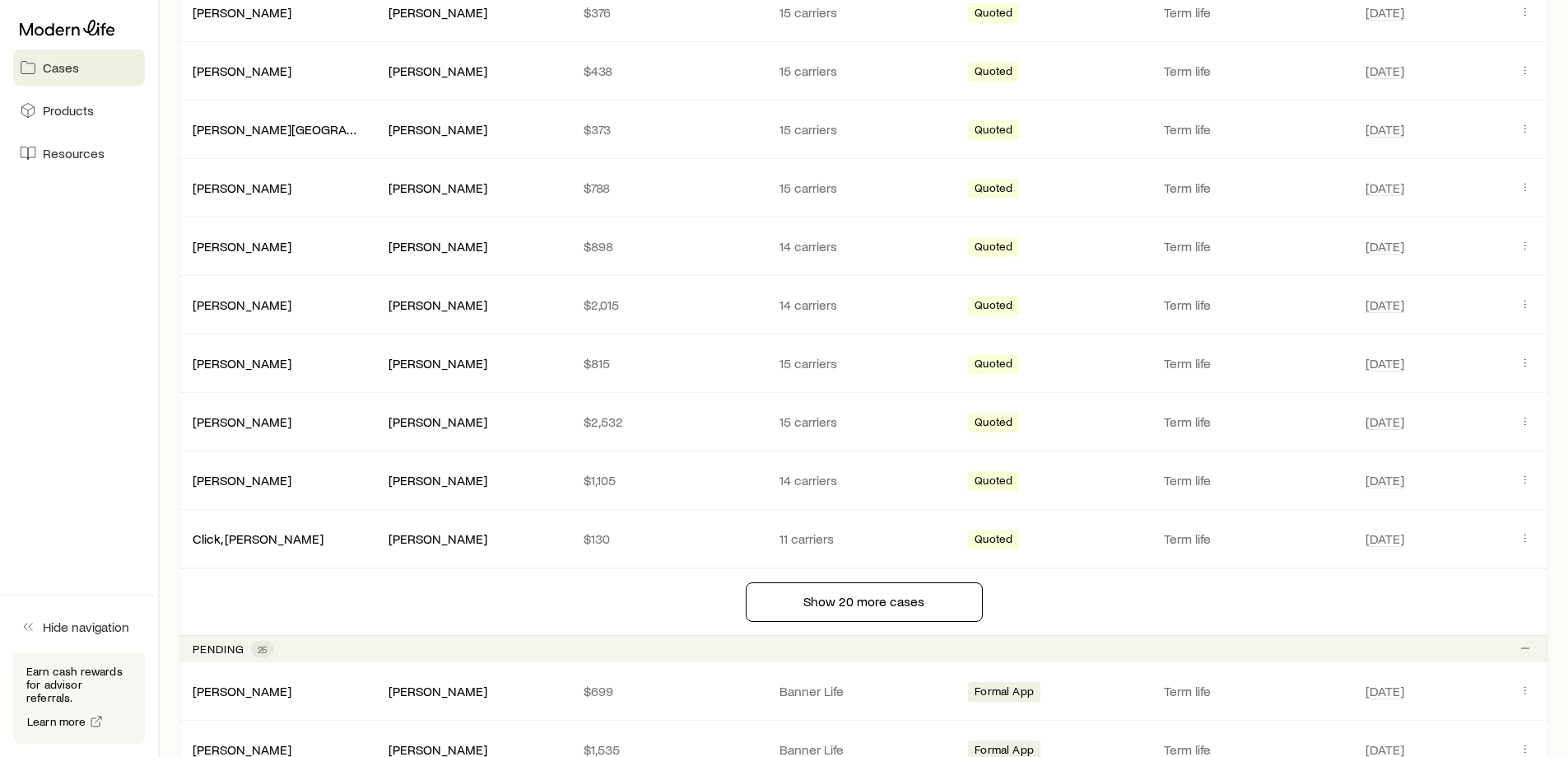
scroll to position [988, 0]
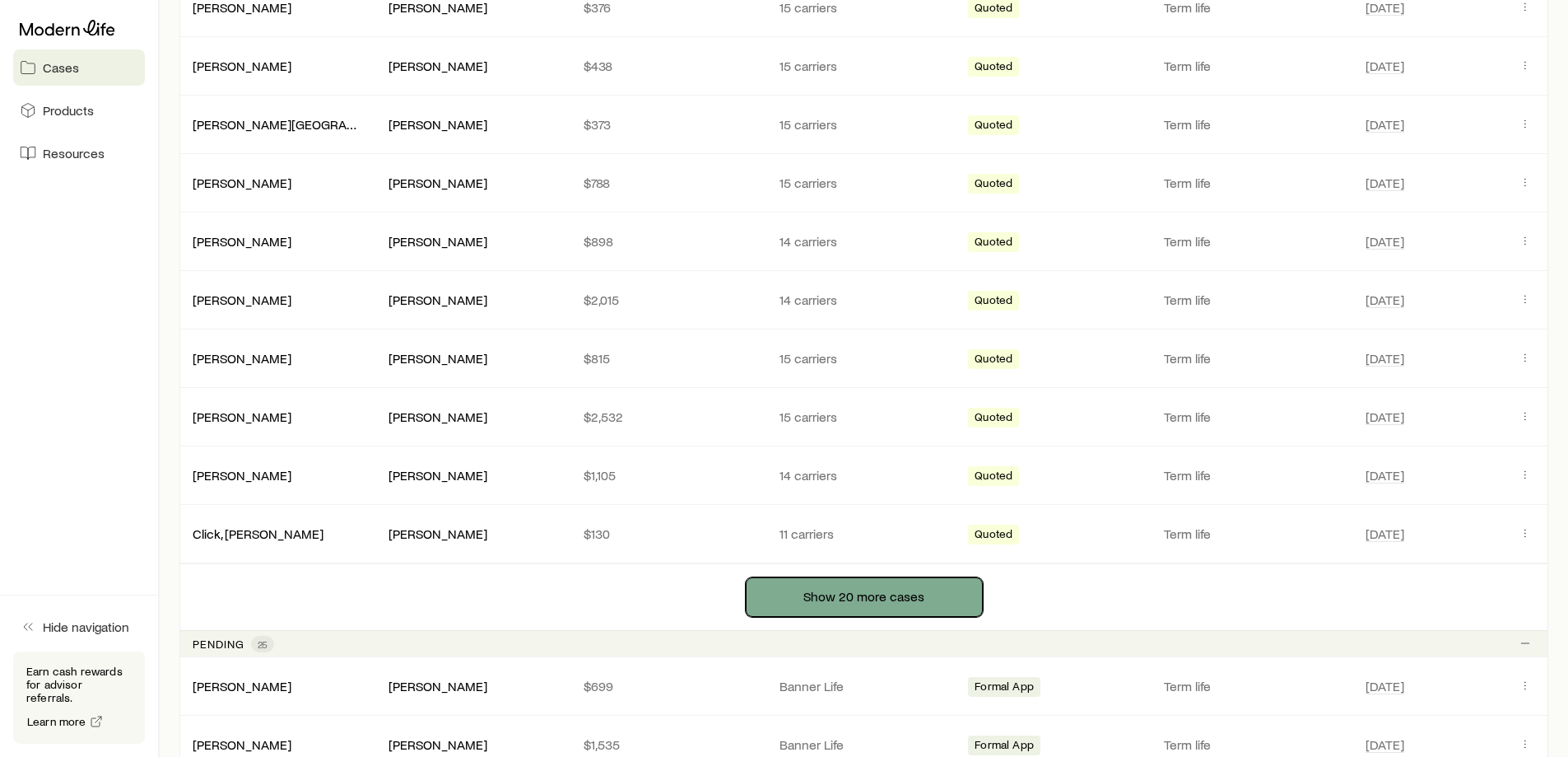
click at [817, 604] on button "Show 20 more cases" at bounding box center [865, 597] width 237 height 40
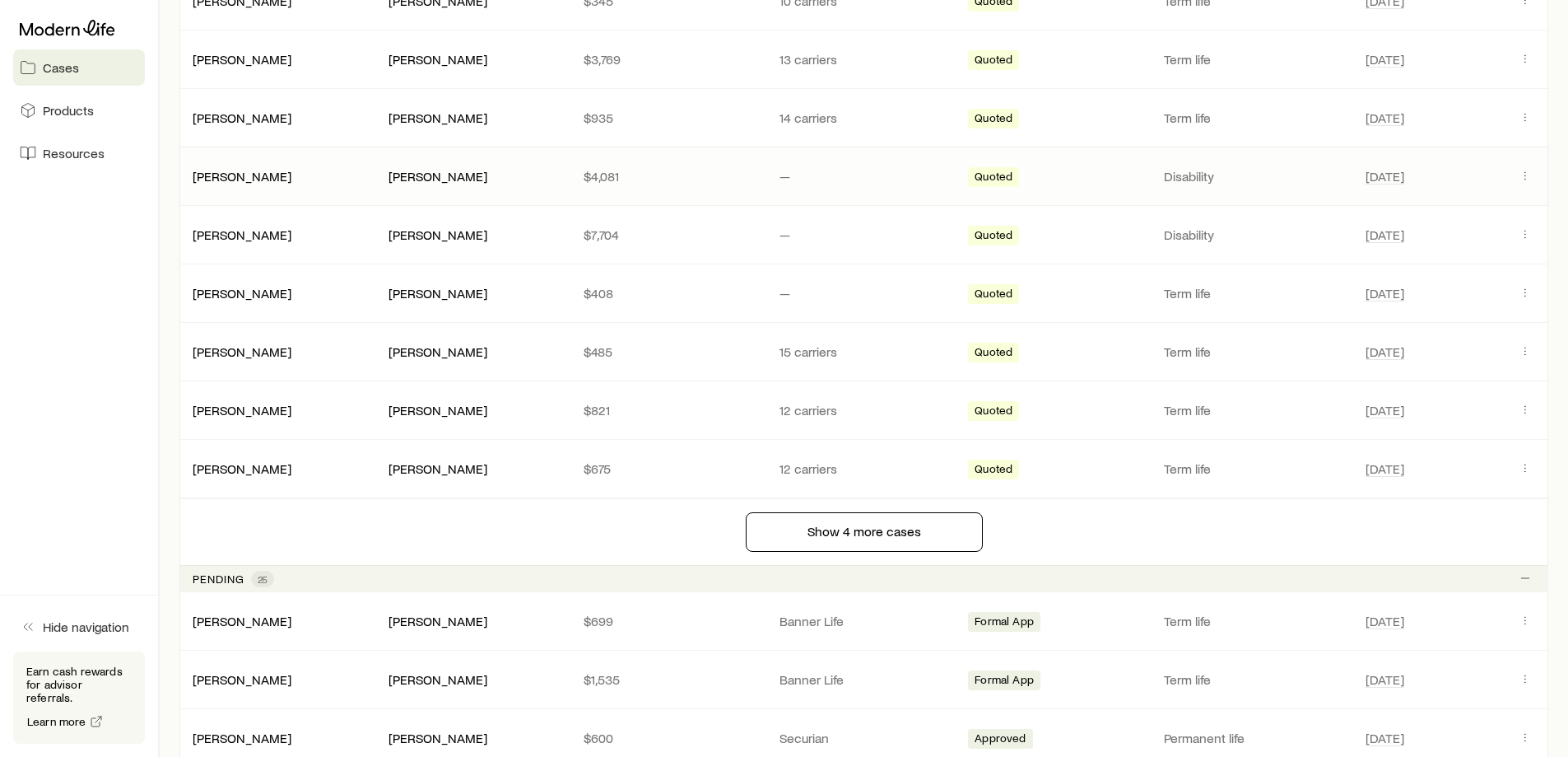
scroll to position [2223, 0]
click at [762, 520] on button "Show 4 more cases" at bounding box center [865, 531] width 237 height 40
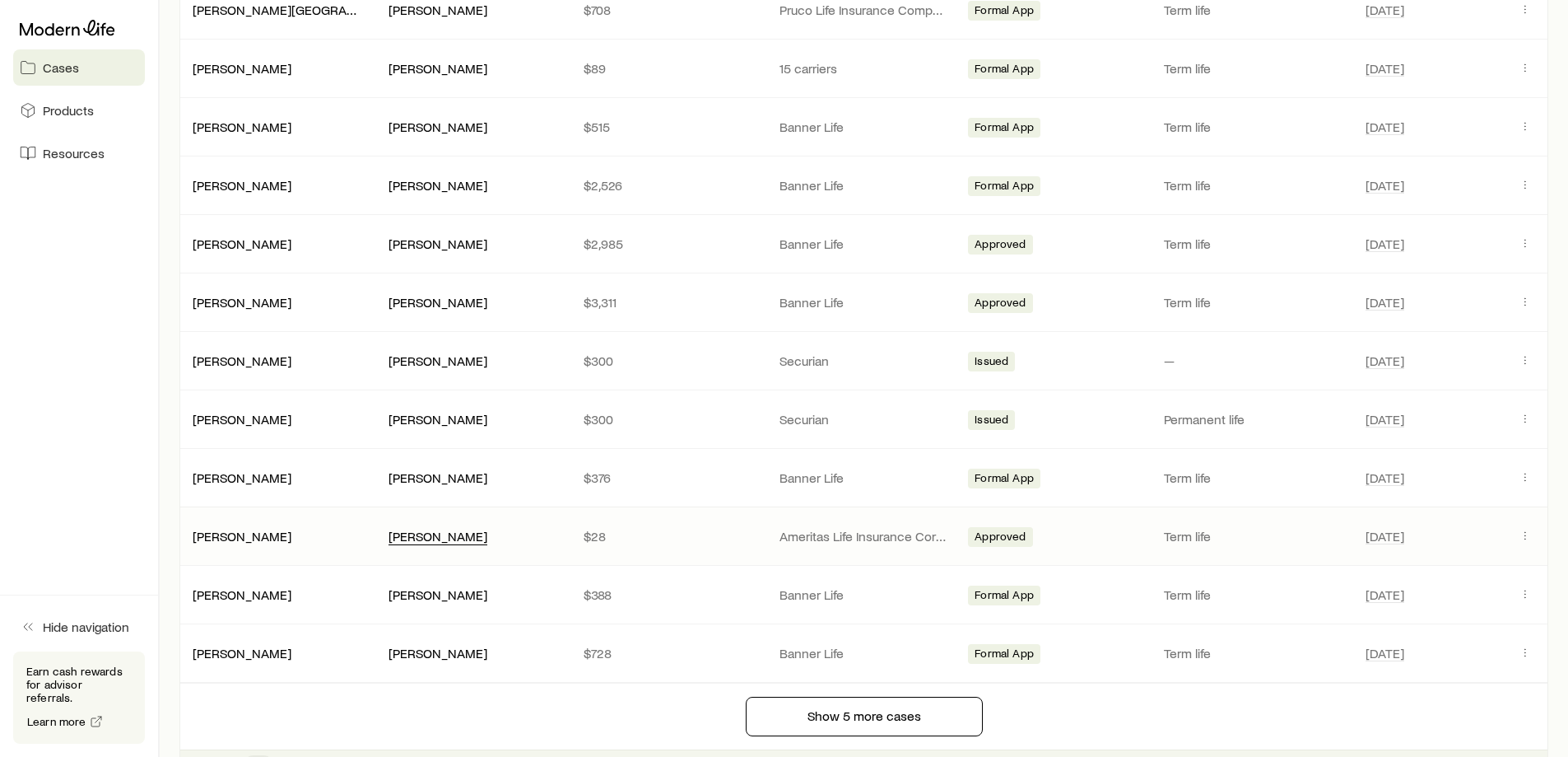
scroll to position [3622, 0]
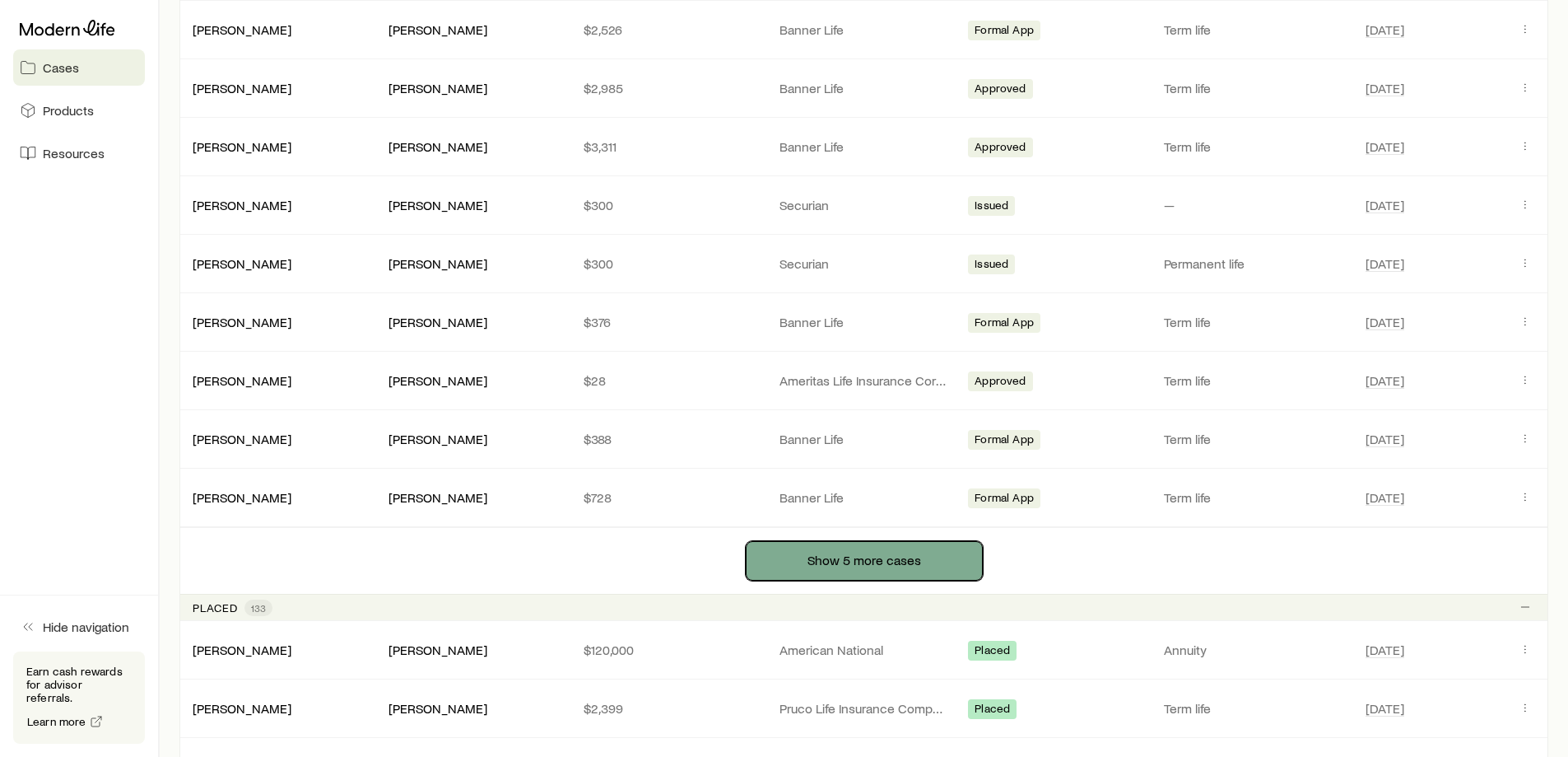
click at [936, 564] on button "Show 5 more cases" at bounding box center [865, 560] width 237 height 40
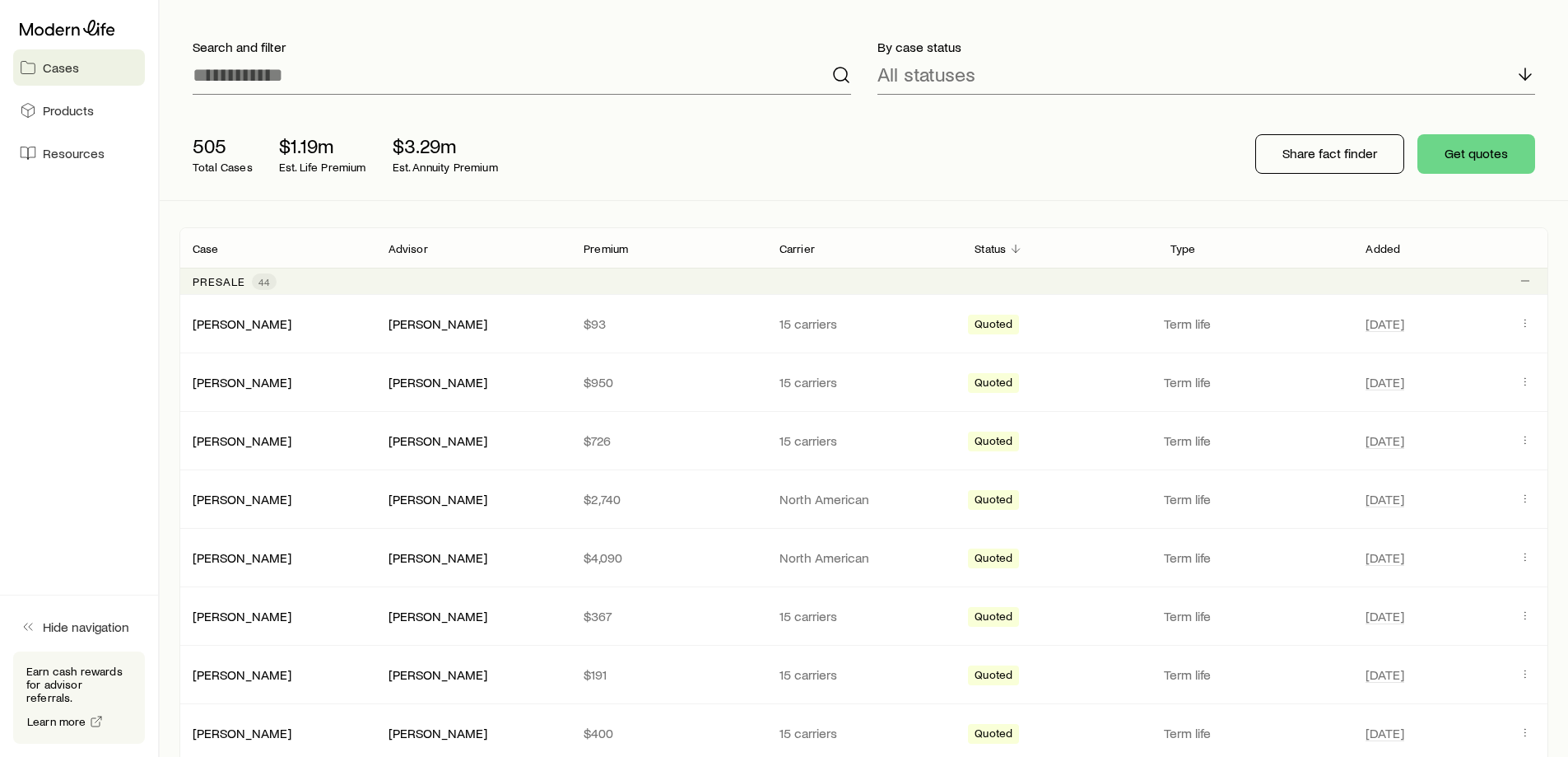
scroll to position [0, 0]
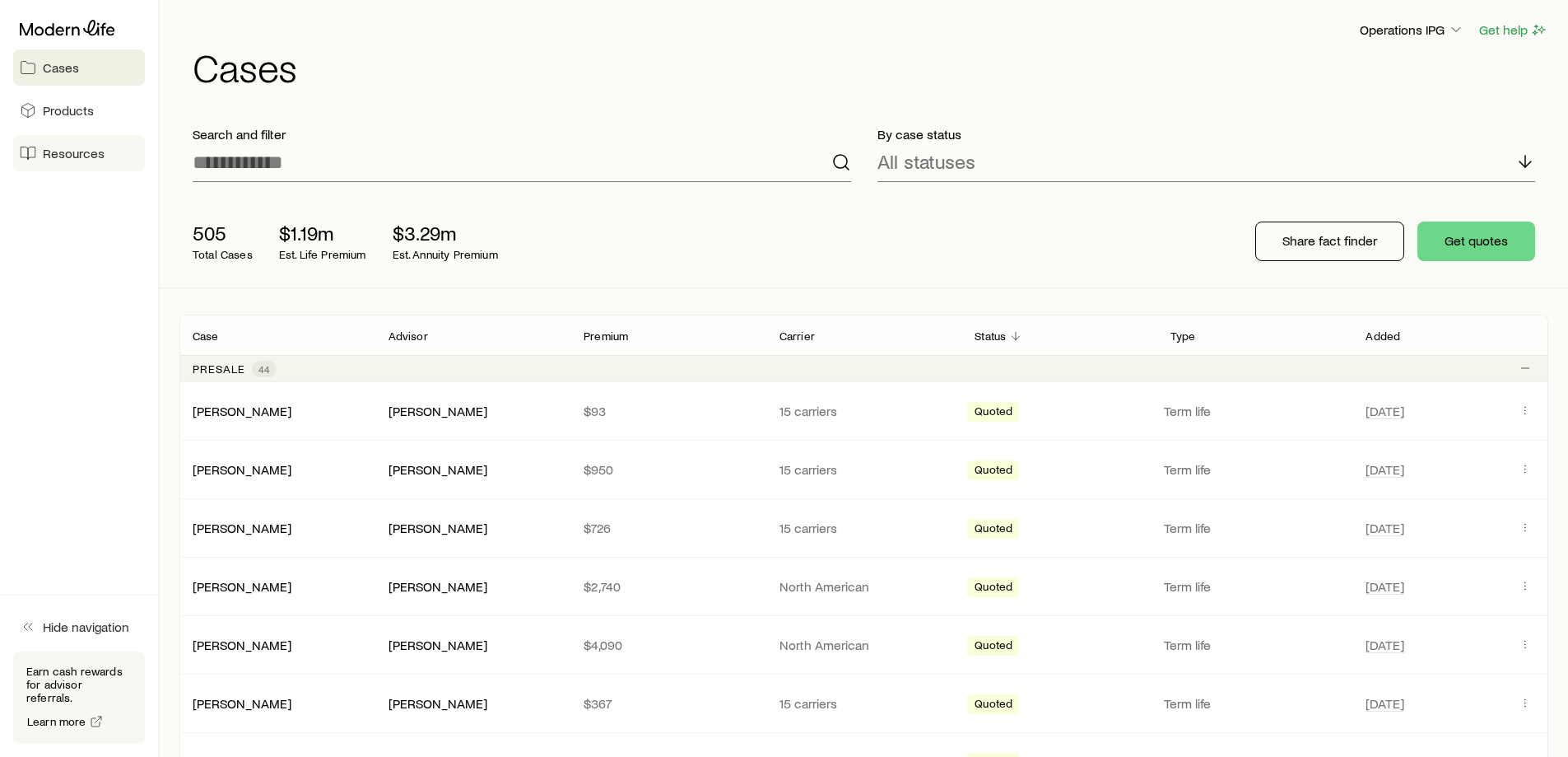
click at [47, 150] on span "Resources" at bounding box center [73, 153] width 61 height 17
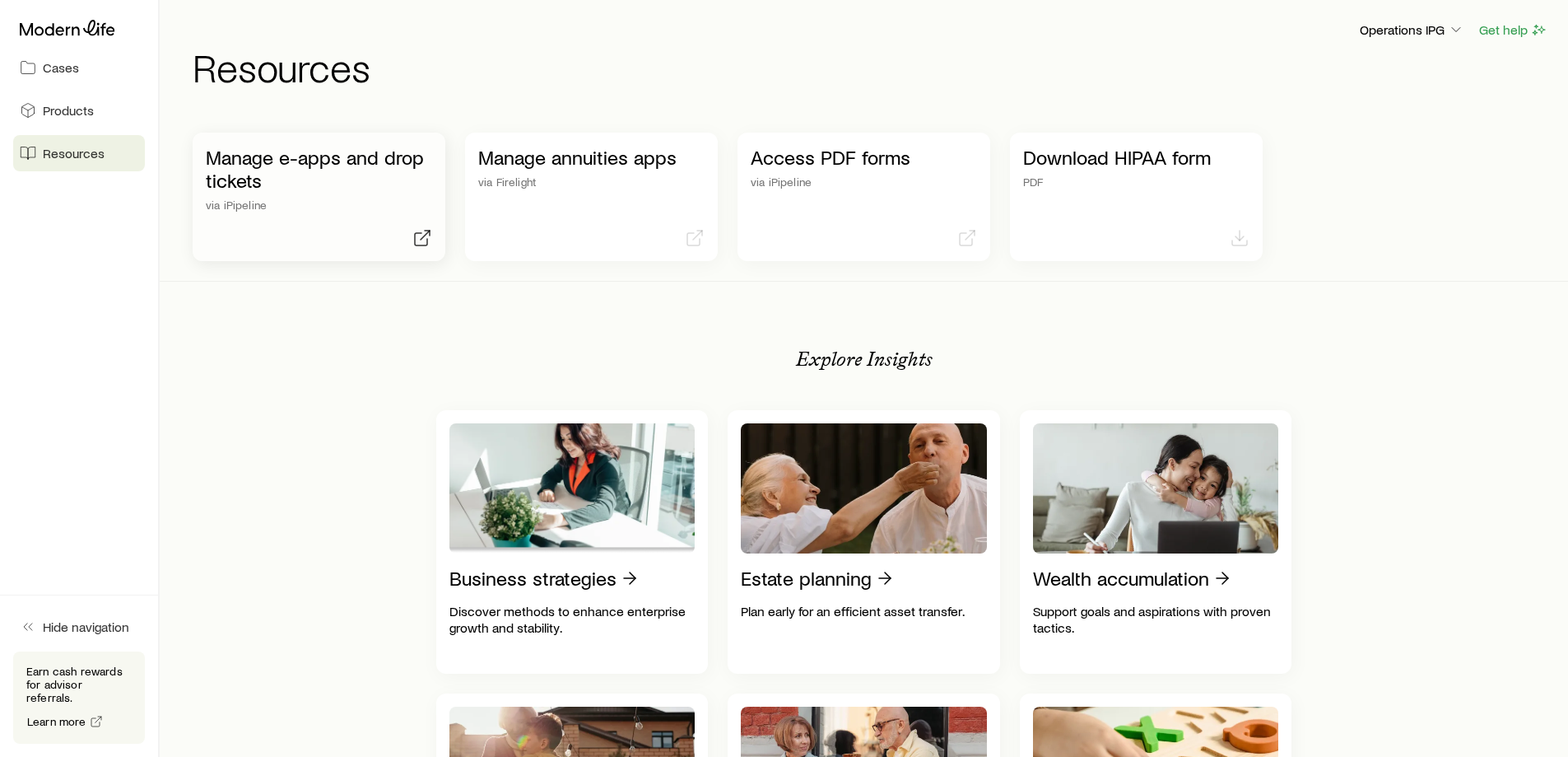
click at [332, 175] on p "Manage e-apps and drop tickets" at bounding box center [318, 168] width 226 height 46
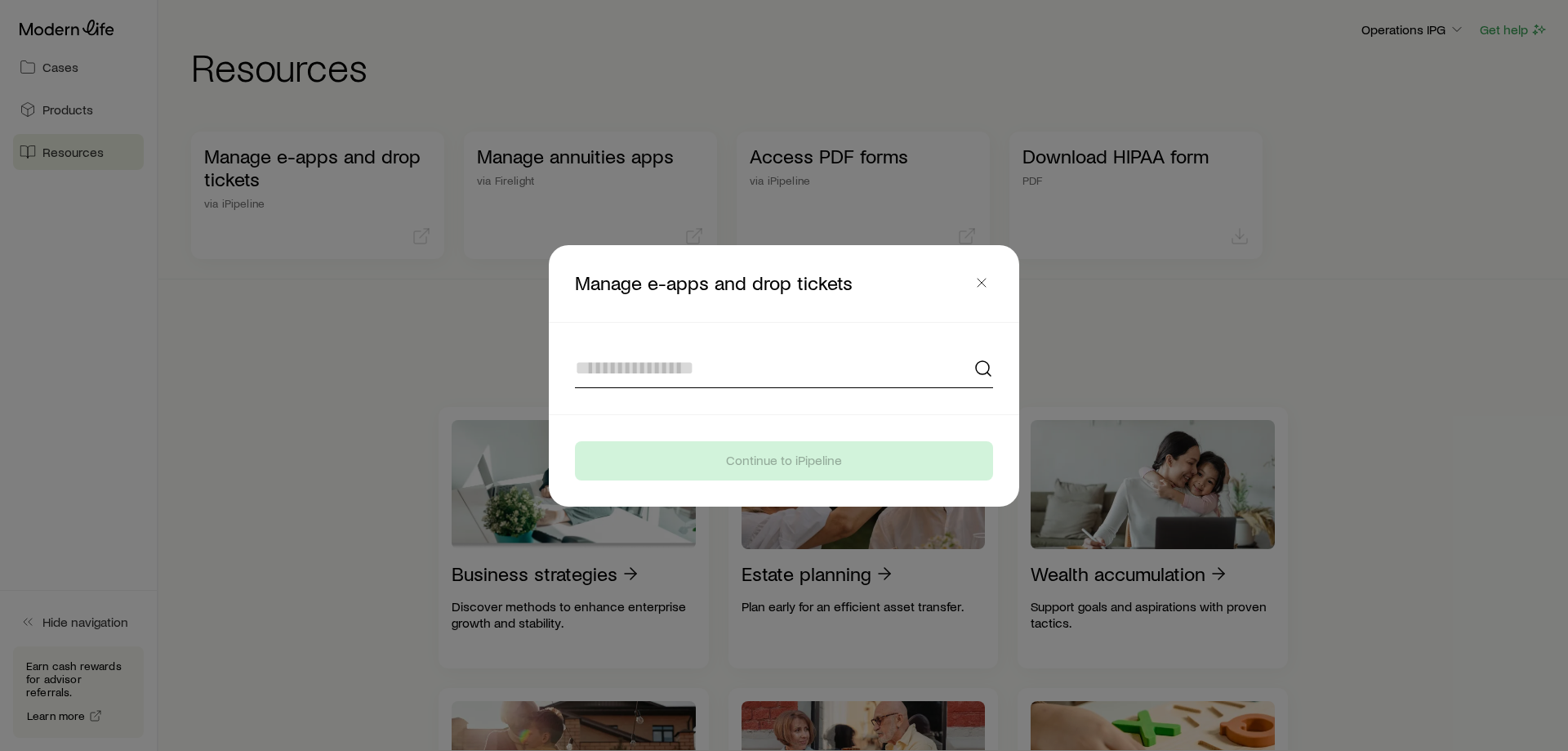
click at [720, 377] on input at bounding box center [784, 369] width 419 height 39
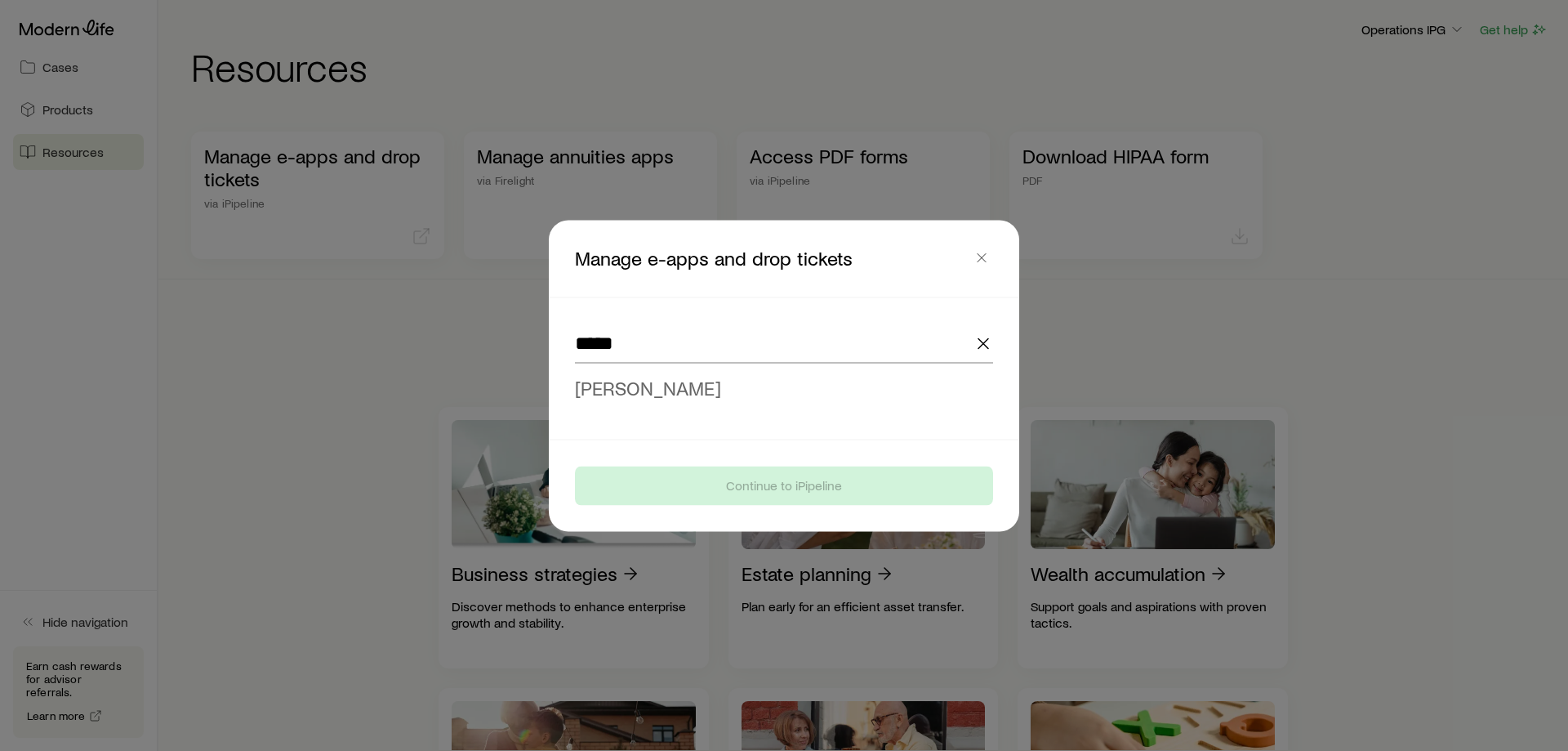
click at [653, 389] on span "Aaron Brandt" at bounding box center [647, 386] width 146 height 24
type input "**********"
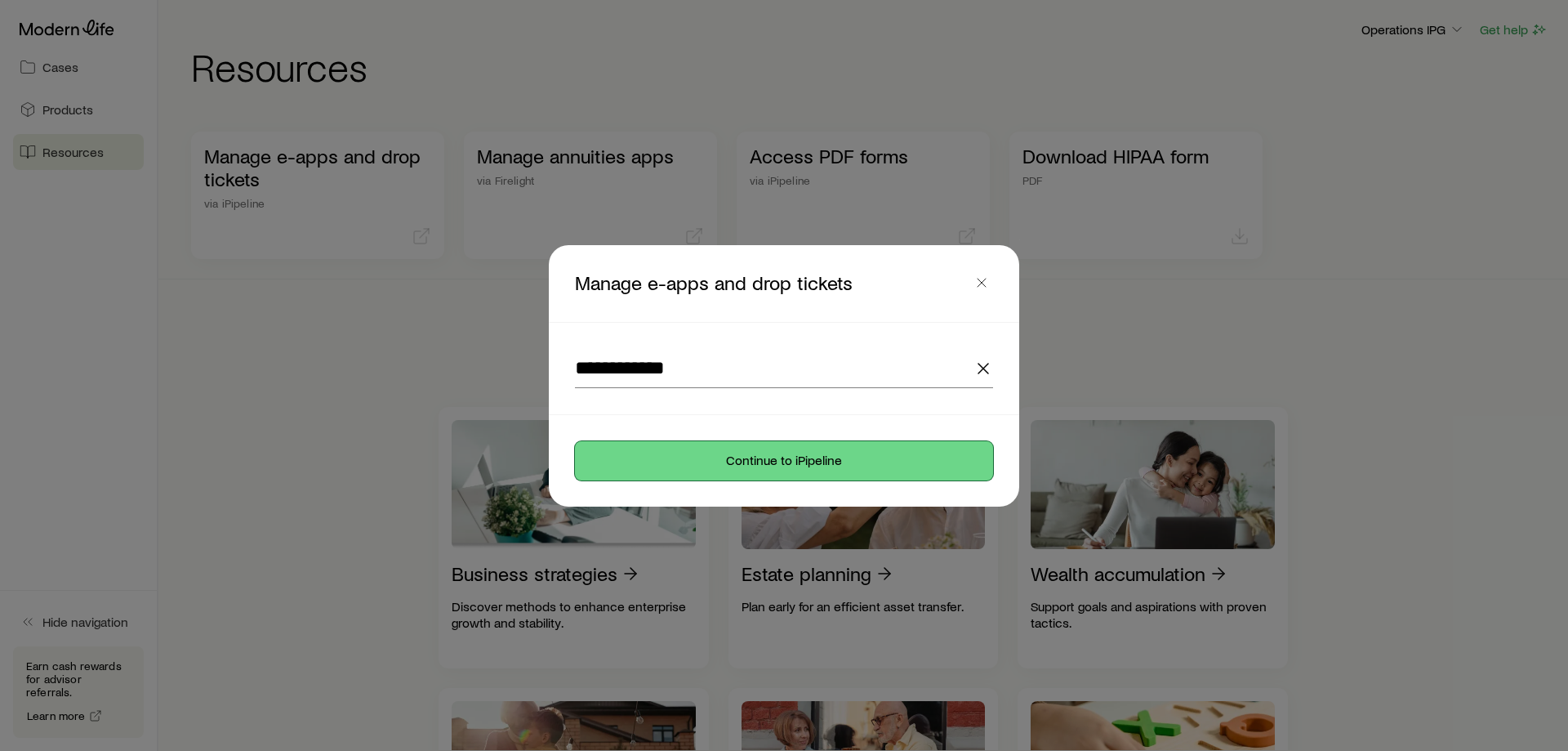
click at [764, 462] on button "Continue to iPipeline" at bounding box center [784, 461] width 419 height 39
